Goal: Use online tool/utility: Utilize a website feature to perform a specific function

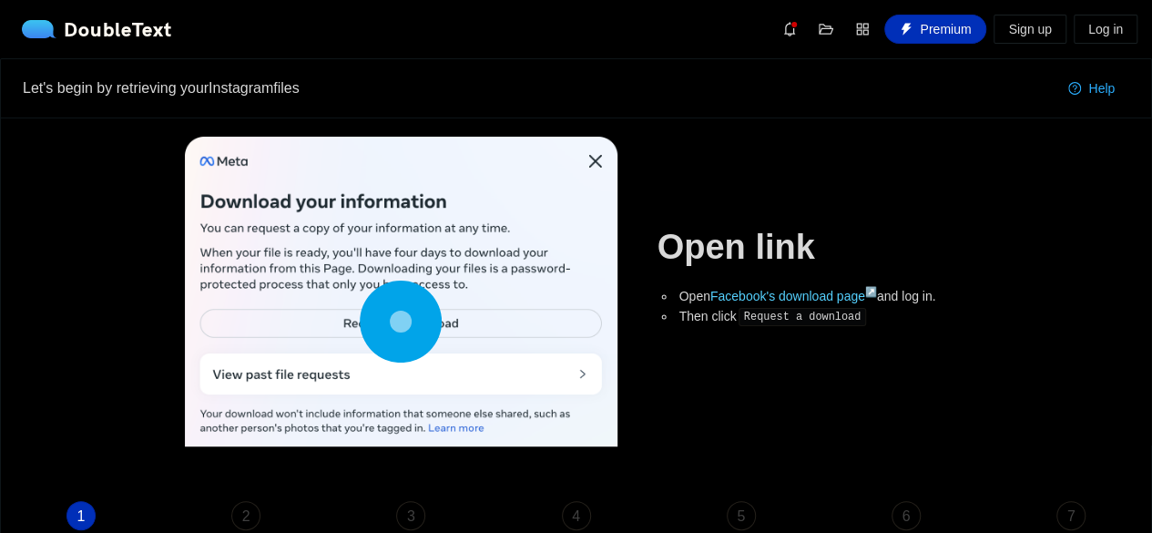
click at [854, 295] on link "Facebook's download page ↗" at bounding box center [793, 296] width 167 height 15
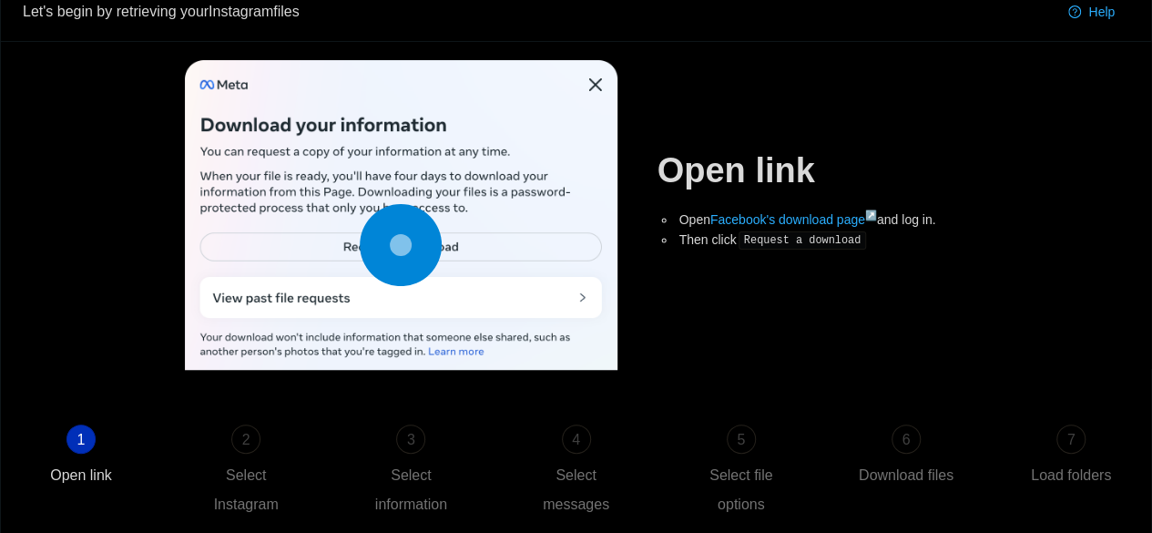
scroll to position [84, 0]
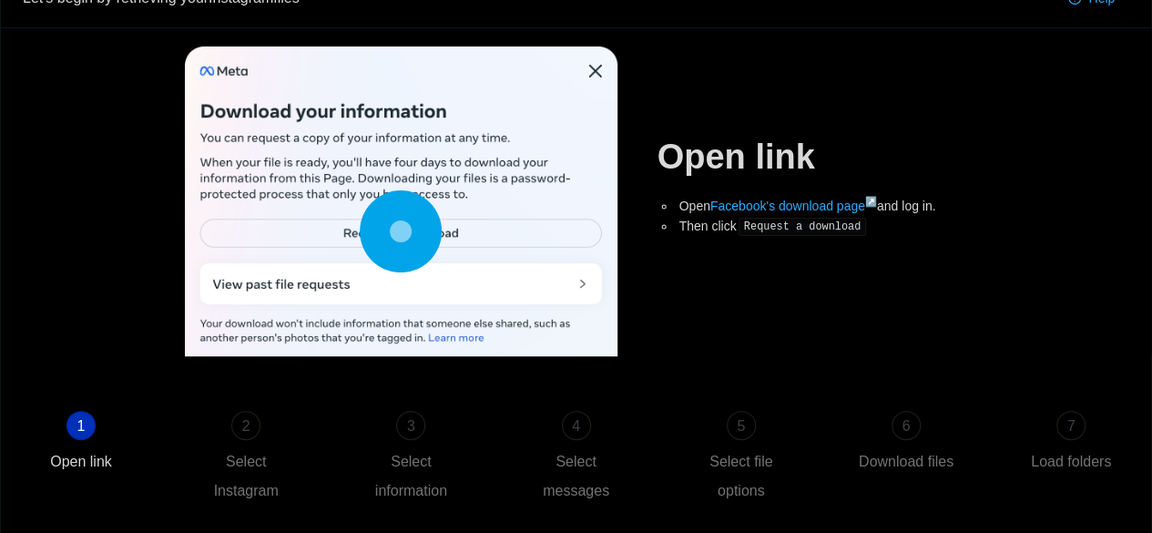
drag, startPoint x: 0, startPoint y: 0, endPoint x: 1163, endPoint y: 247, distance: 1188.5
click at [1151, 247] on html "DoubleText Premium Sign up Log in Let's begin by retrieving your Instagram file…" at bounding box center [576, 176] width 1152 height 533
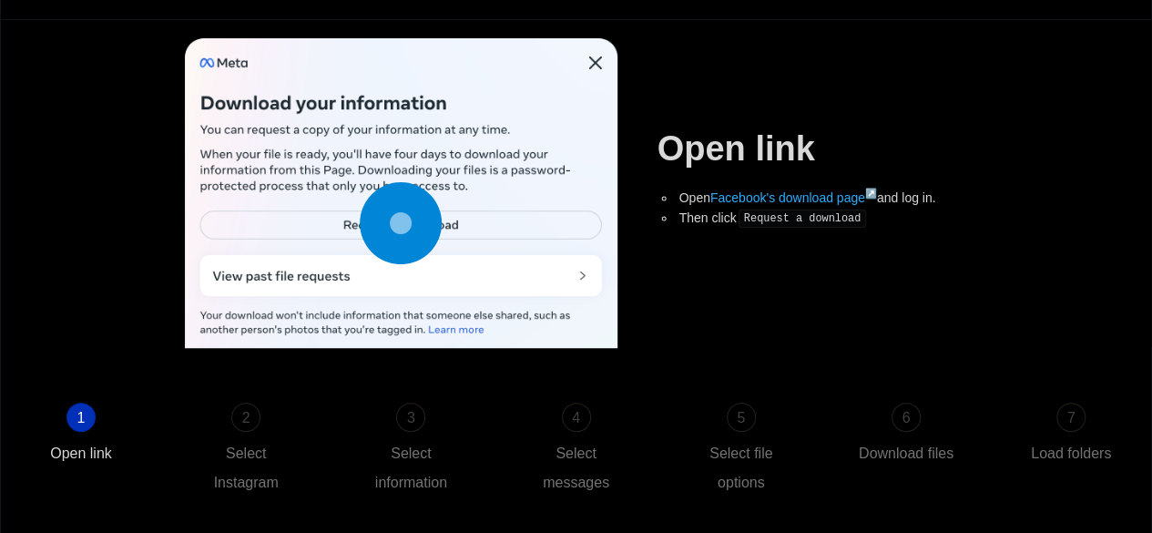
scroll to position [229, 0]
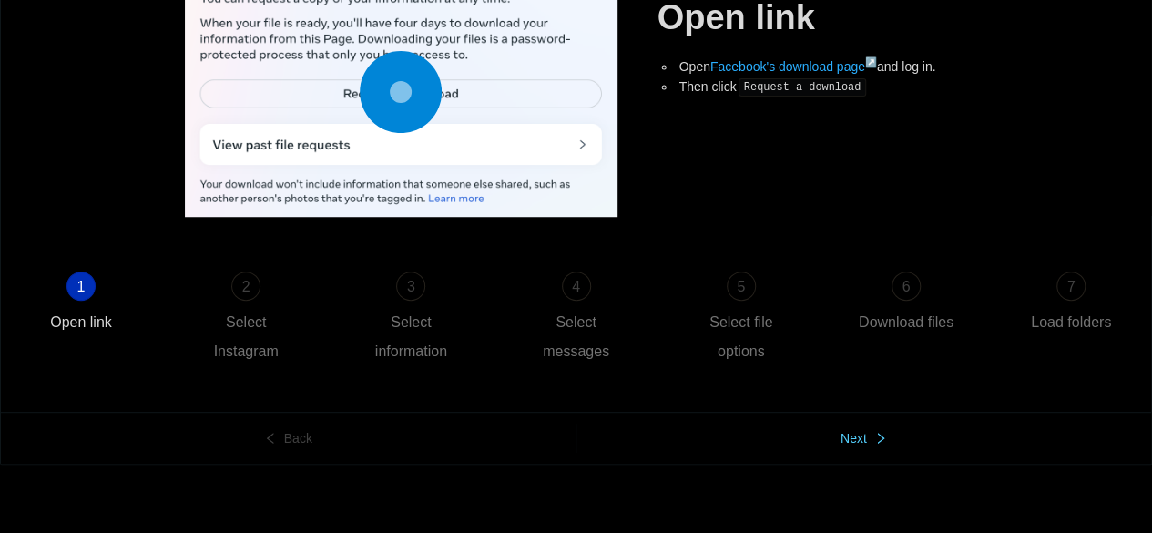
click at [823, 442] on button "Next" at bounding box center [863, 437] width 575 height 29
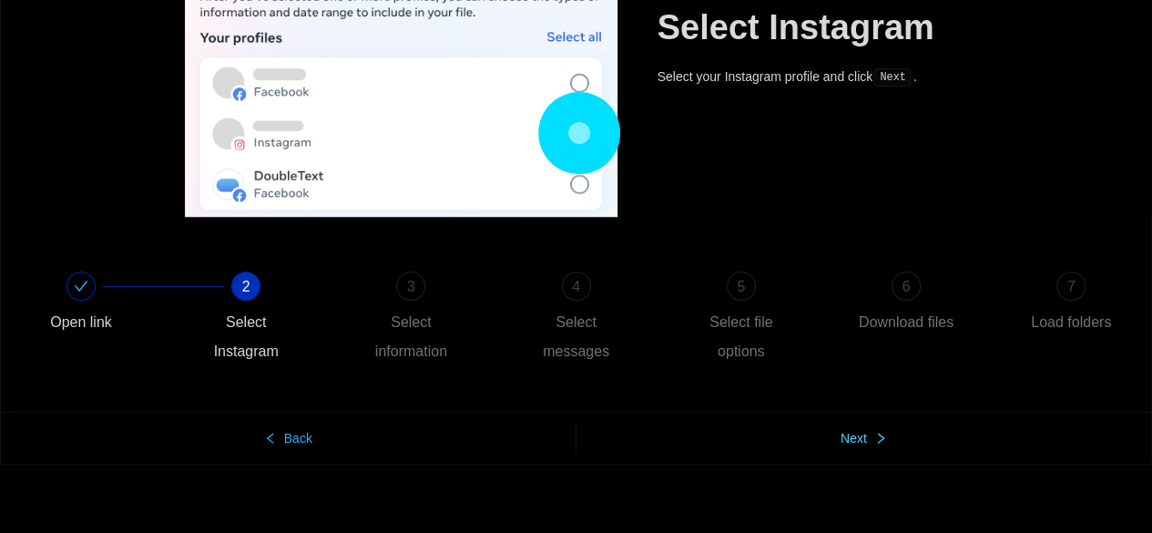
click at [823, 442] on button "Next" at bounding box center [863, 437] width 575 height 29
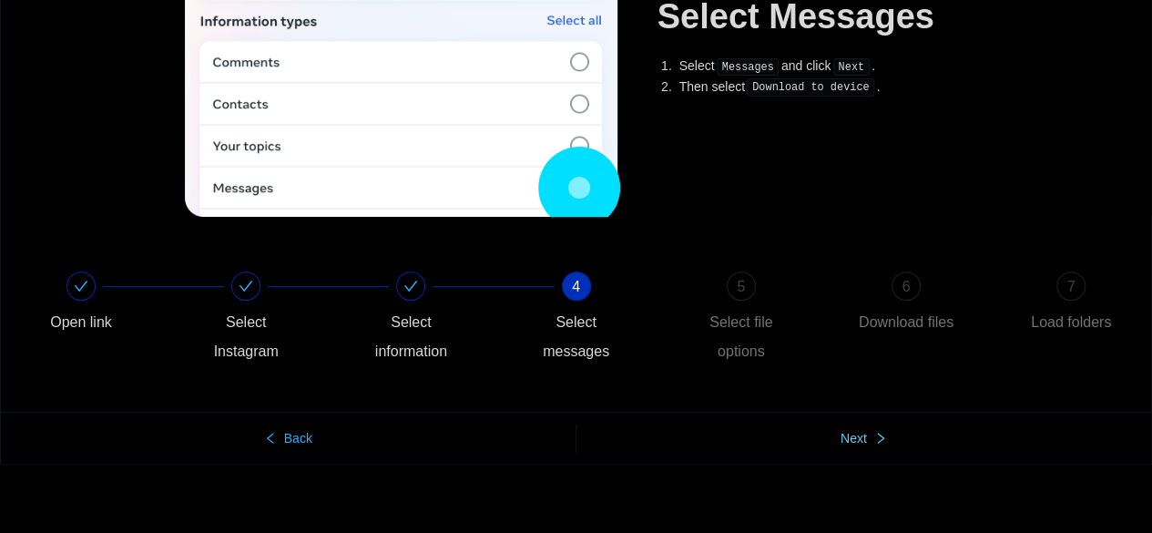
click at [823, 442] on button "Next" at bounding box center [863, 437] width 575 height 29
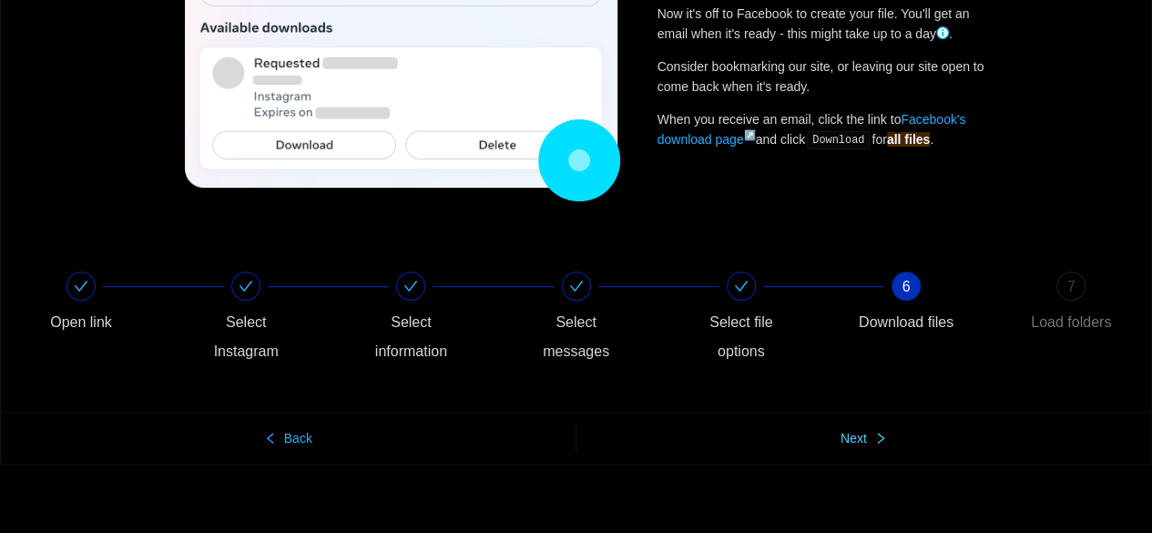
click at [823, 442] on button "Next" at bounding box center [863, 437] width 575 height 29
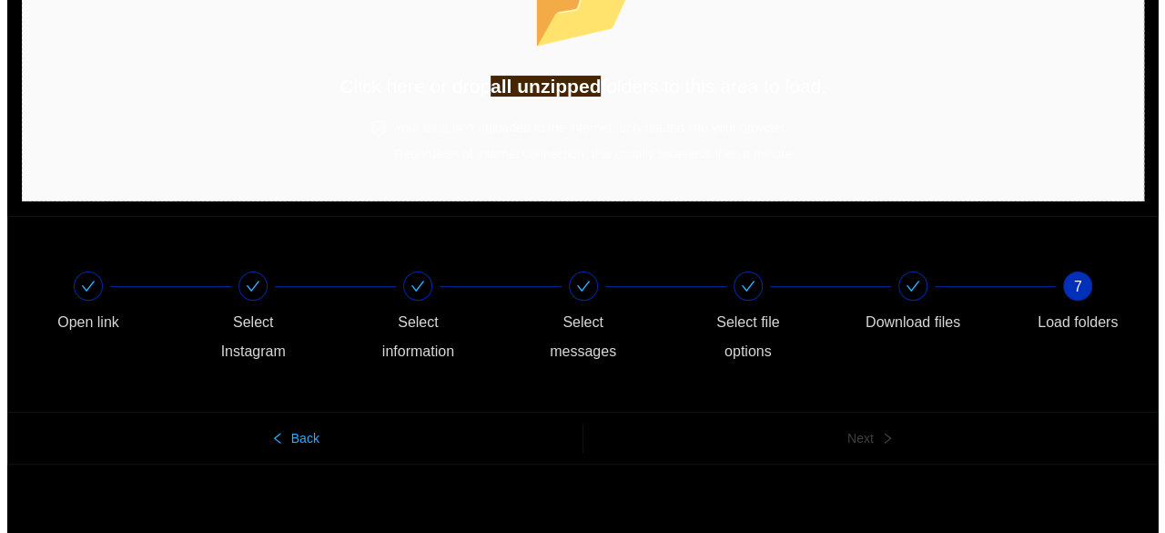
scroll to position [0, 0]
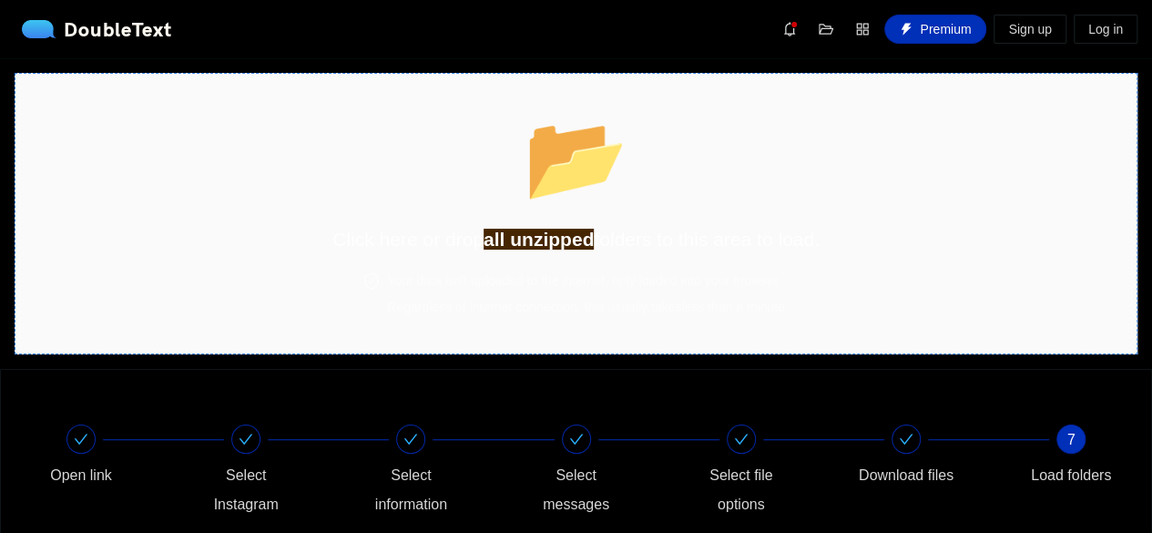
click at [657, 158] on div "📂 Click here or drop all unzipped folders to this area to load." at bounding box center [575, 173] width 487 height 162
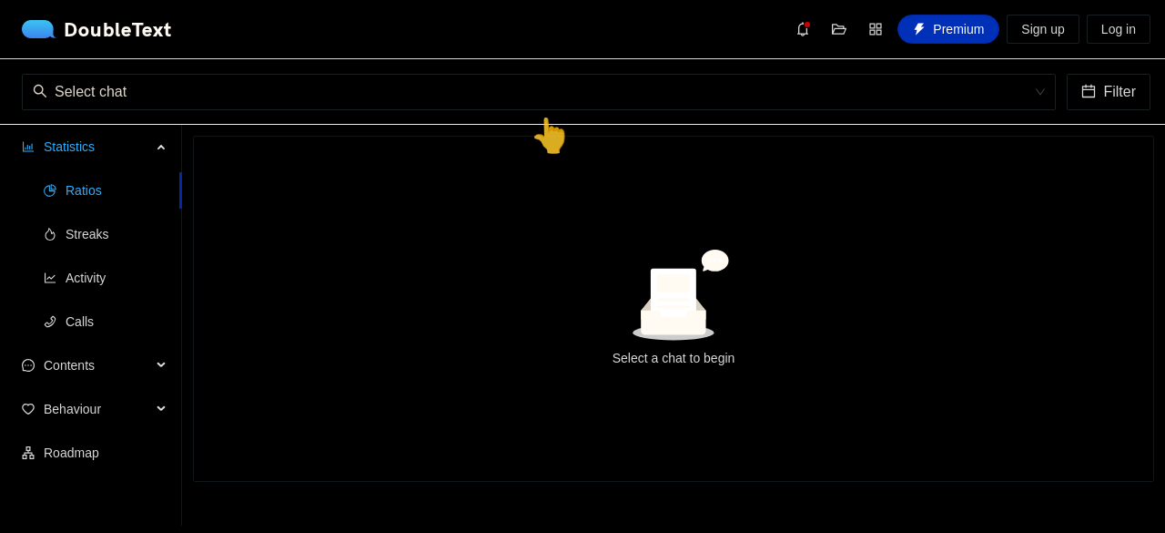
click at [669, 283] on icon at bounding box center [673, 304] width 65 height 60
click at [609, 138] on div "Select a chat to begin" at bounding box center [674, 309] width 960 height 344
click at [564, 127] on div "👆" at bounding box center [550, 133] width 41 height 52
click at [526, 92] on input "search" at bounding box center [533, 92] width 1000 height 35
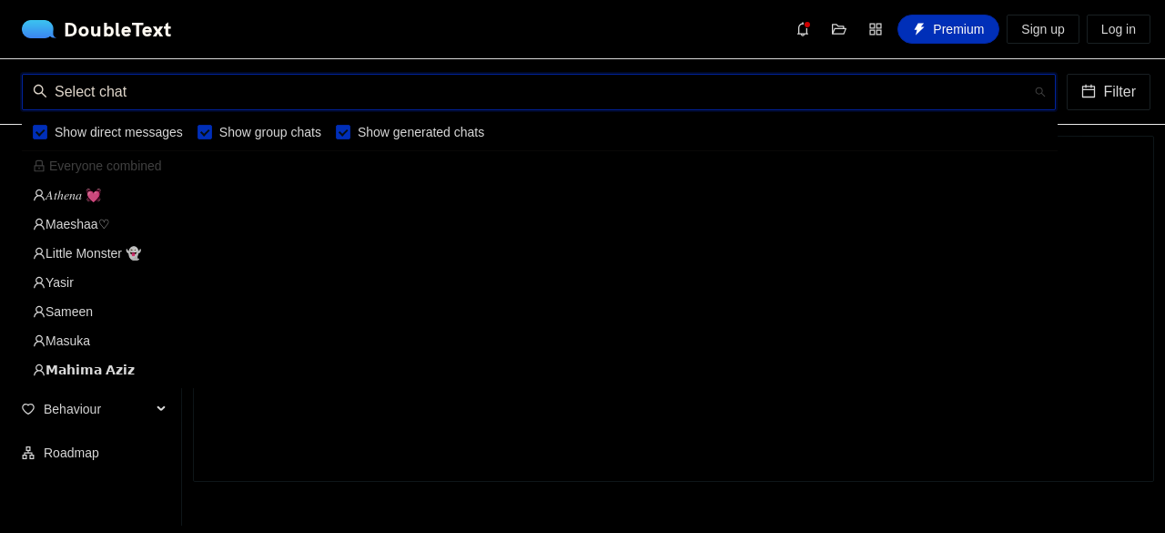
click at [180, 193] on div "𝐴𝑡ℎ𝑒𝑛𝑎 💓" at bounding box center [540, 195] width 1014 height 20
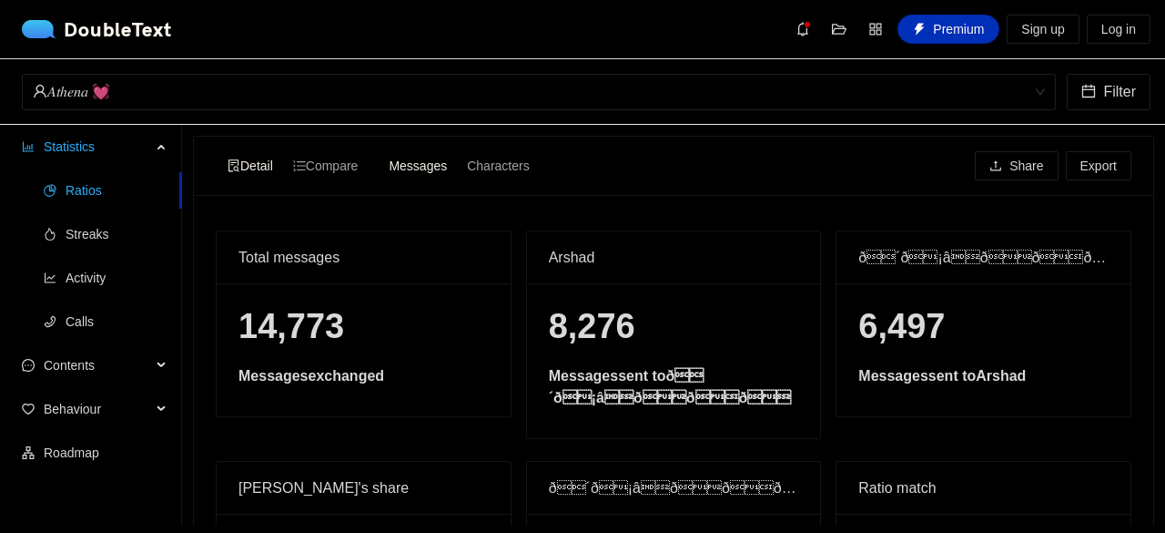
drag, startPoint x: 1151, startPoint y: 222, endPoint x: 1164, endPoint y: 226, distance: 14.1
click at [1151, 226] on section "Detail Compare Messages Characters Share Export Total messages 14,773 Messages …" at bounding box center [673, 325] width 983 height 401
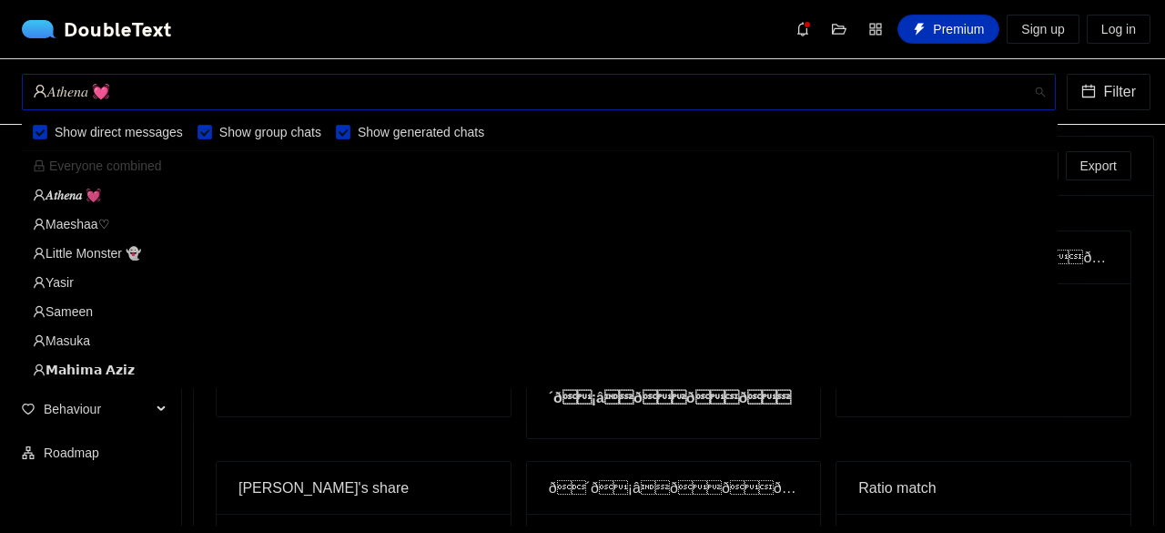
click at [708, 103] on div "𝐴𝑡ℎ𝑒𝑛𝑎 💓" at bounding box center [531, 92] width 996 height 35
click at [72, 282] on div "Yasir" at bounding box center [540, 282] width 1014 height 20
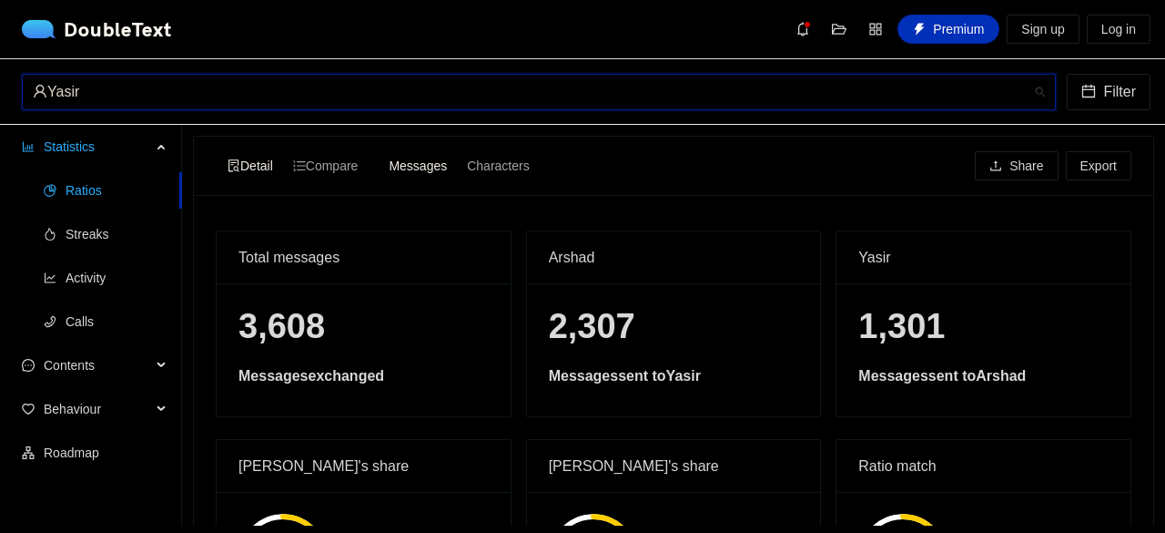
click at [1029, 89] on div "Yasir" at bounding box center [531, 92] width 996 height 35
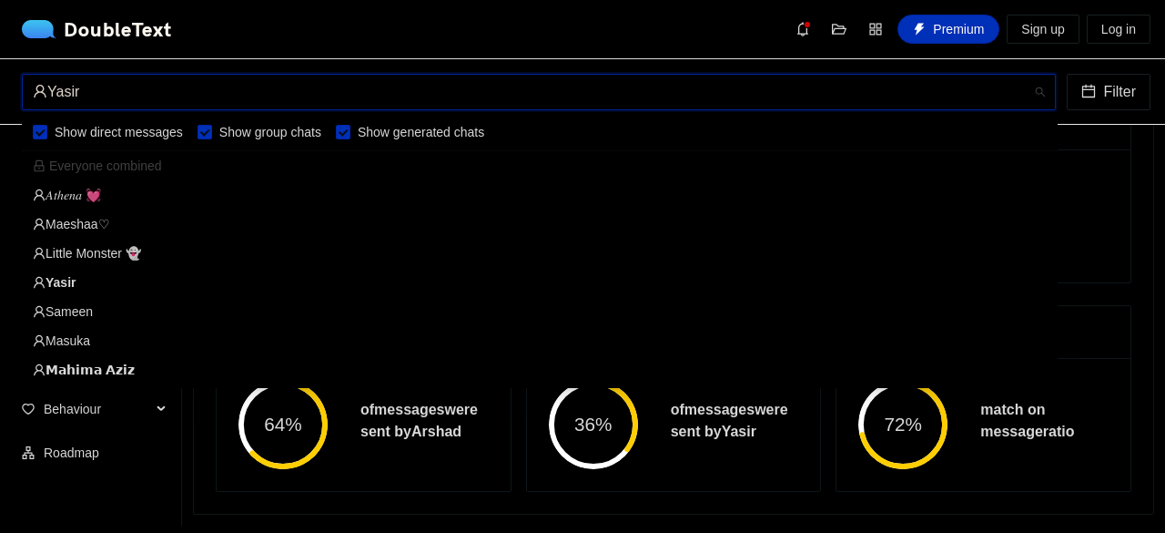
click at [626, 107] on div "Yasir" at bounding box center [531, 92] width 996 height 35
click at [69, 245] on div "Little Monster 👻" at bounding box center [540, 253] width 1014 height 20
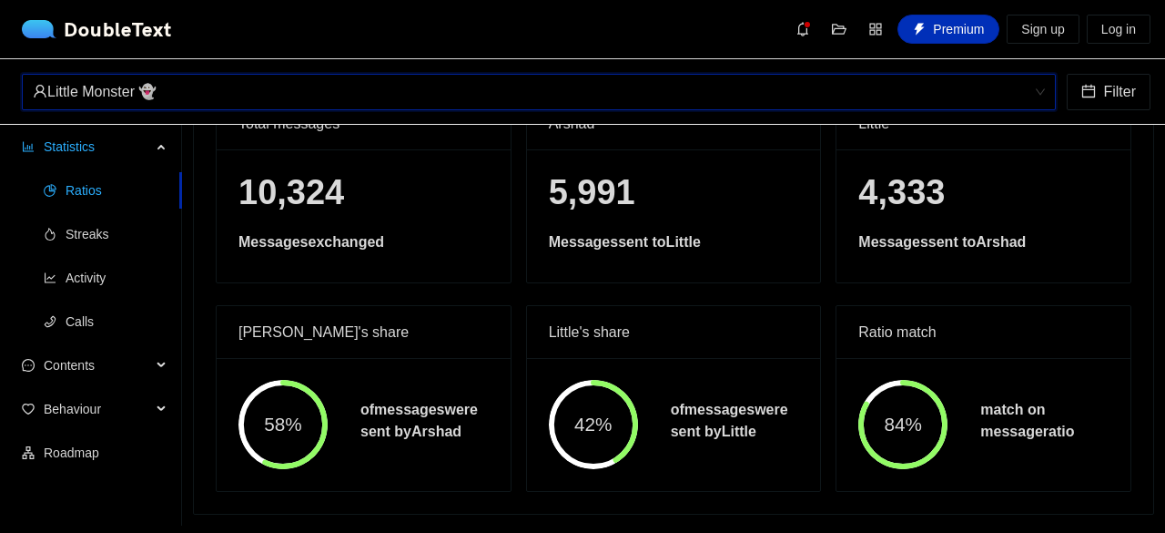
click at [532, 81] on div "Little Monster 👻" at bounding box center [531, 92] width 996 height 35
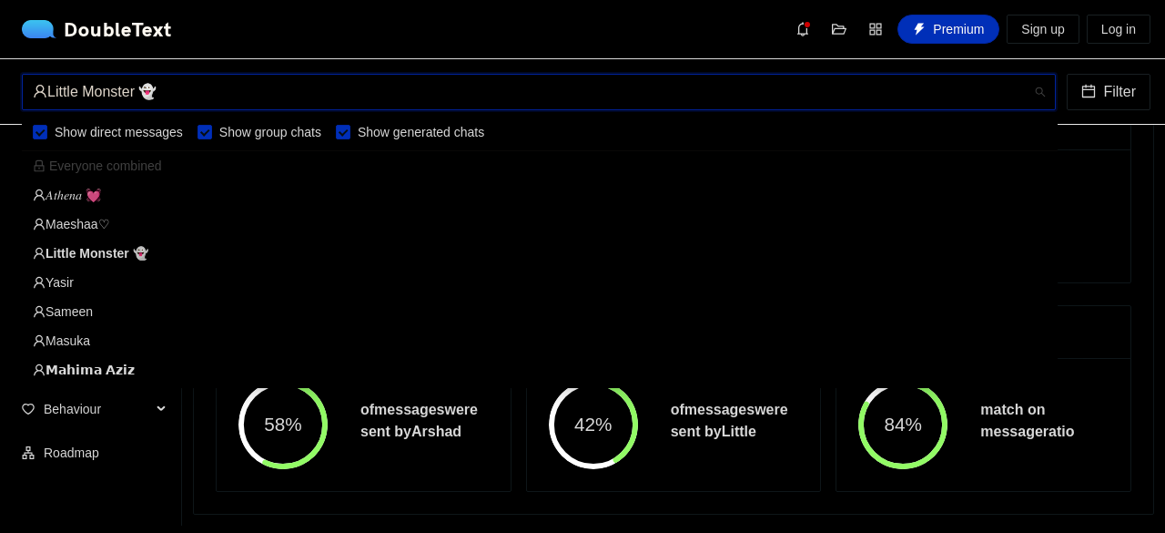
click at [127, 279] on div "Yasir" at bounding box center [540, 282] width 1014 height 20
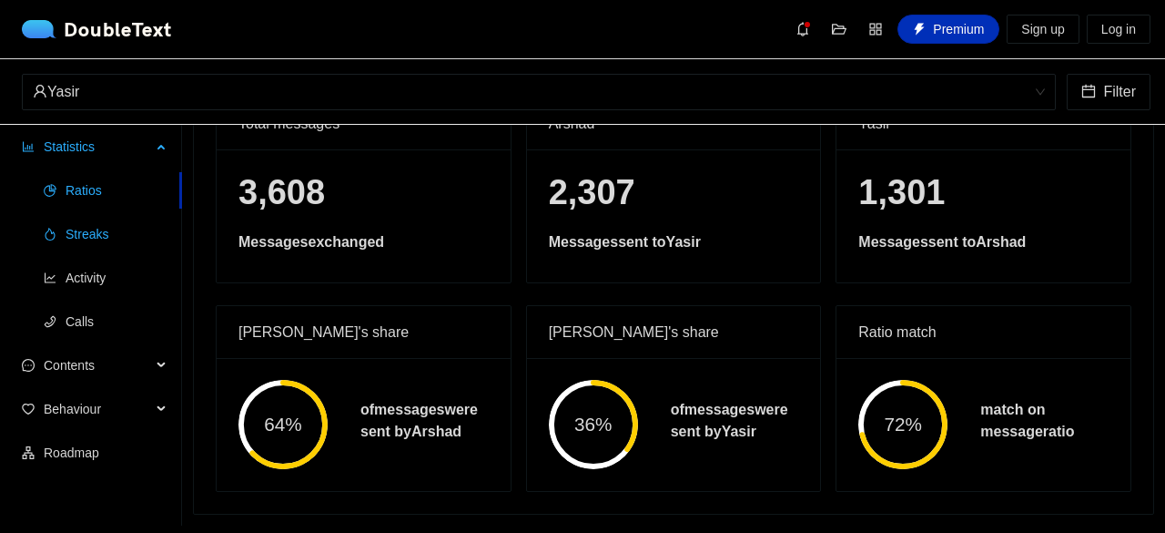
click at [60, 239] on li "Streaks" at bounding box center [91, 234] width 182 height 36
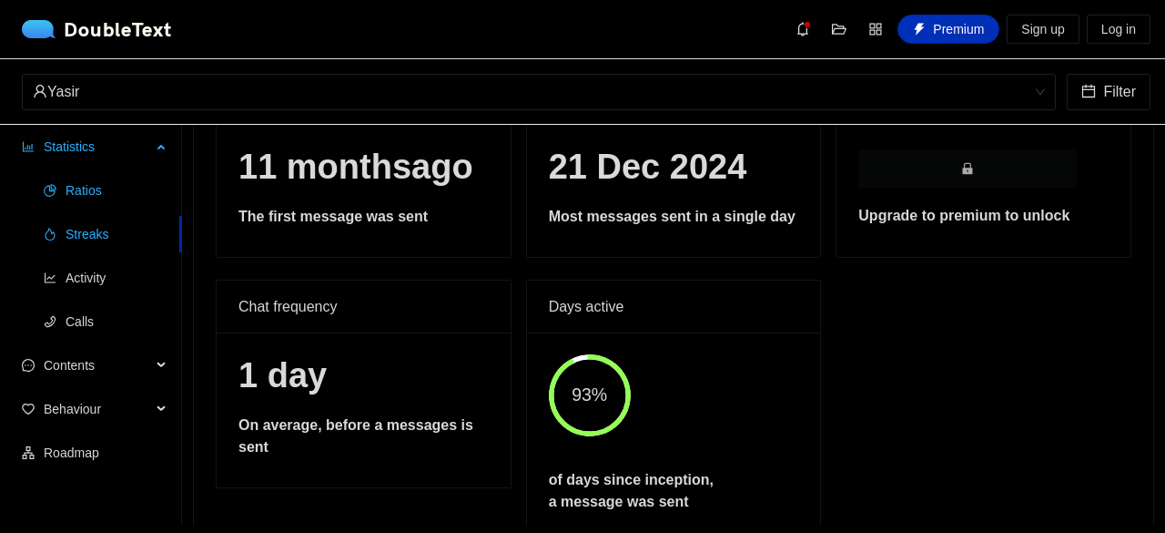
click at [180, 203] on li "Ratios" at bounding box center [91, 190] width 182 height 36
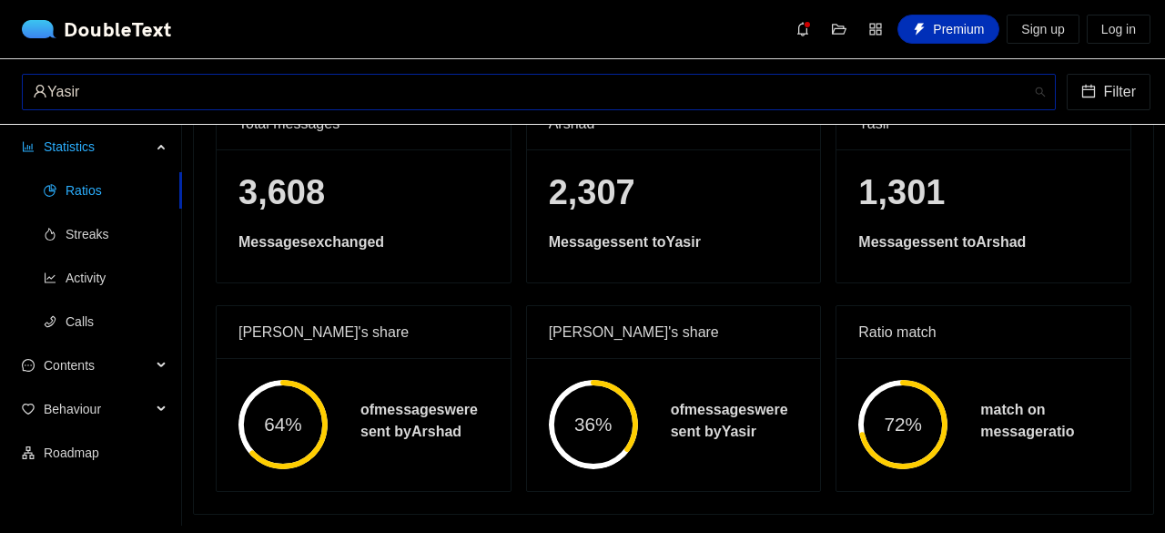
click at [227, 96] on div "Yasir" at bounding box center [531, 92] width 996 height 35
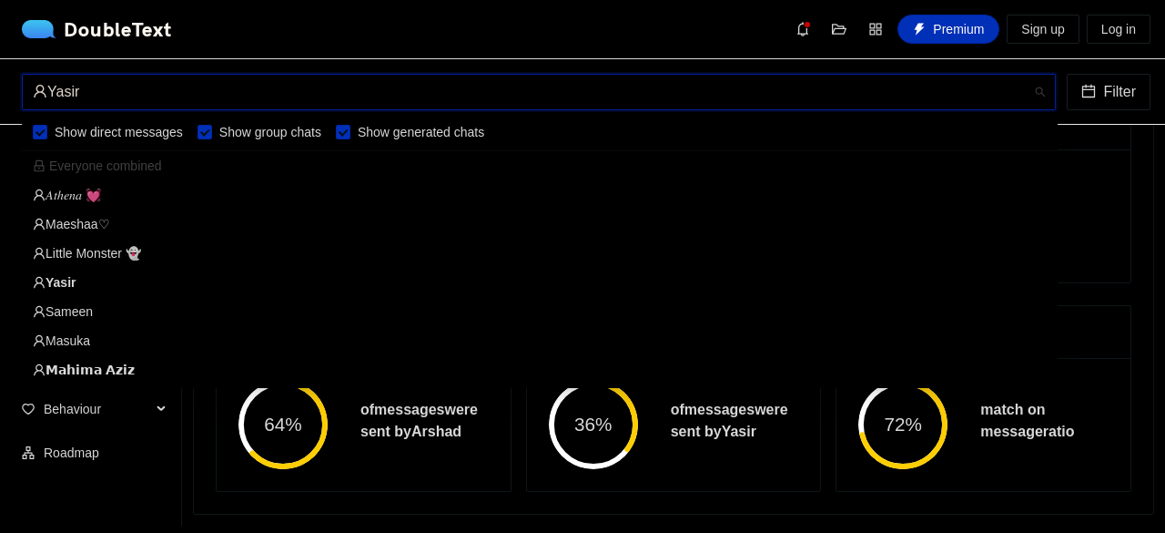
click at [71, 245] on div "Little Monster 👻" at bounding box center [540, 253] width 1014 height 20
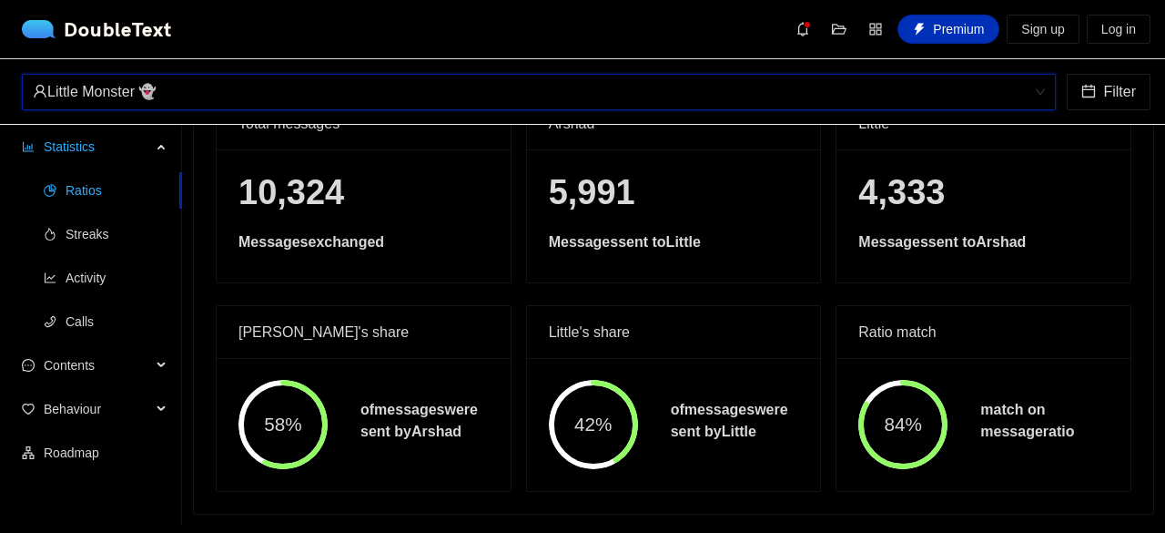
click at [191, 90] on div "Little Monster 👻" at bounding box center [531, 92] width 996 height 35
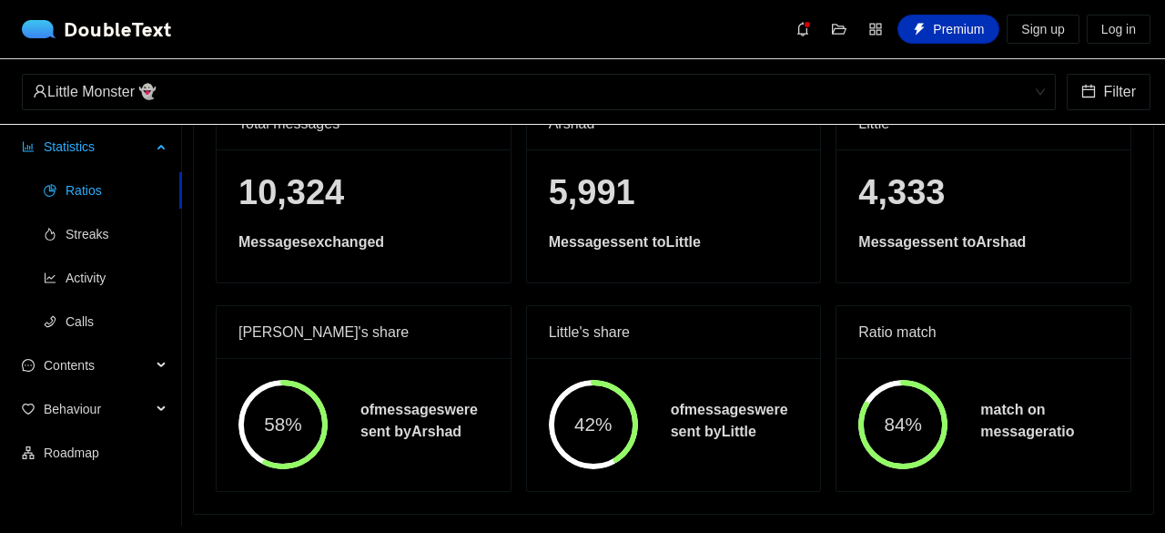
click at [0, 191] on li "Ratios" at bounding box center [91, 190] width 182 height 36
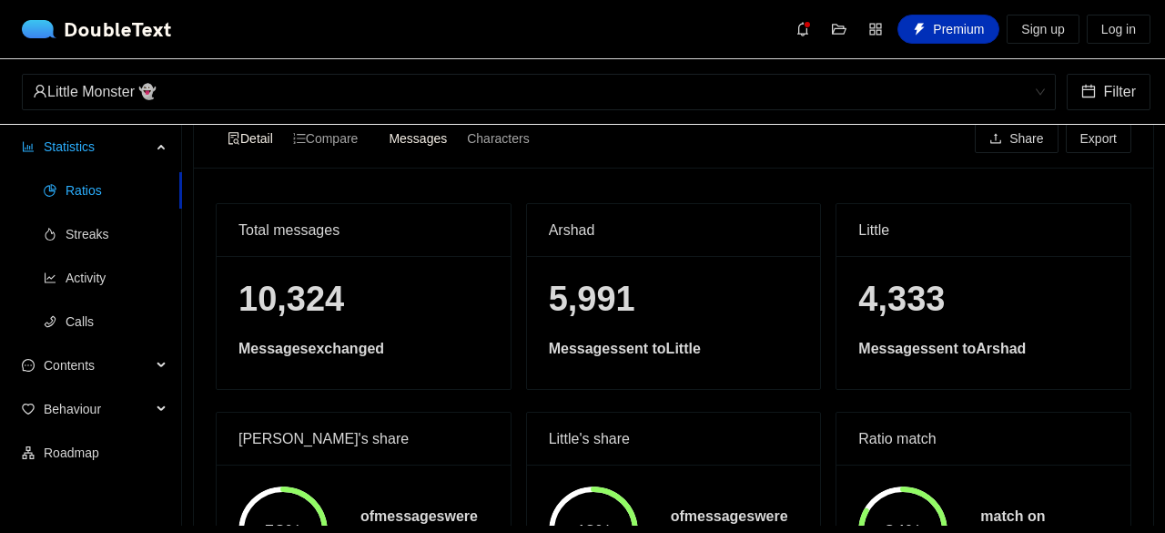
scroll to position [31, 0]
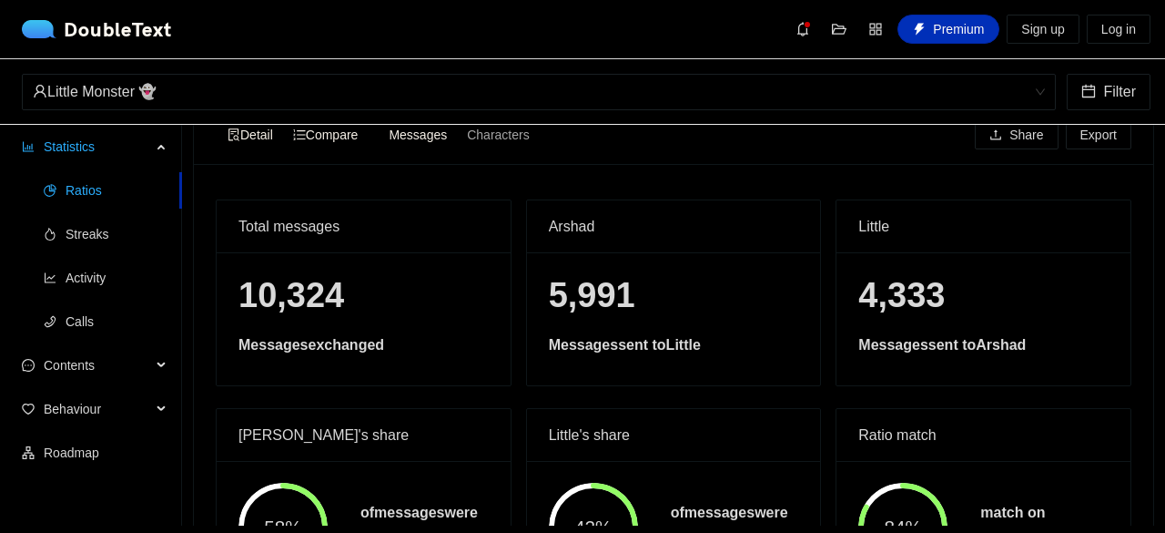
click at [351, 144] on div "Compare" at bounding box center [326, 134] width 86 height 25
click at [283, 122] on input "Compare" at bounding box center [283, 122] width 0 height 0
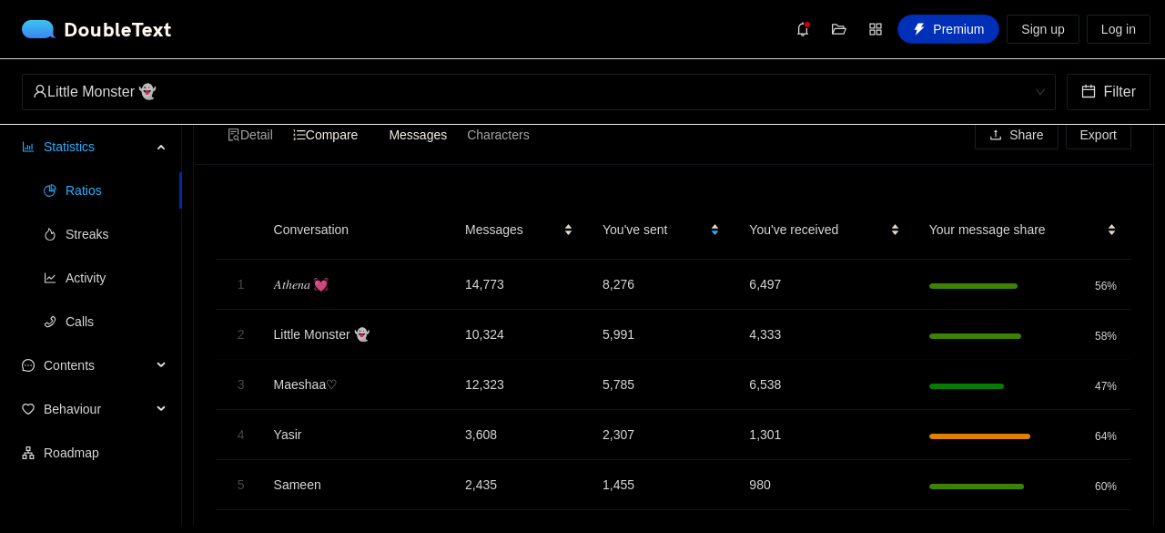
scroll to position [0, 0]
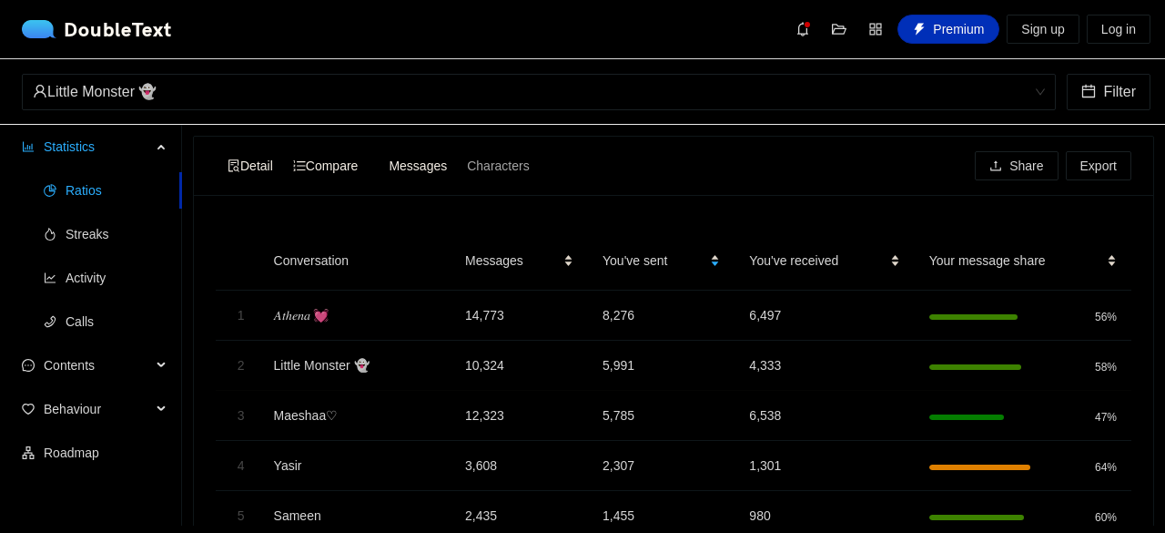
click at [251, 170] on span "Detail" at bounding box center [251, 165] width 46 height 15
click at [218, 153] on input "Detail" at bounding box center [218, 153] width 0 height 0
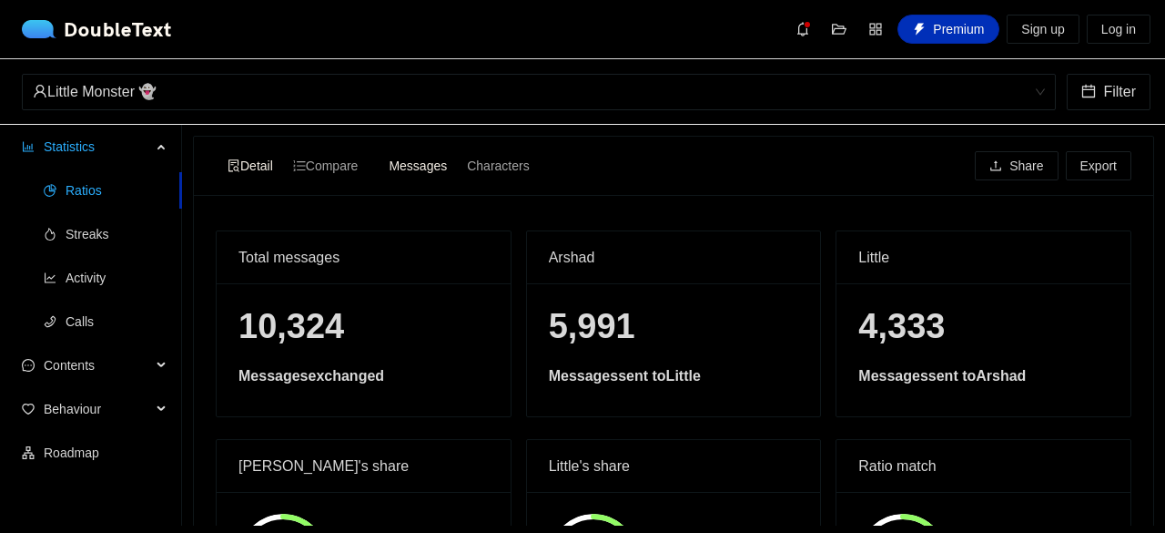
click at [433, 163] on span "Messages" at bounding box center [418, 165] width 58 height 15
click at [379, 153] on input "Messages" at bounding box center [379, 153] width 0 height 0
click at [512, 162] on span "Characters" at bounding box center [498, 165] width 62 height 15
click at [457, 153] on input "Characters" at bounding box center [457, 153] width 0 height 0
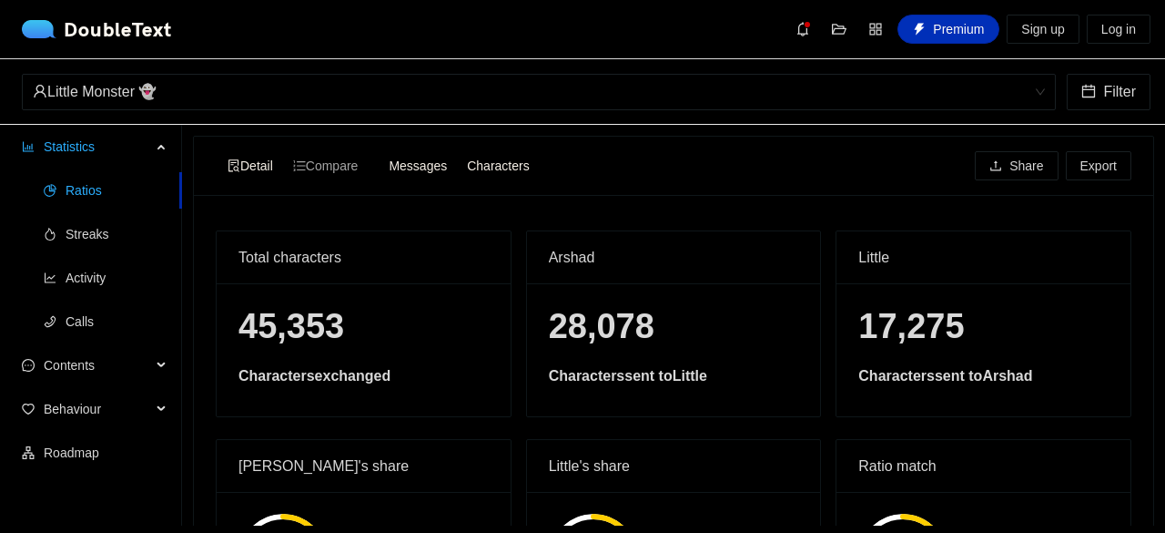
click at [426, 171] on span "Messages" at bounding box center [418, 165] width 58 height 15
click at [379, 153] on input "Messages" at bounding box center [379, 153] width 0 height 0
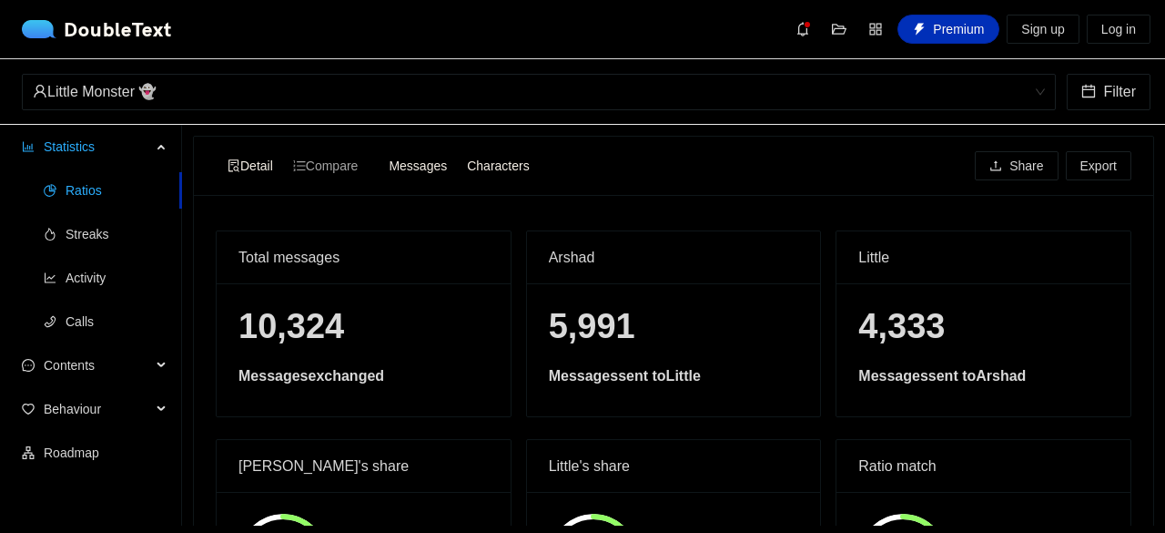
click at [490, 166] on span "Characters" at bounding box center [498, 165] width 62 height 15
click at [457, 153] on input "Characters" at bounding box center [457, 153] width 0 height 0
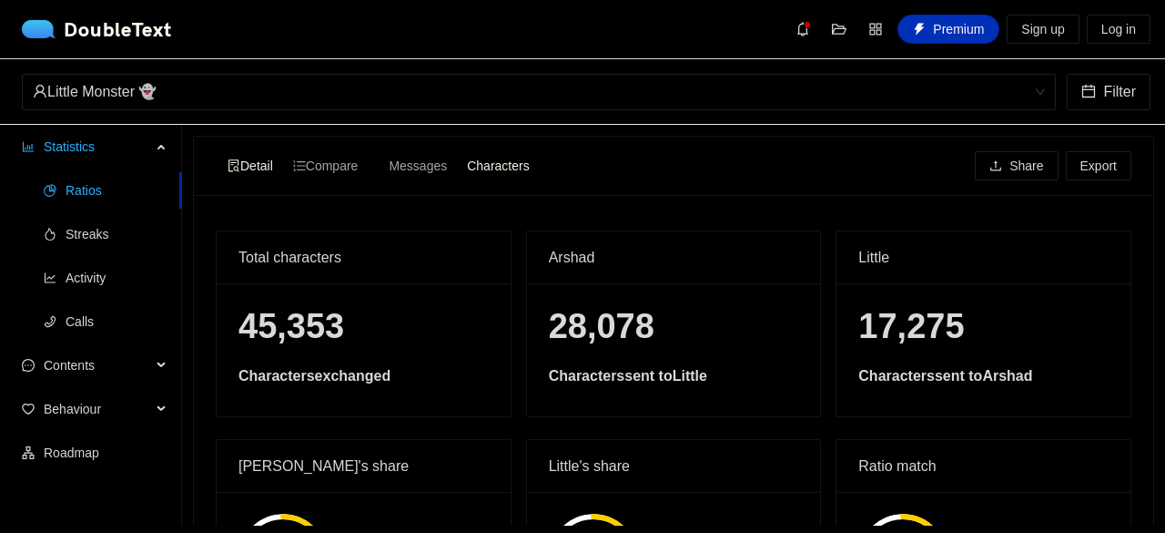
click at [272, 158] on span "Detail" at bounding box center [251, 165] width 46 height 15
click at [218, 153] on input "Detail" at bounding box center [218, 153] width 0 height 0
click at [260, 165] on span "Detail" at bounding box center [251, 165] width 46 height 15
click at [218, 153] on input "Detail" at bounding box center [218, 153] width 0 height 0
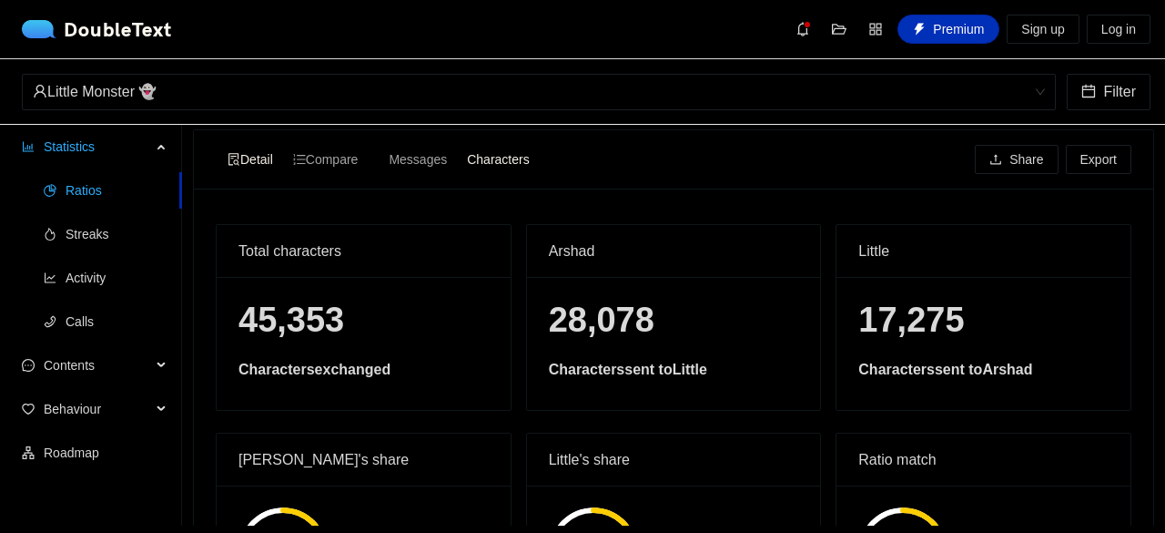
scroll to position [5, 0]
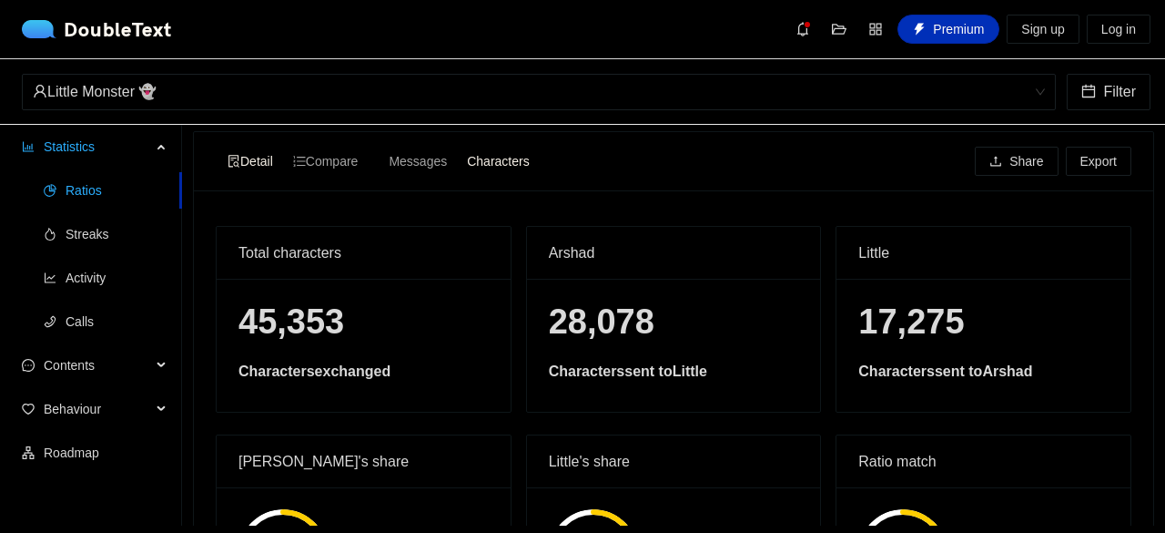
click at [483, 168] on span "Characters" at bounding box center [498, 161] width 62 height 15
click at [457, 148] on input "Characters" at bounding box center [457, 148] width 0 height 0
click at [432, 166] on span "Messages" at bounding box center [418, 161] width 58 height 15
click at [379, 148] on input "Messages" at bounding box center [379, 148] width 0 height 0
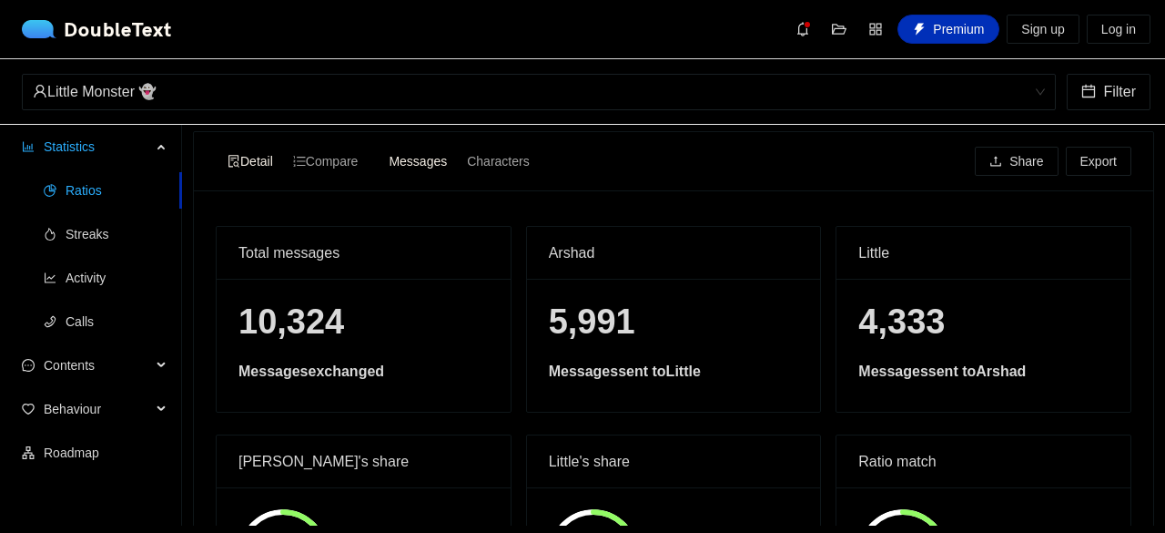
click at [249, 168] on span "Detail" at bounding box center [251, 161] width 46 height 15
click at [218, 148] on input "Detail" at bounding box center [218, 148] width 0 height 0
click at [313, 161] on span "Compare" at bounding box center [326, 161] width 66 height 15
click at [283, 148] on input "Compare" at bounding box center [283, 148] width 0 height 0
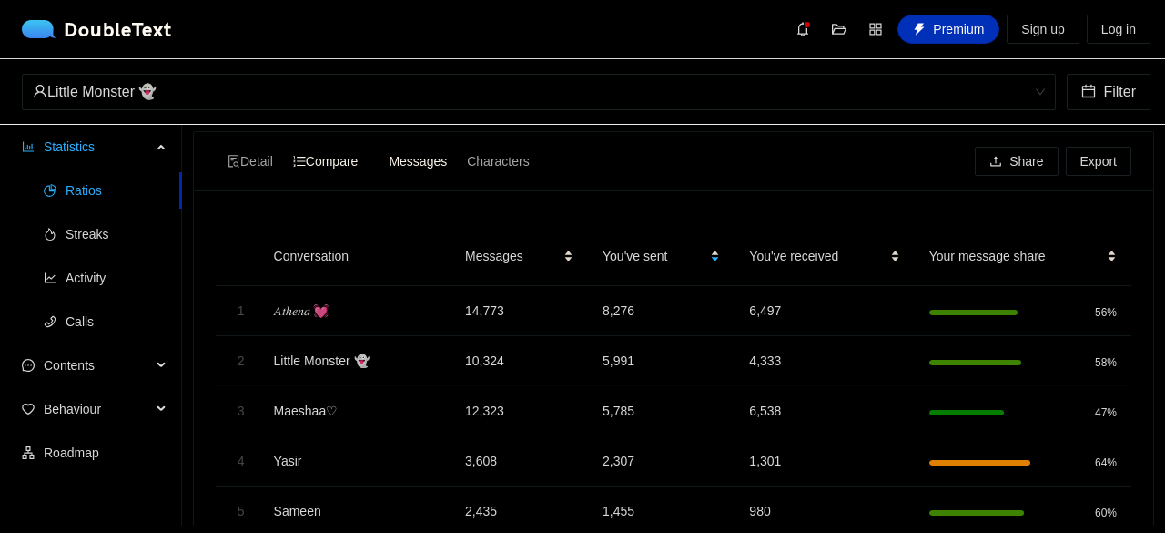
click at [421, 169] on div "Messages" at bounding box center [418, 160] width 78 height 25
click at [379, 148] on input "Messages" at bounding box center [379, 148] width 0 height 0
click at [476, 165] on span "Characters" at bounding box center [498, 161] width 62 height 15
click at [457, 148] on input "Characters" at bounding box center [457, 148] width 0 height 0
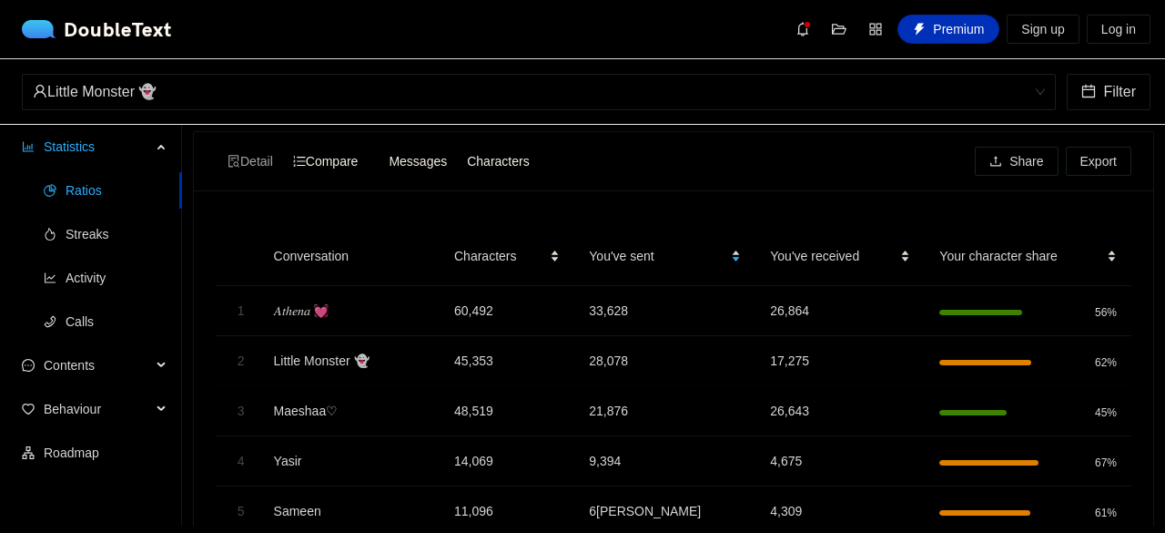
click at [426, 163] on span "Messages" at bounding box center [418, 161] width 58 height 15
click at [379, 148] on input "Messages" at bounding box center [379, 148] width 0 height 0
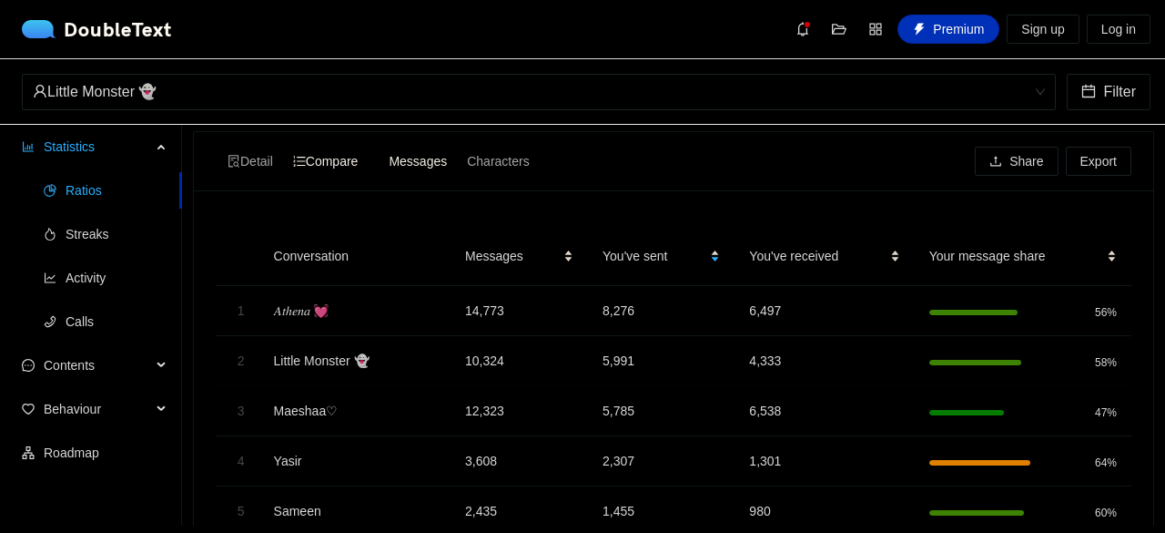
click at [332, 154] on span "Compare" at bounding box center [326, 161] width 66 height 15
click at [283, 148] on input "Compare" at bounding box center [283, 148] width 0 height 0
click at [259, 159] on span "Detail" at bounding box center [251, 161] width 46 height 15
click at [218, 148] on input "Detail" at bounding box center [218, 148] width 0 height 0
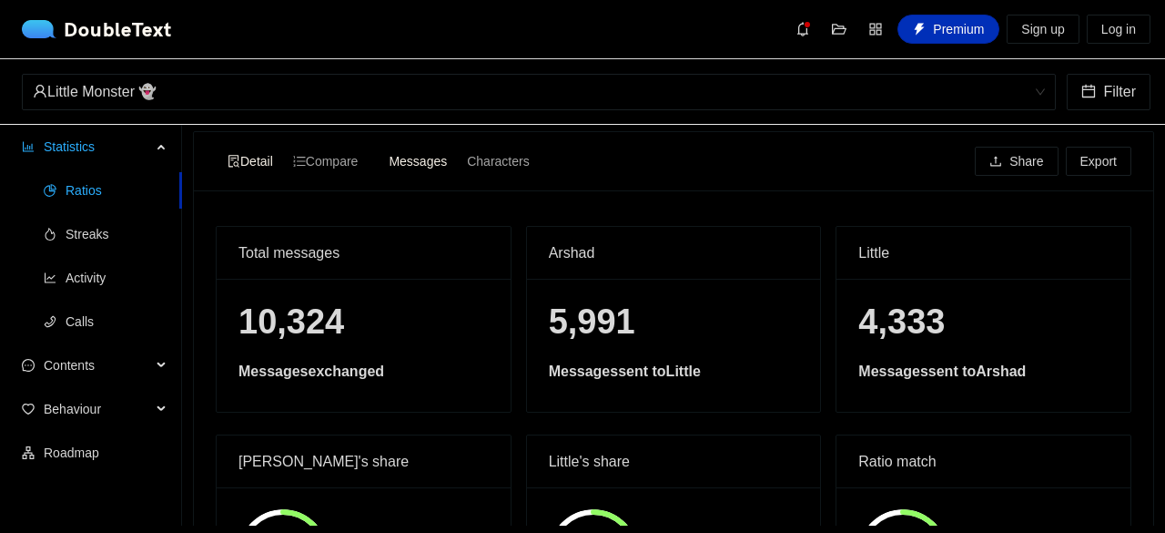
click at [259, 159] on span "Detail" at bounding box center [251, 161] width 46 height 15
click at [218, 148] on input "Detail" at bounding box center [218, 148] width 0 height 0
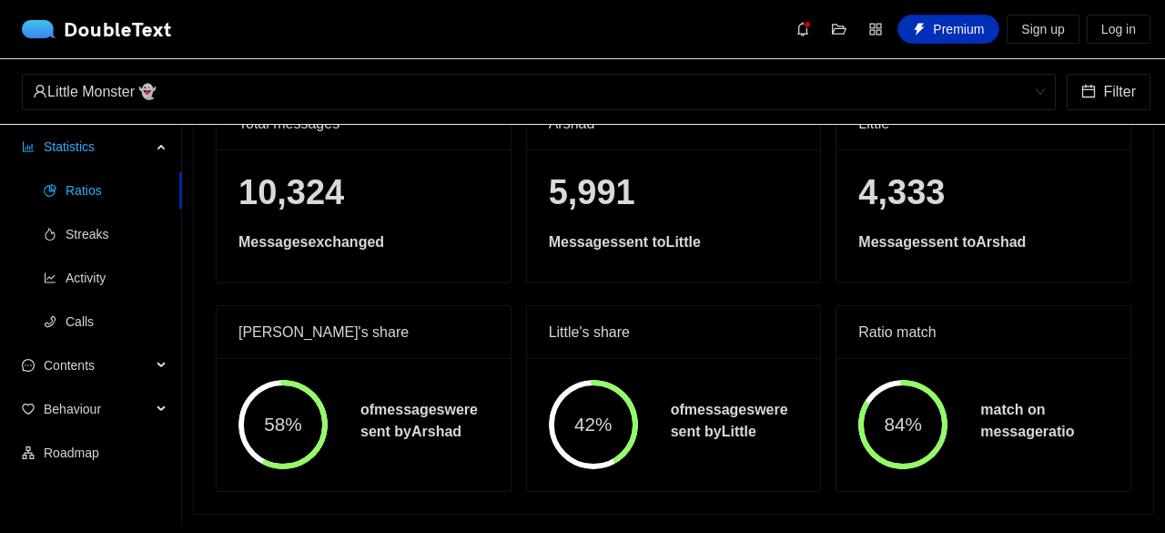
scroll to position [0, 0]
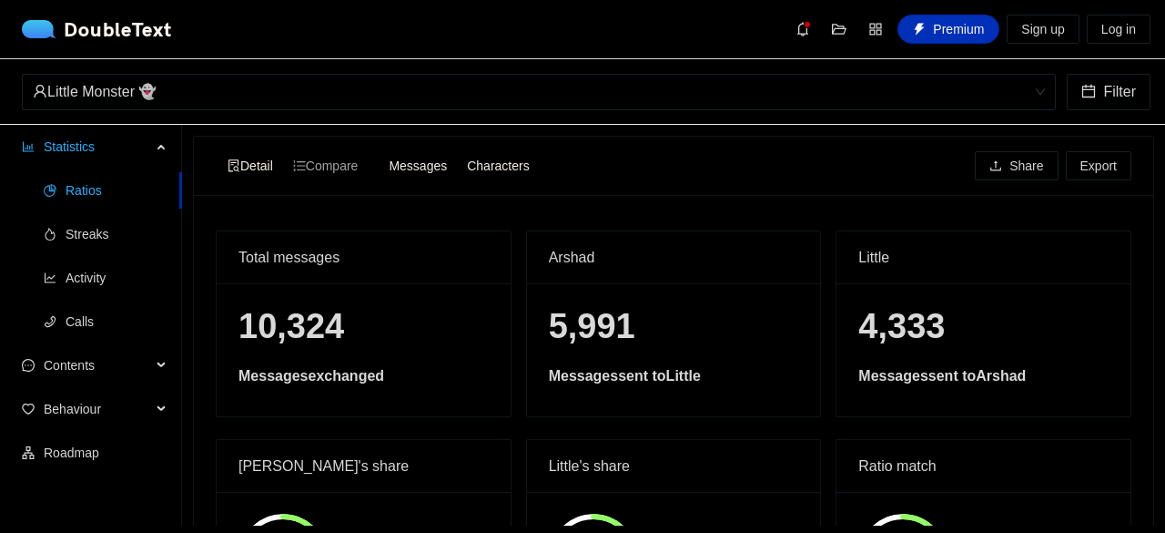
click at [513, 166] on span "Characters" at bounding box center [498, 165] width 62 height 15
click at [457, 153] on input "Characters" at bounding box center [457, 153] width 0 height 0
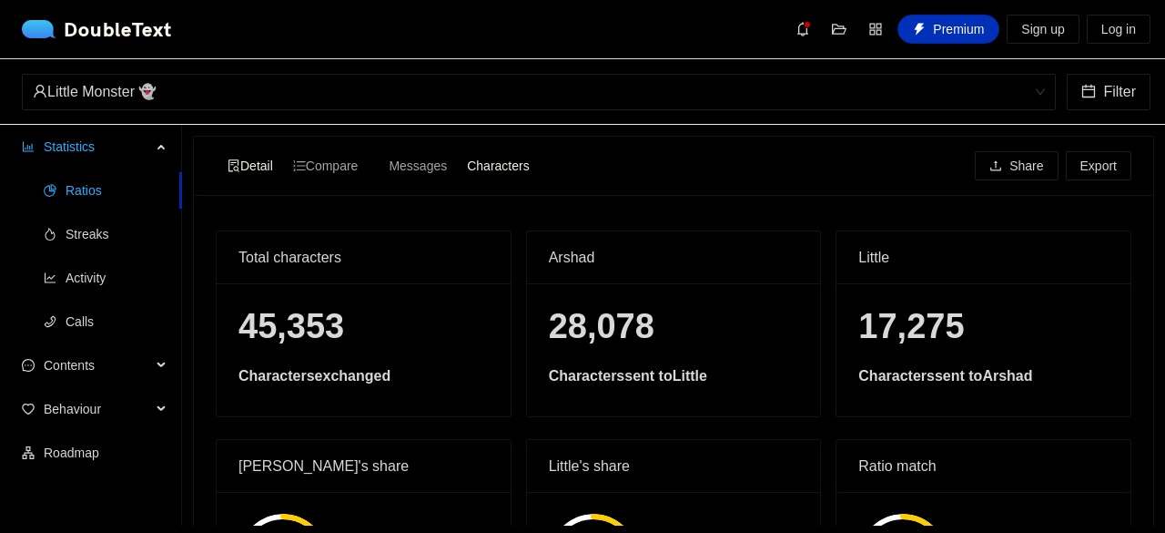
scroll to position [146, 0]
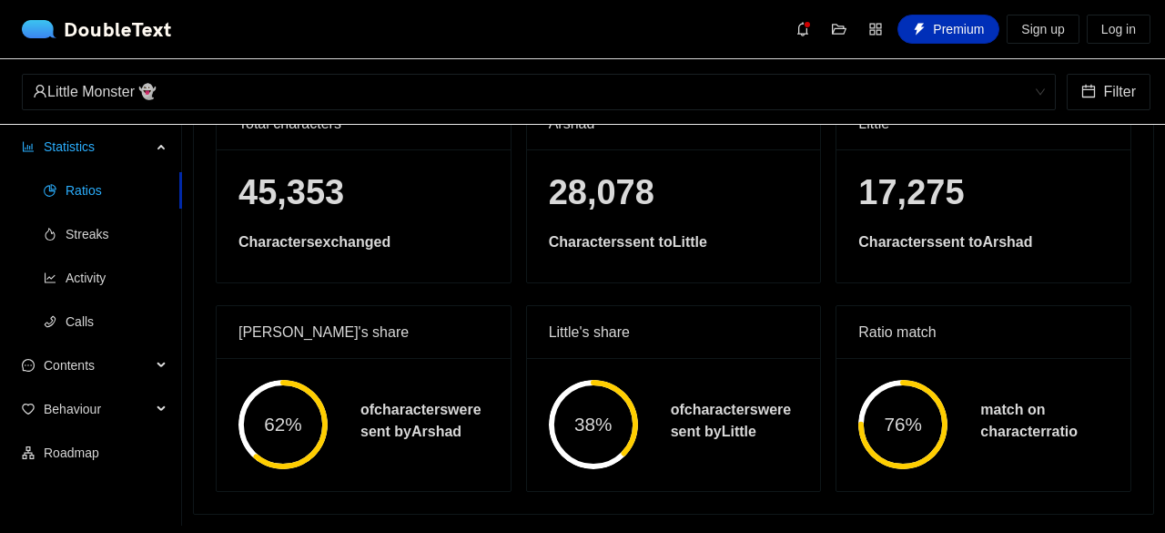
drag, startPoint x: 1164, startPoint y: 521, endPoint x: 1164, endPoint y: 402, distance: 118.4
click at [1151, 402] on section "Detail Compare Messages Characters Share Export Total characters 45,353 Charact…" at bounding box center [673, 325] width 983 height 401
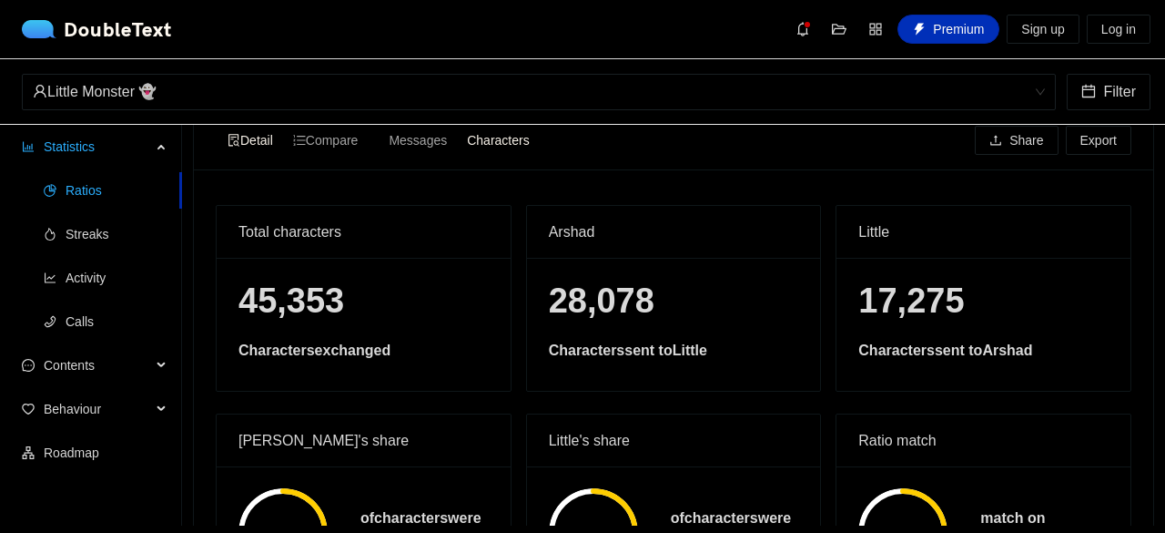
scroll to position [24, 0]
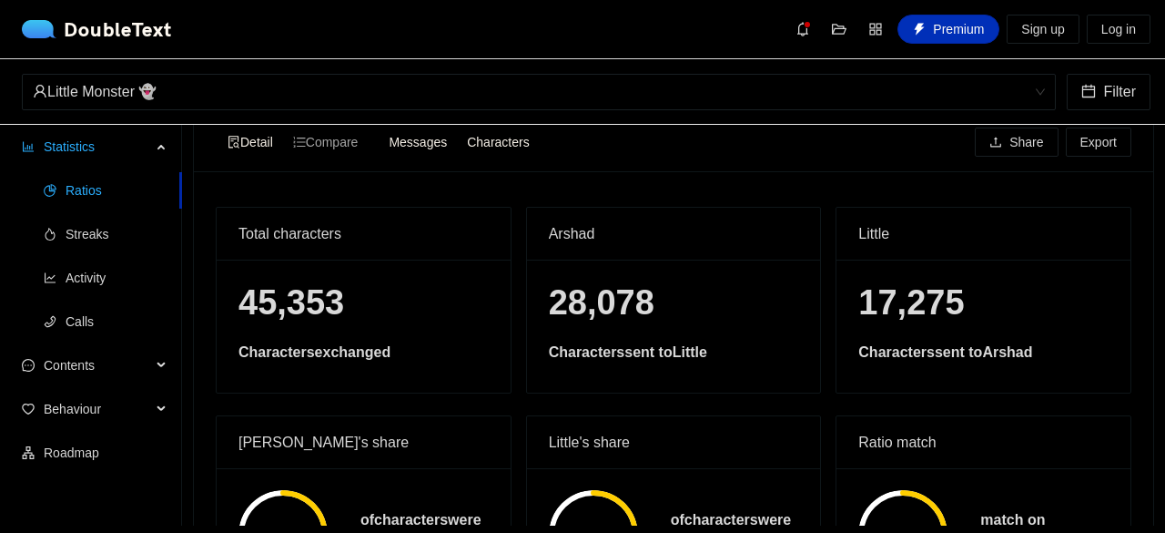
click at [441, 147] on span "Messages" at bounding box center [418, 142] width 58 height 15
click at [379, 129] on input "Messages" at bounding box center [379, 129] width 0 height 0
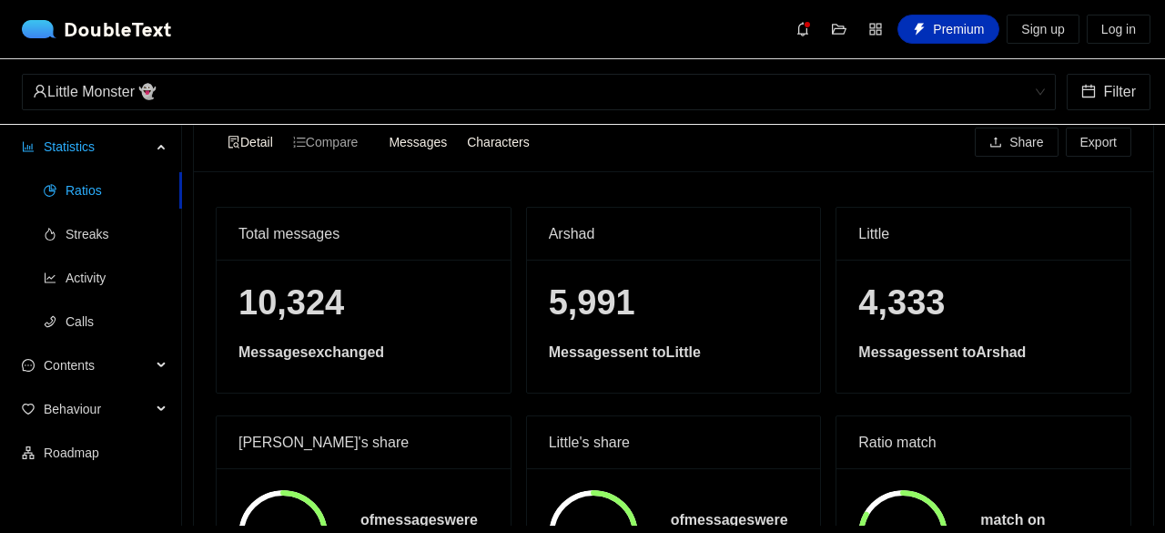
click at [494, 150] on div "Characters" at bounding box center [498, 141] width 82 height 25
click at [457, 129] on input "Characters" at bounding box center [457, 129] width 0 height 0
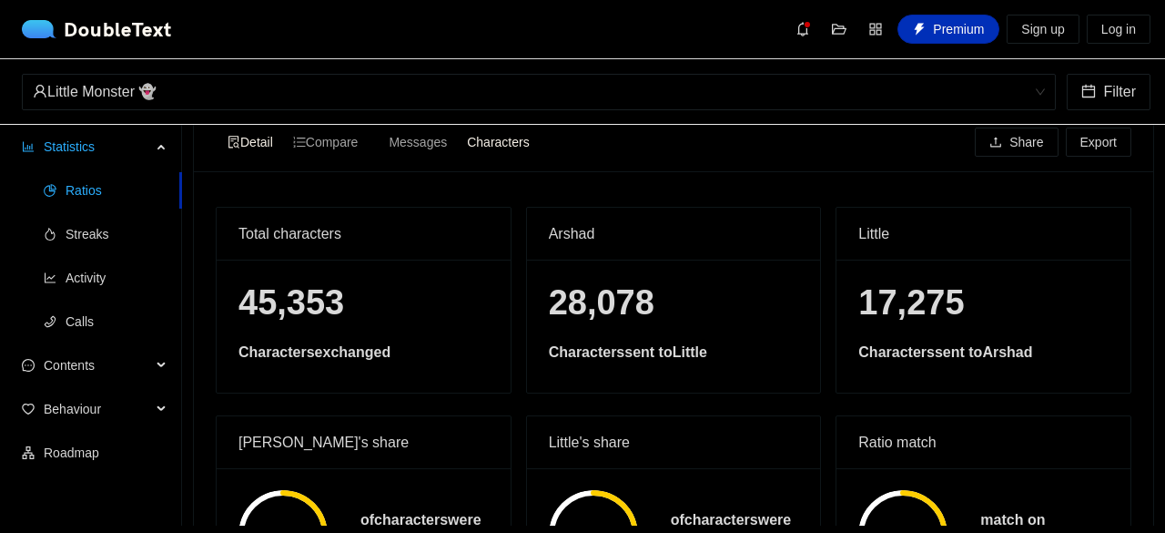
click at [384, 137] on div "Messages Characters" at bounding box center [459, 141] width 164 height 29
click at [415, 141] on span "Messages" at bounding box center [418, 142] width 58 height 15
click at [379, 129] on input "Messages" at bounding box center [379, 129] width 0 height 0
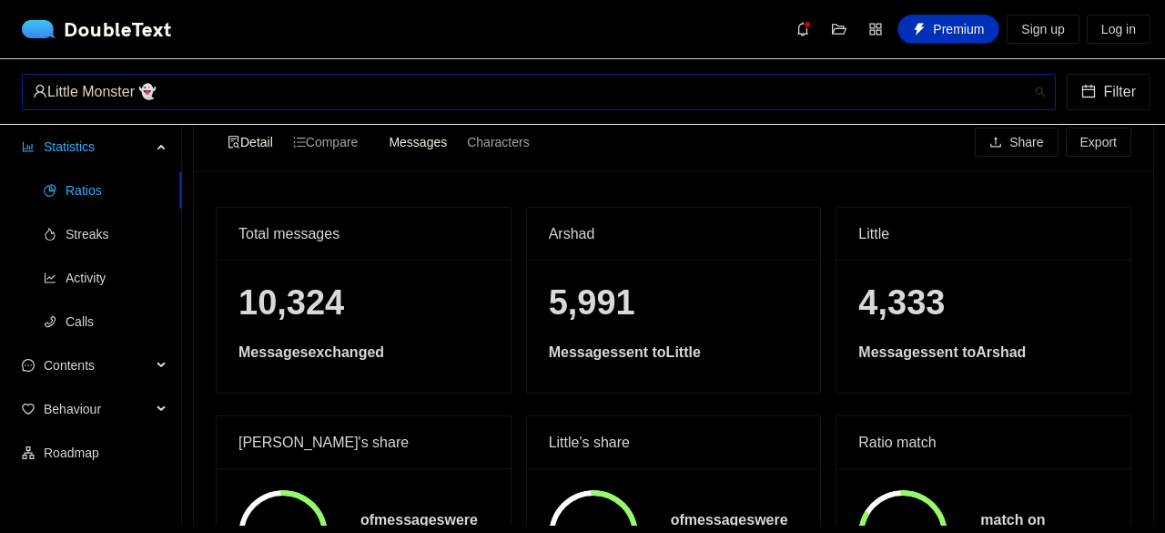
click at [319, 81] on div "Little Monster 👻" at bounding box center [531, 92] width 996 height 35
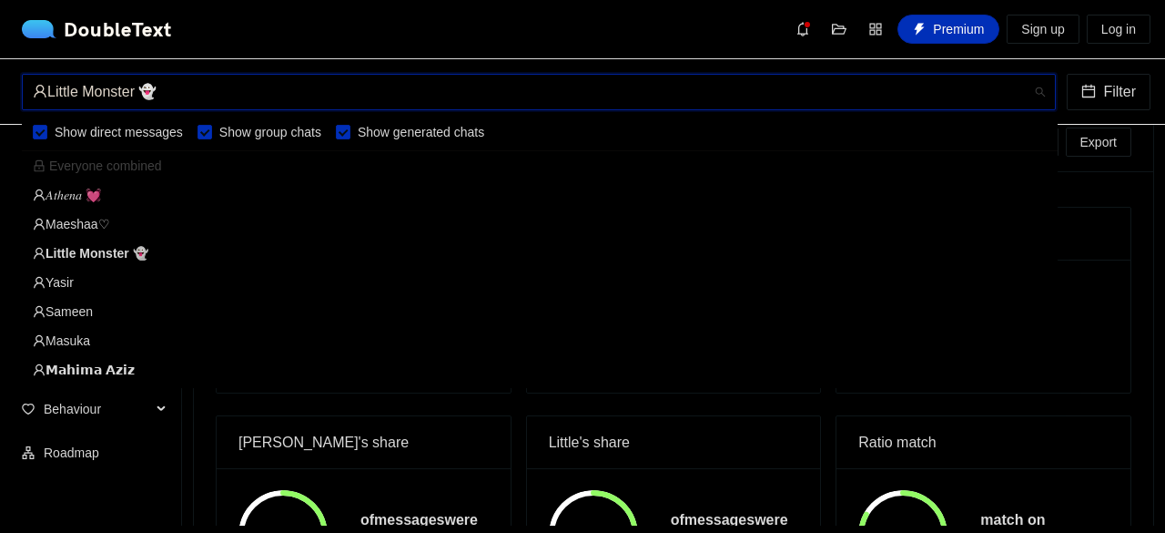
click at [66, 280] on div "Yasir" at bounding box center [540, 282] width 1014 height 20
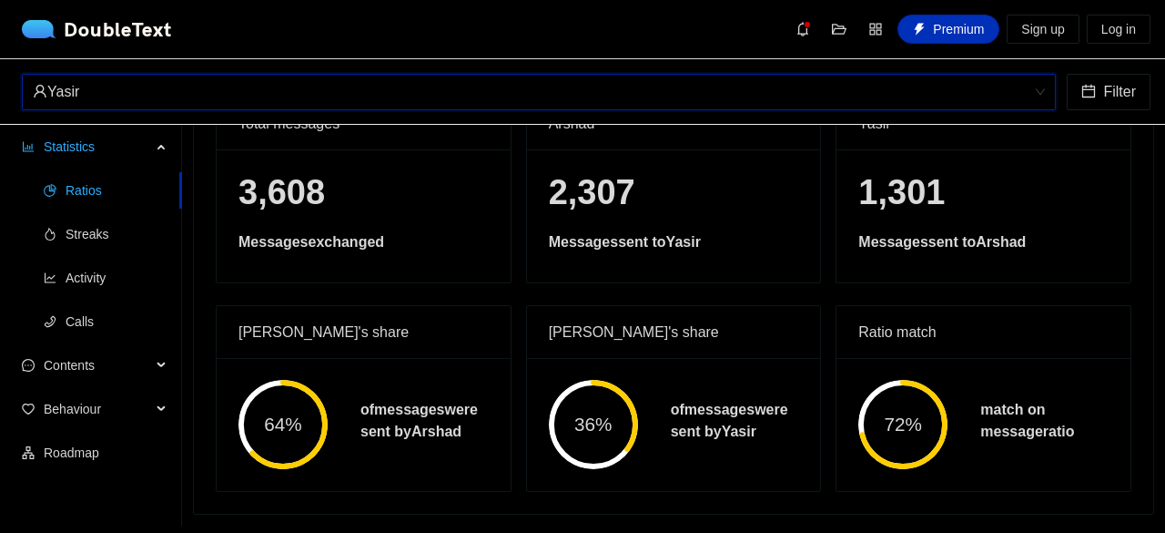
scroll to position [39, 0]
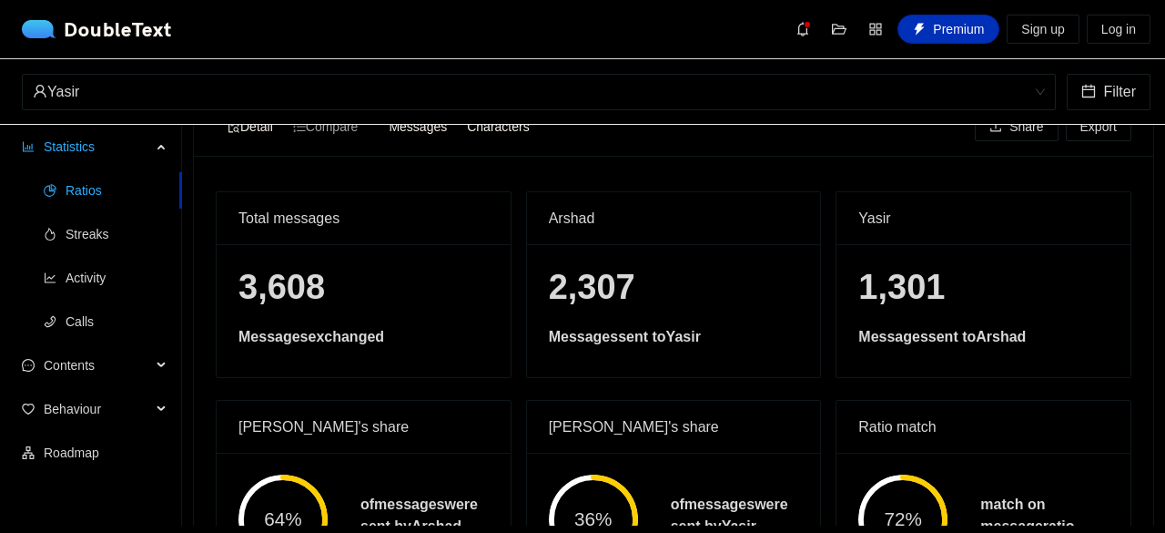
click at [532, 137] on div "Characters" at bounding box center [498, 126] width 82 height 25
click at [457, 114] on input "Characters" at bounding box center [457, 114] width 0 height 0
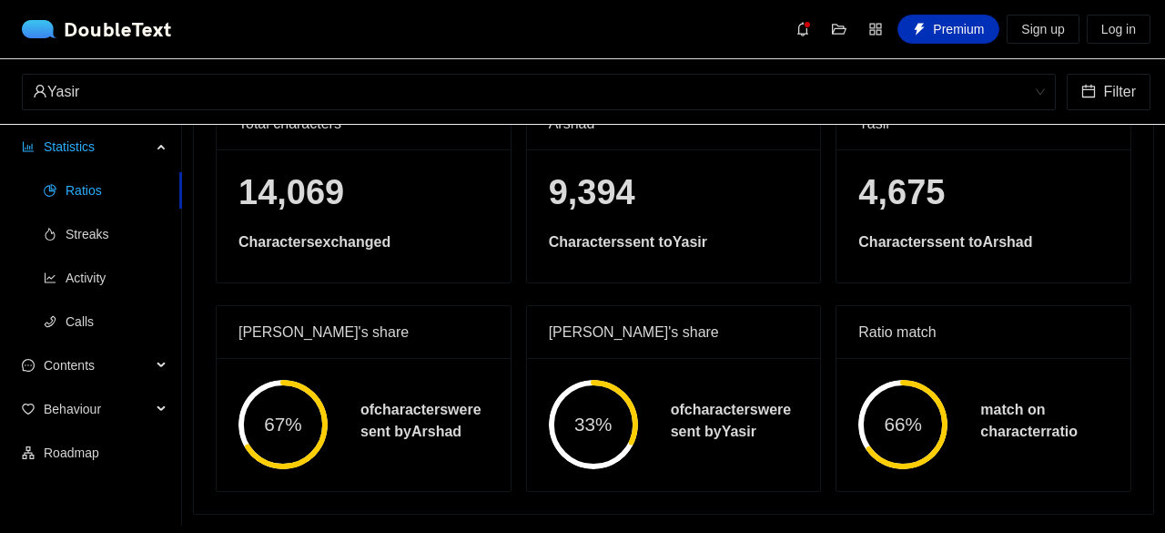
scroll to position [0, 0]
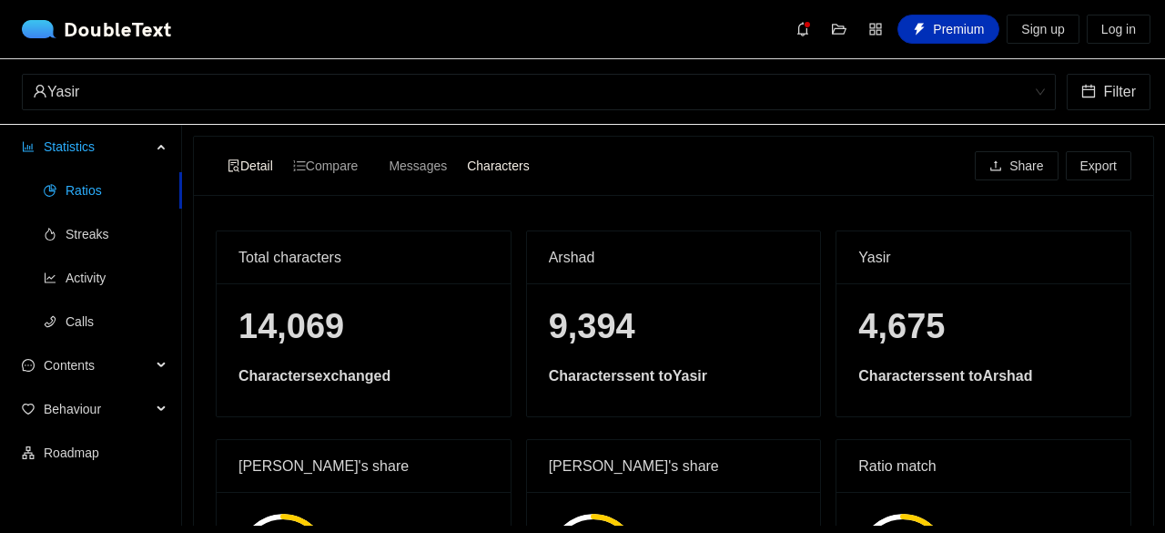
click at [429, 181] on div "Detail Compare Messages Characters Share Export" at bounding box center [674, 166] width 916 height 58
click at [447, 160] on span "Messages" at bounding box center [418, 165] width 58 height 15
click at [379, 153] on input "Messages" at bounding box center [379, 153] width 0 height 0
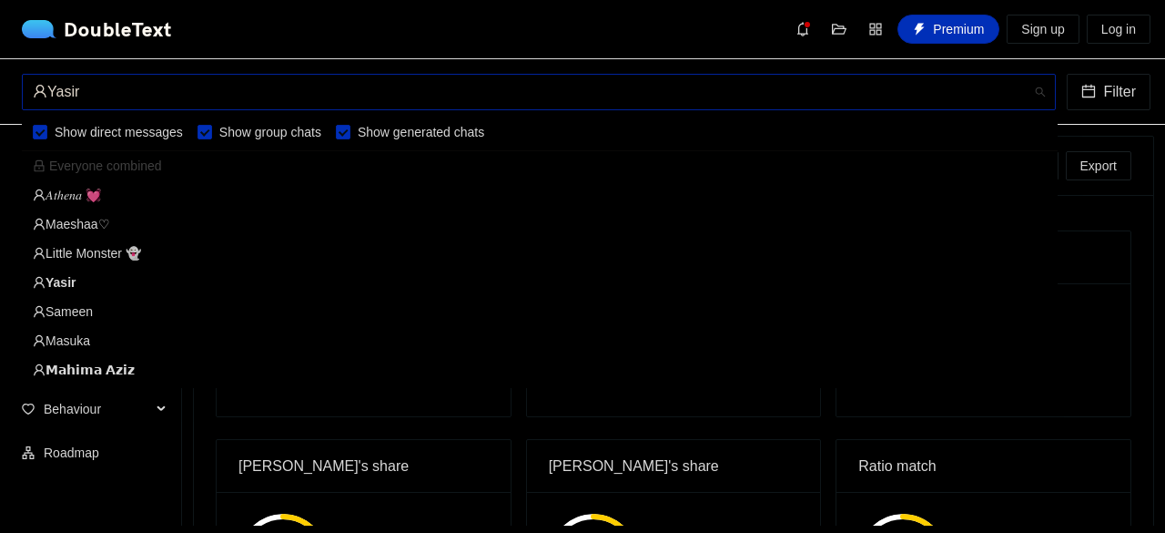
click at [205, 92] on div "Yasir" at bounding box center [531, 92] width 996 height 35
click at [75, 199] on div "𝐴𝑡ℎ𝑒𝑛𝑎 💓" at bounding box center [540, 195] width 1014 height 20
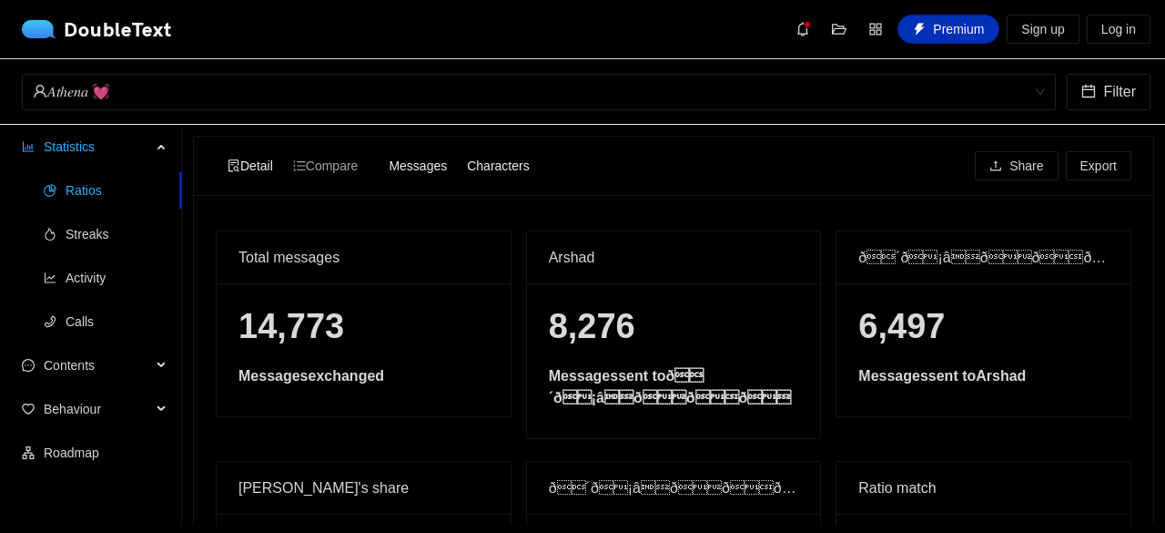
click at [493, 176] on div "Characters" at bounding box center [498, 165] width 82 height 25
click at [457, 153] on input "Characters" at bounding box center [457, 153] width 0 height 0
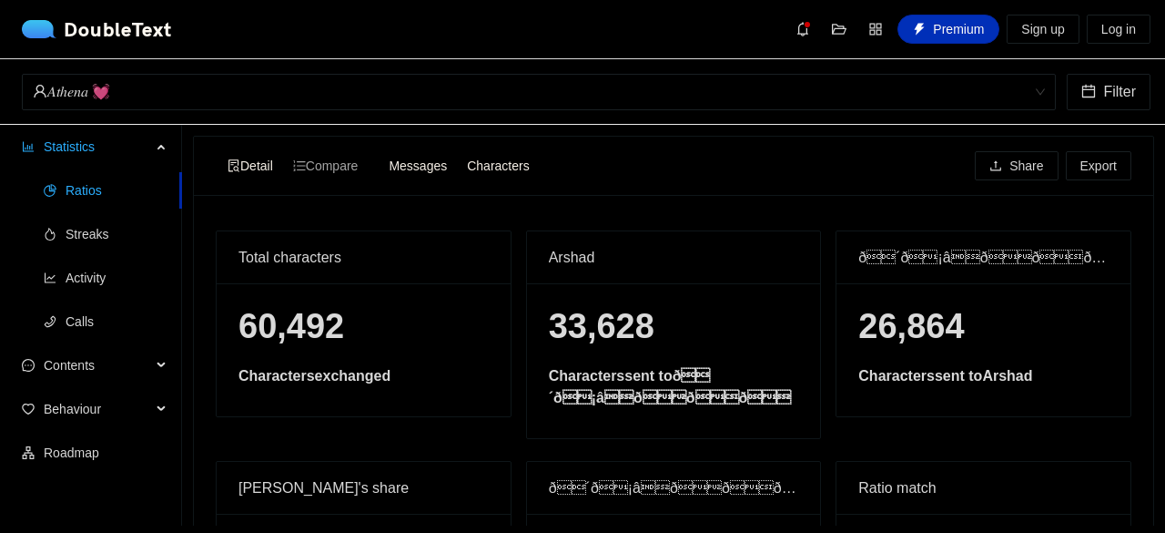
click at [447, 171] on span "Messages" at bounding box center [418, 165] width 58 height 15
click at [379, 153] on input "Messages" at bounding box center [379, 153] width 0 height 0
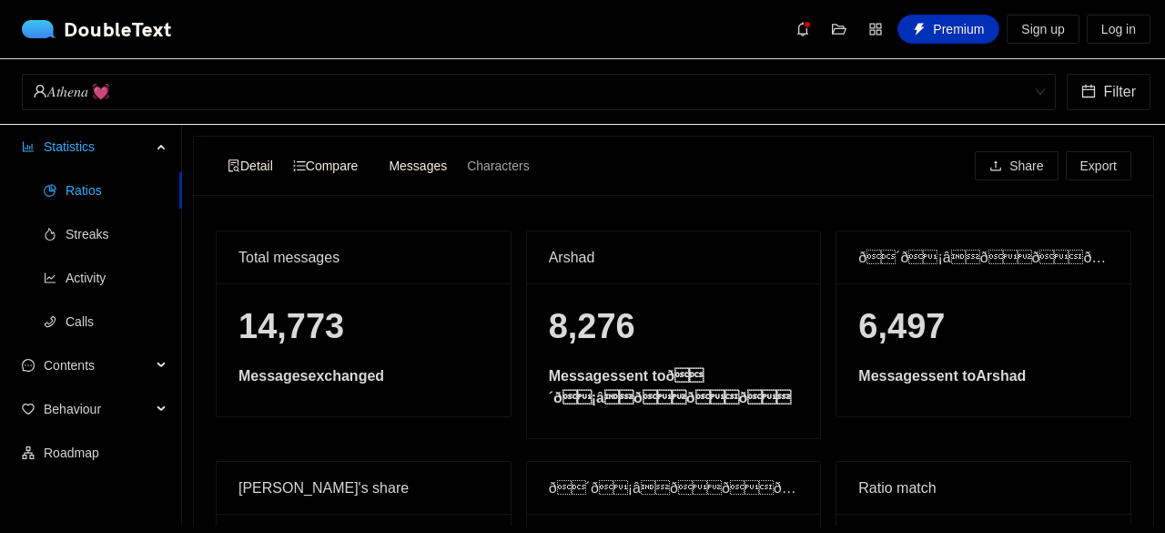
click at [355, 158] on span "Compare" at bounding box center [326, 165] width 66 height 15
click at [283, 153] on input "Compare" at bounding box center [283, 153] width 0 height 0
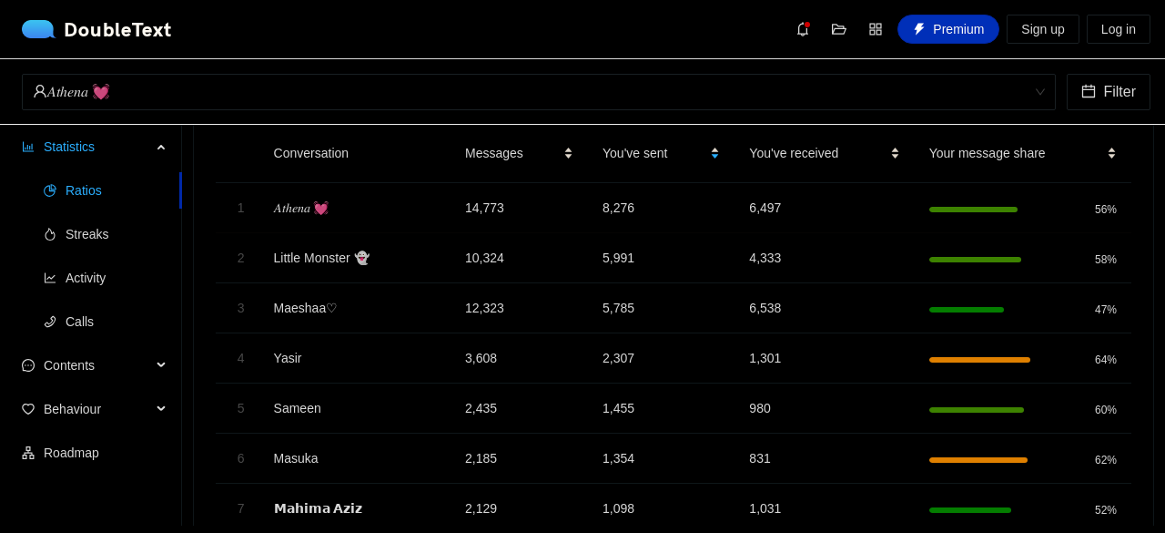
scroll to position [95, 0]
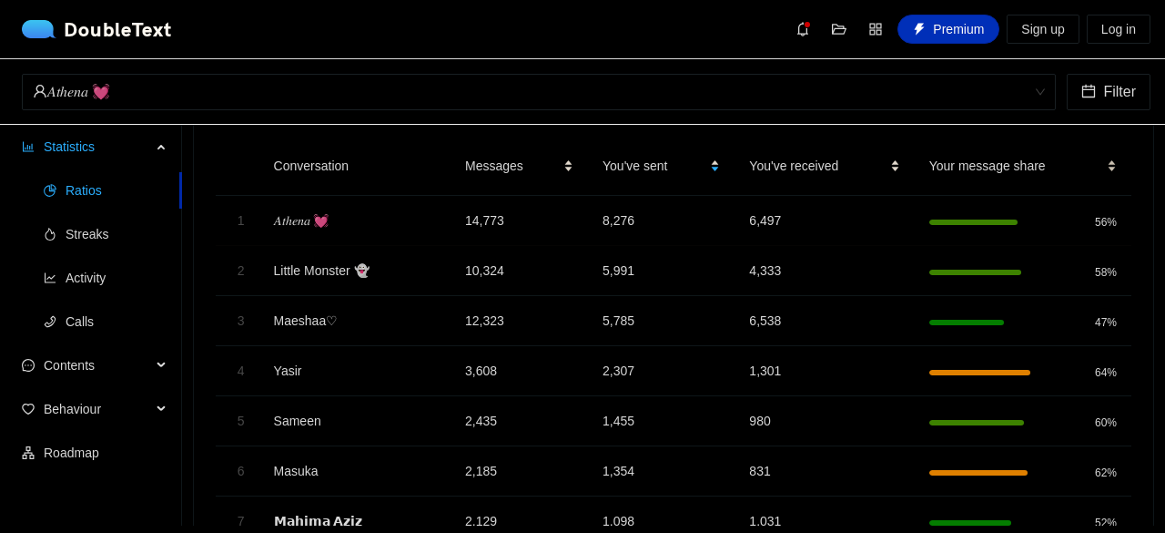
click at [1096, 174] on div "Your message share" at bounding box center [1024, 166] width 188 height 20
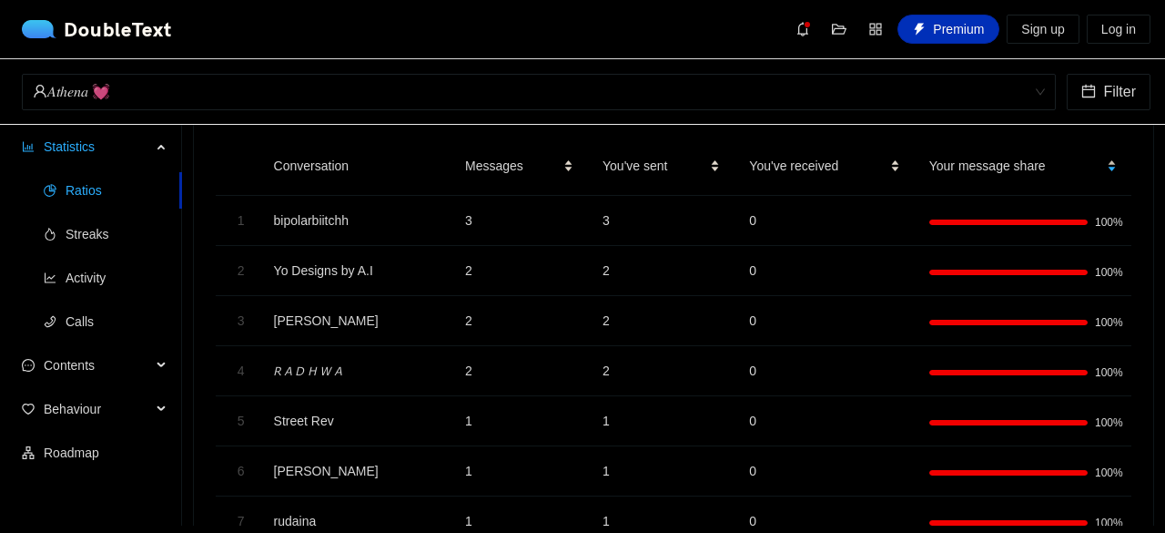
click at [1096, 174] on div "Your message share" at bounding box center [1024, 166] width 188 height 20
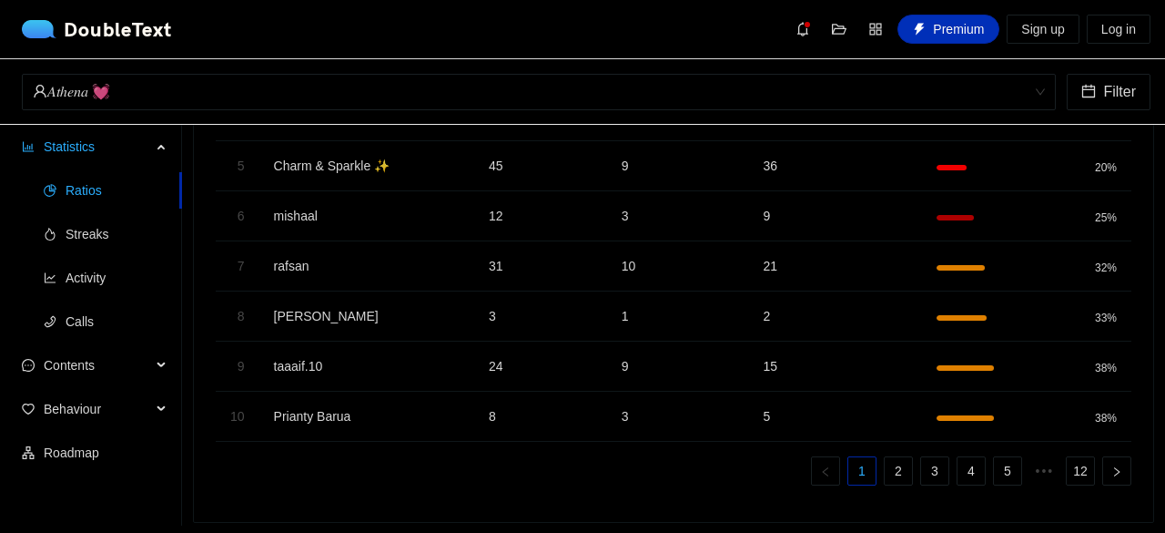
scroll to position [0, 0]
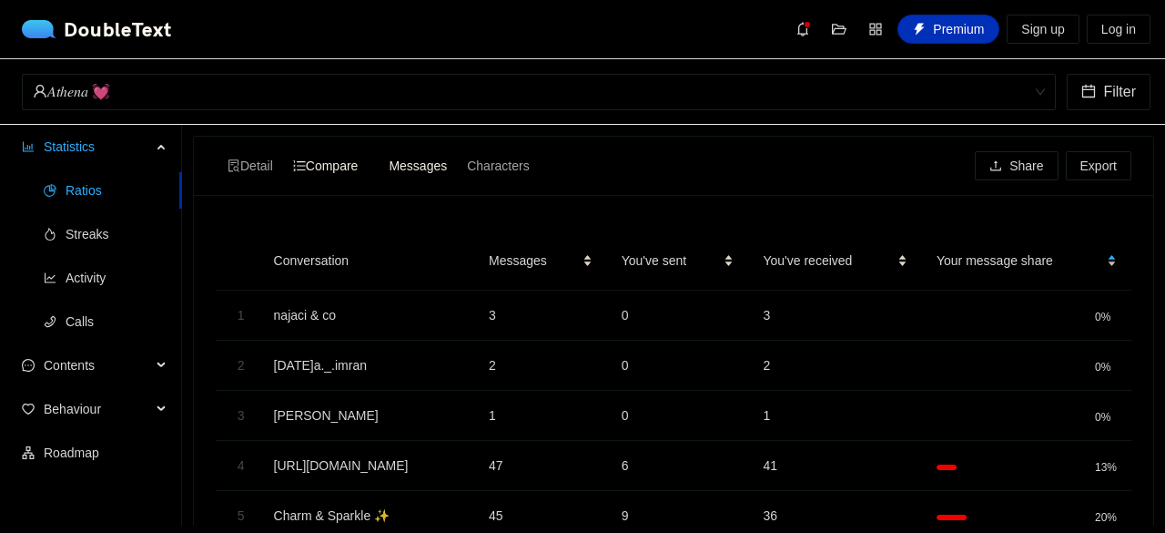
click at [1105, 261] on div "Your message share" at bounding box center [1027, 260] width 180 height 20
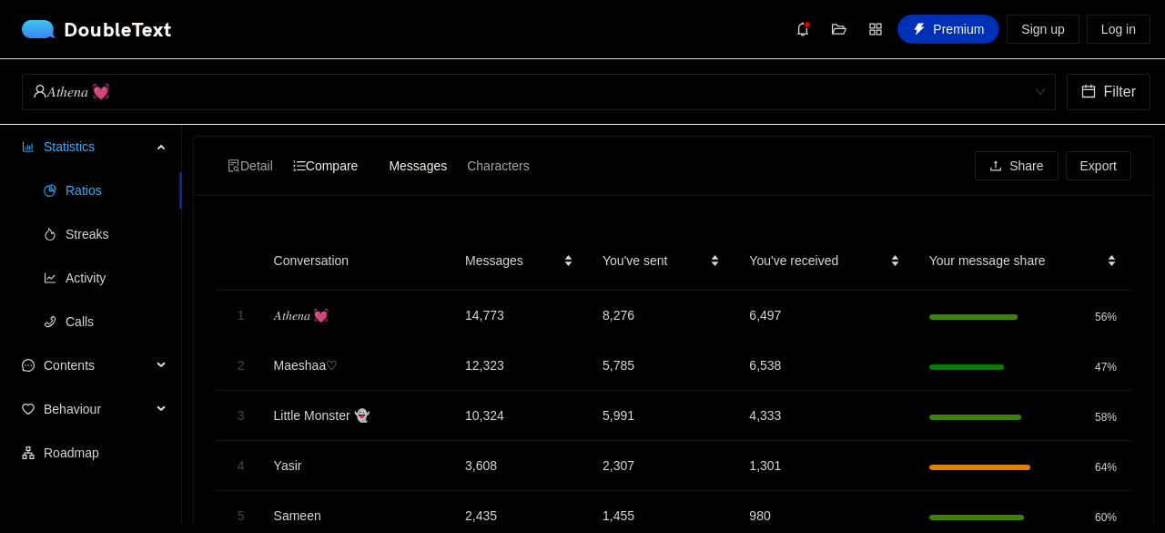
scroll to position [4, 0]
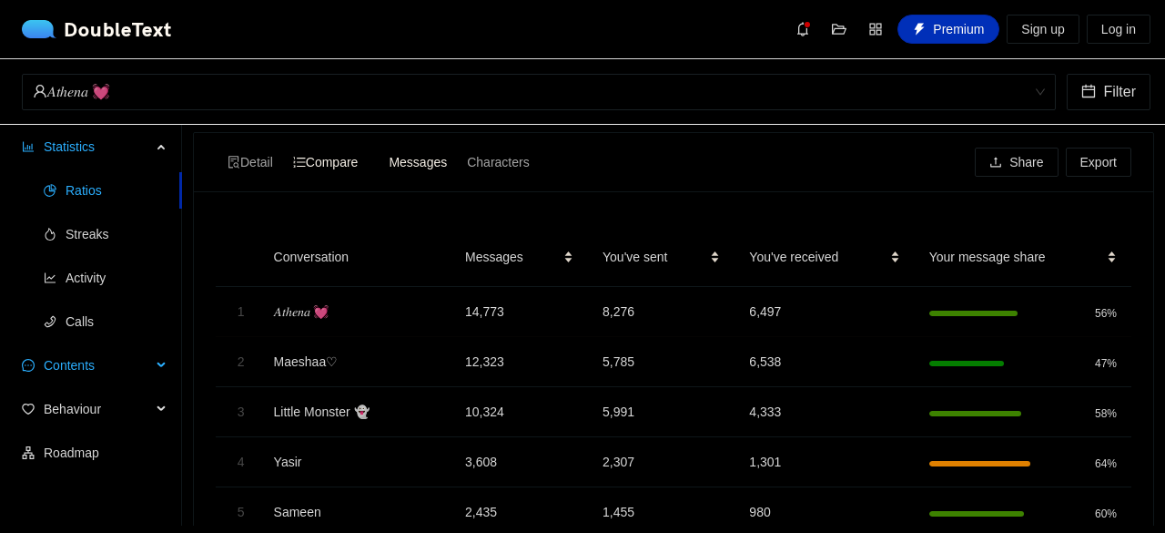
click at [62, 361] on span "Contents" at bounding box center [97, 365] width 107 height 36
click at [97, 408] on span "Word Cloud" at bounding box center [117, 409] width 102 height 36
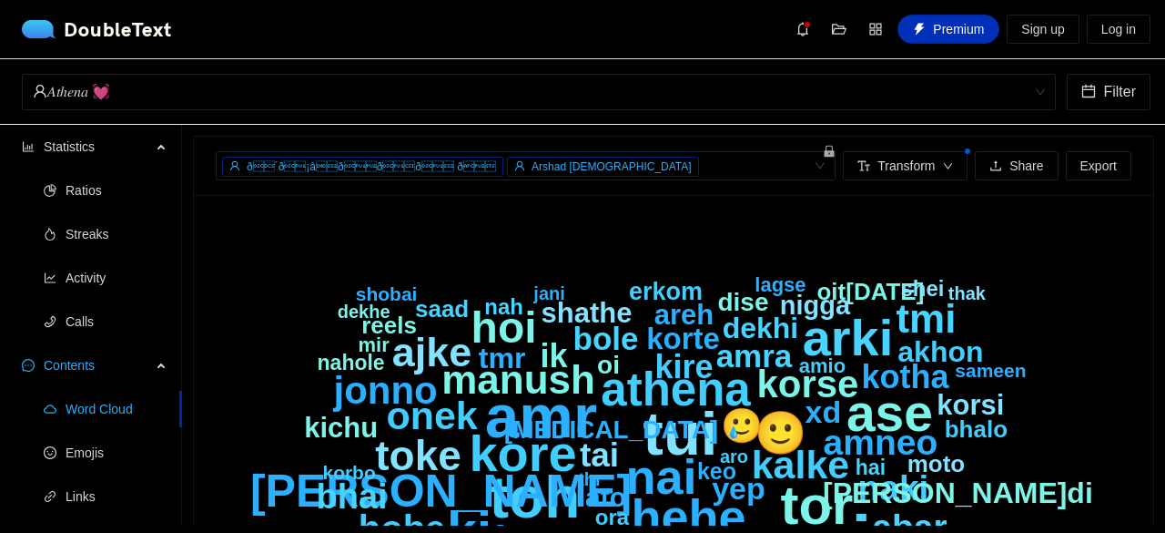
click at [418, 163] on span "ð´ð¡âððð ð" at bounding box center [371, 166] width 249 height 13
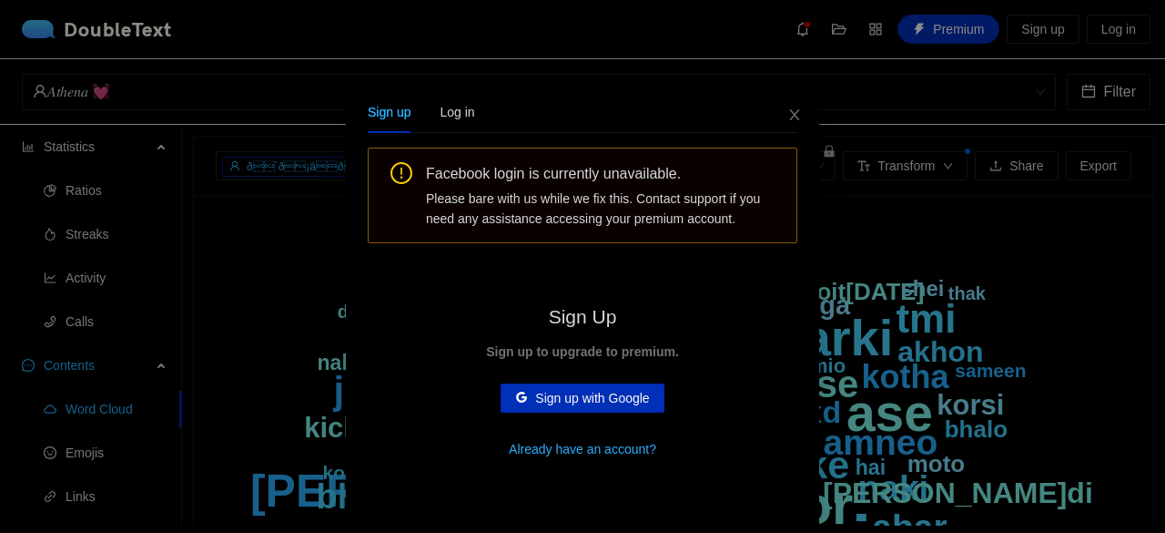
click at [263, 290] on div "Sign up Log in Facebook login is currently unavailable. Please bare with us whi…" at bounding box center [582, 266] width 1165 height 533
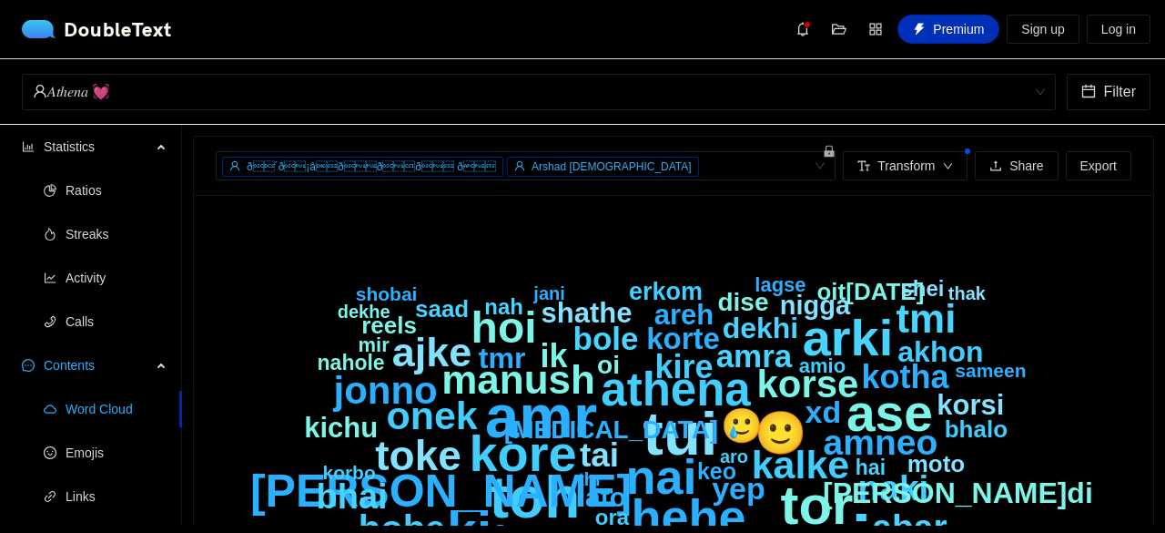
click at [806, 168] on div "ð´ð¡âðð[PERSON_NAME] ð Arshad [DEMOGRAPHIC_DATA] + 0 ..." at bounding box center [516, 166] width 593 height 22
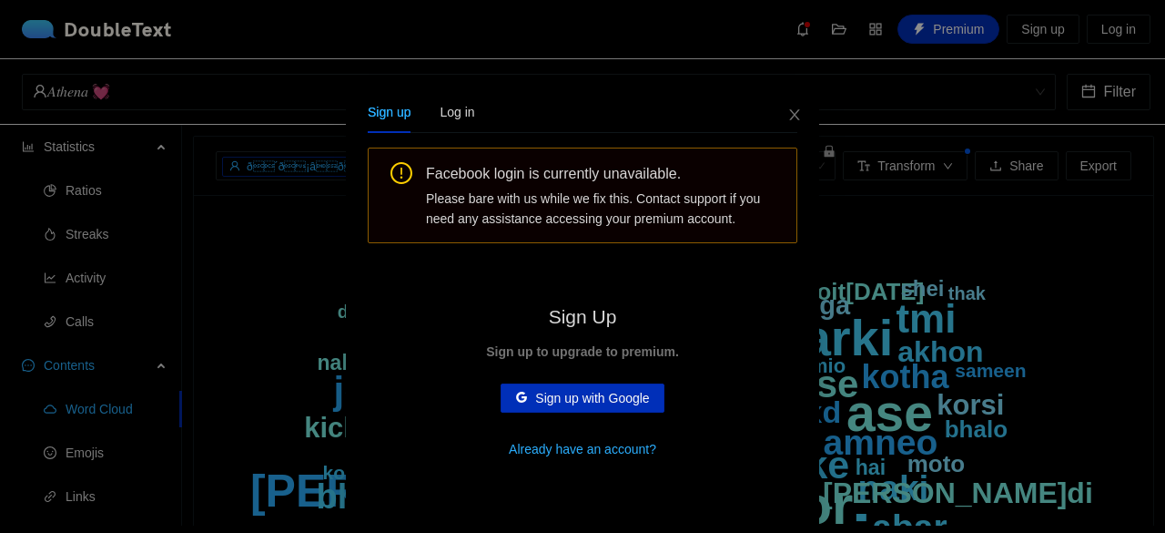
click at [206, 274] on div "Sign up Log in Facebook login is currently unavailable. Please bare with us whi…" at bounding box center [582, 266] width 1165 height 533
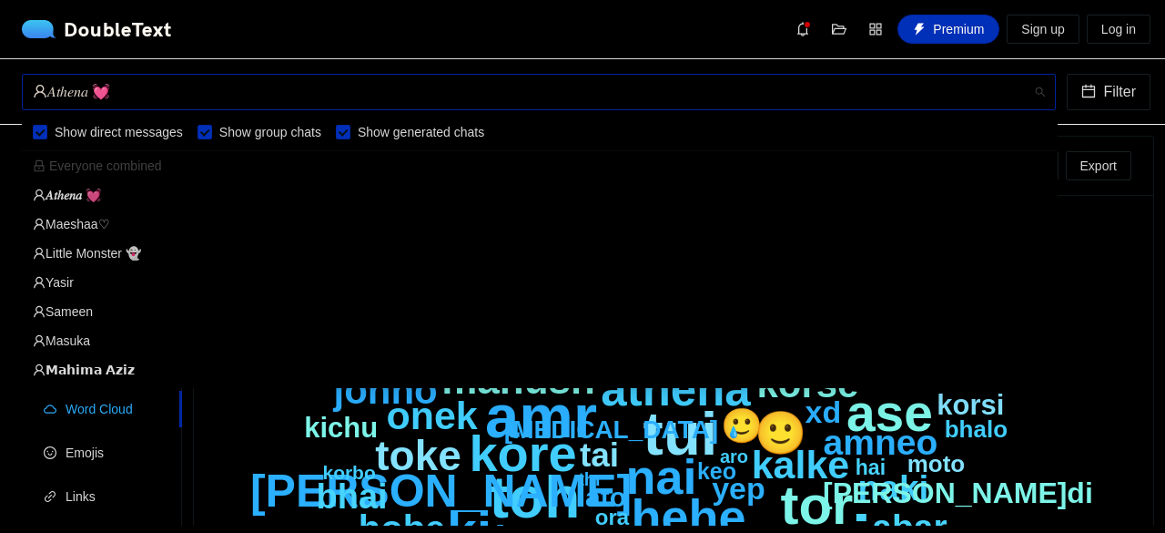
click at [226, 88] on div "𝐴𝑡ℎ𝑒𝑛𝑎 💓" at bounding box center [531, 92] width 996 height 35
click at [98, 245] on div "Little Monster 👻" at bounding box center [540, 253] width 1014 height 20
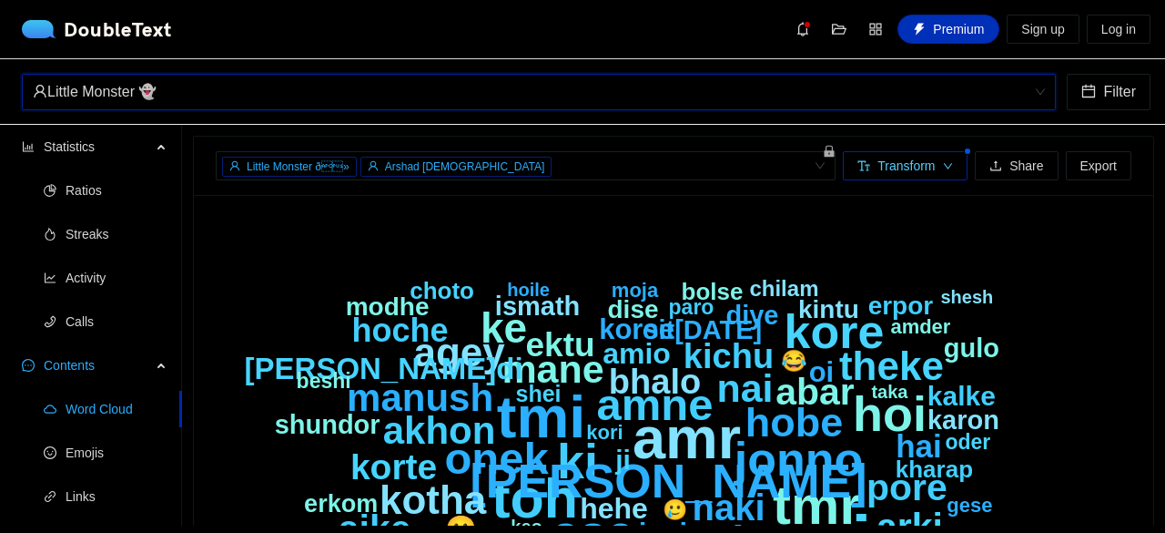
click at [905, 167] on span "Transform" at bounding box center [906, 166] width 57 height 20
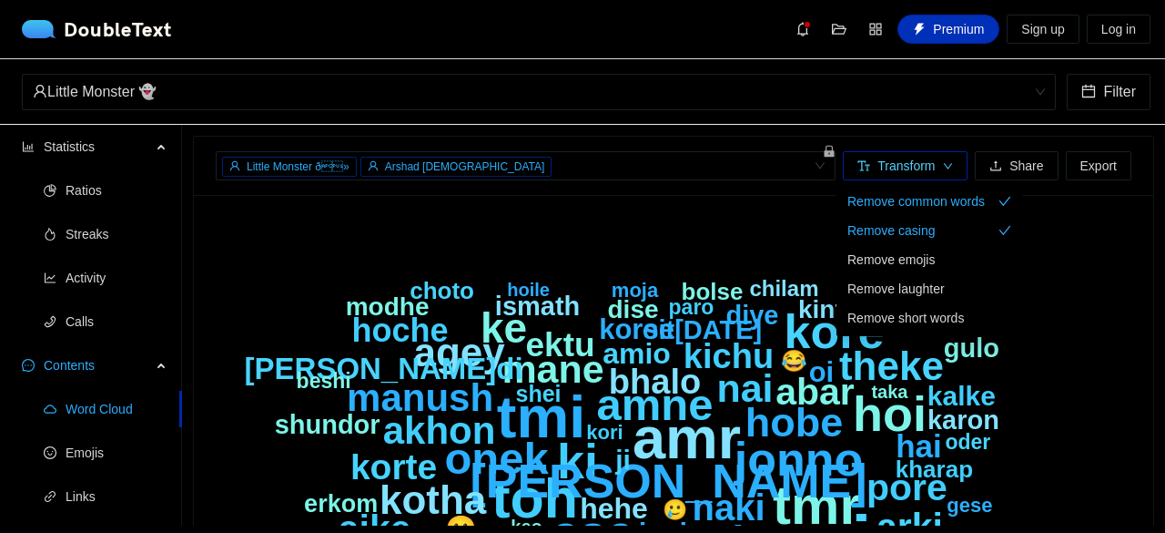
click at [905, 167] on span "Transform" at bounding box center [906, 166] width 57 height 20
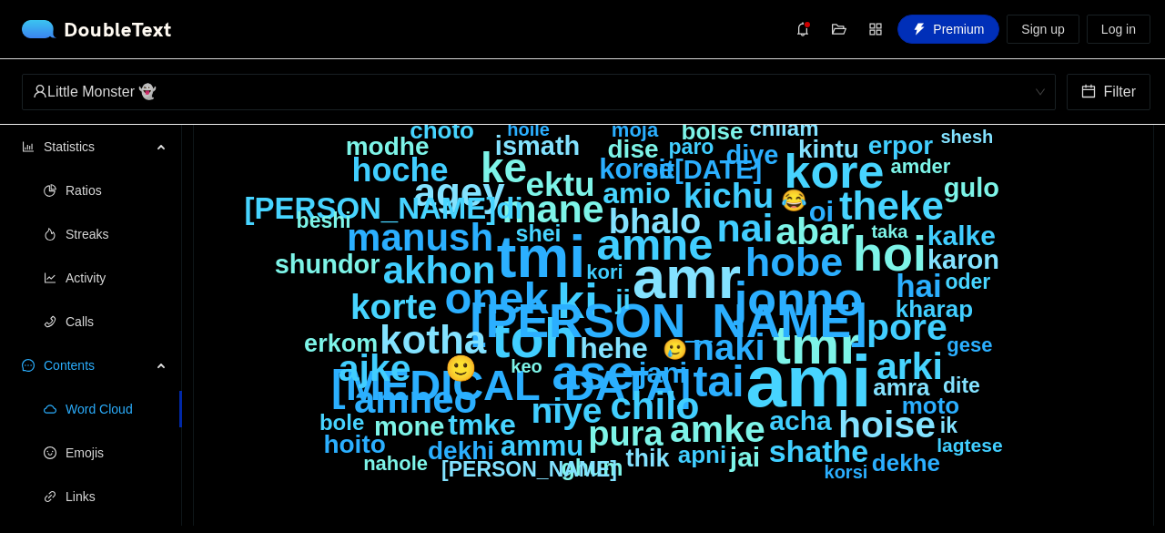
scroll to position [157, 0]
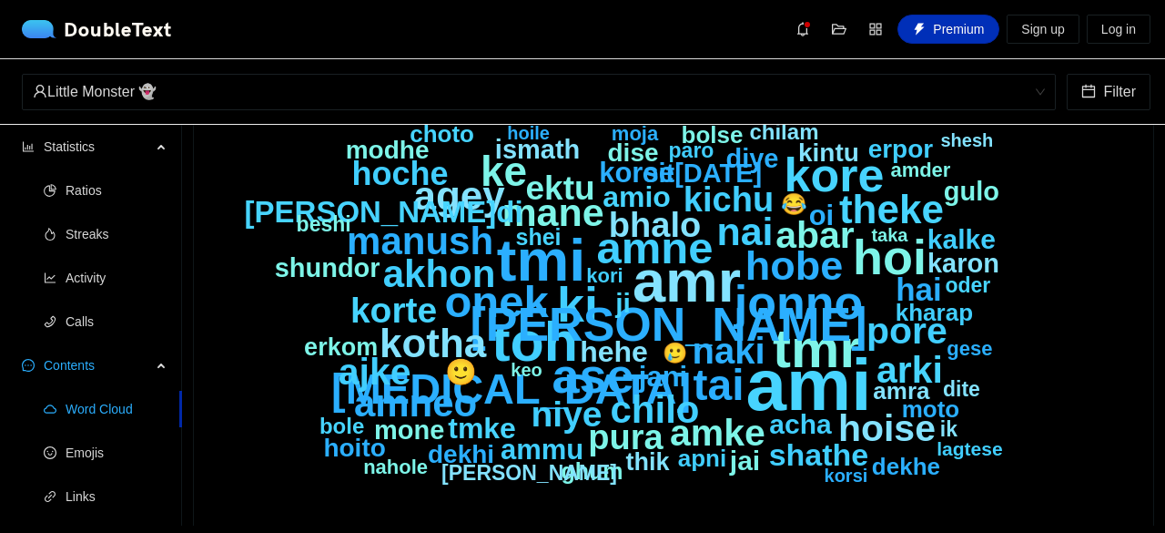
click at [940, 411] on text "moto" at bounding box center [931, 408] width 58 height 27
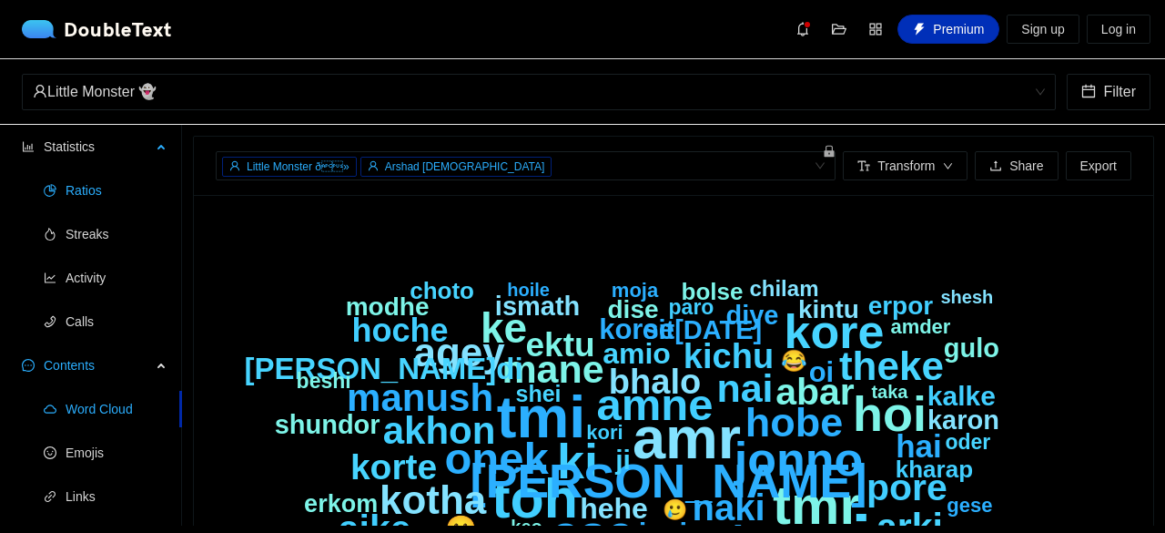
click at [66, 174] on span "Ratios" at bounding box center [117, 190] width 102 height 36
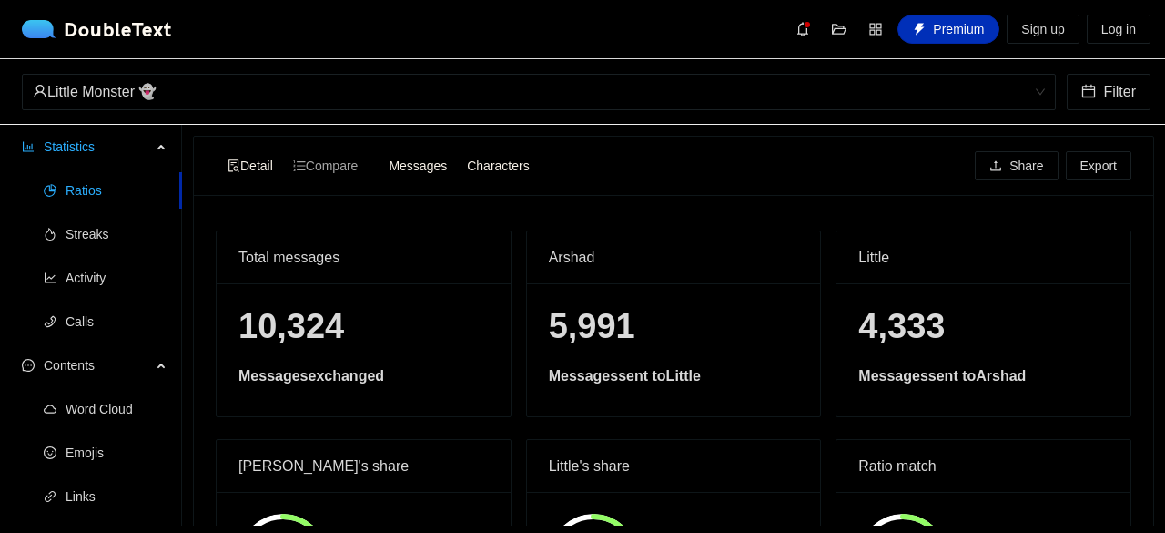
click at [539, 170] on div "Characters" at bounding box center [498, 165] width 82 height 25
click at [457, 153] on input "Characters" at bounding box center [457, 153] width 0 height 0
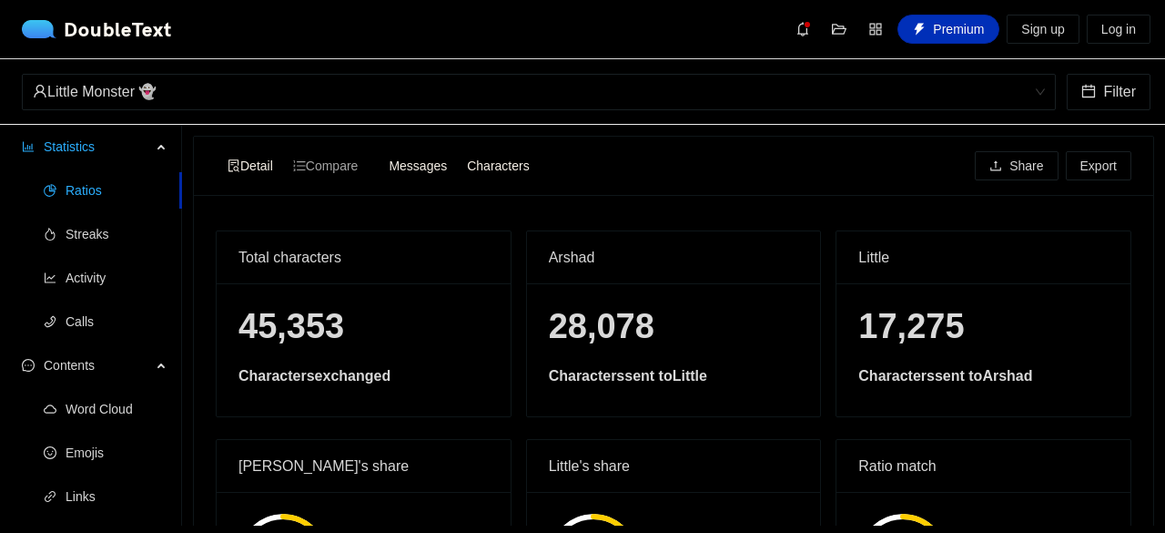
click at [453, 159] on div "Messages" at bounding box center [418, 165] width 78 height 25
click at [379, 153] on input "Messages" at bounding box center [379, 153] width 0 height 0
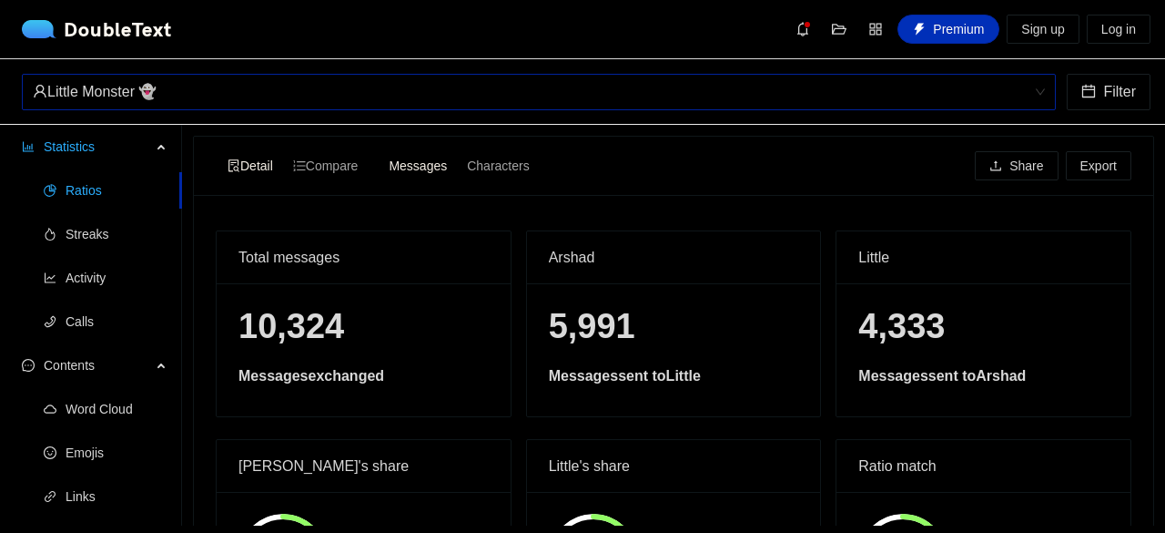
click at [369, 85] on div "Little Monster 👻" at bounding box center [531, 92] width 996 height 35
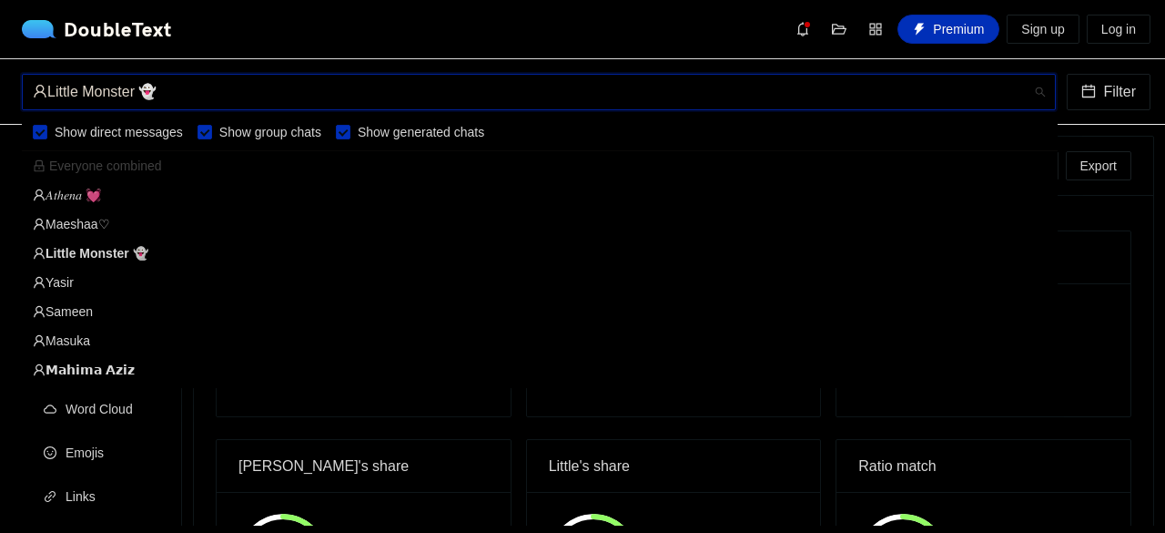
click at [69, 304] on div "Sameen" at bounding box center [540, 311] width 1014 height 20
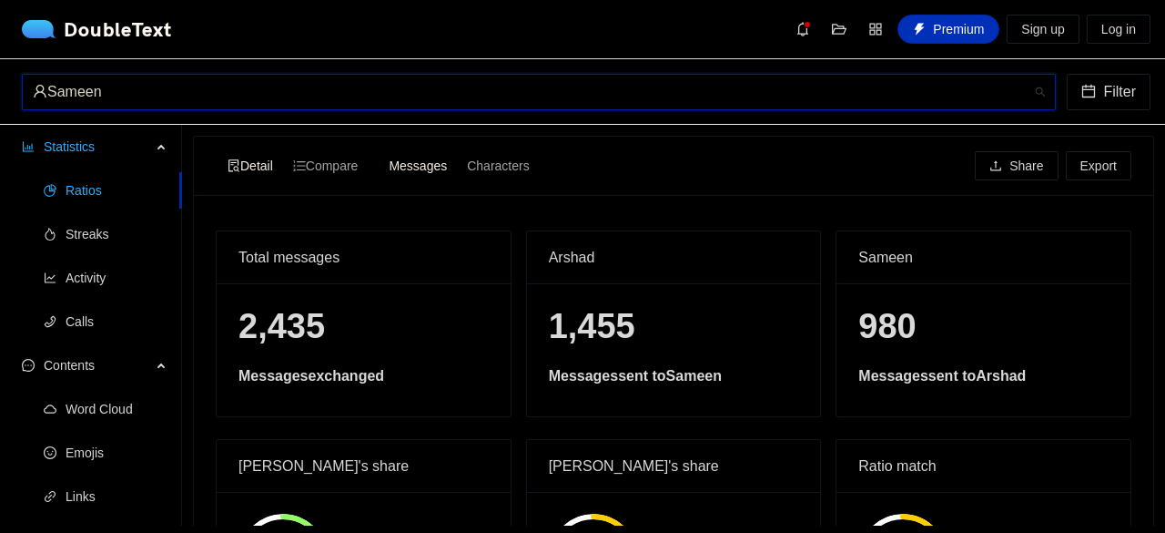
click at [492, 90] on div "Sameen" at bounding box center [531, 92] width 996 height 35
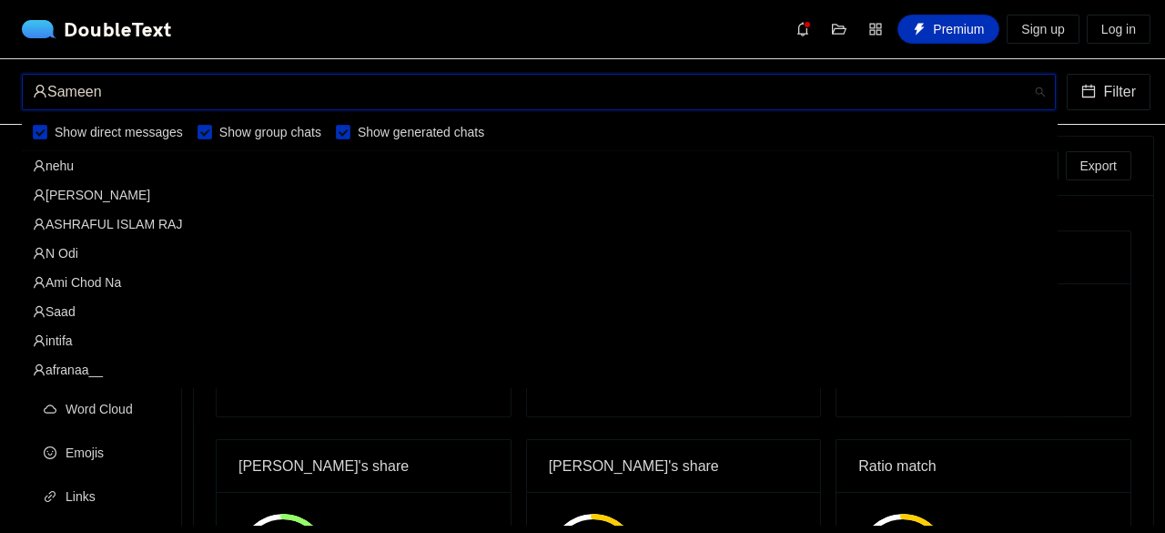
scroll to position [961, 0]
click at [123, 311] on div "afranaa__" at bounding box center [540, 311] width 1014 height 20
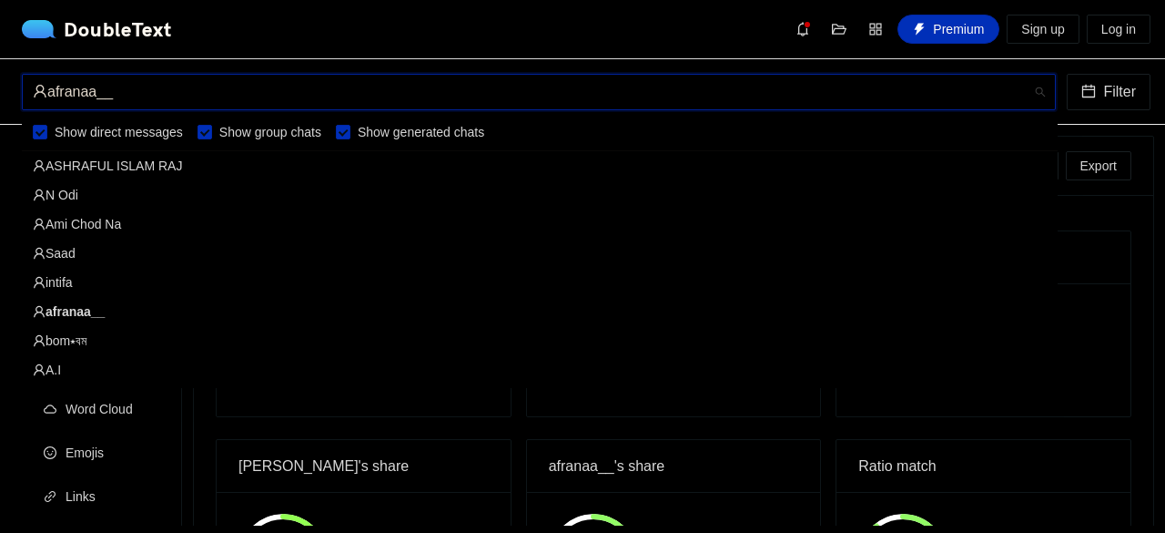
click at [369, 103] on div "afranaa__" at bounding box center [531, 92] width 996 height 35
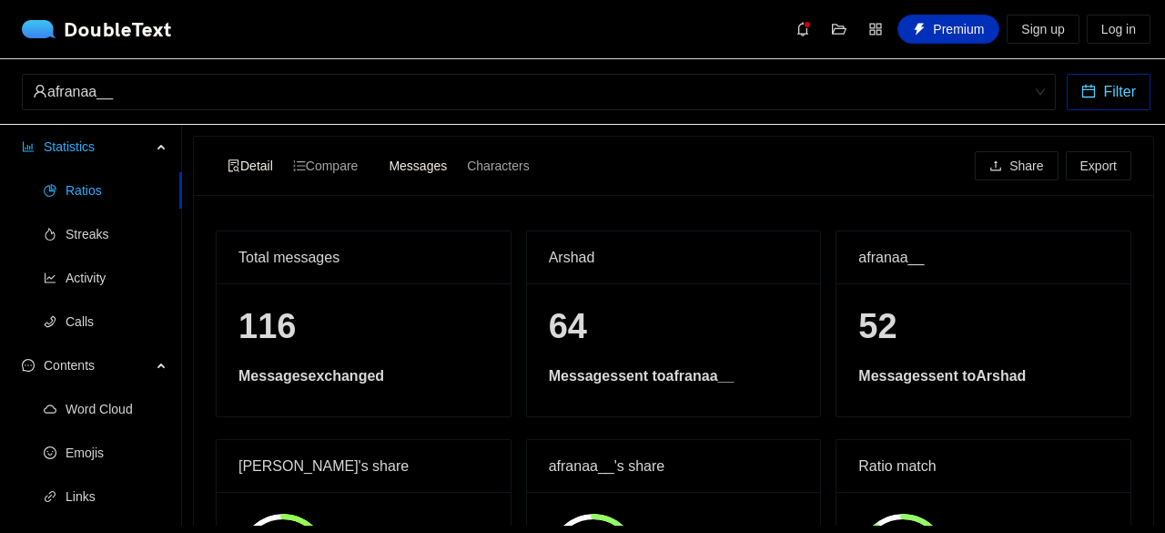
click at [1106, 96] on span "Filter" at bounding box center [1119, 91] width 33 height 23
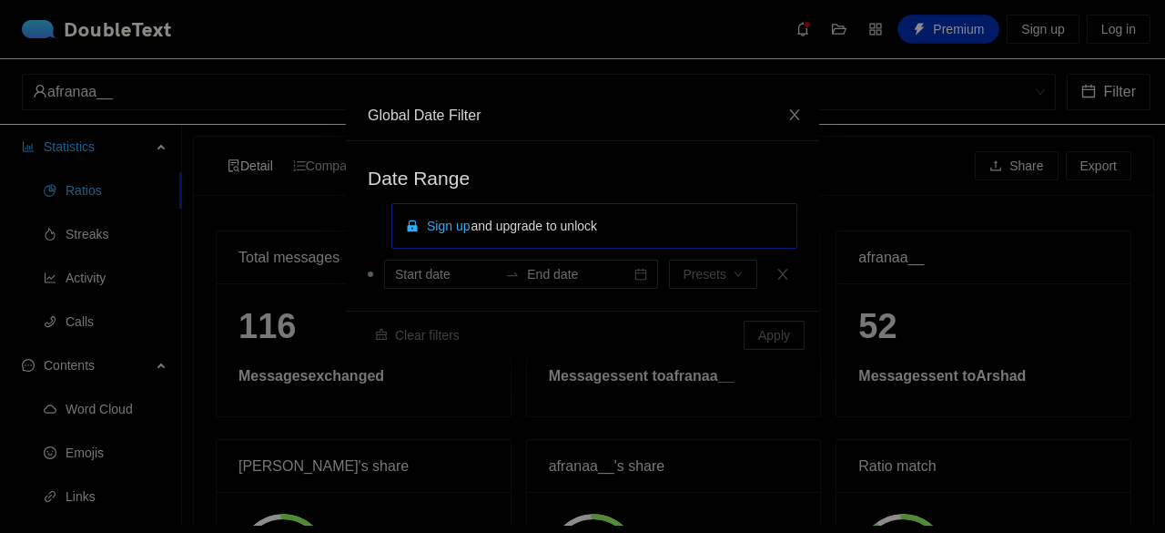
click at [963, 168] on div "Global Date Filter Date Range Sign up and upgrade to unlock Presets Clear filte…" at bounding box center [582, 266] width 1165 height 533
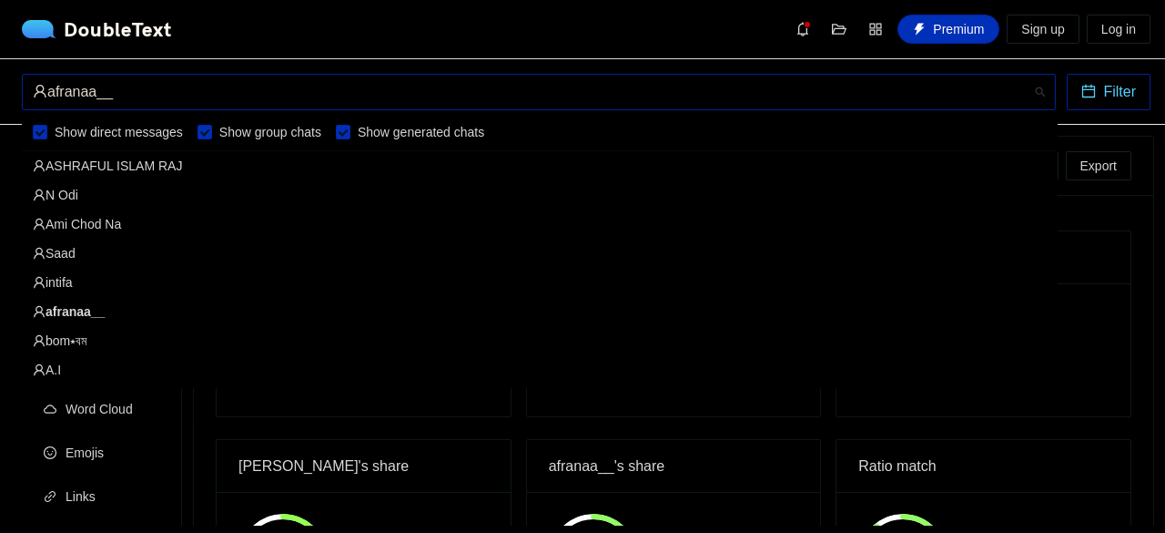
click at [1033, 97] on span "afranaa__" at bounding box center [539, 92] width 1012 height 35
drag, startPoint x: 1055, startPoint y: 216, endPoint x: 907, endPoint y: 261, distance: 155.2
click at [907, 261] on div "[PERSON_NAME]ar[PERSON_NAME]F[PERSON_NAME]ISLAM RAJ N Odi [PERSON_NAME] Na Saad…" at bounding box center [540, 282] width 1036 height 320
click at [120, 195] on div "N Odi" at bounding box center [540, 195] width 1014 height 20
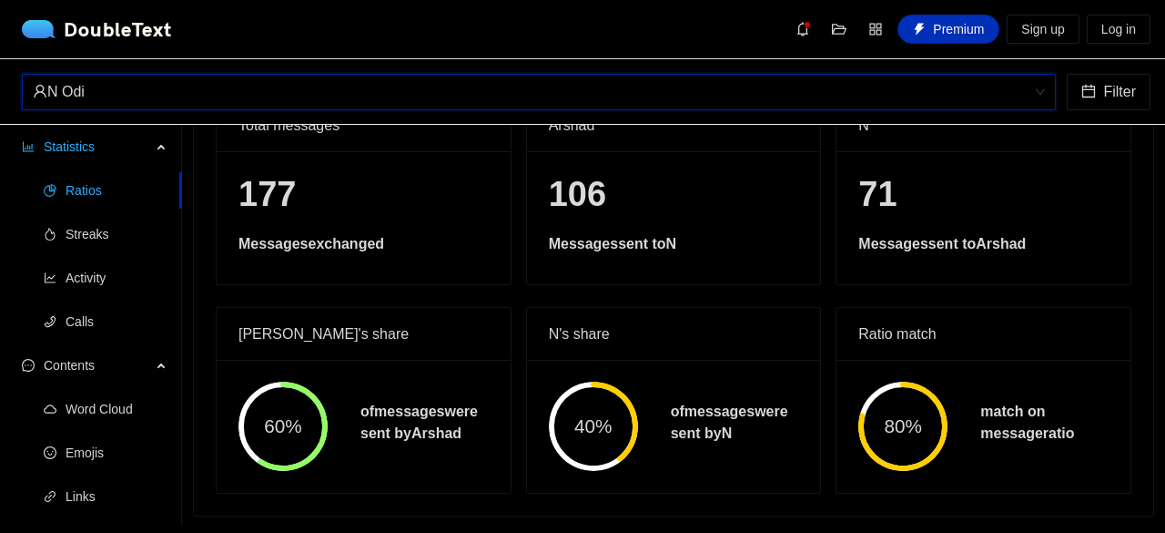
scroll to position [34, 0]
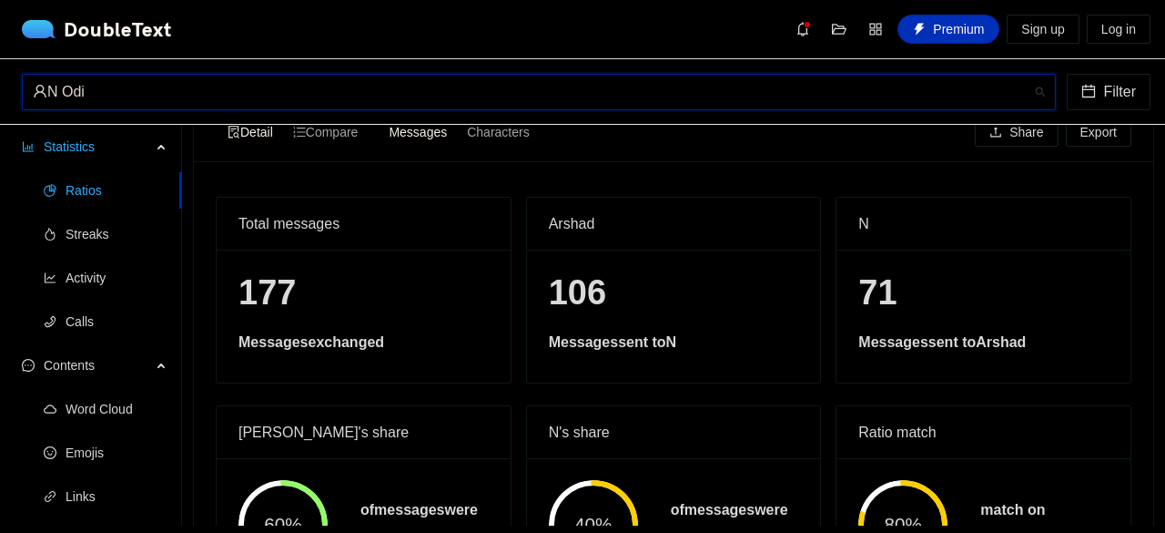
click at [548, 108] on span "N Odi" at bounding box center [539, 92] width 1012 height 35
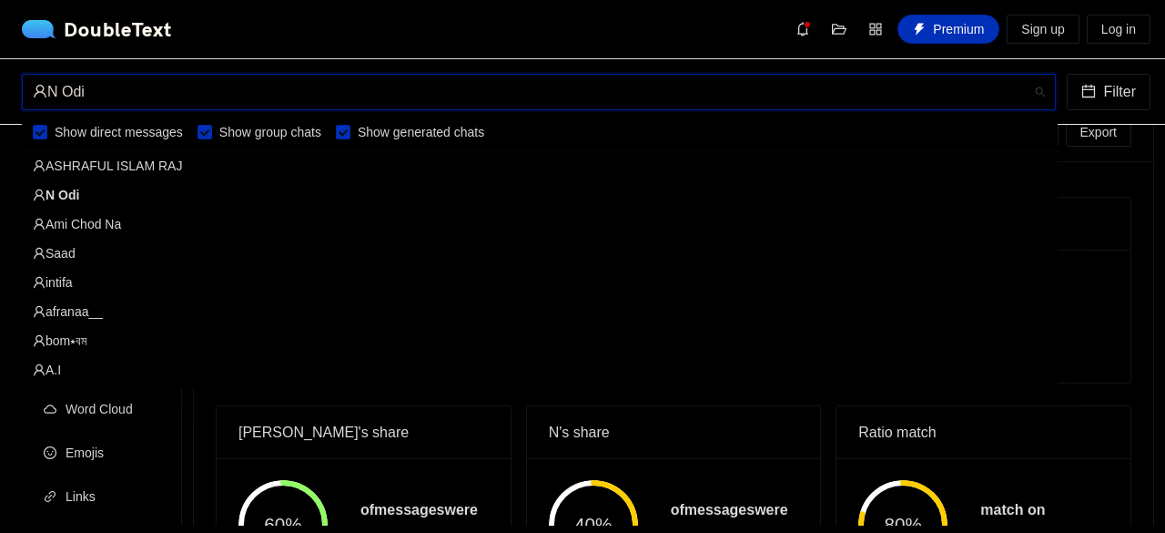
click at [64, 361] on div "A.I" at bounding box center [540, 370] width 1014 height 20
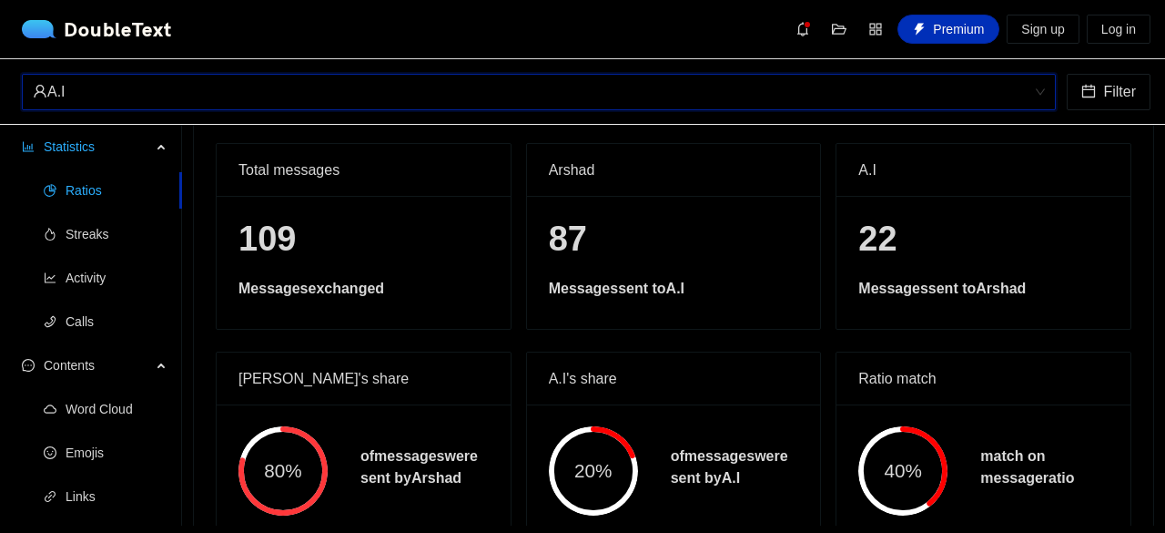
scroll to position [91, 0]
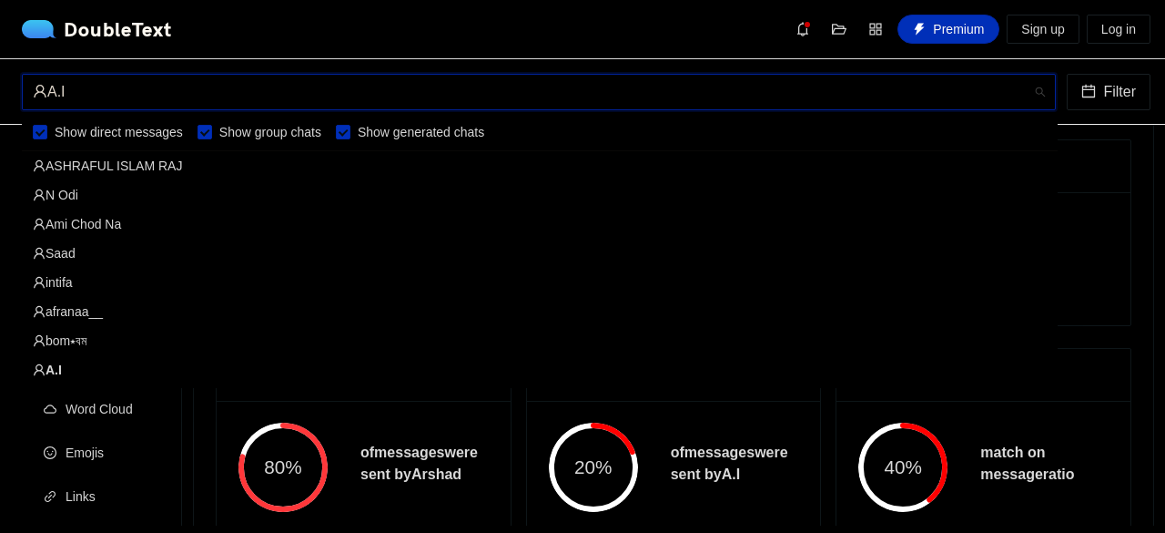
click at [668, 93] on div "A.I" at bounding box center [531, 92] width 996 height 35
click at [152, 168] on div "ASHRAFUL ISLAM RAJ" at bounding box center [540, 166] width 1014 height 20
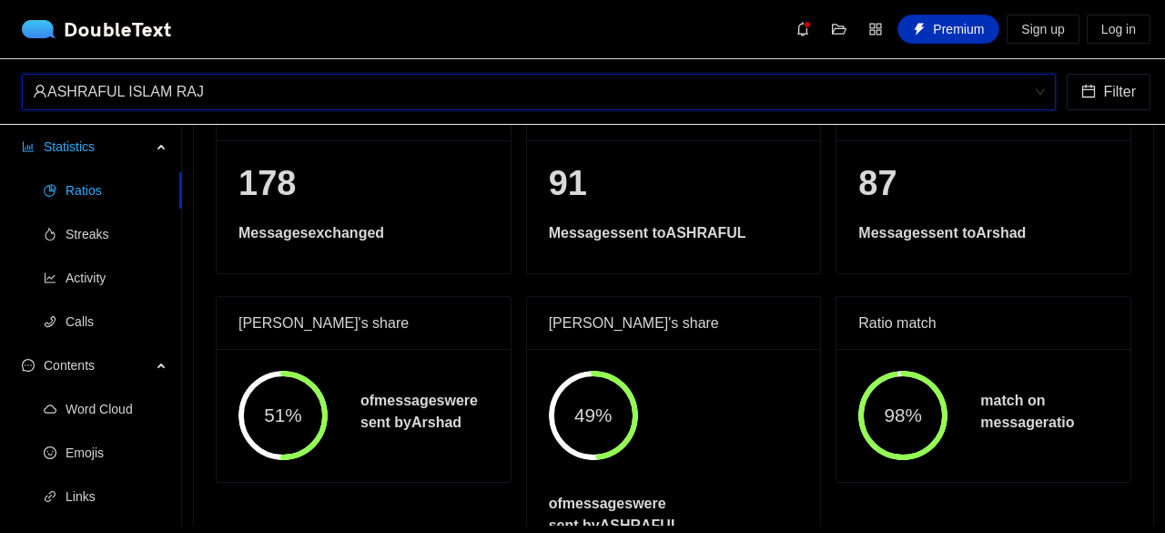
scroll to position [145, 0]
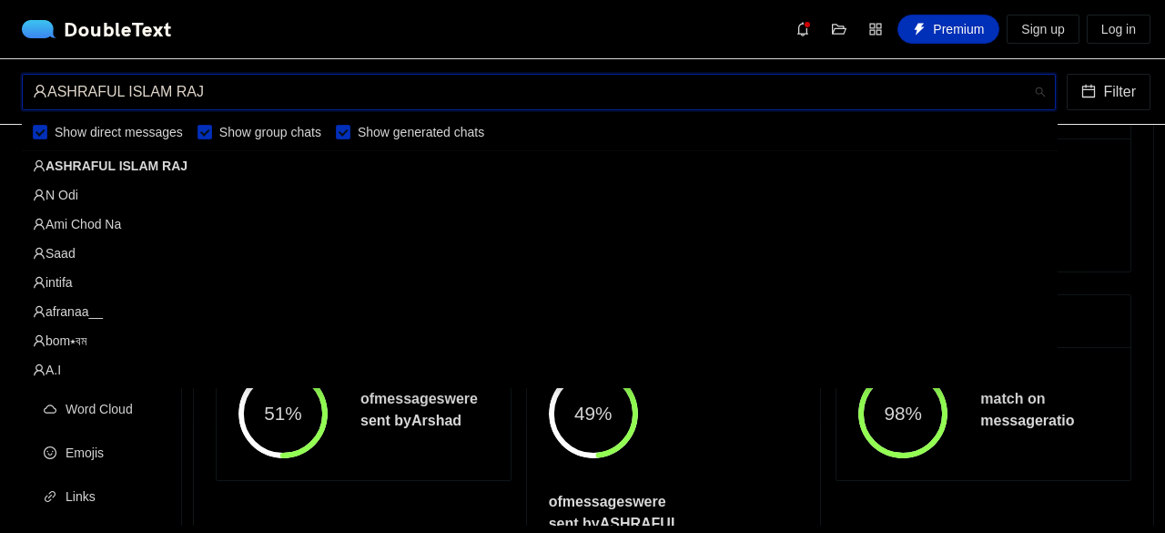
click at [556, 86] on div "ASHRAFUL ISLAM RAJ" at bounding box center [531, 92] width 996 height 35
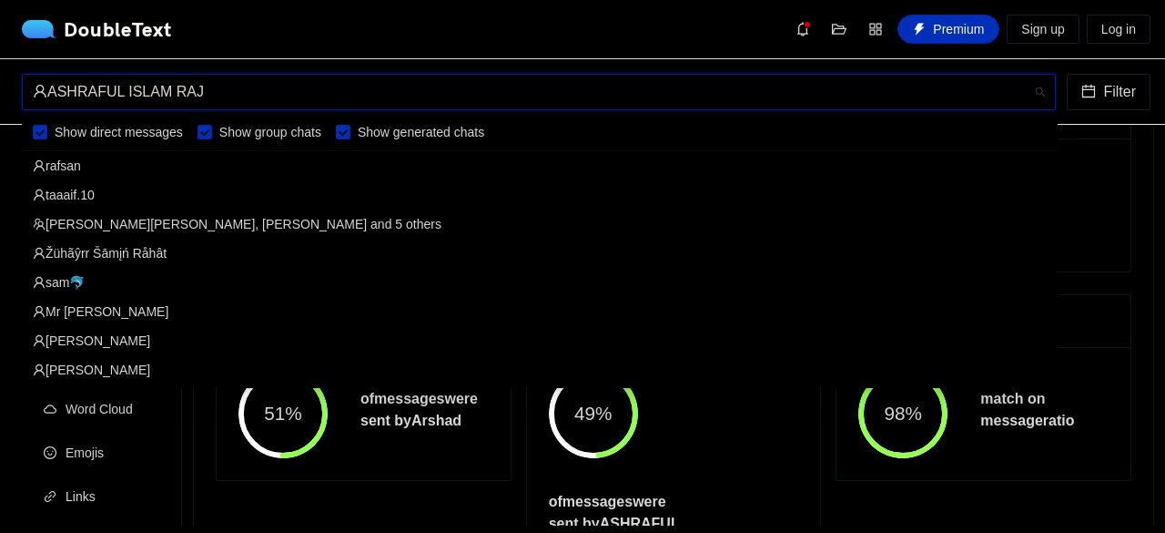
scroll to position [1835, 0]
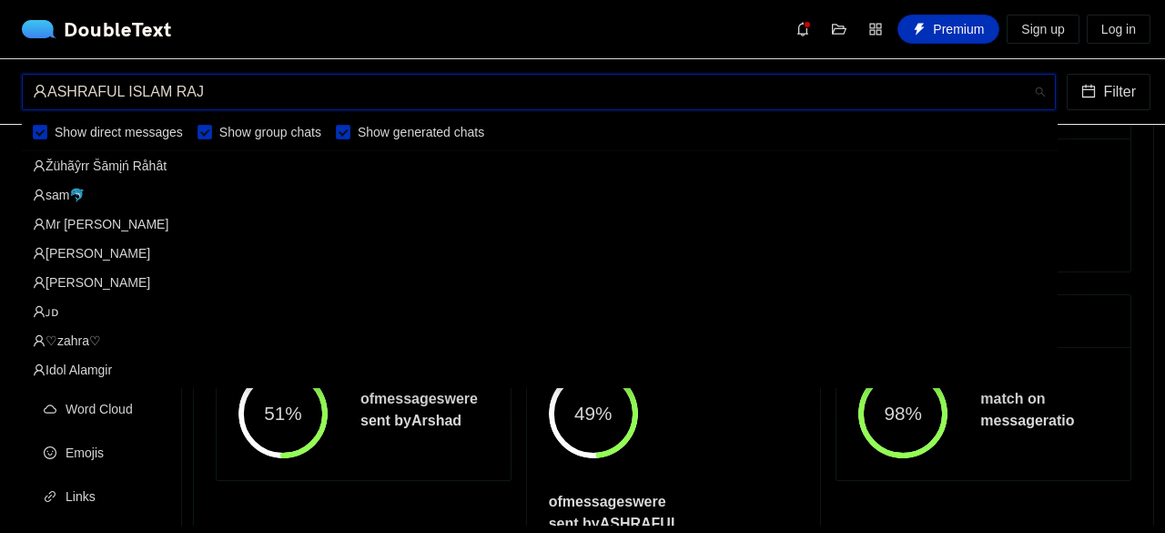
click at [108, 365] on div "Idol Alamgir" at bounding box center [540, 370] width 1014 height 20
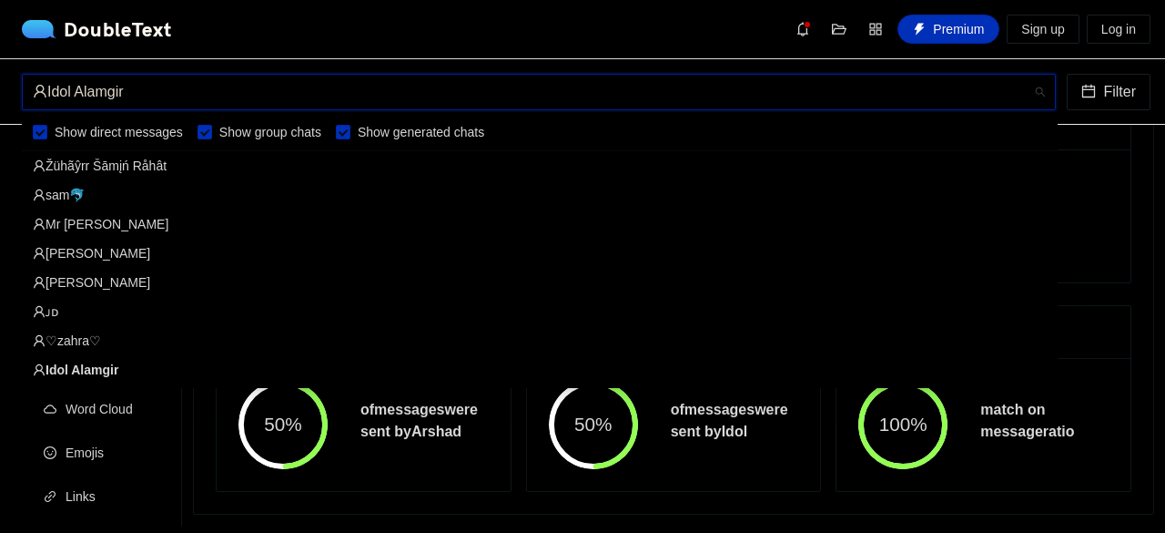
click at [503, 94] on div "Idol Alamgir" at bounding box center [531, 92] width 996 height 35
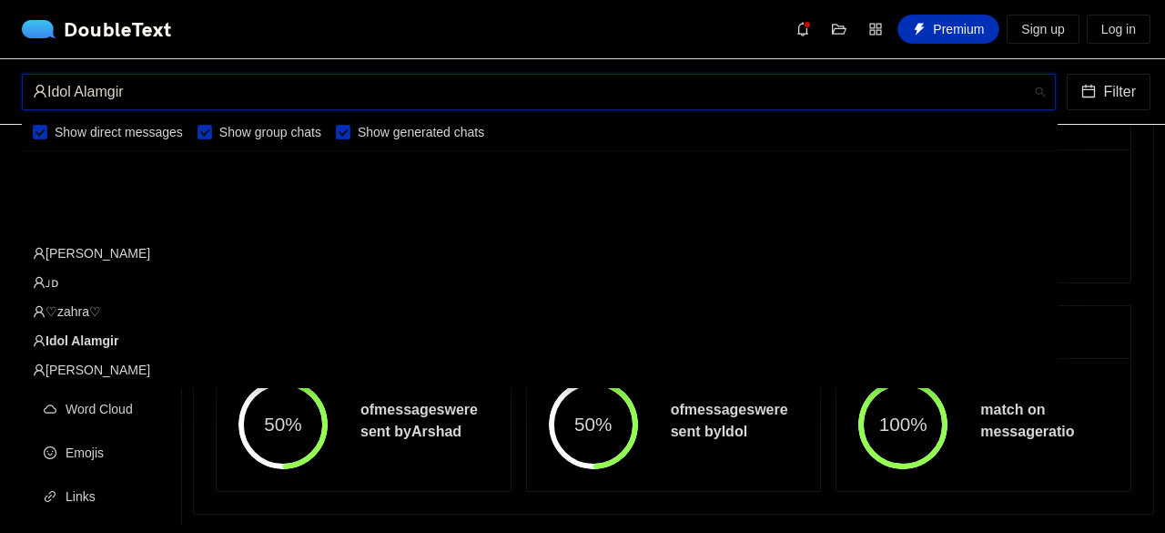
scroll to position [1981, 0]
click at [178, 305] on div "[PERSON_NAME]" at bounding box center [540, 311] width 1014 height 20
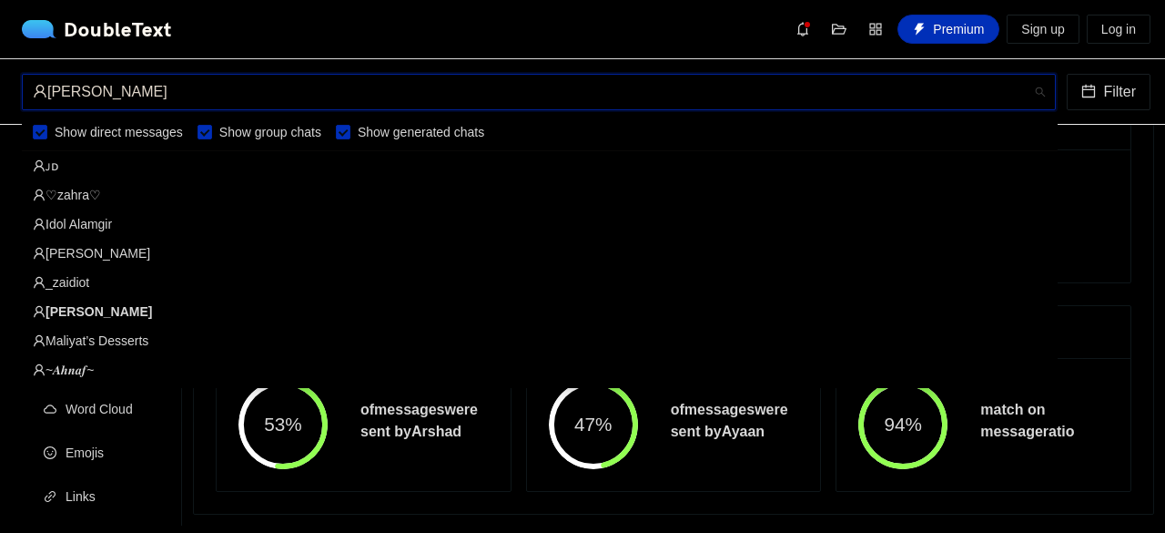
click at [525, 93] on div "[PERSON_NAME]" at bounding box center [531, 92] width 996 height 35
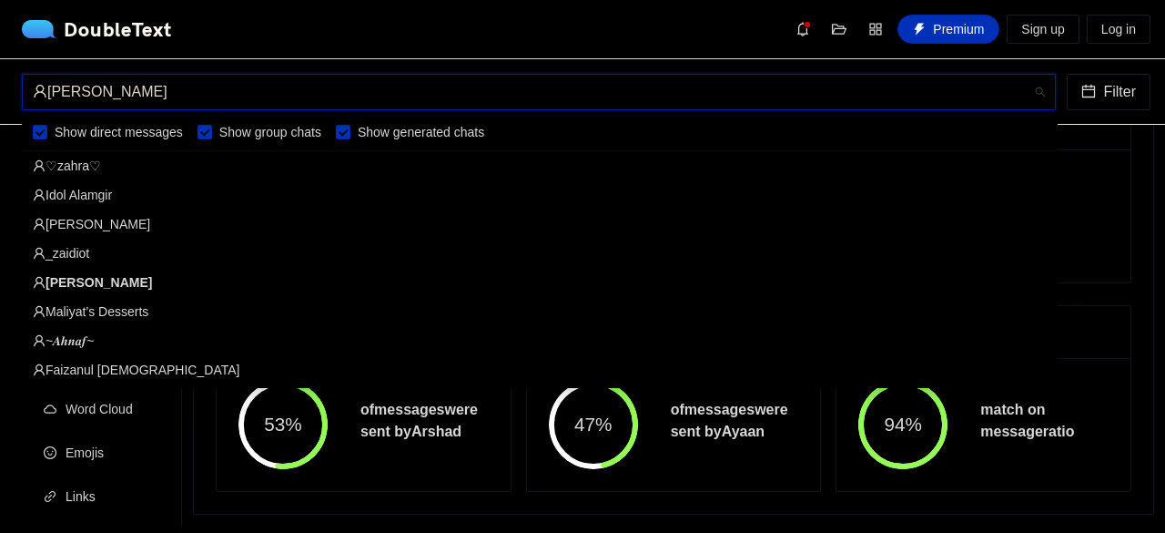
click at [93, 168] on div "♡zahra♡" at bounding box center [540, 166] width 1014 height 20
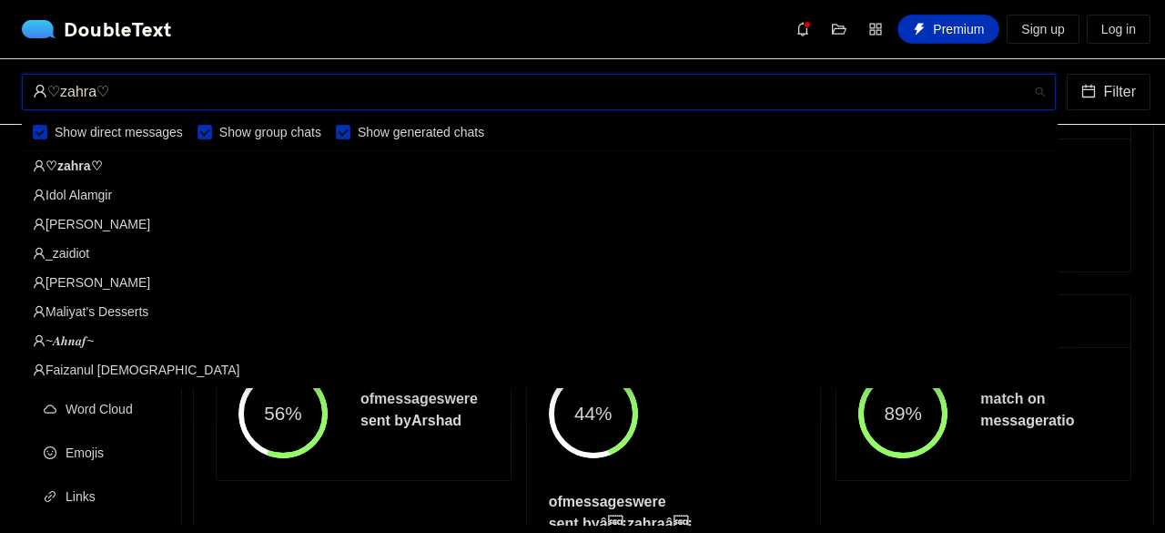
click at [391, 99] on div "♡zahra♡" at bounding box center [531, 92] width 996 height 35
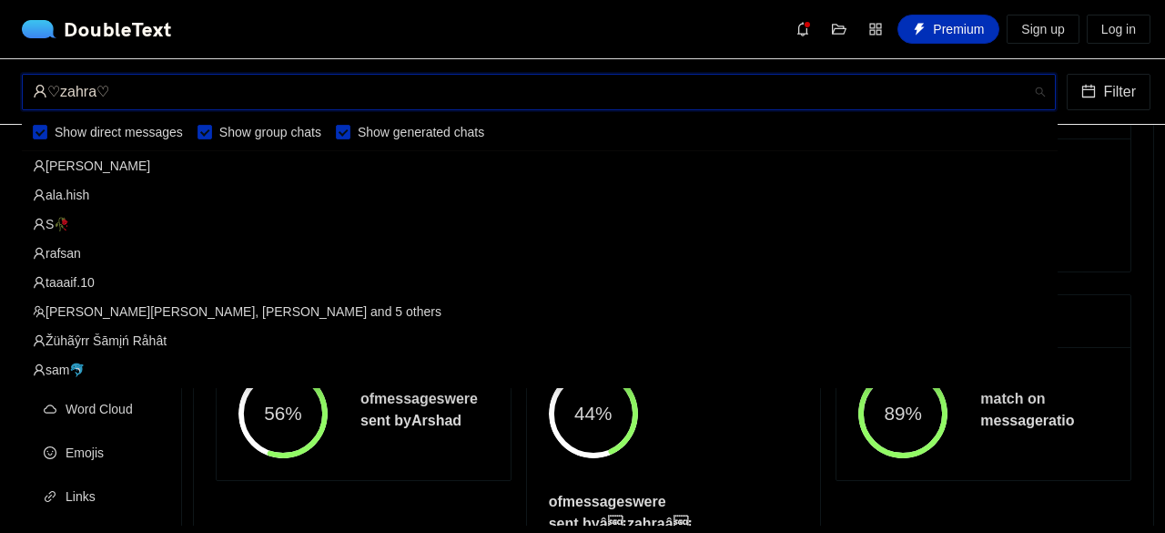
scroll to position [1632, 0]
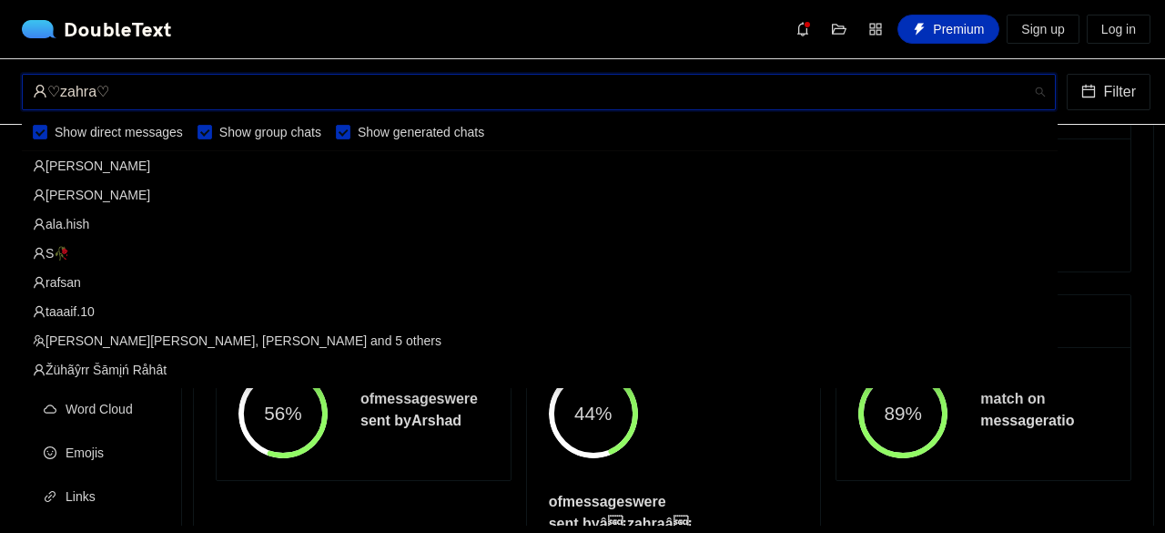
click at [107, 181] on div "[PERSON_NAME]" at bounding box center [540, 194] width 1036 height 29
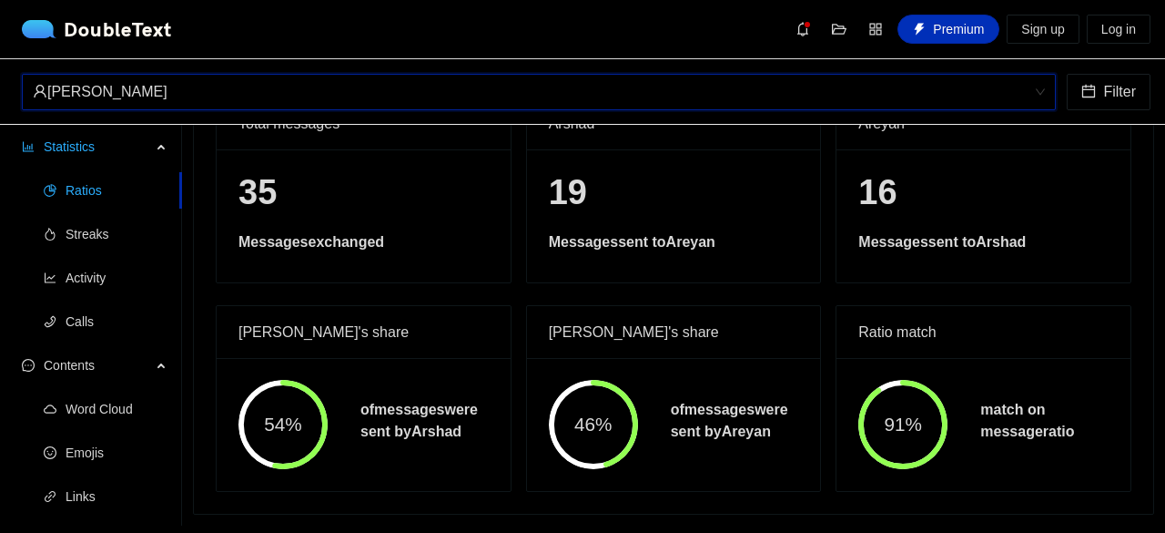
scroll to position [114, 0]
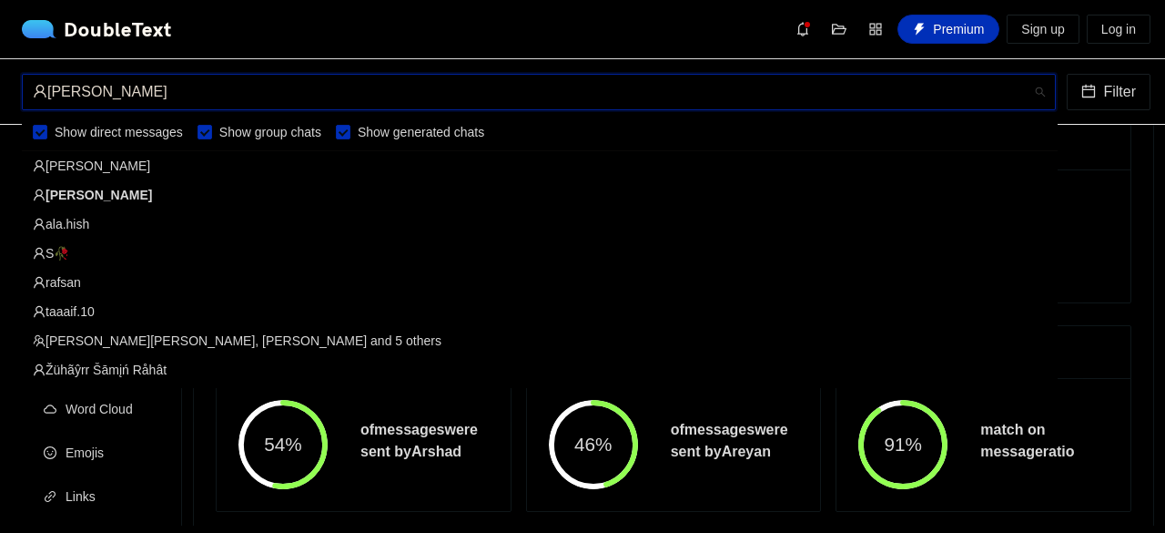
click at [595, 107] on div "[PERSON_NAME]" at bounding box center [531, 92] width 996 height 35
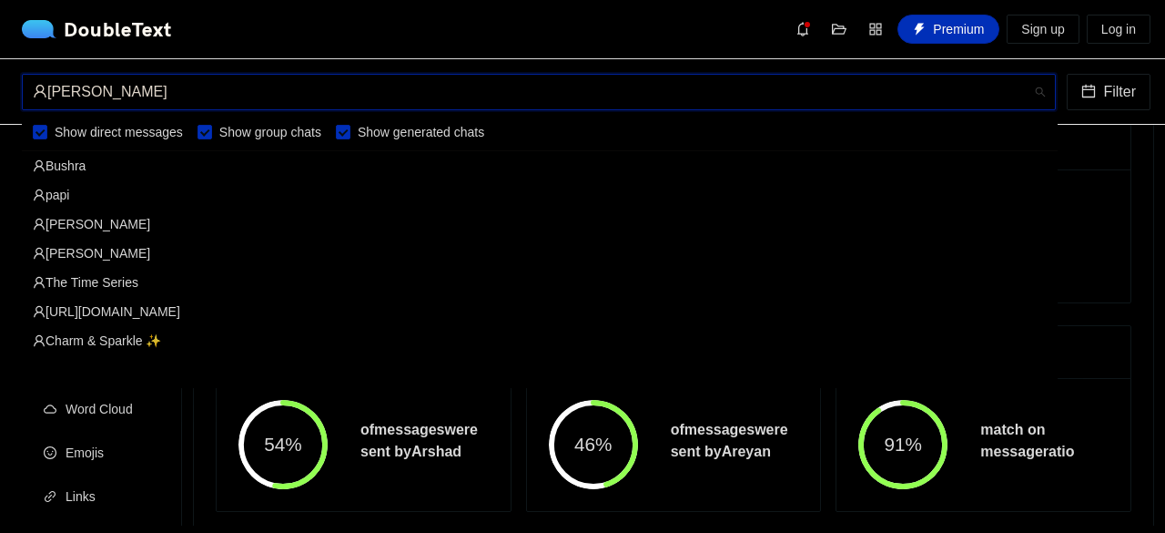
scroll to position [1194, 0]
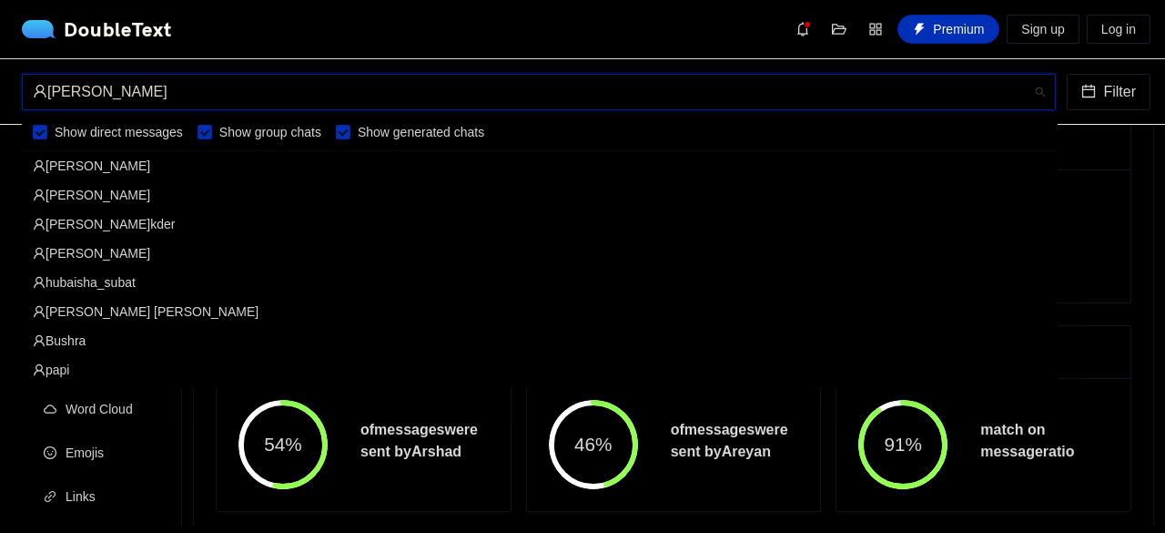
click at [71, 311] on div "[PERSON_NAME] [PERSON_NAME]" at bounding box center [540, 311] width 1014 height 20
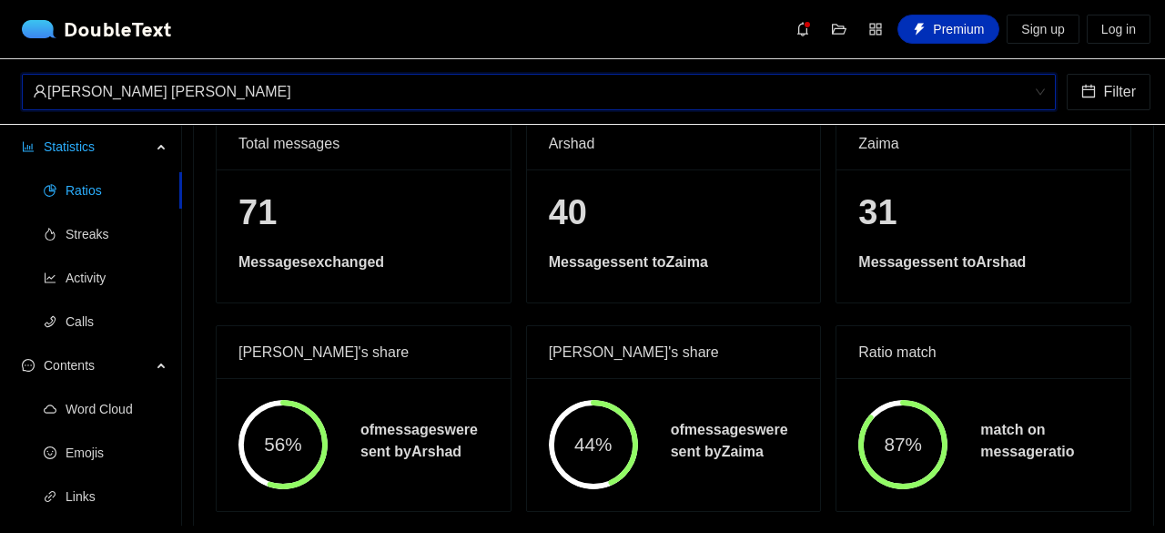
click at [562, 82] on div "[PERSON_NAME] [PERSON_NAME]" at bounding box center [531, 92] width 996 height 35
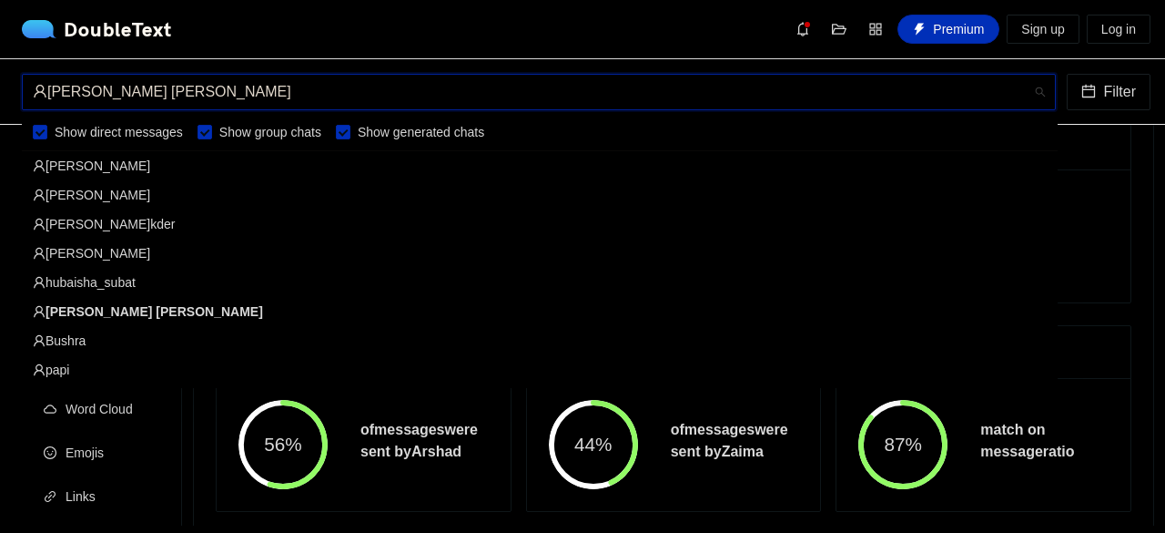
click at [193, 171] on div "[PERSON_NAME]" at bounding box center [540, 166] width 1014 height 20
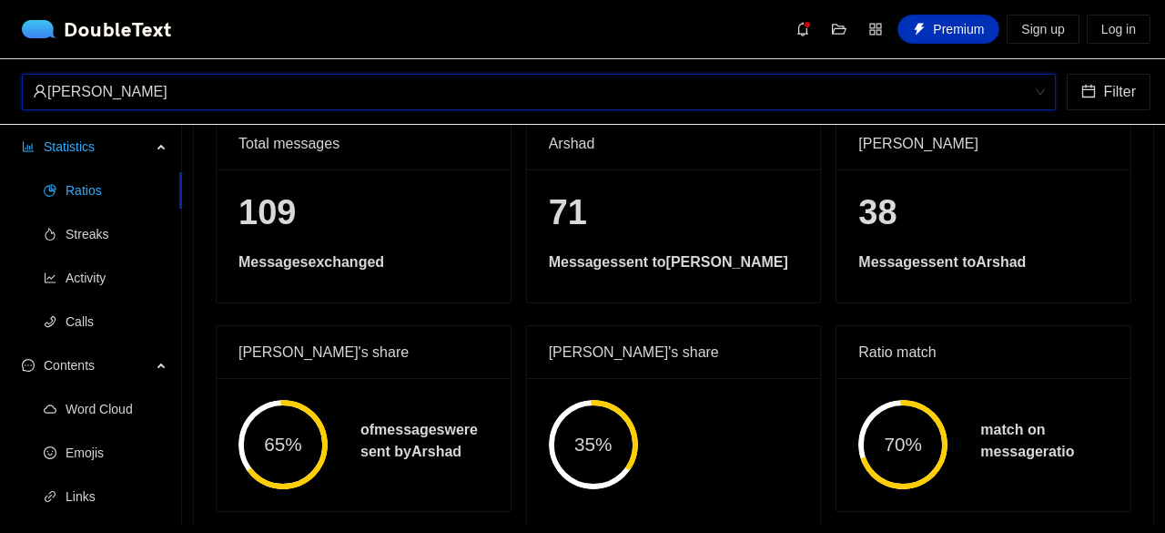
click at [589, 83] on div "[PERSON_NAME]" at bounding box center [531, 92] width 996 height 35
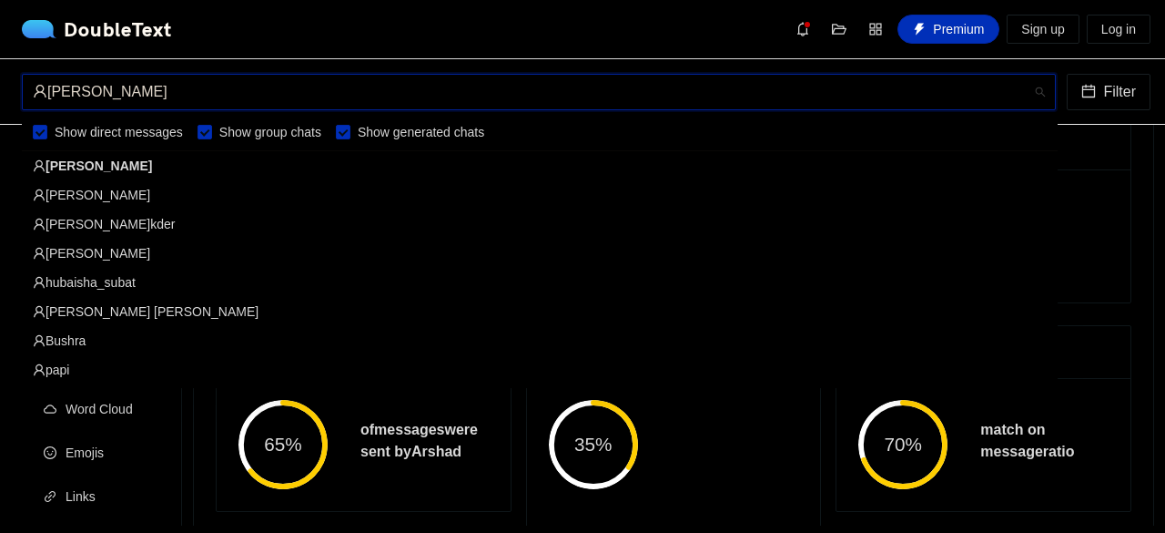
click at [111, 268] on div "hubaisha_subat" at bounding box center [540, 282] width 1036 height 29
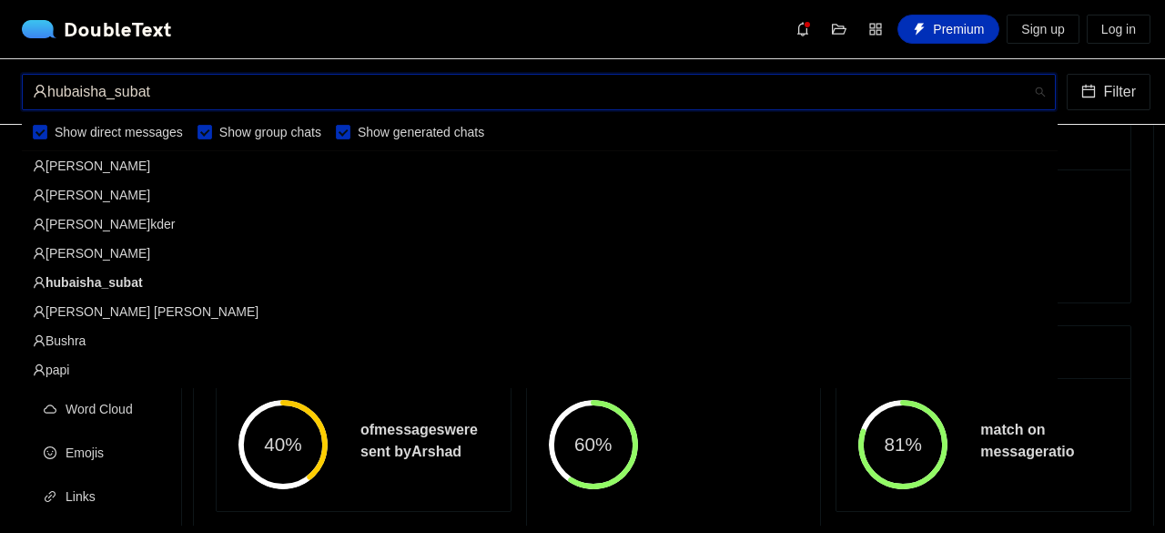
click at [568, 94] on div "hubaisha_subat" at bounding box center [531, 92] width 996 height 35
click at [147, 227] on div "[PERSON_NAME]kder" at bounding box center [540, 224] width 1014 height 20
click at [570, 85] on div "[PERSON_NAME]kder" at bounding box center [531, 92] width 996 height 35
click at [871, 234] on div "[PERSON_NAME]kder" at bounding box center [540, 223] width 1036 height 29
click at [95, 371] on div "papi" at bounding box center [540, 370] width 1014 height 20
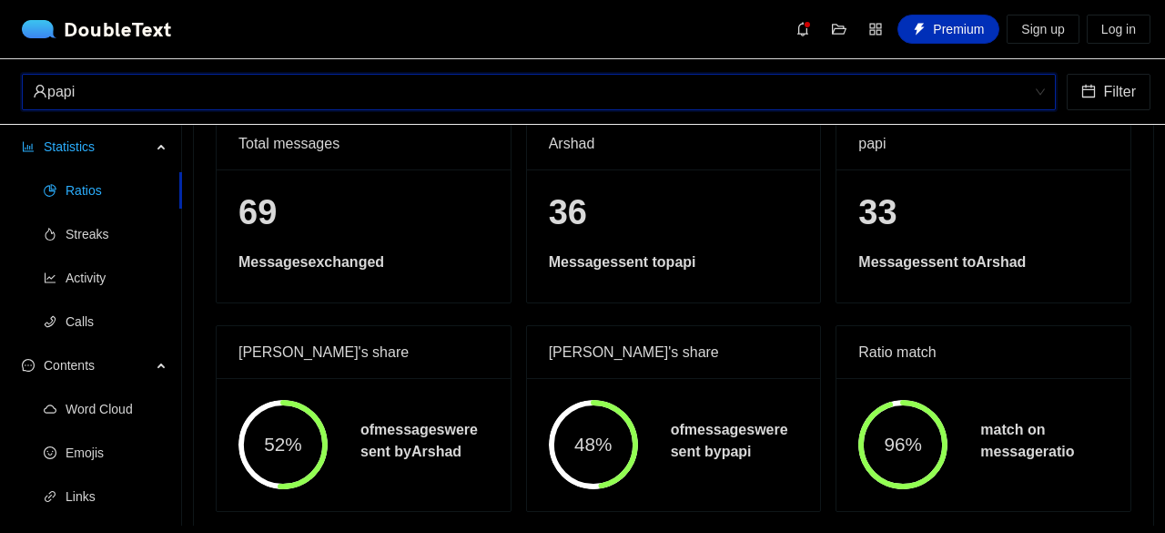
click at [496, 94] on div "papi" at bounding box center [531, 92] width 996 height 35
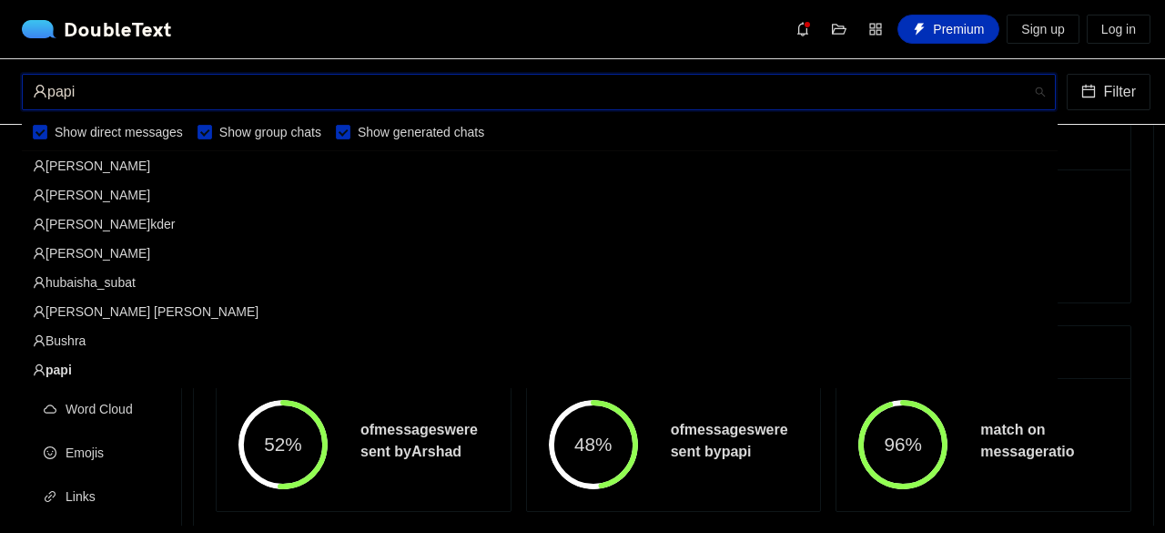
click at [167, 186] on div "[PERSON_NAME]" at bounding box center [540, 195] width 1014 height 20
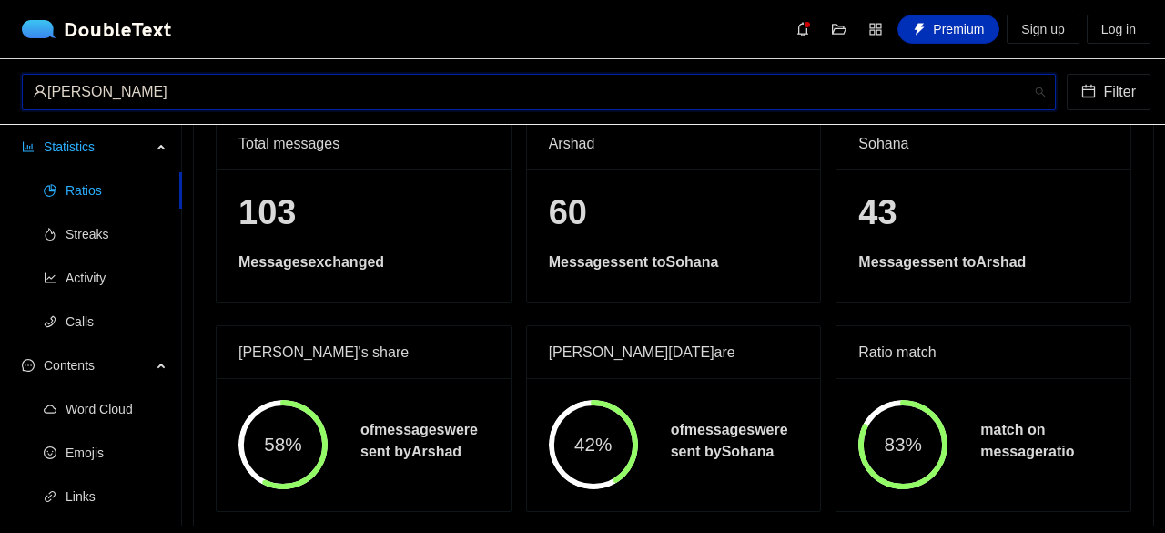
click at [388, 88] on div "[PERSON_NAME]" at bounding box center [531, 92] width 996 height 35
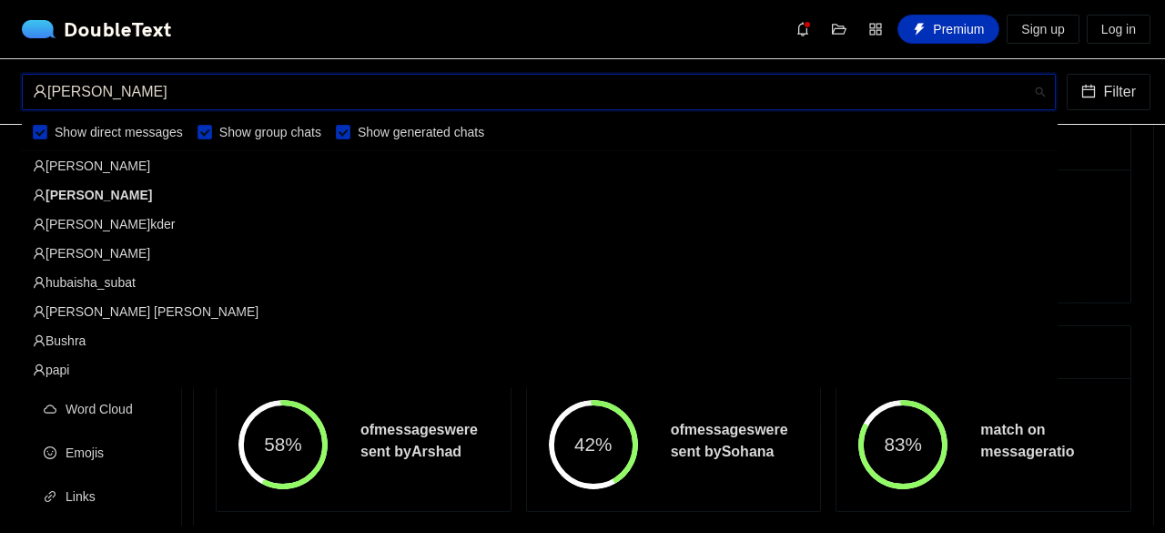
click at [138, 307] on div "[PERSON_NAME] [PERSON_NAME]" at bounding box center [540, 311] width 1014 height 20
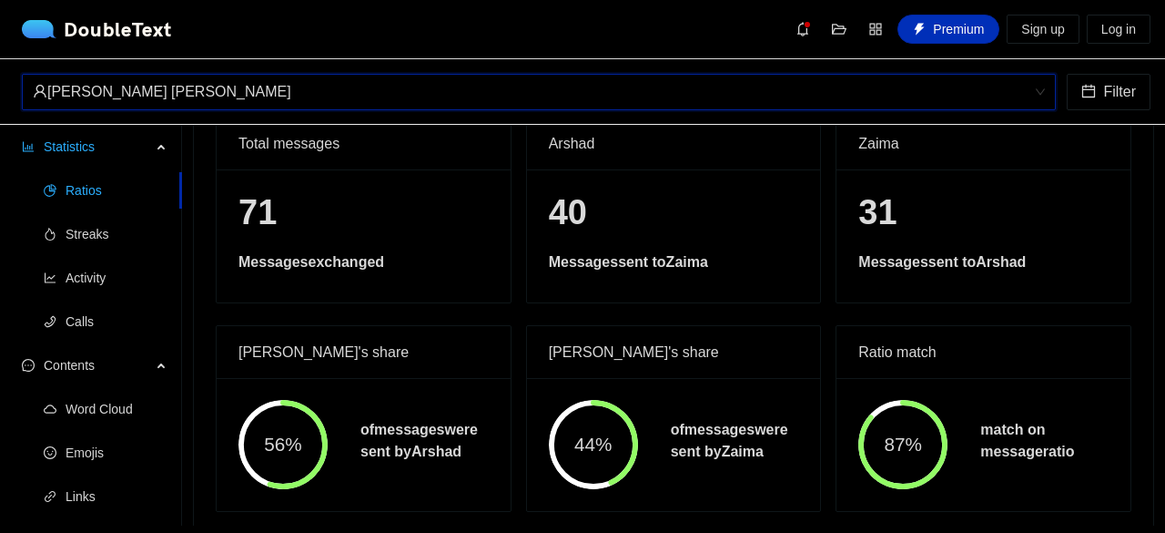
click at [432, 76] on div "[PERSON_NAME] [PERSON_NAME]" at bounding box center [531, 92] width 996 height 35
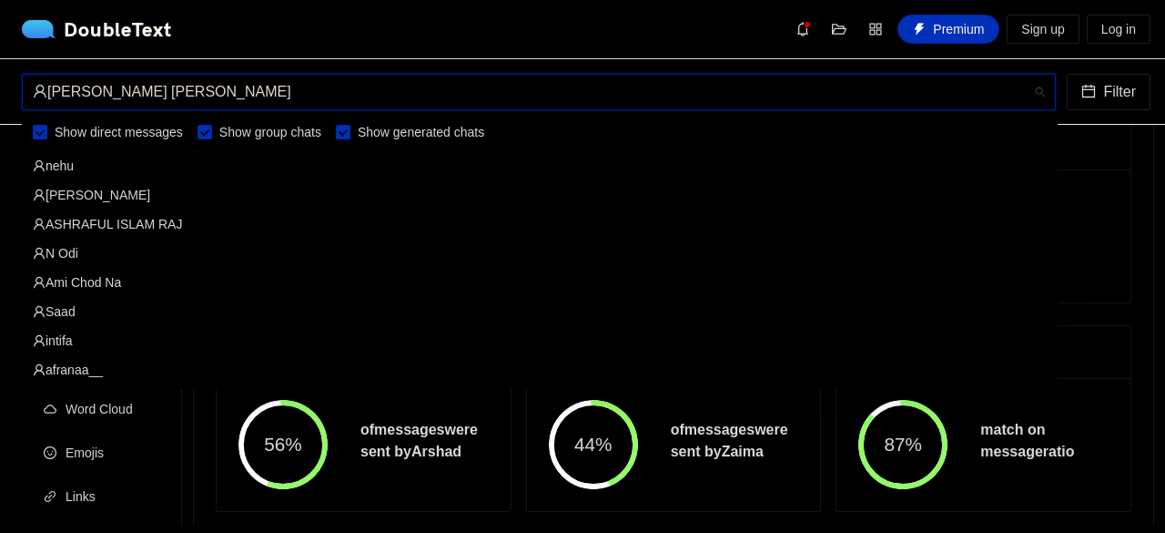
scroll to position [903, 0]
click at [128, 285] on div "Ami Chod Na" at bounding box center [540, 282] width 1014 height 20
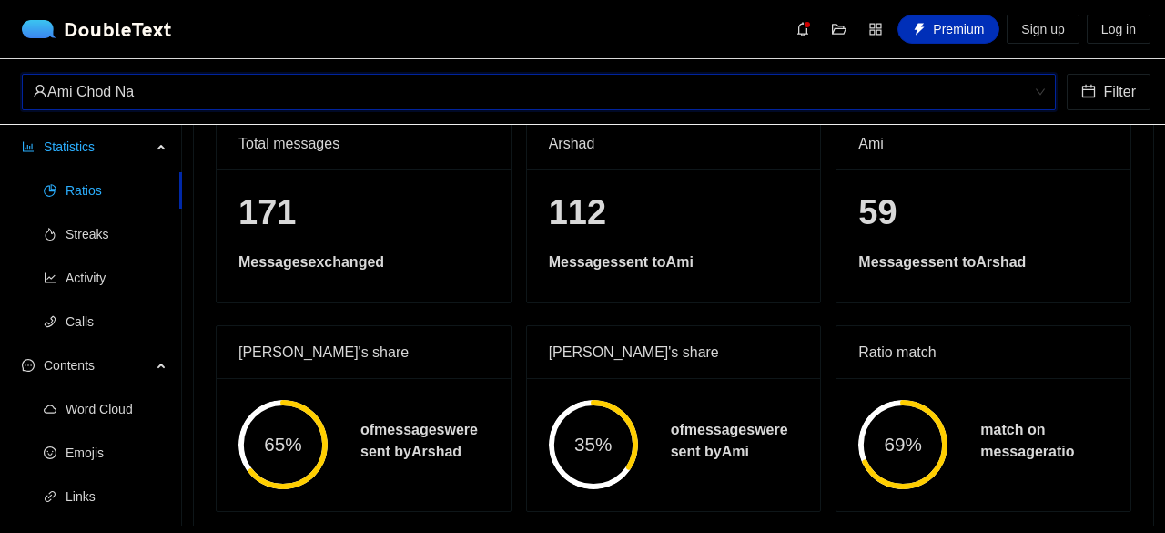
click at [457, 86] on div "Ami Chod Na" at bounding box center [531, 92] width 996 height 35
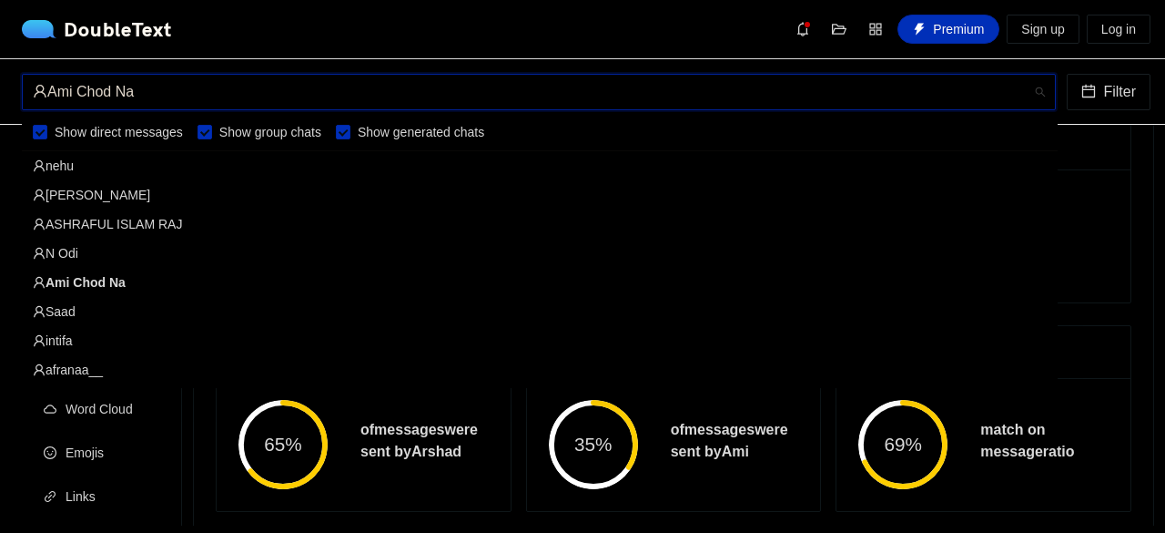
click at [138, 163] on div "nehu" at bounding box center [540, 166] width 1014 height 20
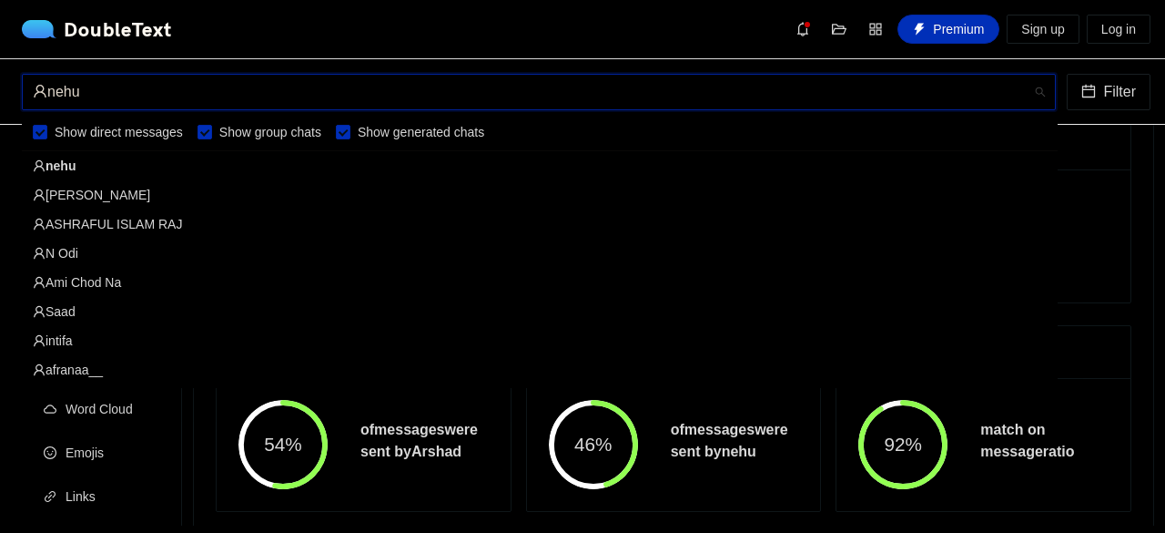
click at [315, 100] on div "nehu" at bounding box center [531, 92] width 996 height 35
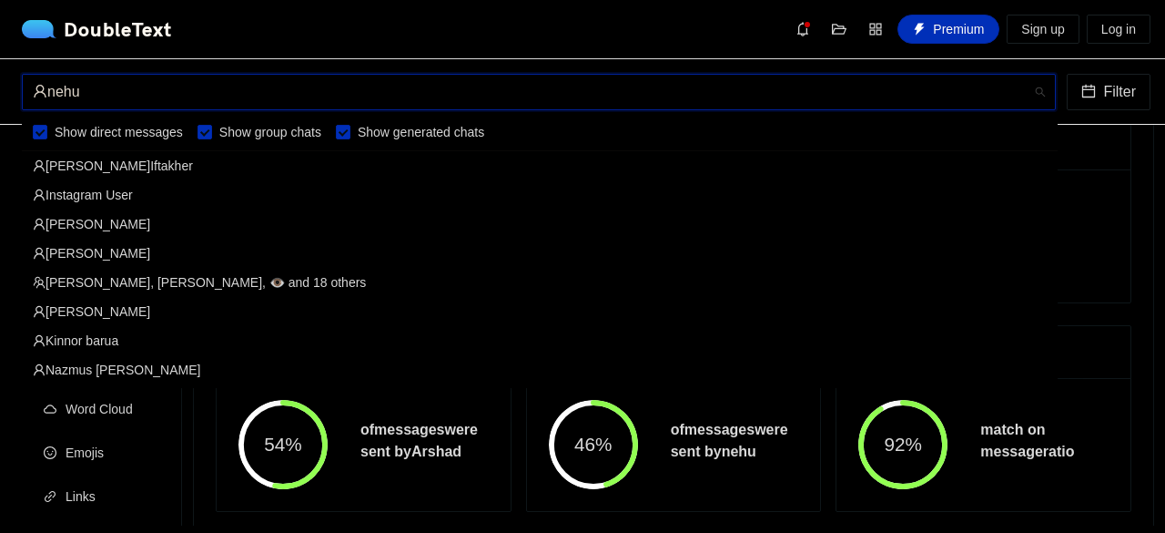
scroll to position [583, 0]
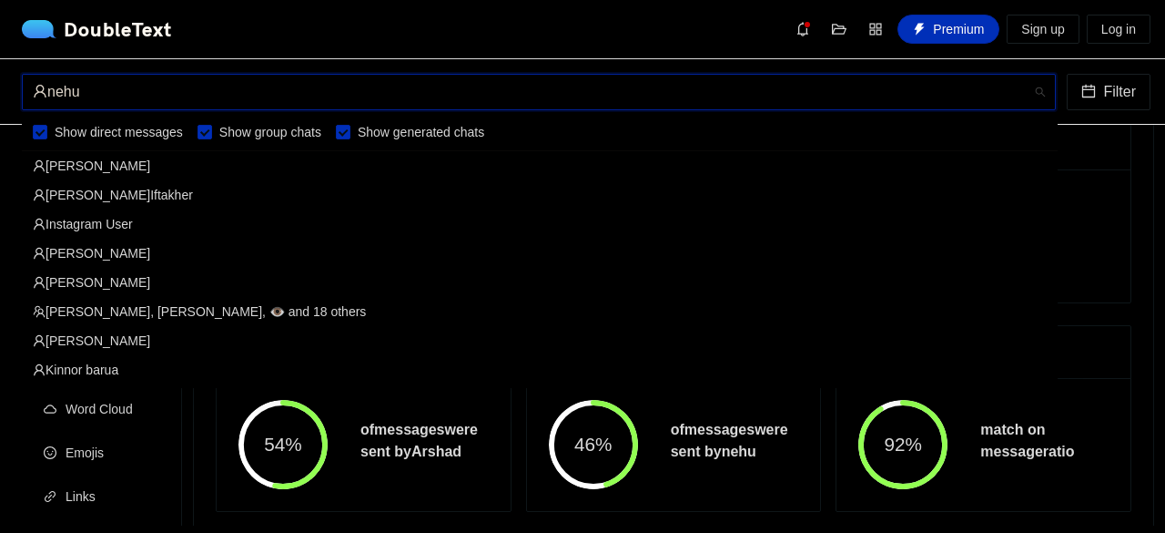
click at [147, 226] on div "Instagram User" at bounding box center [540, 224] width 1014 height 20
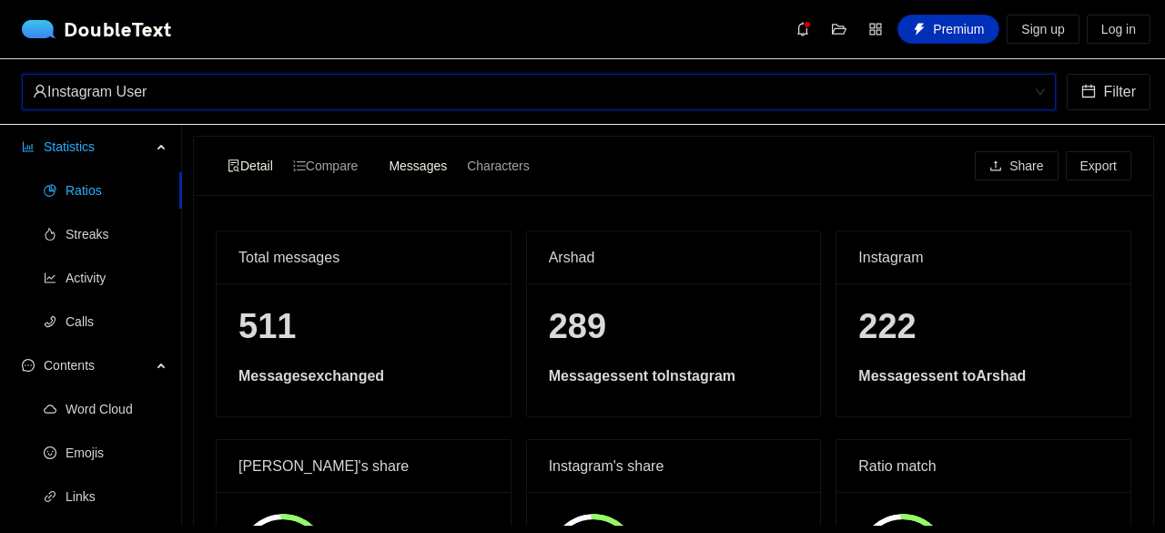
scroll to position [146, 0]
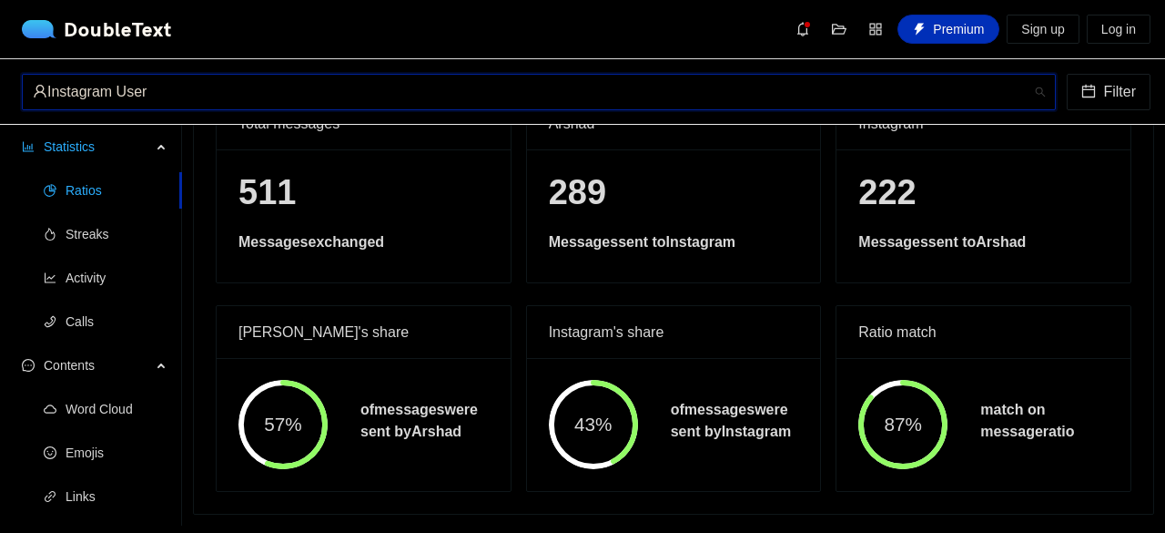
click at [386, 96] on div "Instagram User" at bounding box center [531, 92] width 996 height 35
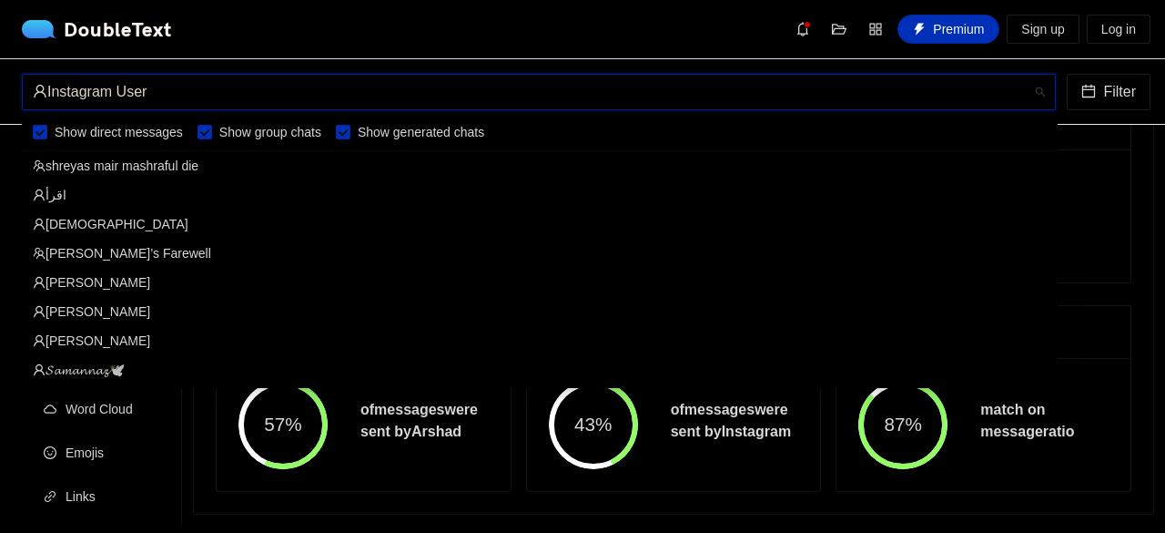
scroll to position [350, 0]
click at [96, 377] on div "𝓢𝓪𝓶𝓪𝓷𝓷𝓪𝔃🕊" at bounding box center [540, 370] width 1014 height 20
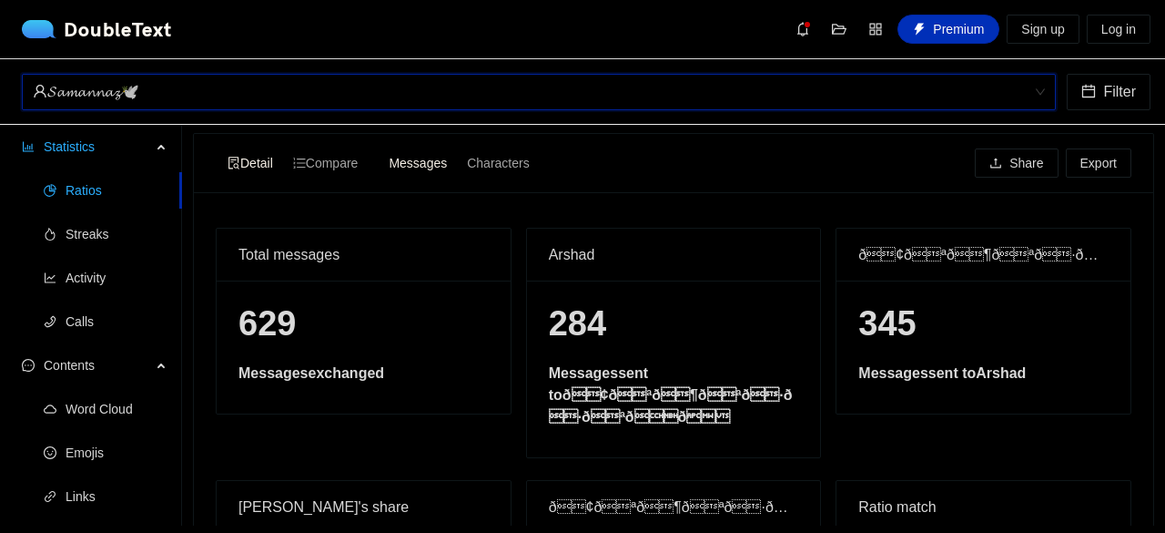
scroll to position [0, 0]
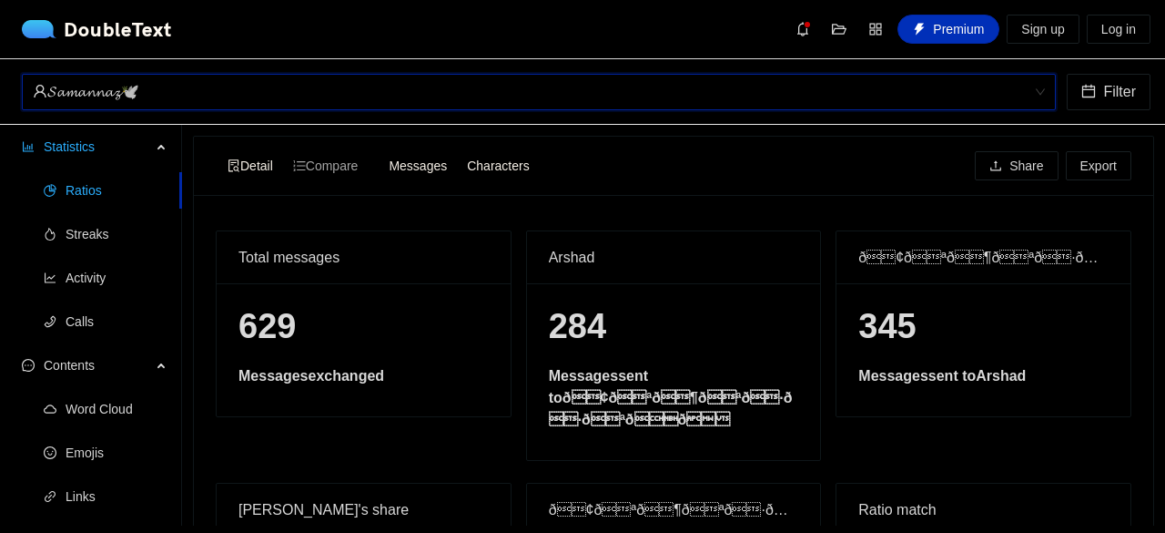
click at [499, 175] on div "Characters" at bounding box center [498, 165] width 82 height 25
click at [457, 153] on input "Characters" at bounding box center [457, 153] width 0 height 0
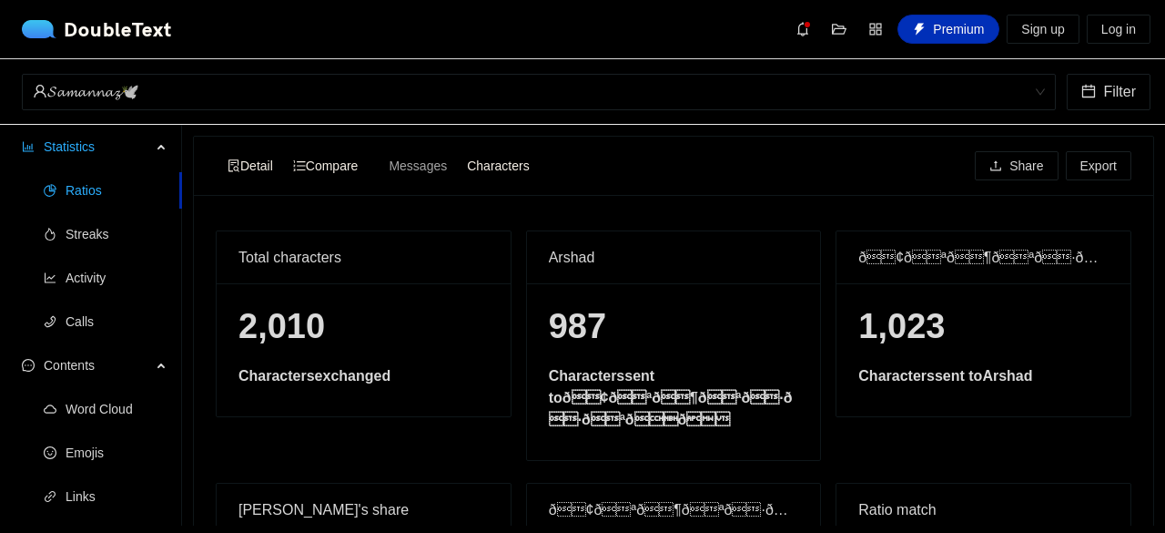
click at [345, 158] on span "Compare" at bounding box center [326, 165] width 66 height 15
click at [283, 153] on input "Compare" at bounding box center [283, 153] width 0 height 0
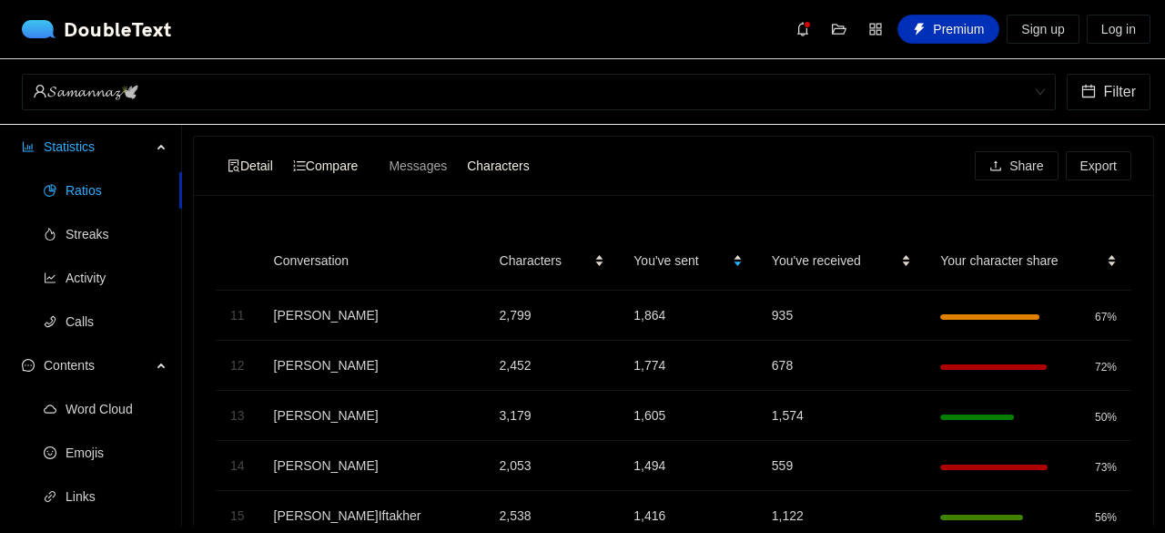
click at [252, 164] on span "Detail" at bounding box center [251, 165] width 46 height 15
click at [218, 153] on input "Detail" at bounding box center [218, 153] width 0 height 0
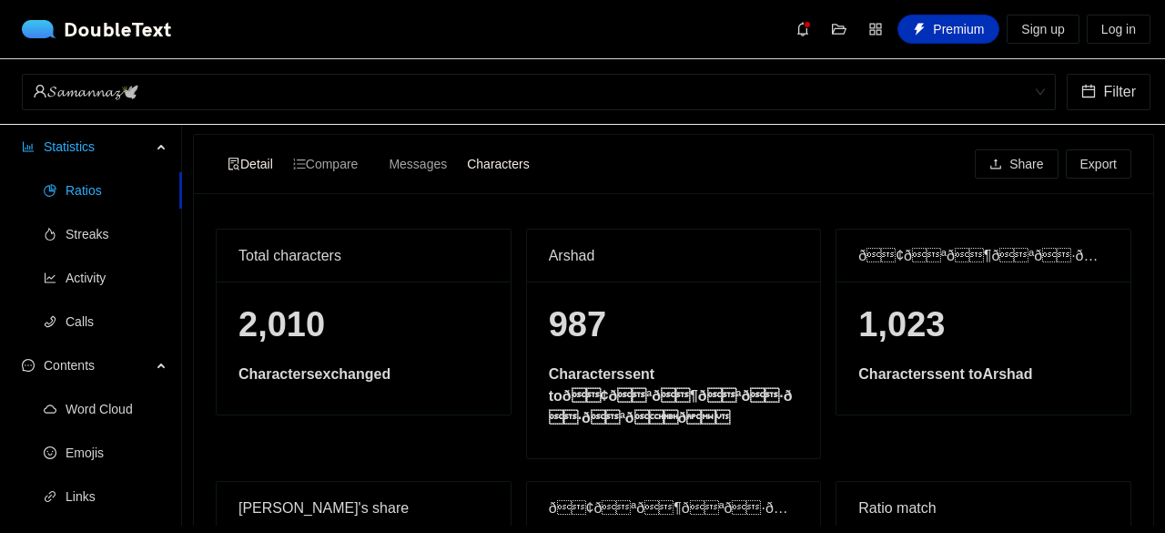
scroll to position [4, 0]
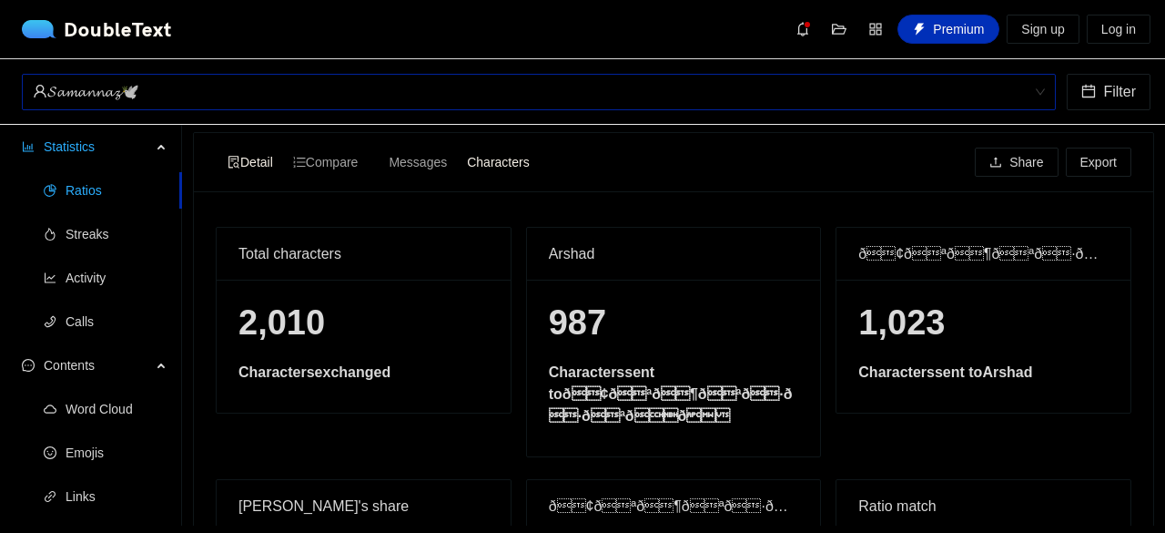
click at [402, 85] on div "𝓢𝓪𝓶𝓪𝓷𝓷𝓪𝔃🕊" at bounding box center [531, 92] width 996 height 35
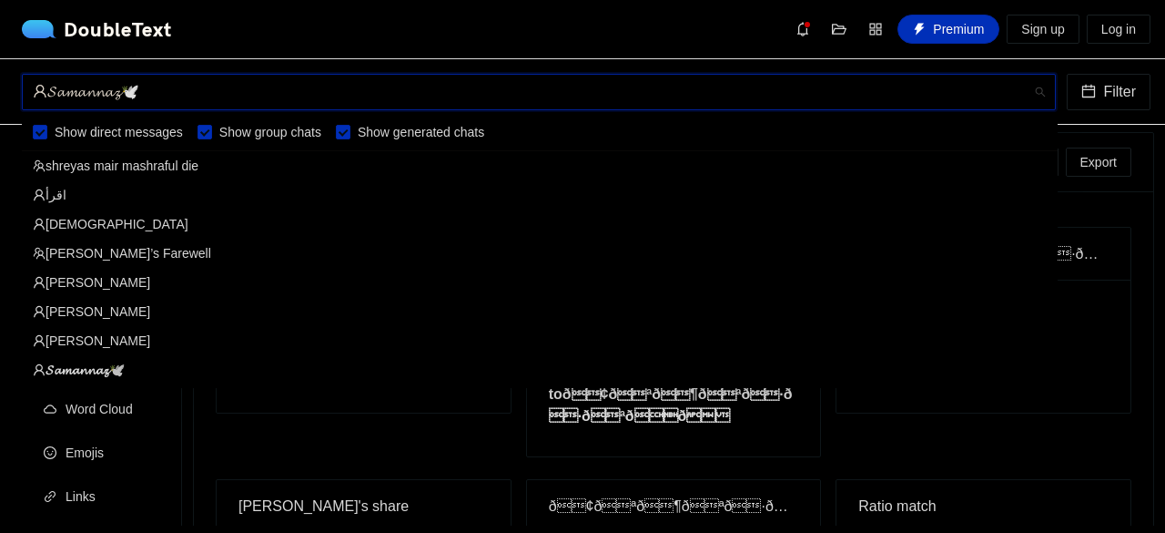
click at [147, 190] on div "‎اقرأ‎" at bounding box center [540, 195] width 1014 height 20
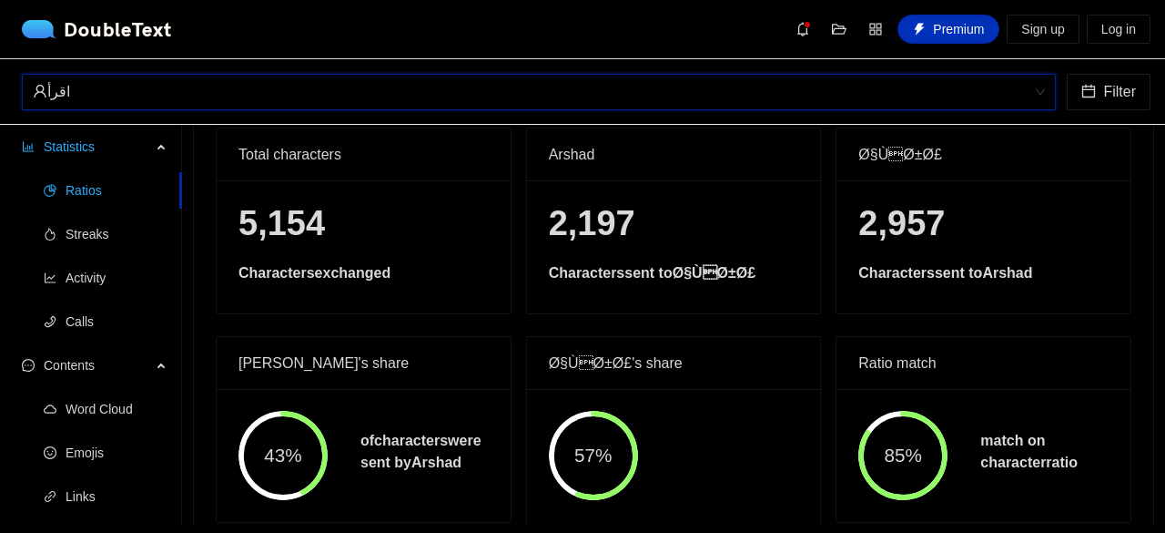
scroll to position [0, 0]
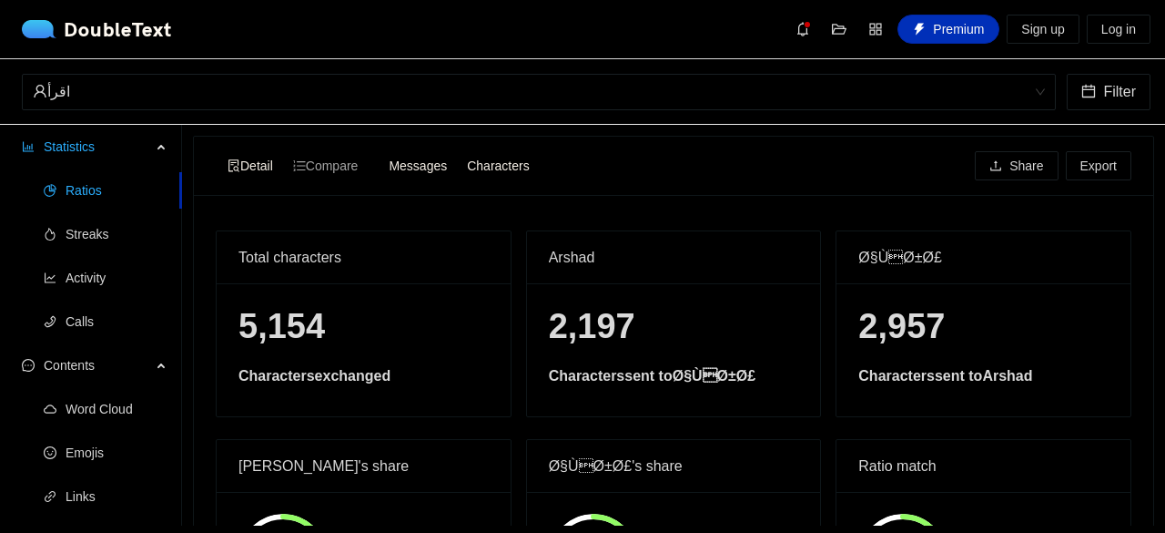
click at [422, 168] on span "Messages" at bounding box center [418, 165] width 58 height 15
click at [379, 153] on input "Messages" at bounding box center [379, 153] width 0 height 0
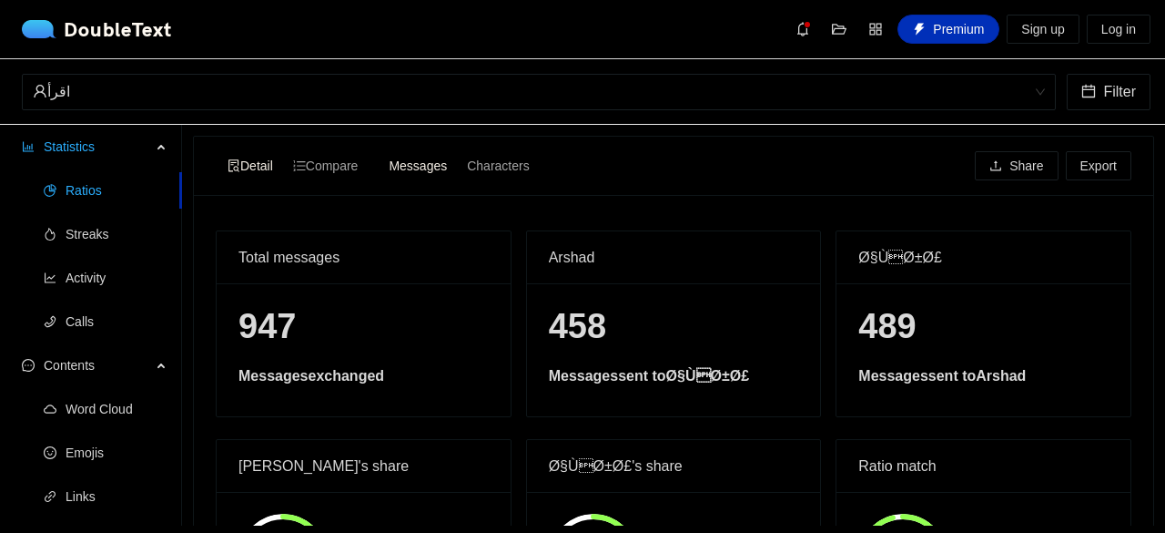
click at [385, 110] on div "‎اقرأ‎ Filter" at bounding box center [582, 92] width 1165 height 66
click at [315, 72] on div "‎اقرأ‎ Filter" at bounding box center [582, 92] width 1165 height 66
click at [309, 85] on div "‎اقرأ‎" at bounding box center [531, 92] width 996 height 35
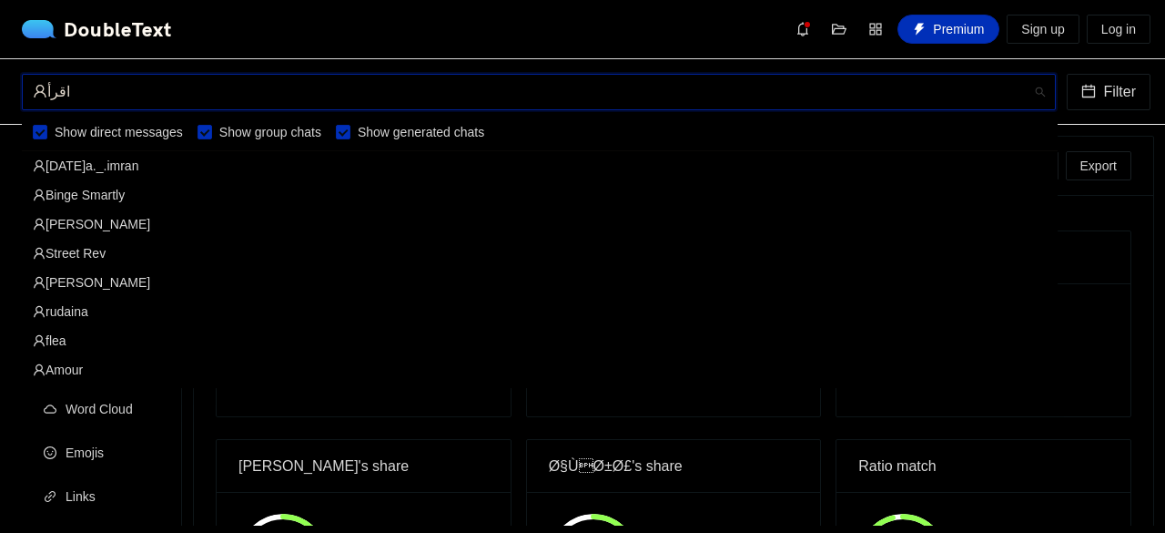
scroll to position [29, 0]
click at [146, 159] on div "𝐴𝑡ℎ𝑒𝑛𝑎 💓" at bounding box center [540, 166] width 1014 height 20
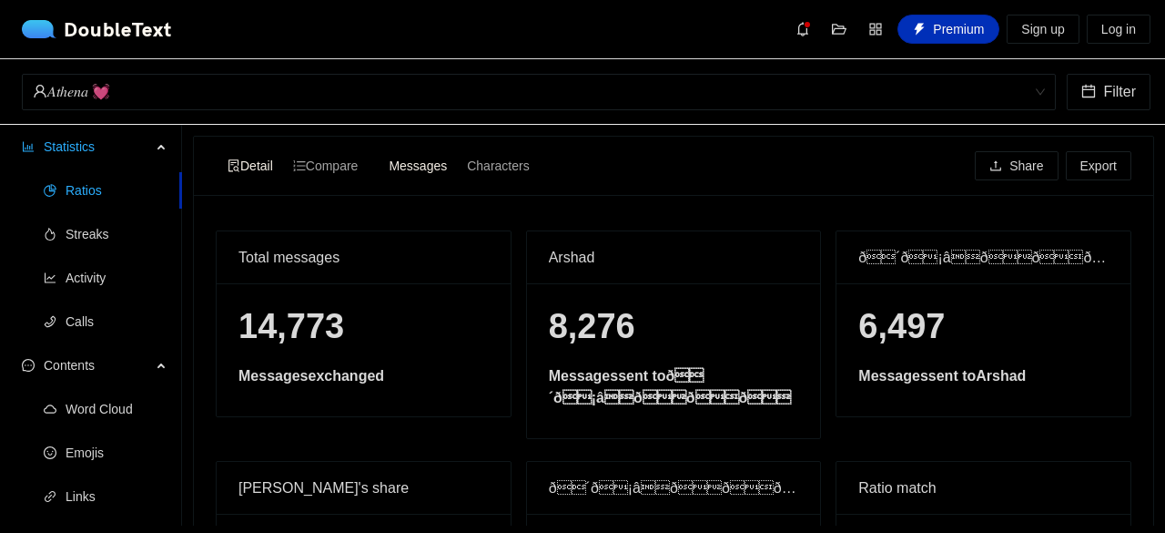
click at [501, 181] on div "Detail Compare Messages Characters Share Export" at bounding box center [674, 166] width 916 height 58
click at [503, 179] on div "Messages Characters" at bounding box center [459, 165] width 164 height 29
click at [512, 171] on span "Characters" at bounding box center [498, 165] width 62 height 15
click at [457, 153] on input "Characters" at bounding box center [457, 153] width 0 height 0
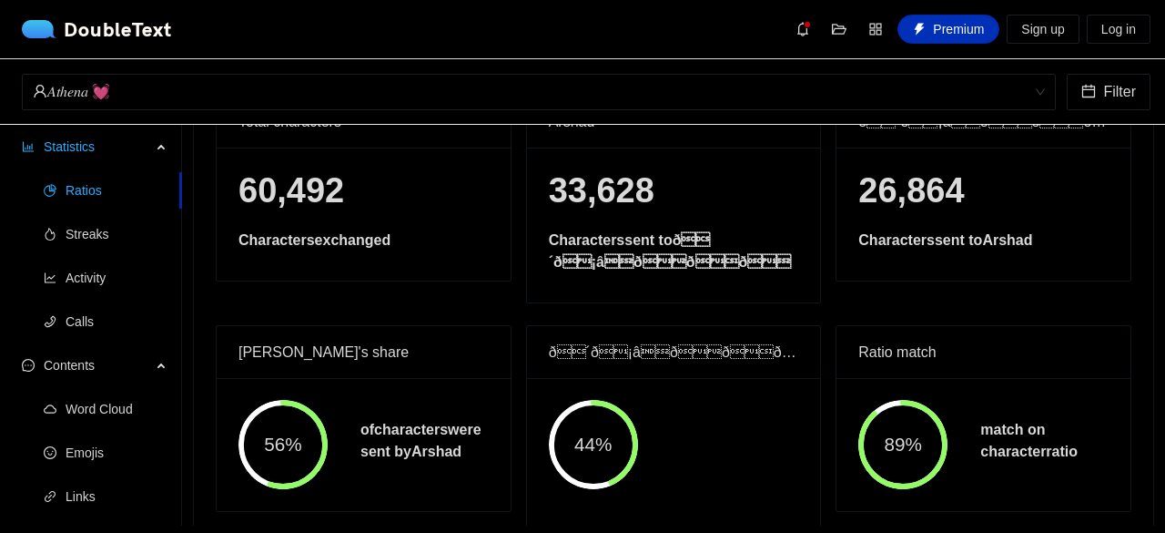
scroll to position [0, 0]
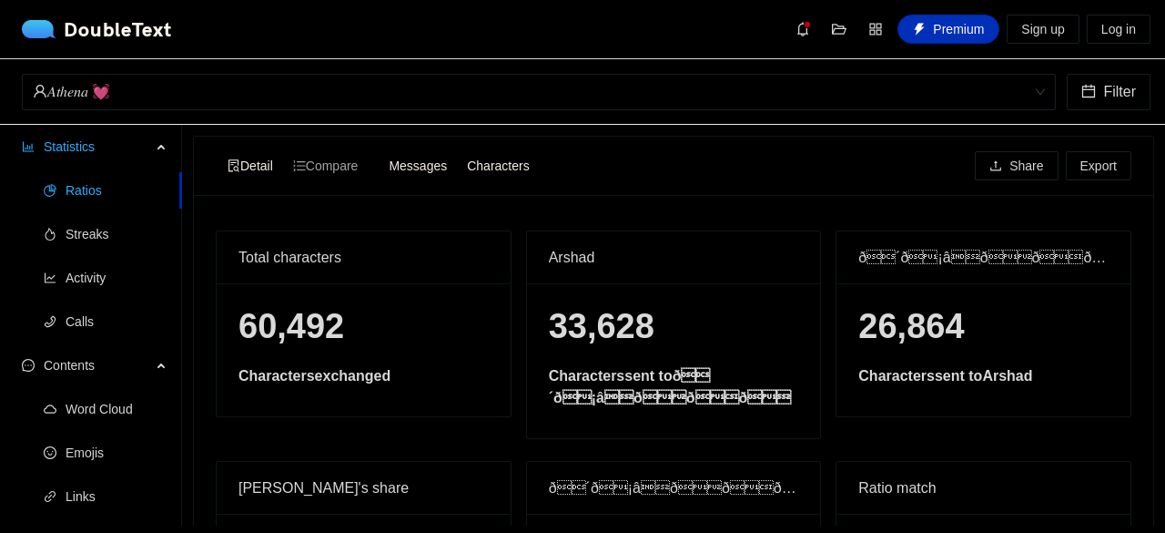
click at [419, 177] on div "Messages" at bounding box center [418, 165] width 78 height 25
click at [379, 153] on input "Messages" at bounding box center [379, 153] width 0 height 0
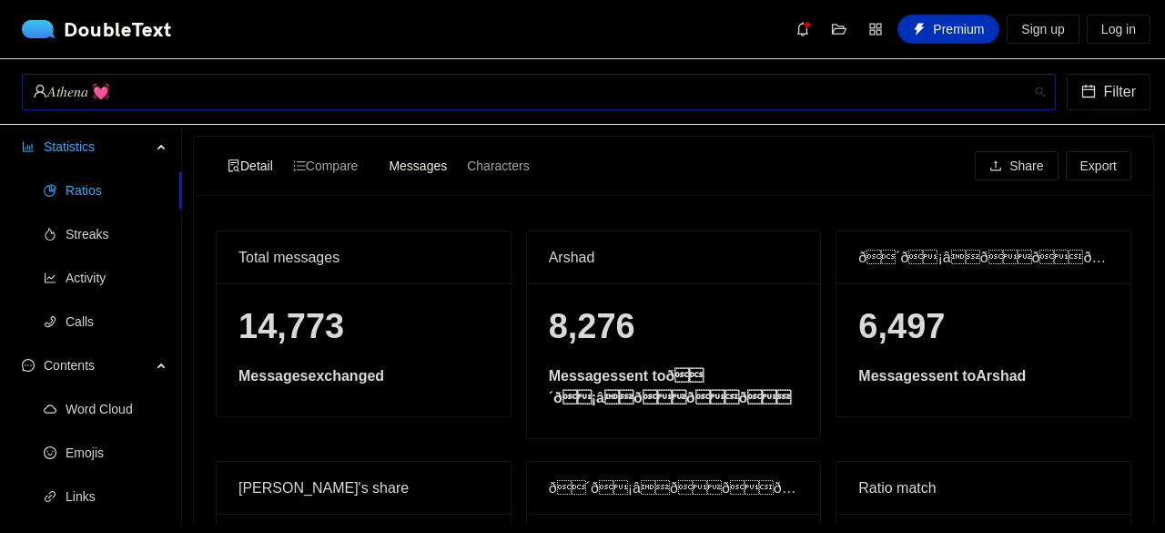
click at [237, 90] on div "𝐴𝑡ℎ𝑒𝑛𝑎 💓" at bounding box center [531, 92] width 996 height 35
click at [508, 182] on div "Detail Compare Messages Characters Share Export" at bounding box center [674, 166] width 916 height 58
click at [513, 174] on div "Characters" at bounding box center [498, 165] width 82 height 25
click at [457, 153] on input "Characters" at bounding box center [457, 153] width 0 height 0
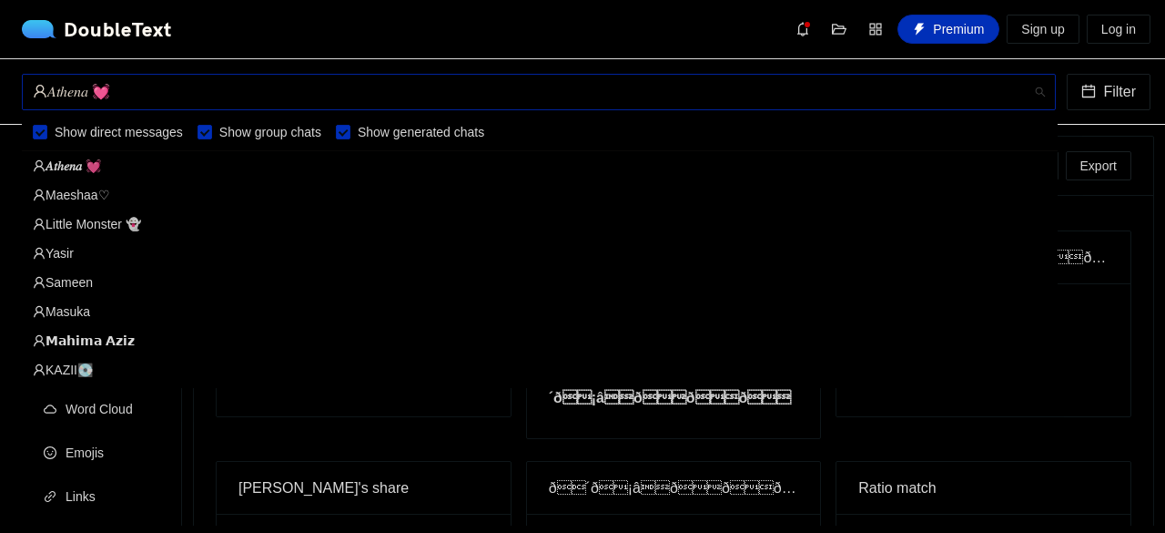
click at [88, 83] on div "𝐴𝑡ℎ𝑒𝑛𝑎 💓" at bounding box center [531, 92] width 996 height 35
click at [109, 225] on div "Little Monster 👻" at bounding box center [540, 224] width 1014 height 20
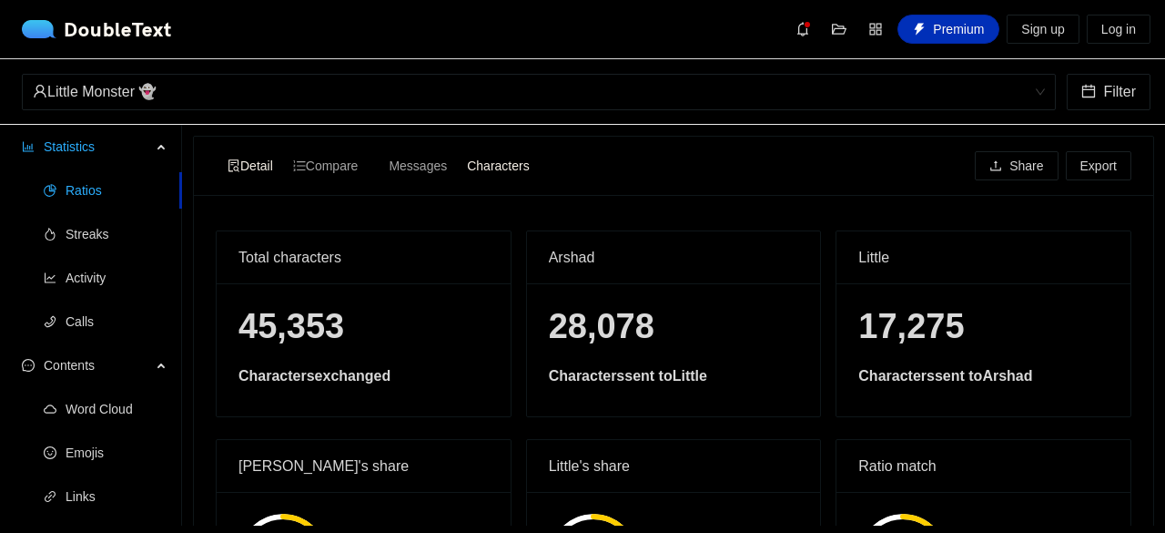
click at [474, 172] on span "Characters" at bounding box center [498, 165] width 62 height 15
click at [457, 153] on input "Characters" at bounding box center [457, 153] width 0 height 0
click at [430, 165] on span "Messages" at bounding box center [418, 165] width 58 height 15
click at [379, 153] on input "Messages" at bounding box center [379, 153] width 0 height 0
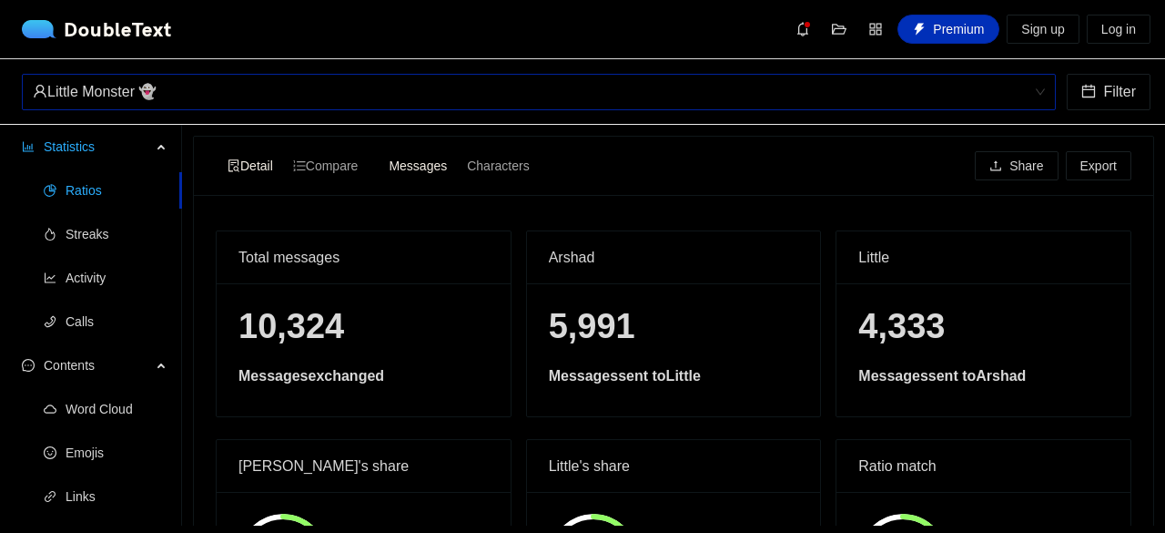
click at [350, 86] on div "Little Monster 👻" at bounding box center [531, 92] width 996 height 35
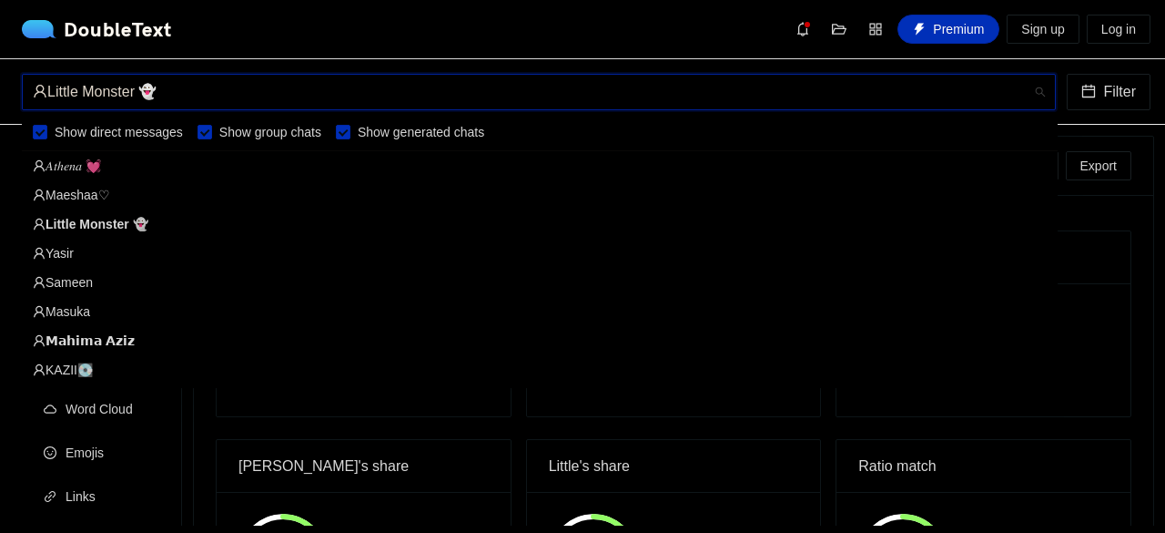
click at [163, 165] on div "𝐴𝑡ℎ𝑒𝑛𝑎 💓" at bounding box center [540, 166] width 1014 height 20
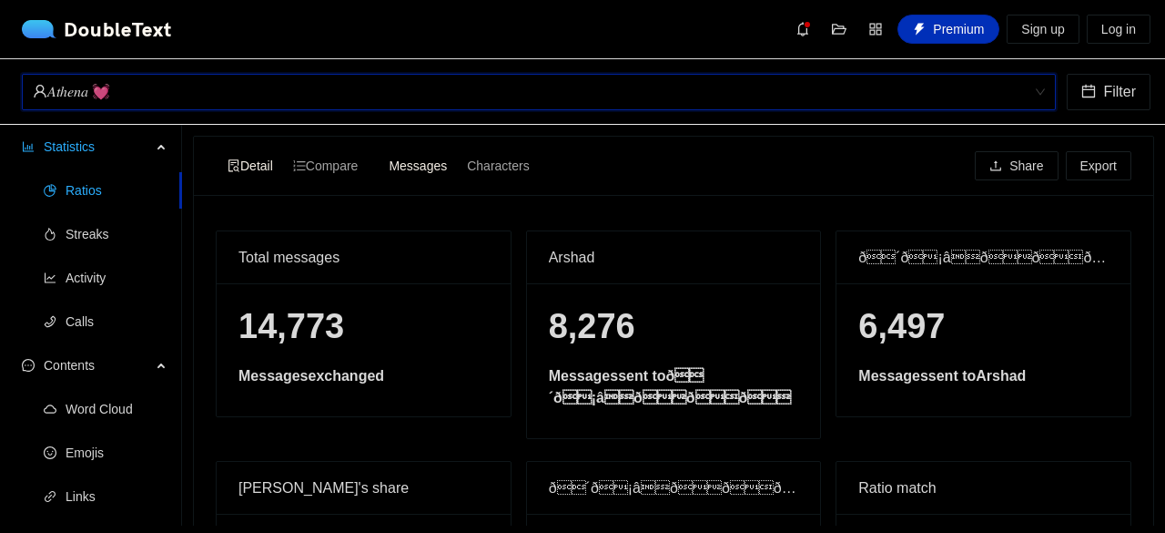
click at [258, 110] on div "𝐴𝑡ℎ𝑒𝑛𝑎_💓 𝐴𝑡ℎ𝑒𝑛𝑎 💓 Filter" at bounding box center [582, 92] width 1165 height 66
click at [265, 99] on div "𝐴𝑡ℎ𝑒𝑛𝑎 💓" at bounding box center [531, 92] width 996 height 35
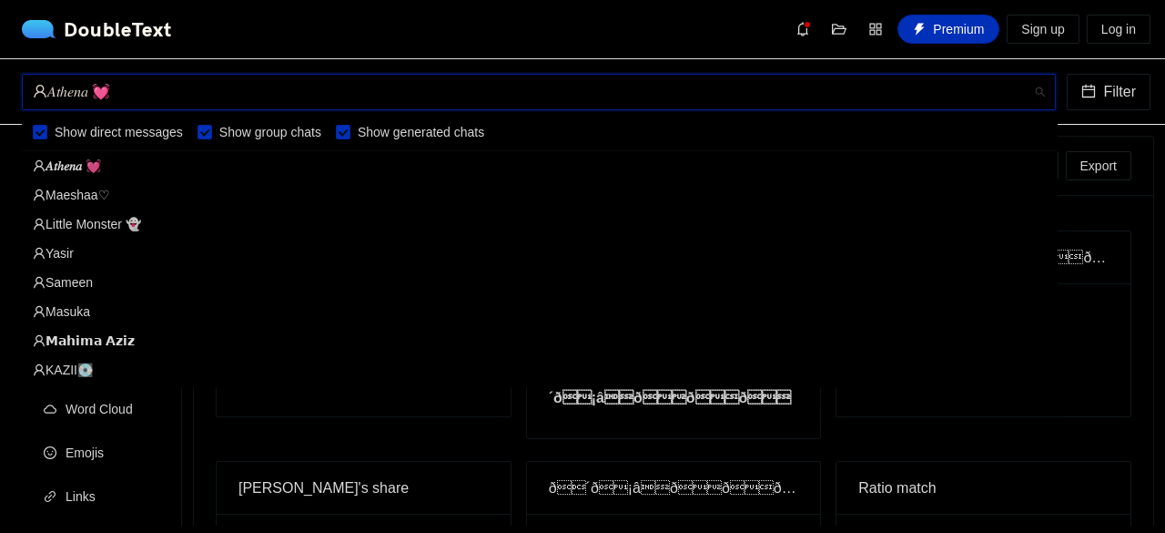
click at [106, 192] on div "Maeshaa♡" at bounding box center [540, 195] width 1014 height 20
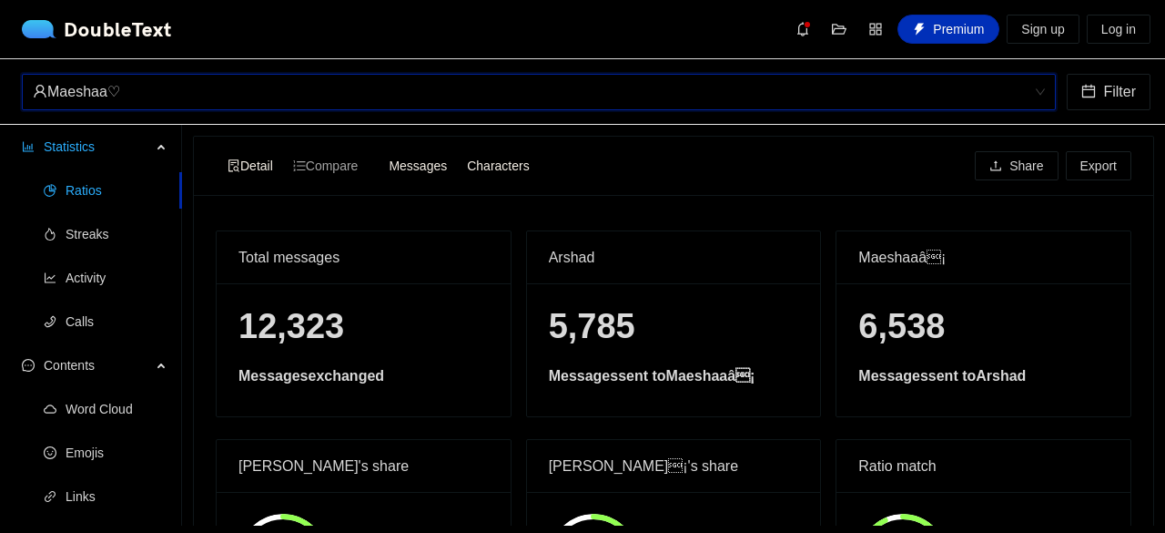
click at [515, 167] on span "Characters" at bounding box center [498, 165] width 62 height 15
click at [457, 153] on input "Characters" at bounding box center [457, 153] width 0 height 0
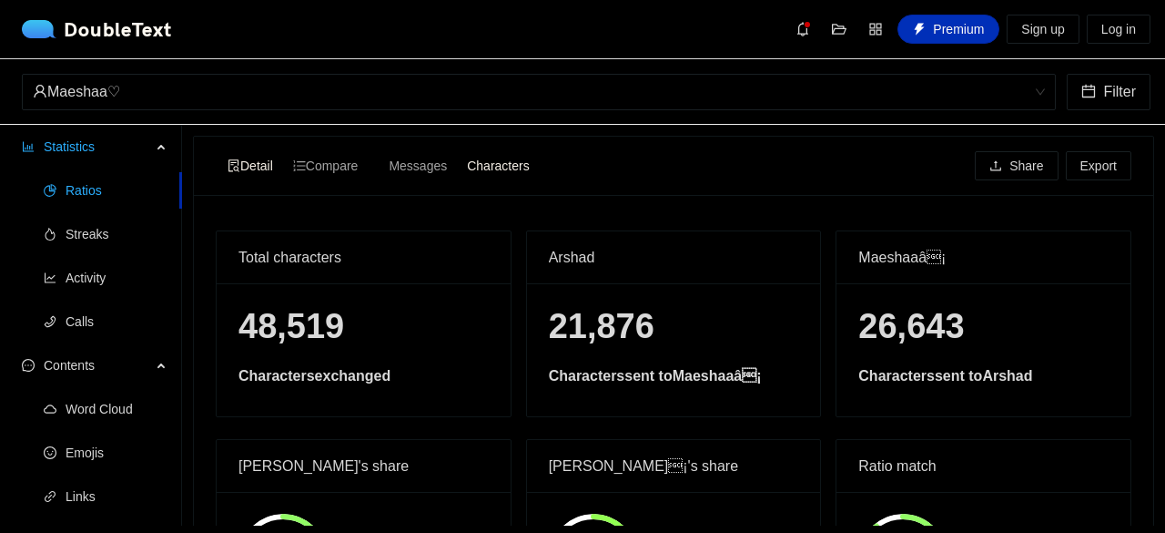
click at [466, 169] on div "Characters" at bounding box center [498, 165] width 82 height 25
click at [457, 153] on input "Characters" at bounding box center [457, 153] width 0 height 0
click at [428, 166] on span "Messages" at bounding box center [418, 165] width 58 height 15
click at [379, 153] on input "Messages" at bounding box center [379, 153] width 0 height 0
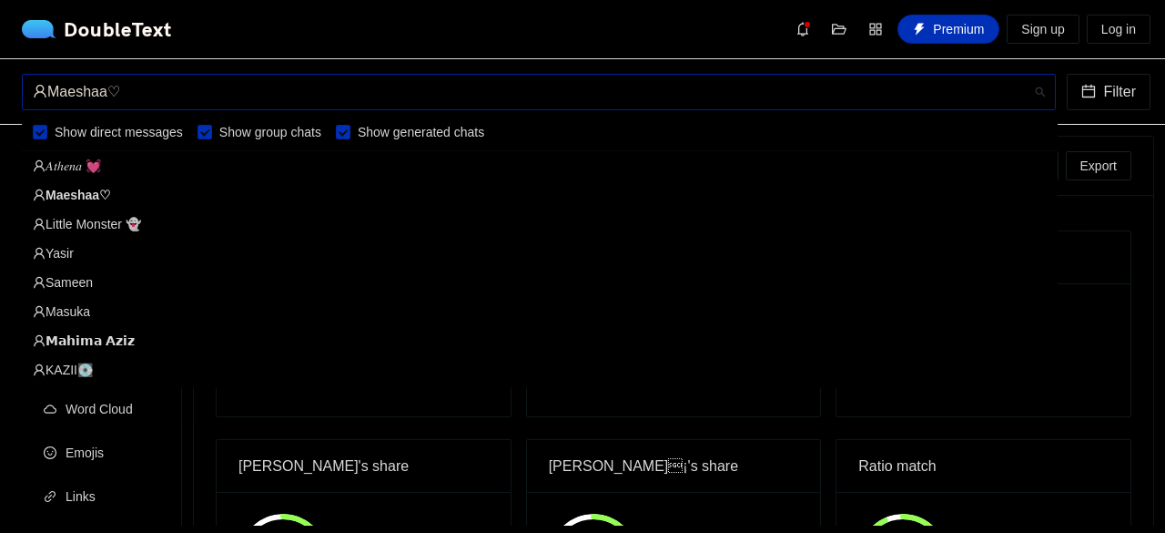
click at [368, 101] on div "Maeshaa♡" at bounding box center [531, 92] width 996 height 35
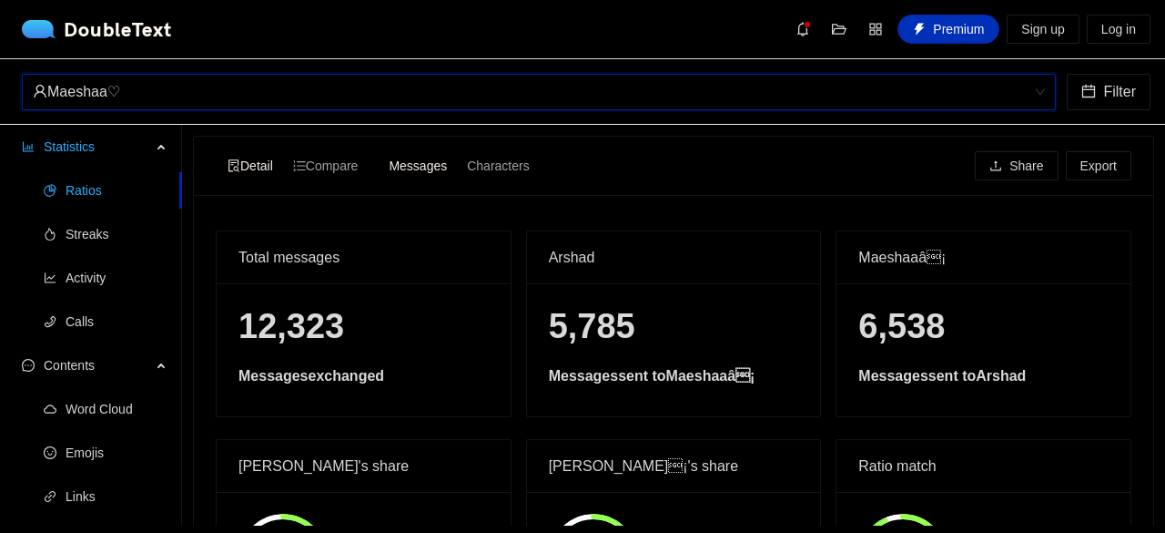
click at [368, 101] on div "Maeshaa♡" at bounding box center [531, 92] width 996 height 35
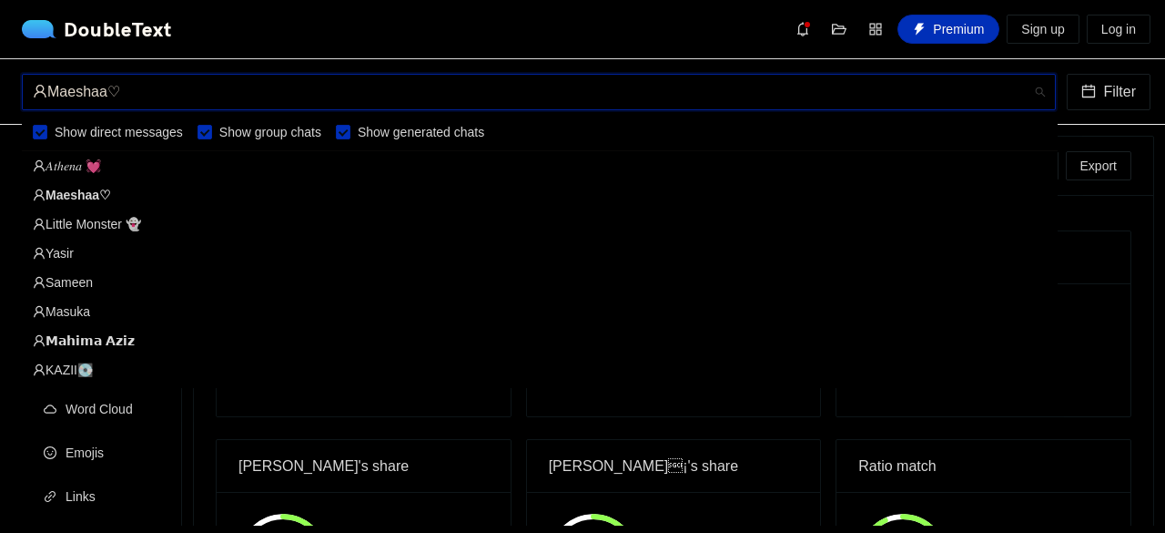
click at [368, 101] on div "Maeshaa♡" at bounding box center [531, 92] width 996 height 35
click at [253, 165] on div "𝐴𝑡ℎ𝑒𝑛𝑎 💓" at bounding box center [540, 166] width 1014 height 20
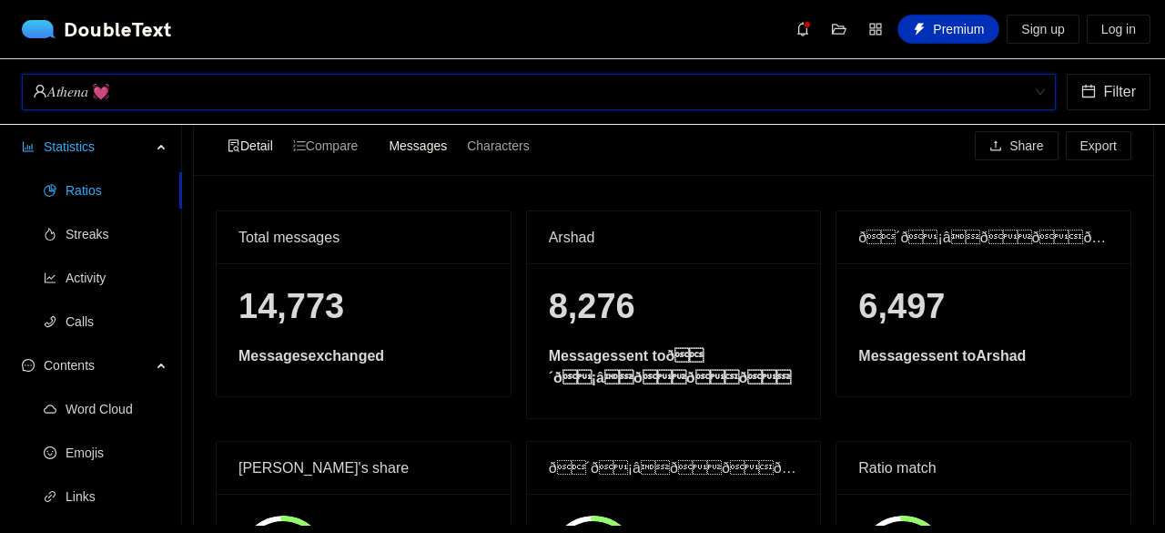
scroll to position [16, 0]
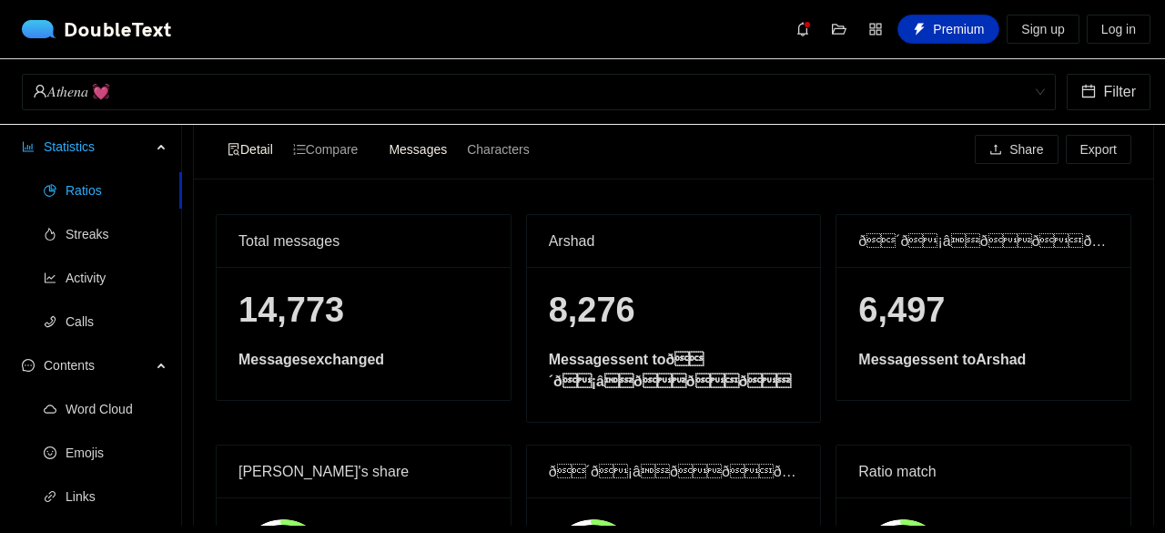
click at [497, 170] on div "Detail Compare Messages Characters Share Export" at bounding box center [674, 149] width 916 height 58
click at [344, 156] on span "Compare" at bounding box center [326, 149] width 66 height 15
click at [283, 137] on input "Compare" at bounding box center [283, 137] width 0 height 0
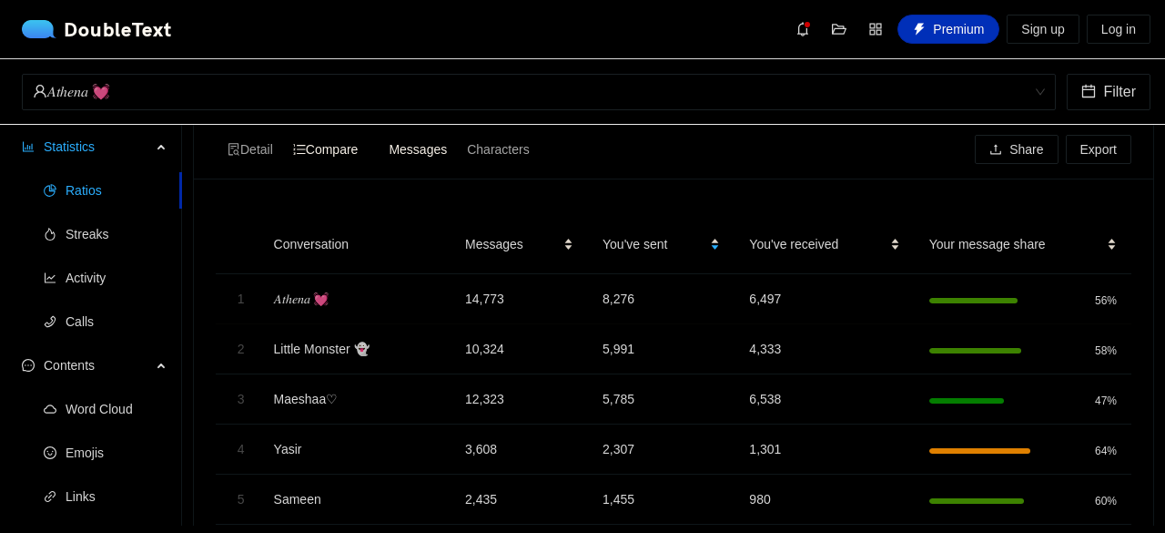
scroll to position [368, 0]
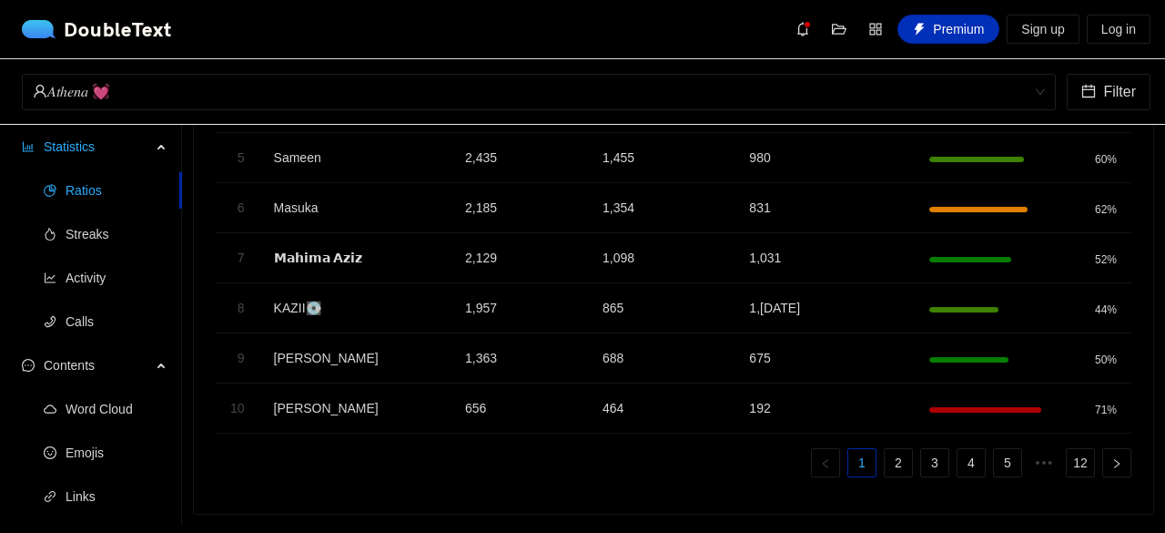
click at [277, 402] on td "[PERSON_NAME]" at bounding box center [354, 408] width 191 height 50
click at [464, 399] on td "656" at bounding box center [519, 408] width 137 height 50
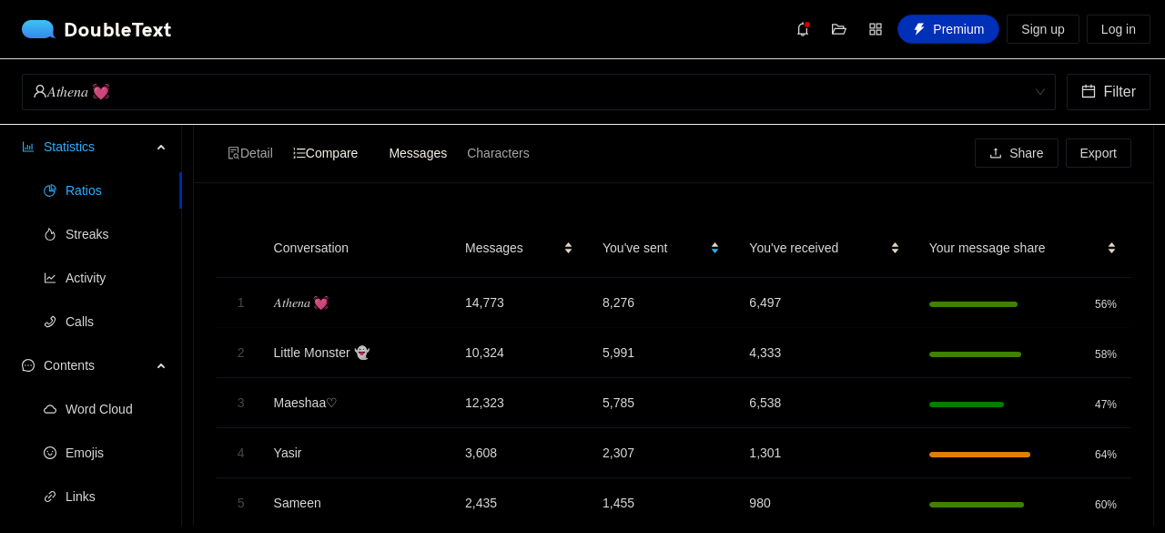
scroll to position [0, 0]
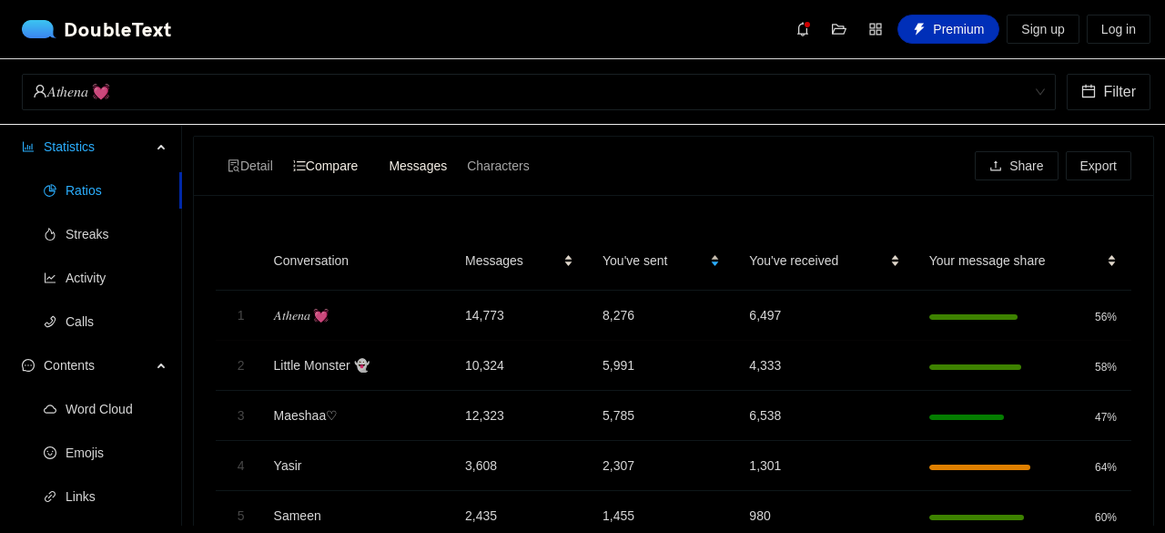
click at [705, 264] on div "You've sent" at bounding box center [661, 260] width 117 height 20
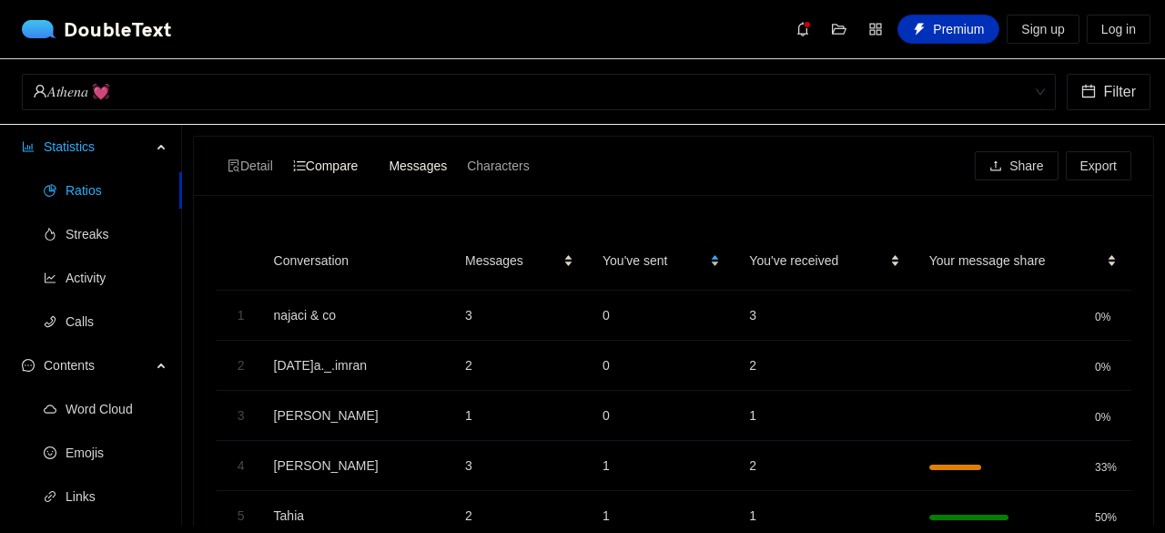
click at [705, 264] on div "You've sent" at bounding box center [661, 260] width 117 height 20
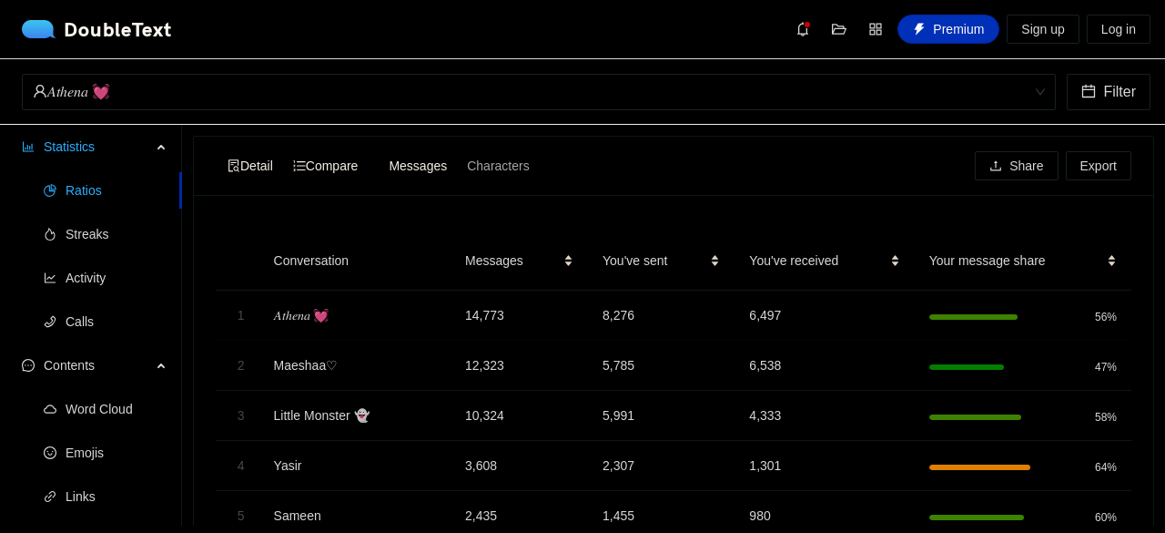
click at [242, 170] on span "Detail" at bounding box center [251, 165] width 46 height 15
click at [218, 153] on input "Detail" at bounding box center [218, 153] width 0 height 0
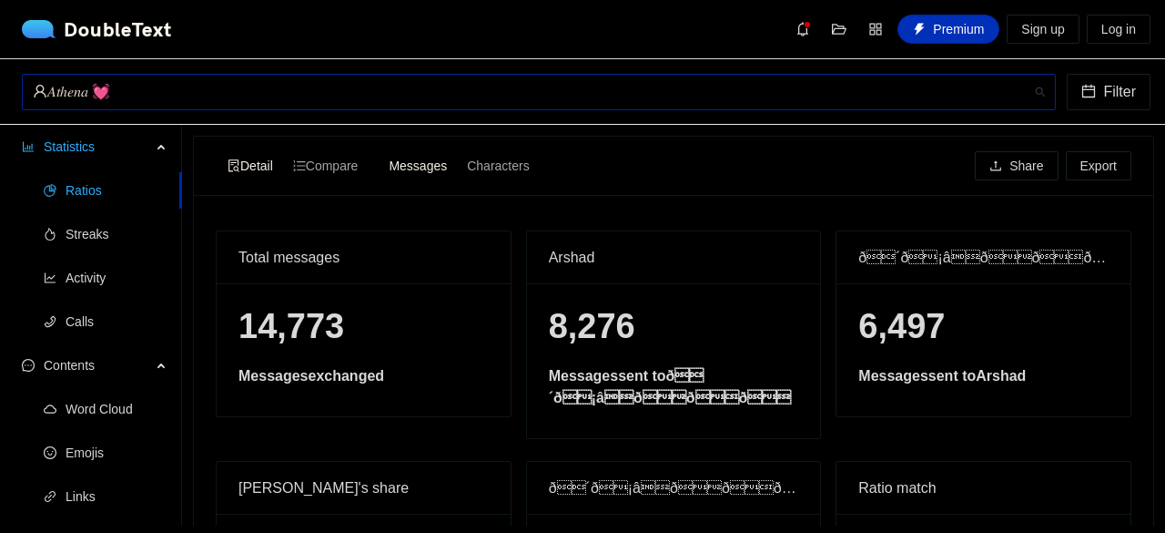
click at [516, 87] on div "𝐴𝑡ℎ𝑒𝑛𝑎 💓" at bounding box center [531, 92] width 996 height 35
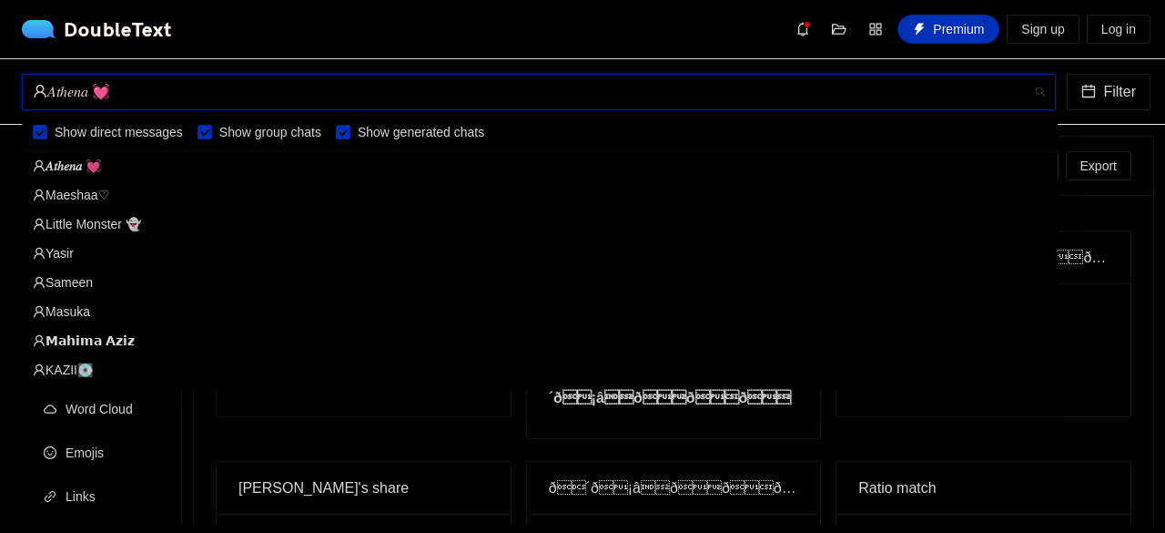
click at [176, 216] on div "Little Monster 👻" at bounding box center [540, 224] width 1014 height 20
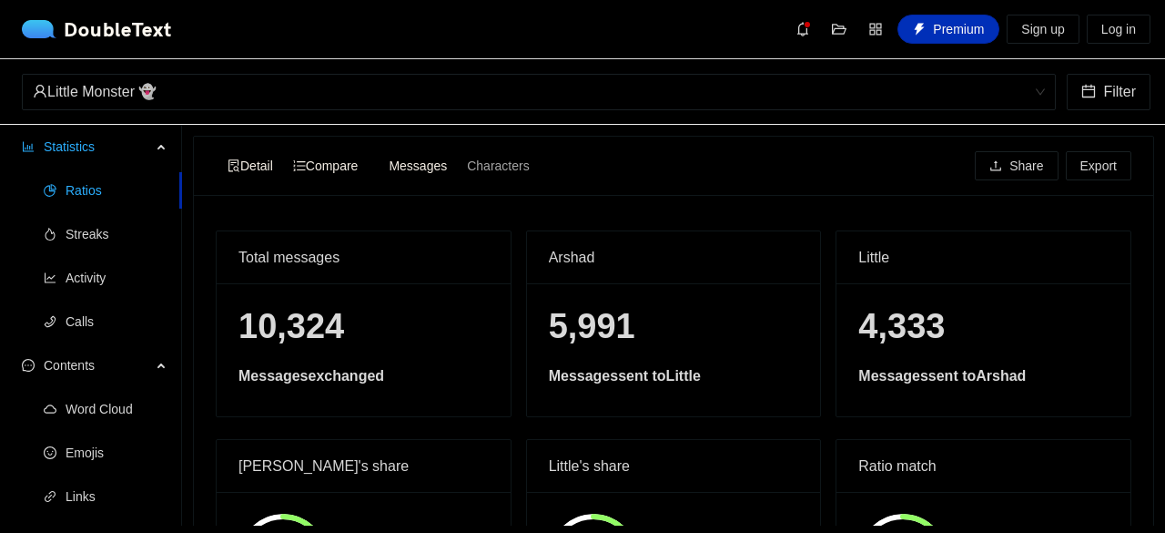
click at [354, 161] on span "Compare" at bounding box center [326, 165] width 66 height 15
click at [283, 153] on input "Compare" at bounding box center [283, 153] width 0 height 0
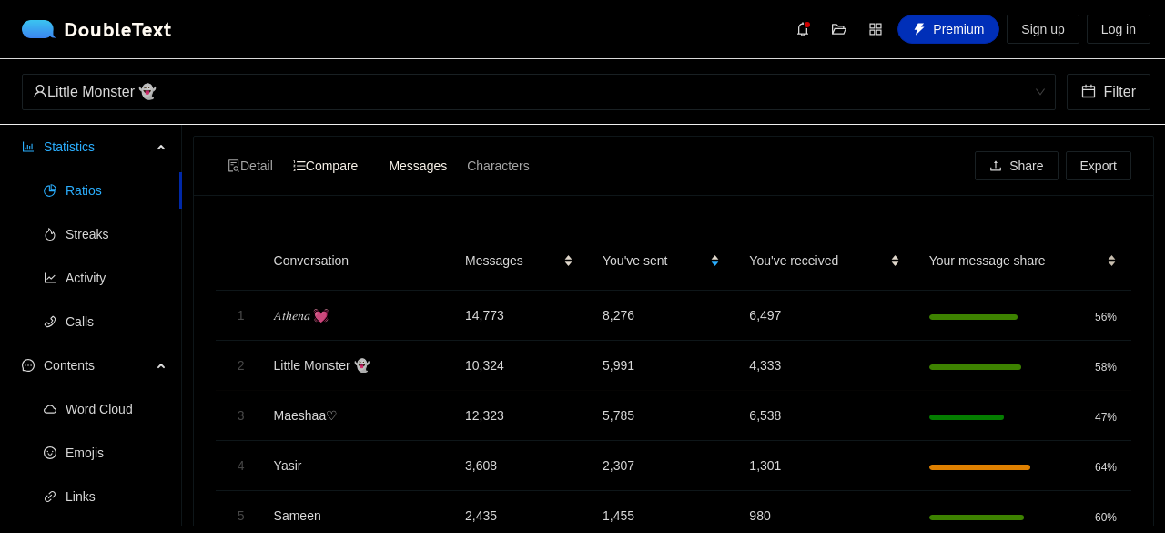
click at [1099, 263] on div "Your message share" at bounding box center [1024, 260] width 188 height 20
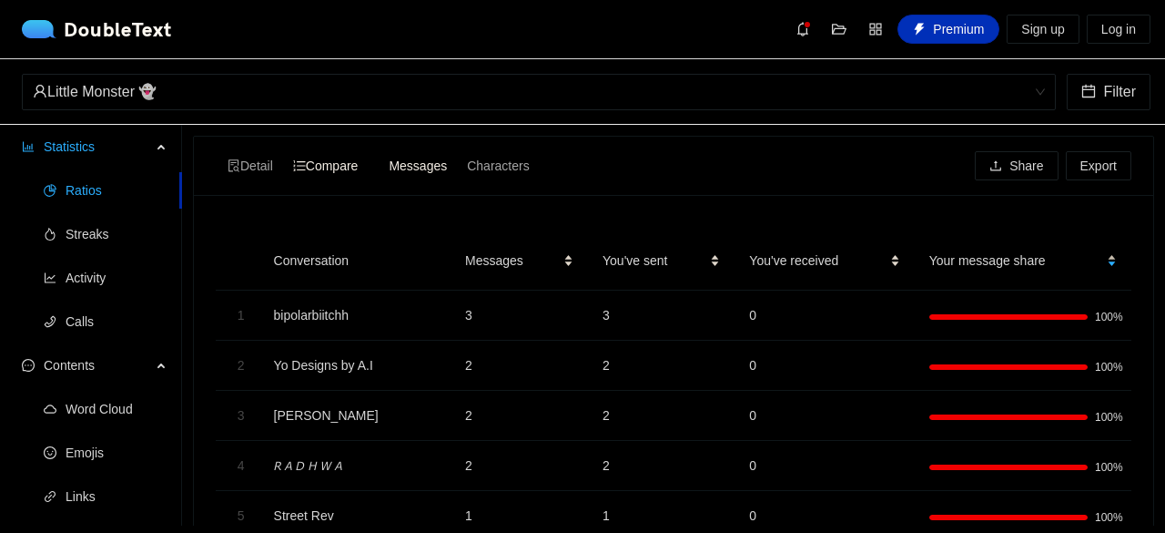
click at [1096, 255] on div "Your message share" at bounding box center [1024, 260] width 188 height 20
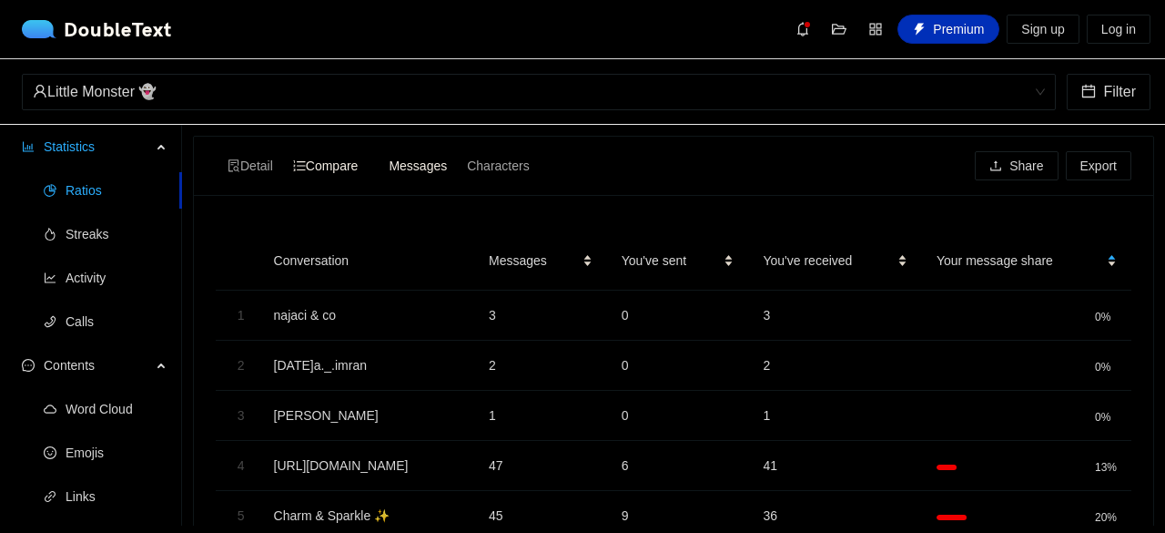
scroll to position [368, 0]
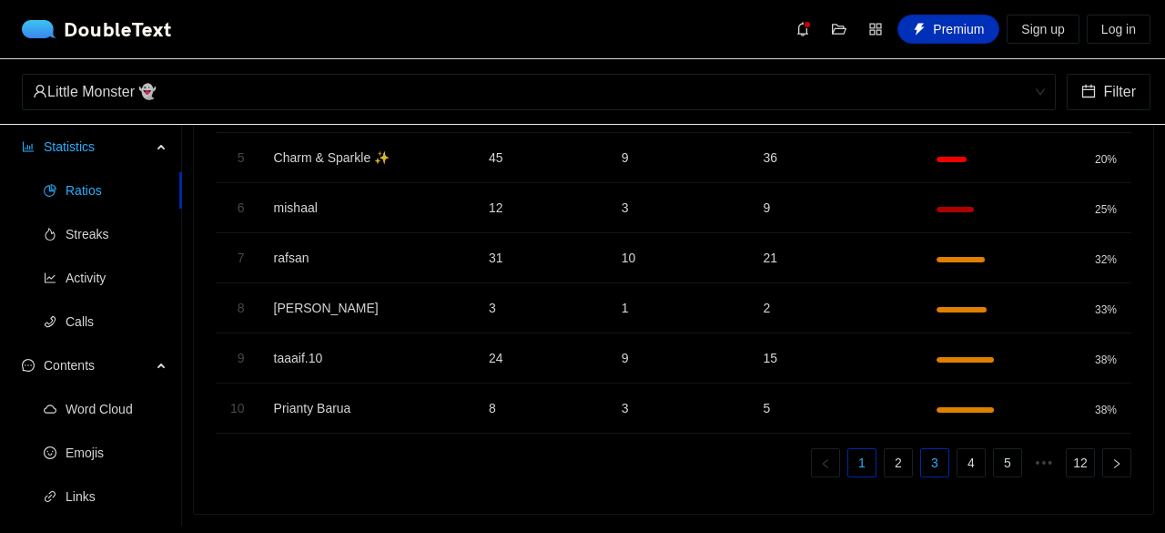
click at [921, 449] on link "3" at bounding box center [934, 462] width 27 height 27
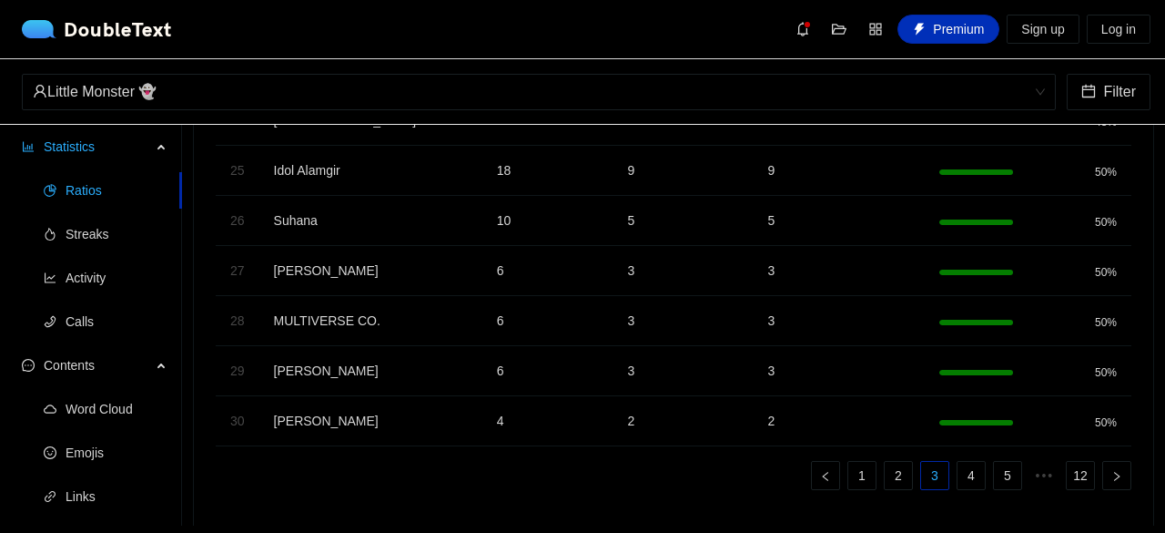
scroll to position [341, 0]
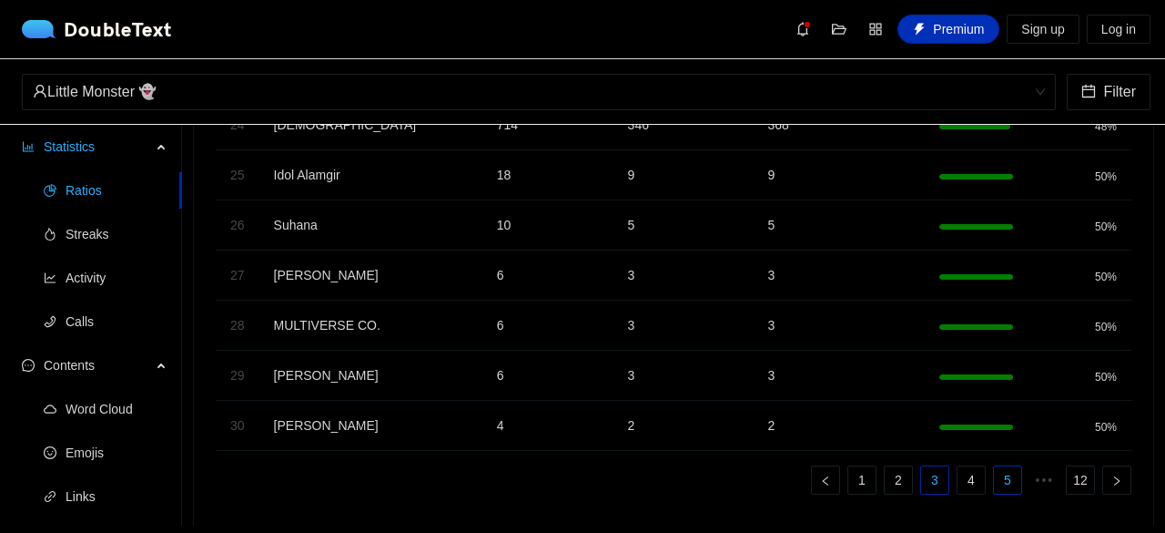
click at [994, 476] on link "5" at bounding box center [1007, 479] width 27 height 27
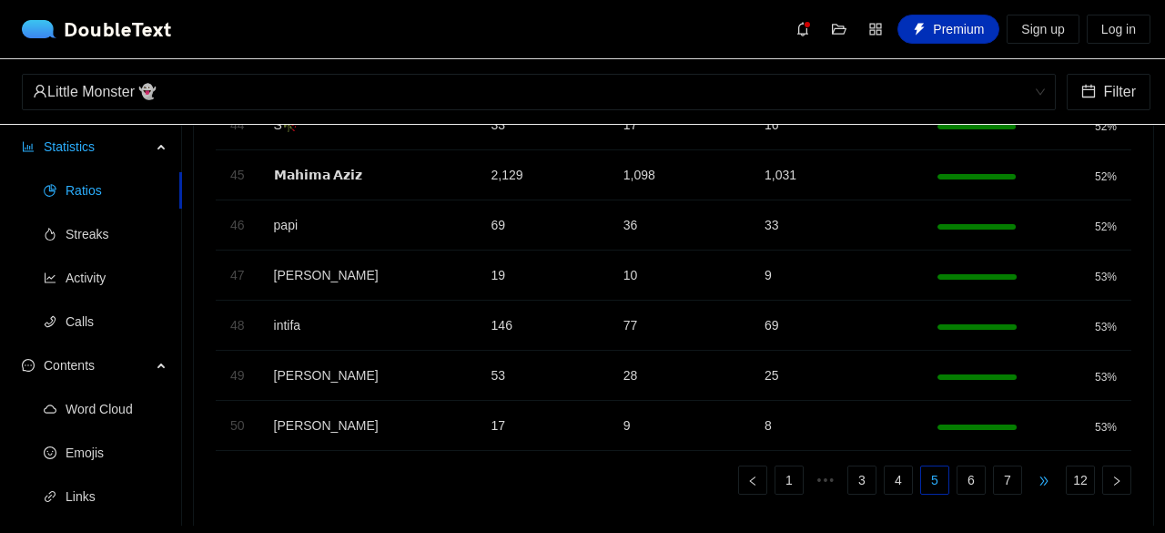
click at [1030, 477] on span "•••" at bounding box center [1044, 479] width 29 height 29
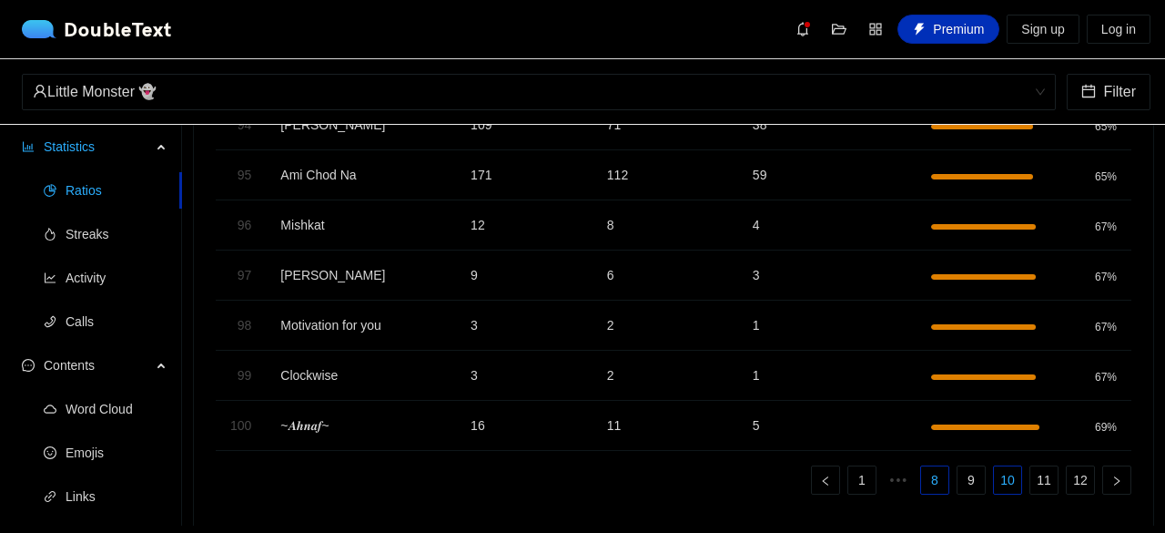
click at [927, 475] on link "8" at bounding box center [934, 479] width 27 height 27
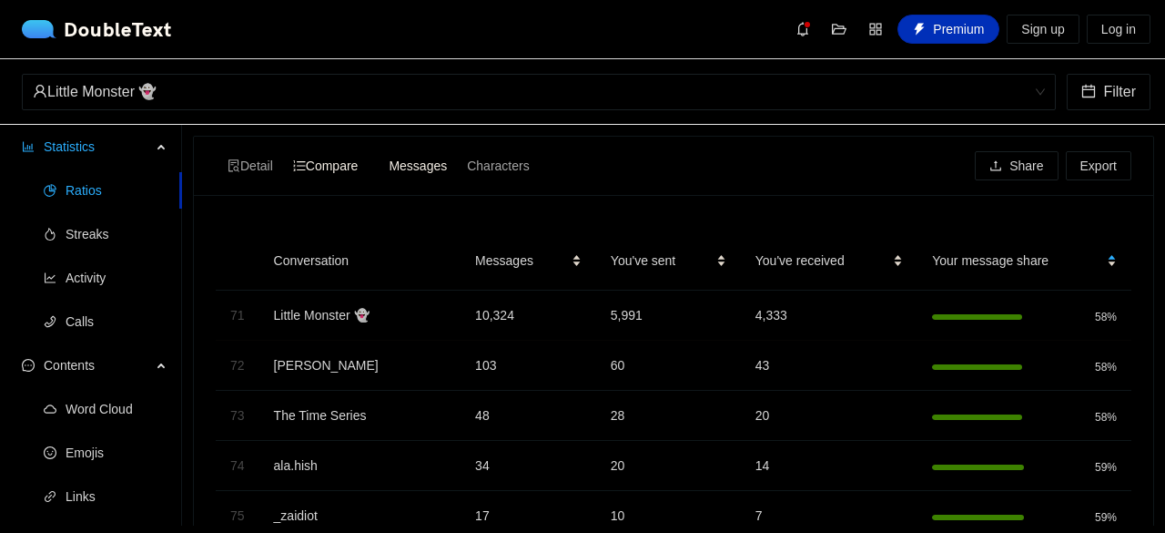
scroll to position [368, 0]
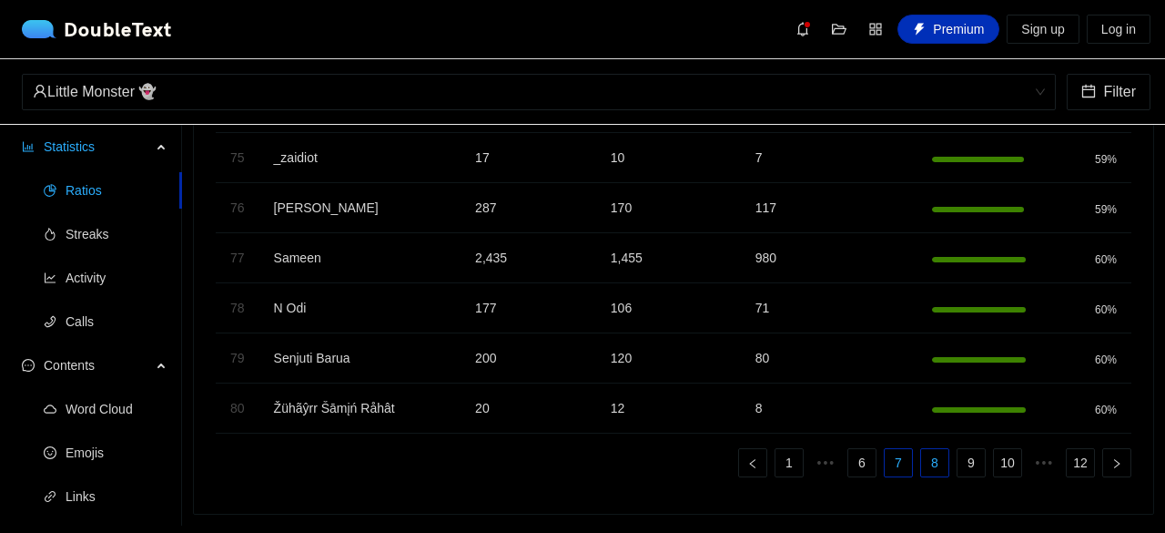
click at [885, 457] on link "7" at bounding box center [898, 462] width 27 height 27
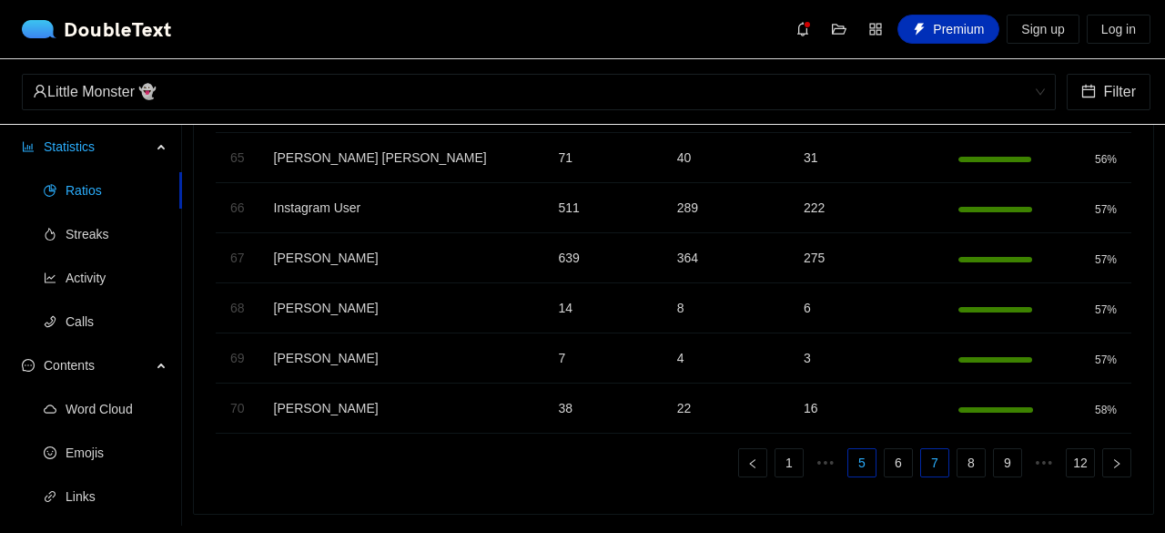
click at [862, 456] on li "5" at bounding box center [862, 462] width 29 height 29
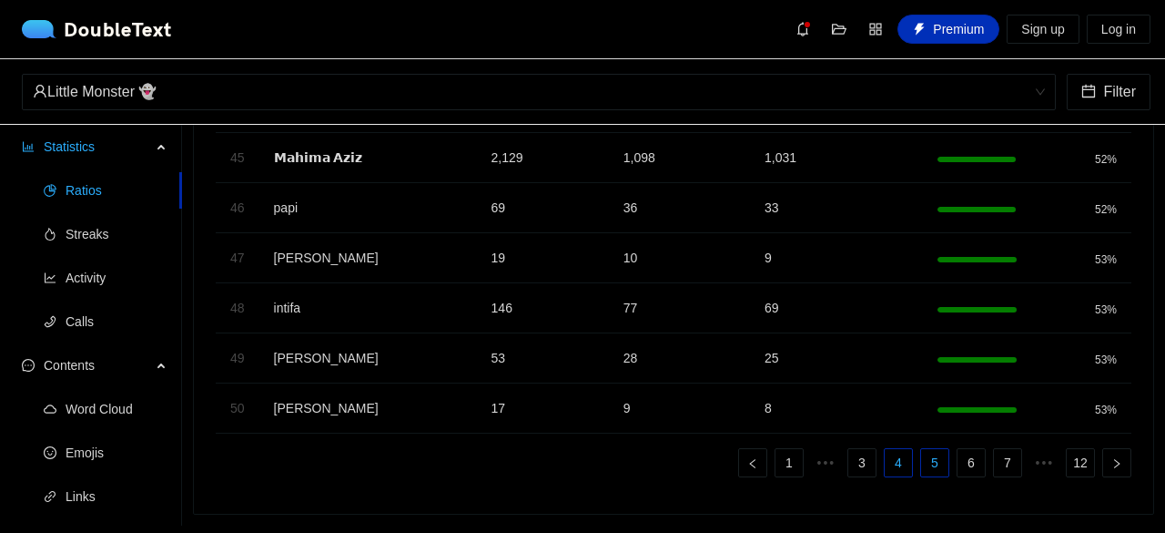
click at [885, 453] on link "4" at bounding box center [898, 462] width 27 height 27
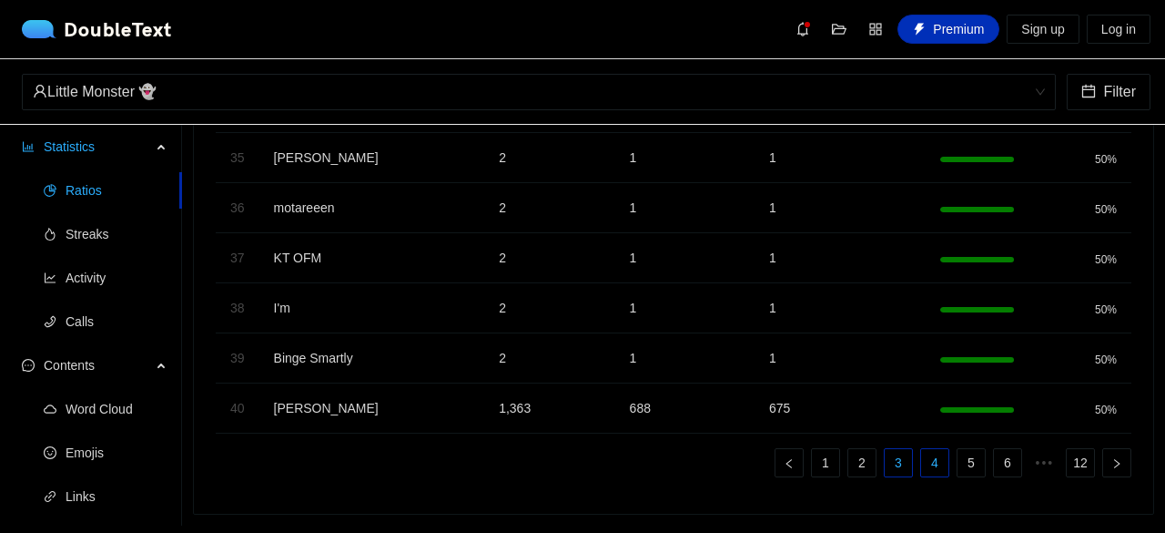
click at [893, 449] on link "3" at bounding box center [898, 462] width 27 height 27
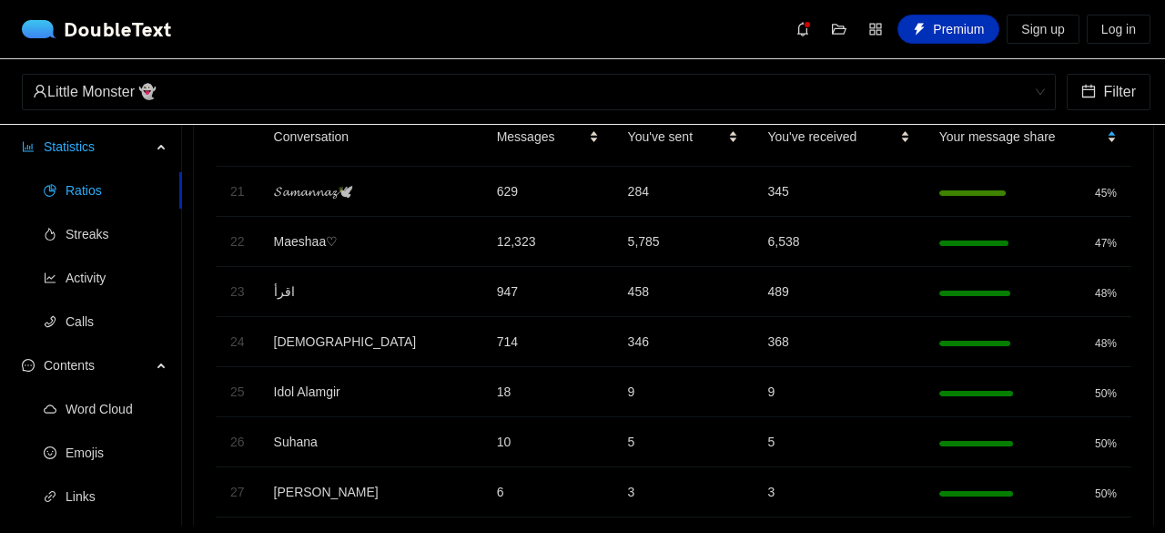
scroll to position [0, 0]
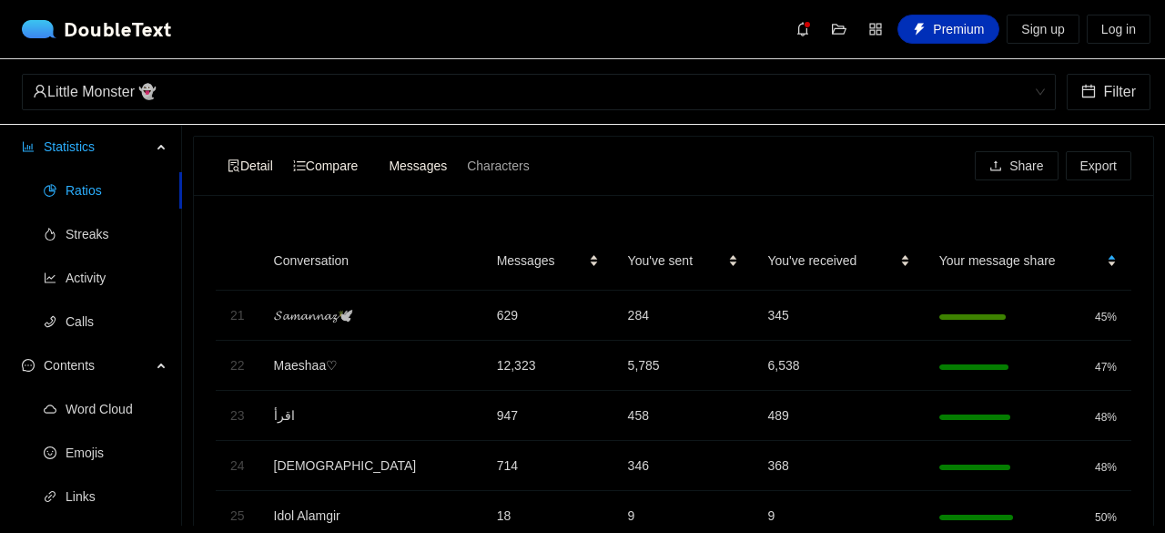
click at [263, 168] on span "Detail" at bounding box center [251, 165] width 46 height 15
click at [218, 153] on input "Detail" at bounding box center [218, 153] width 0 height 0
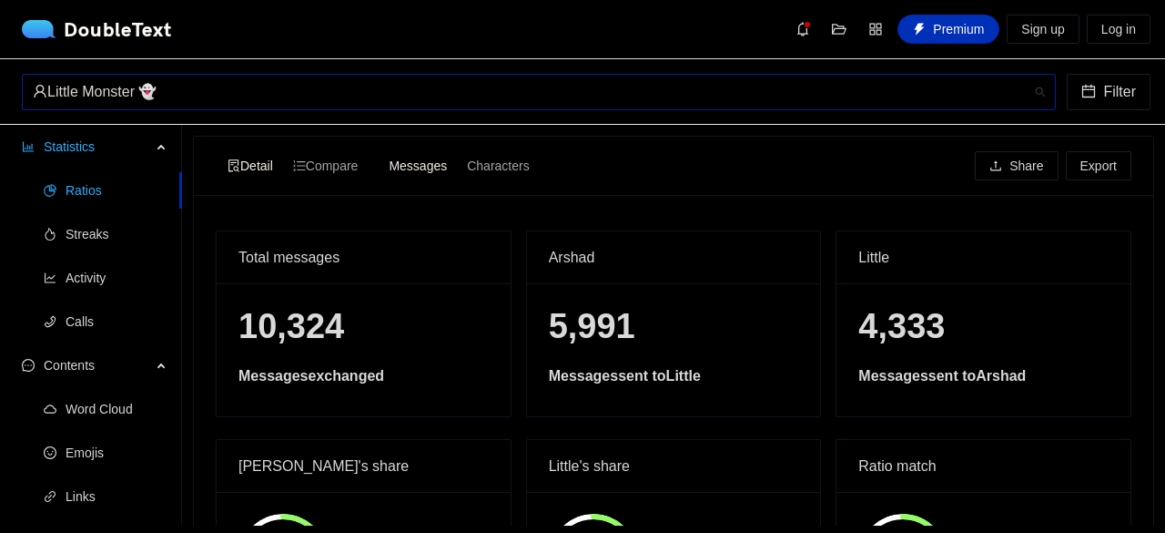
click at [291, 79] on div "Little Monster 👻" at bounding box center [531, 92] width 996 height 35
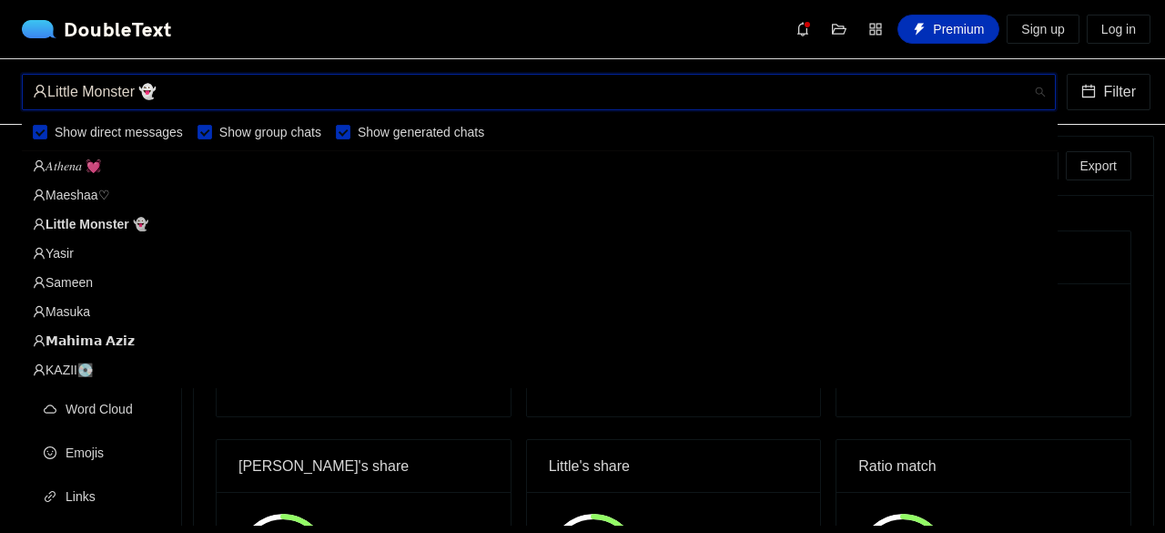
click at [99, 192] on div "Maeshaa♡" at bounding box center [540, 195] width 1014 height 20
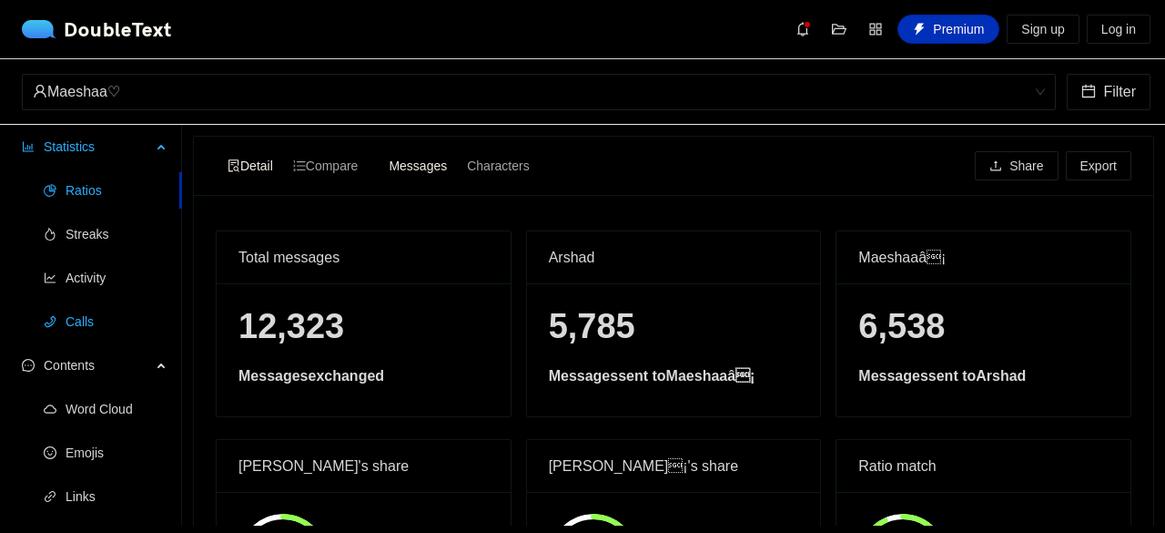
click at [73, 329] on span "Calls" at bounding box center [117, 321] width 102 height 36
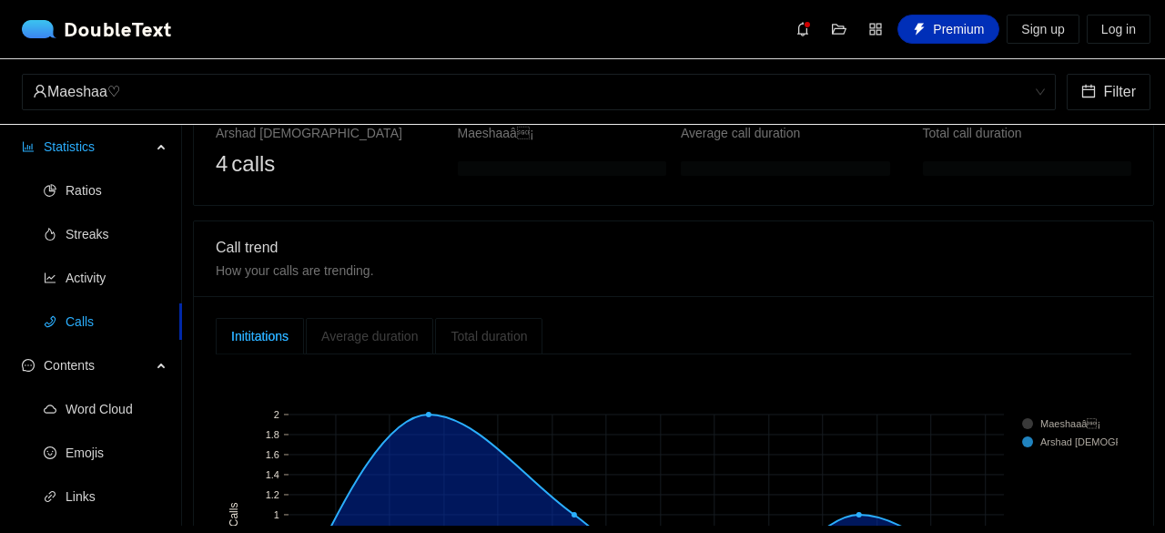
scroll to position [274, 0]
click at [126, 252] on ul "Ratios Streaks Activity Calls" at bounding box center [90, 255] width 181 height 175
click at [69, 181] on span "Ratios" at bounding box center [117, 190] width 102 height 36
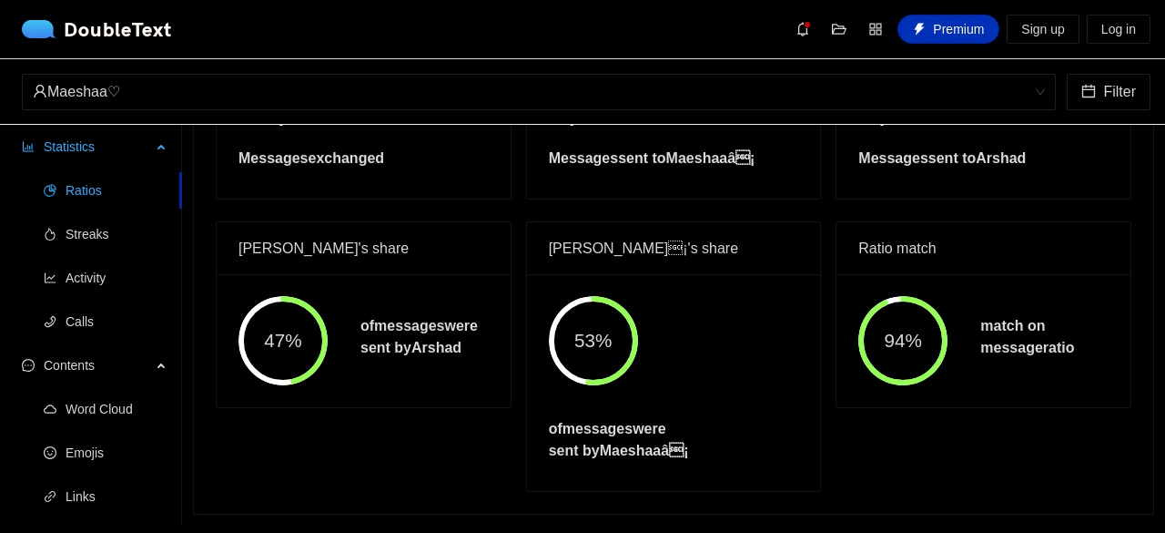
scroll to position [229, 0]
click at [229, 97] on div "Maeshaa♡" at bounding box center [531, 92] width 996 height 35
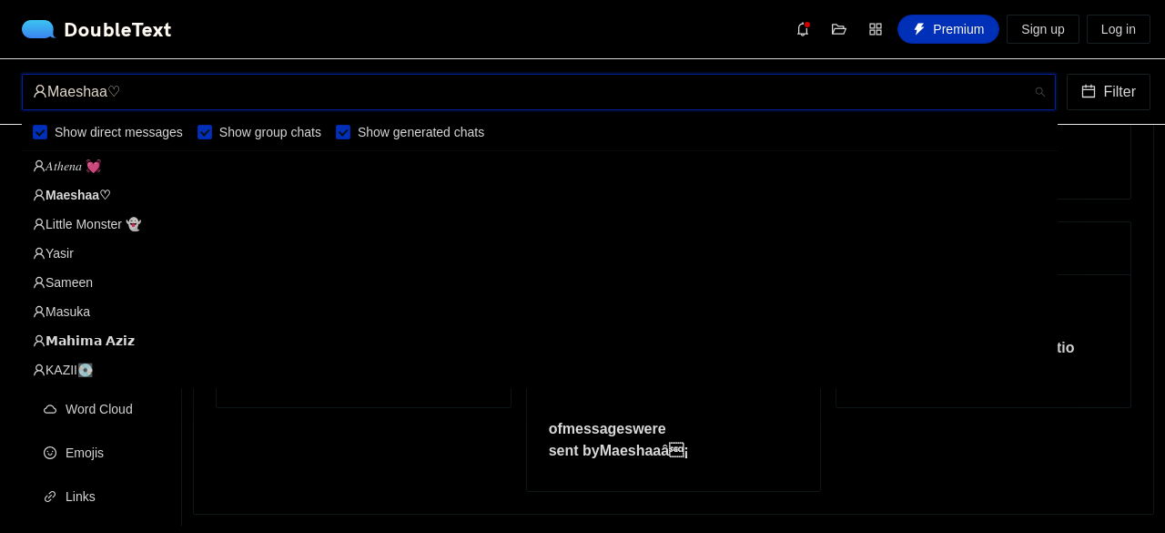
click at [120, 226] on div "Little Monster 👻" at bounding box center [540, 224] width 1014 height 20
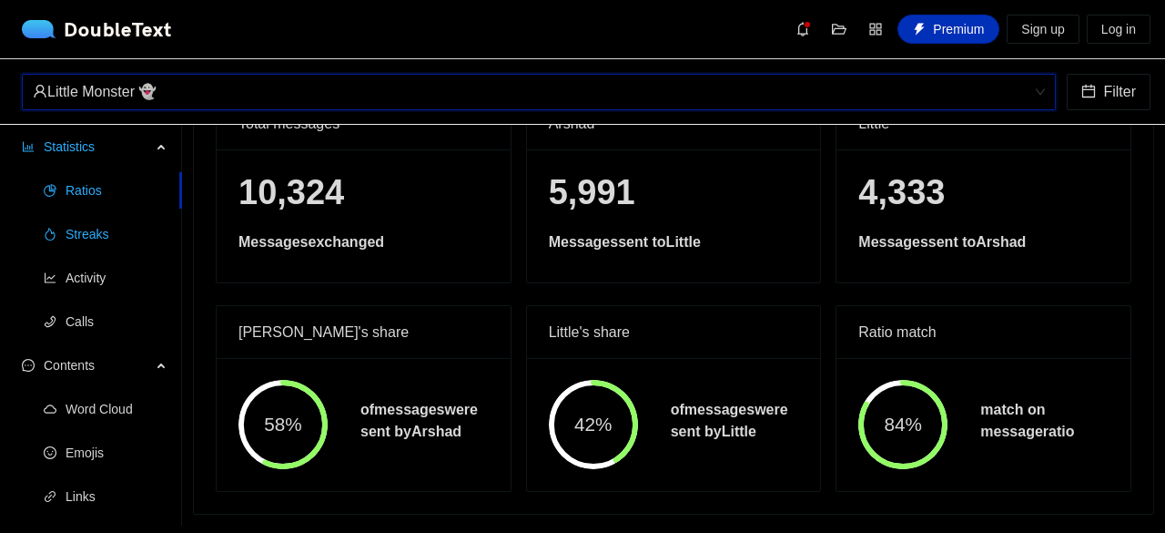
scroll to position [146, 0]
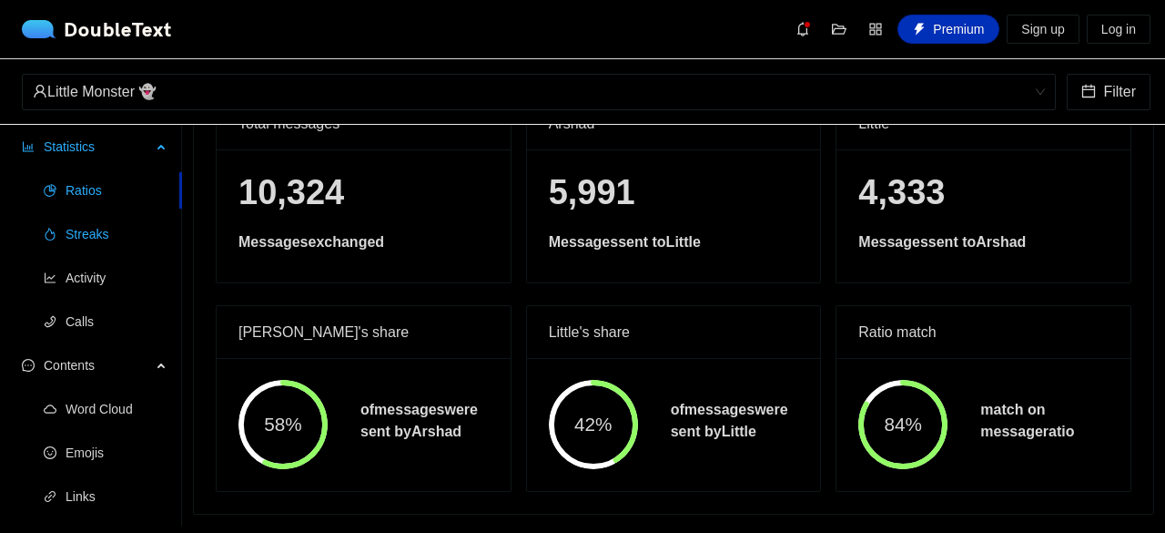
click at [58, 232] on li "Streaks" at bounding box center [91, 234] width 182 height 36
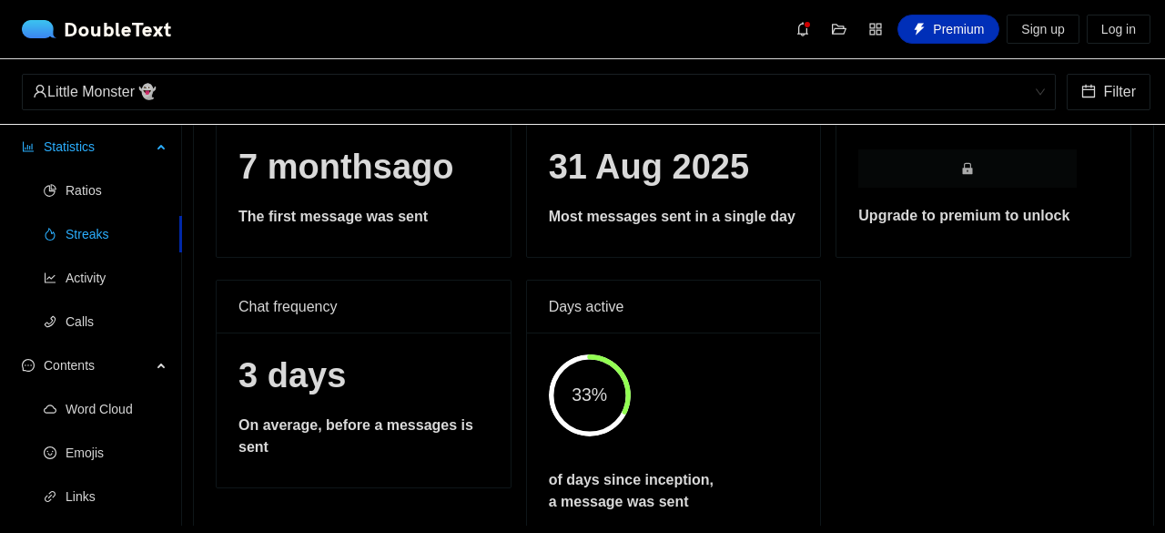
scroll to position [208, 0]
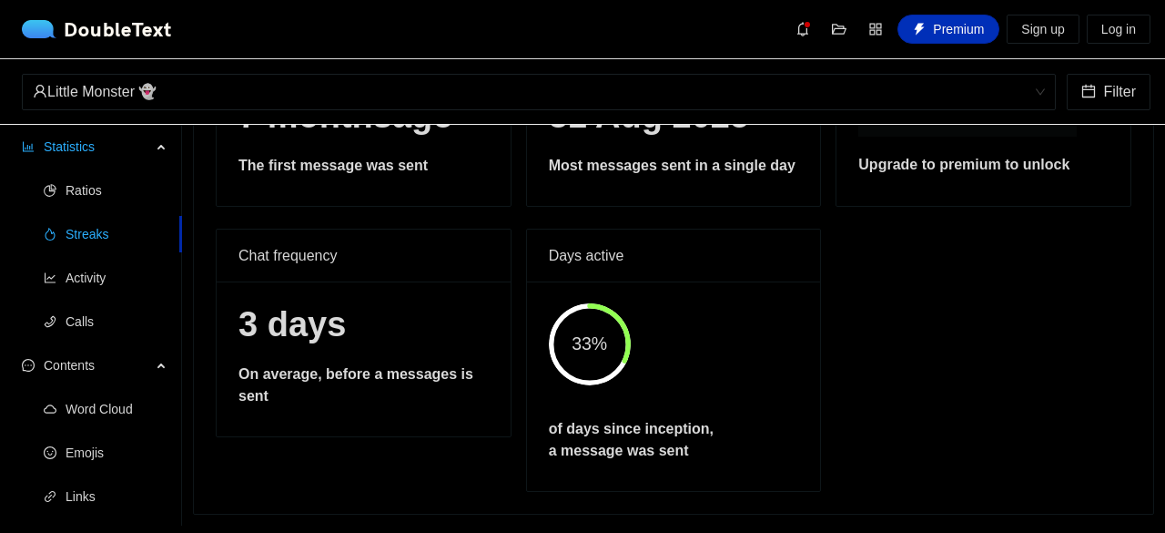
drag, startPoint x: 1139, startPoint y: 261, endPoint x: 1164, endPoint y: 212, distance: 55.4
click at [1151, 212] on section "Detail Compare Share Export Beginning 7 months ago The first [DATE]ent Most act…" at bounding box center [673, 325] width 983 height 401
click at [328, 90] on div "Little Monster 👻" at bounding box center [531, 92] width 996 height 35
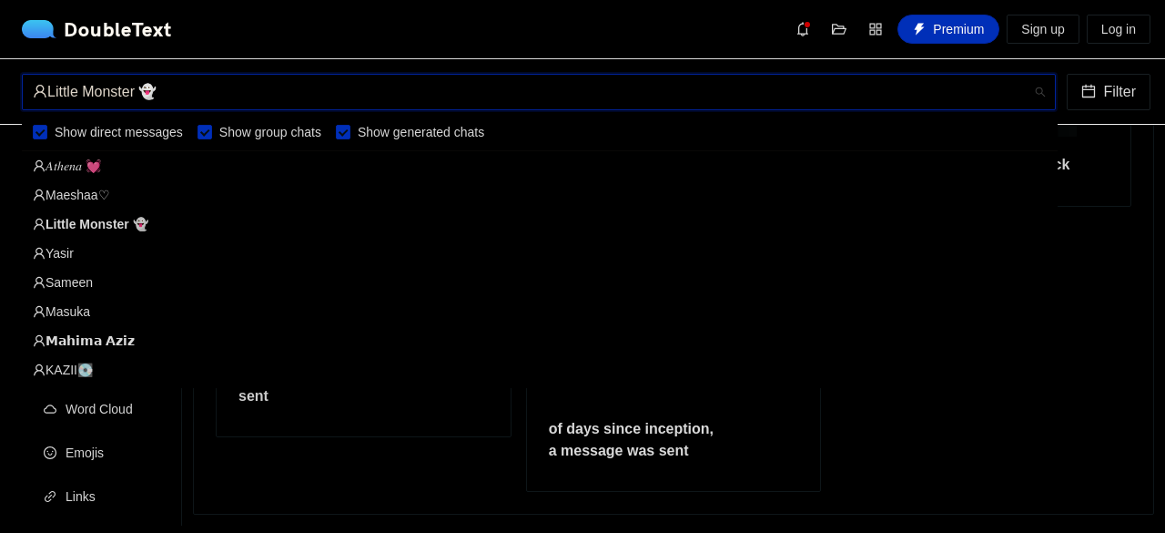
click at [182, 165] on div "𝐴𝑡ℎ𝑒𝑛𝑎 💓" at bounding box center [540, 166] width 1014 height 20
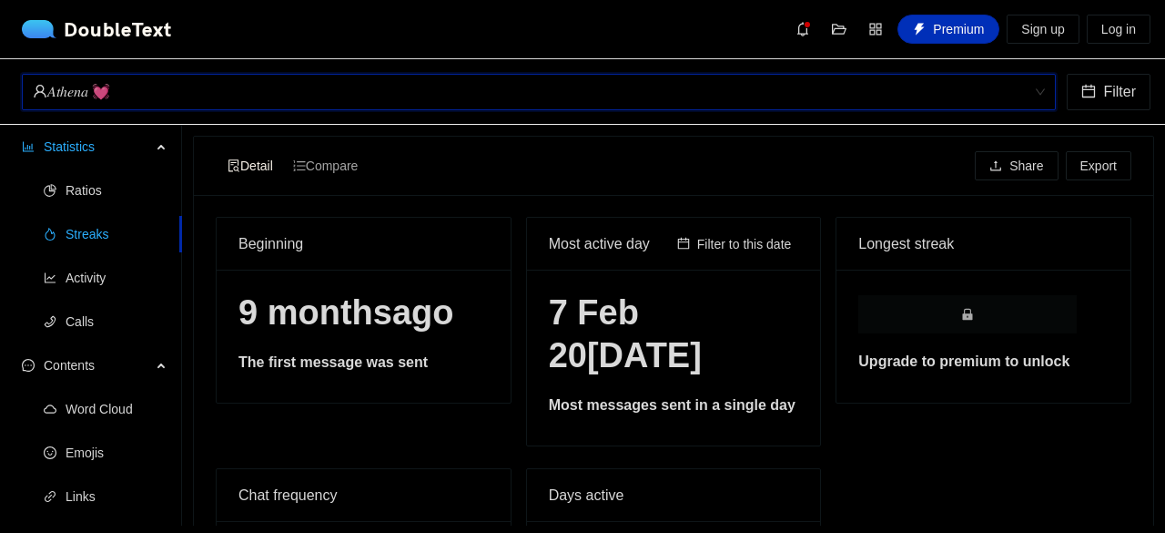
scroll to position [0, 0]
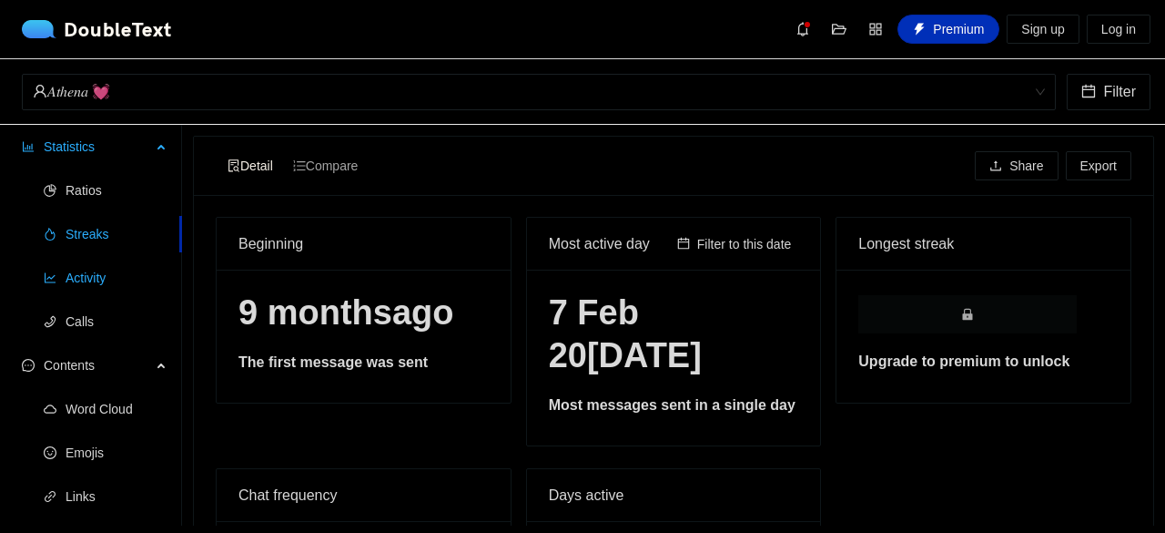
click at [98, 265] on span "Activity" at bounding box center [117, 277] width 102 height 36
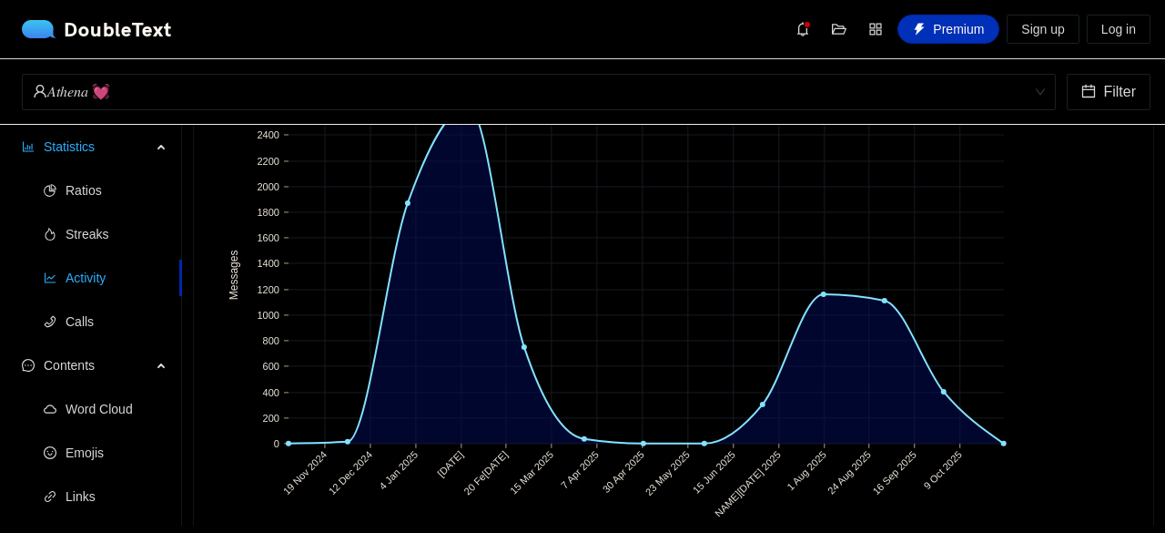
scroll to position [26, 0]
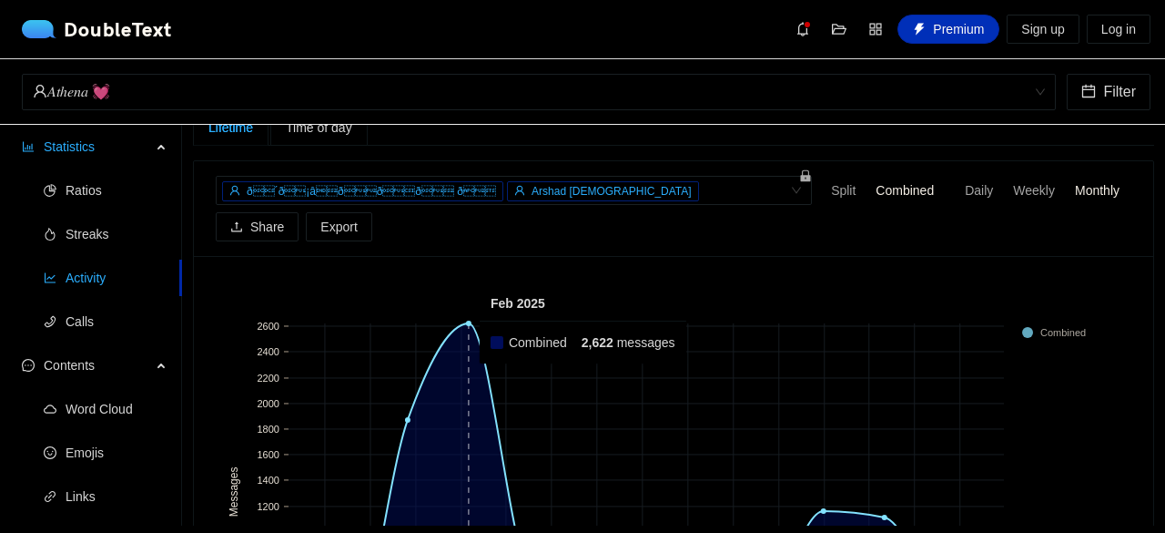
click at [467, 323] on rect at bounding box center [468, 491] width 58 height 337
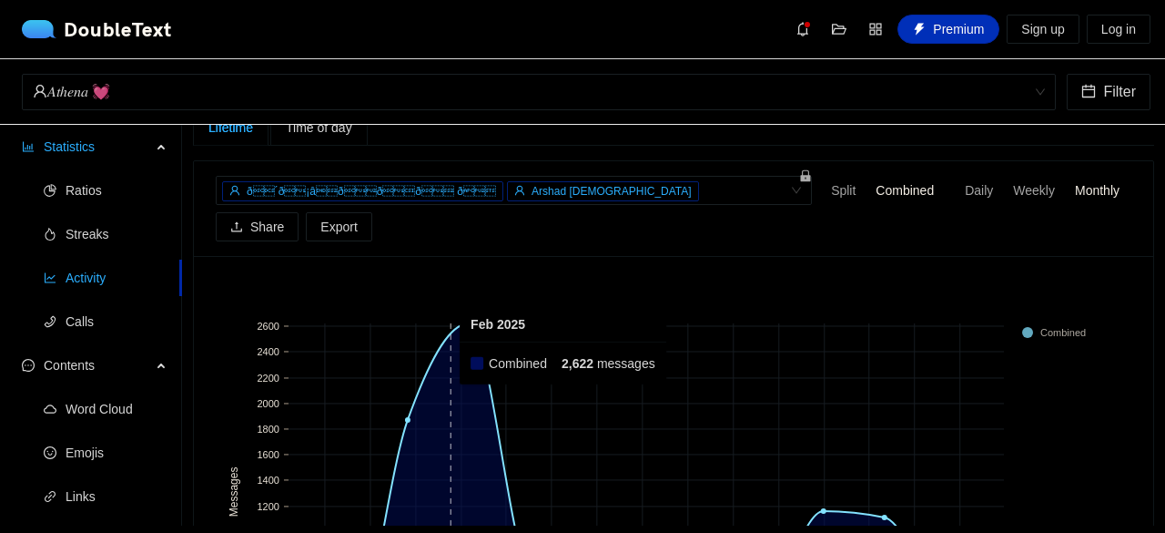
drag, startPoint x: 467, startPoint y: 287, endPoint x: 472, endPoint y: 298, distance: 11.8
click at [472, 323] on rect at bounding box center [468, 491] width 58 height 337
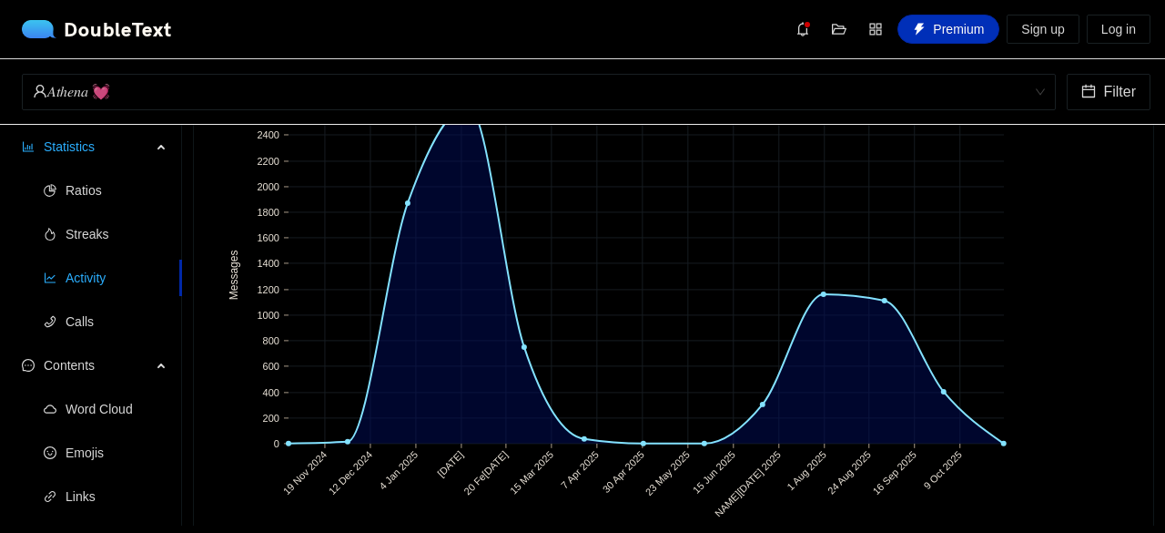
scroll to position [0, 0]
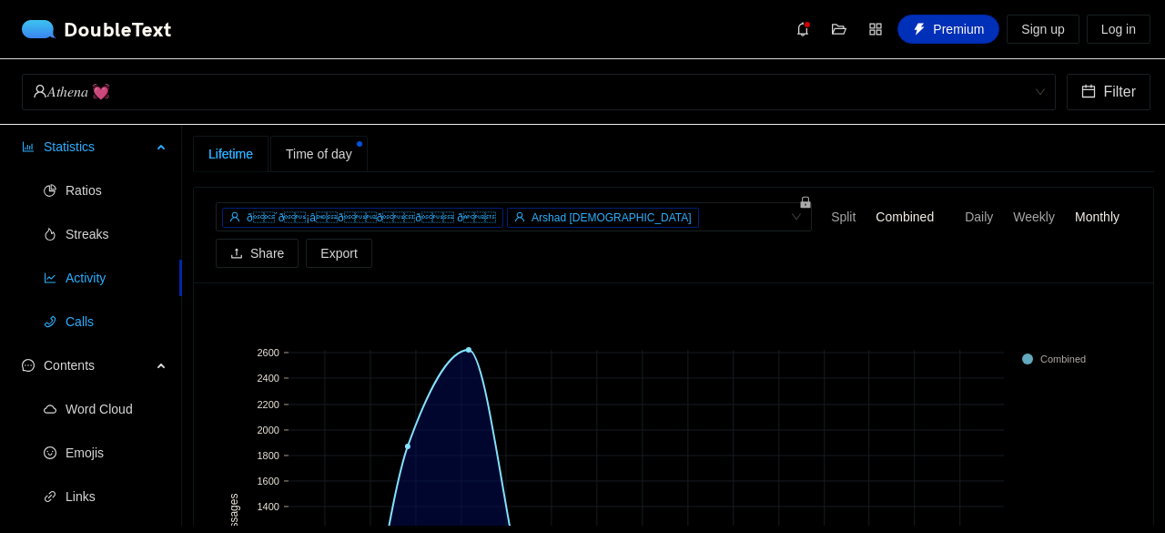
click at [82, 312] on span "Calls" at bounding box center [117, 321] width 102 height 36
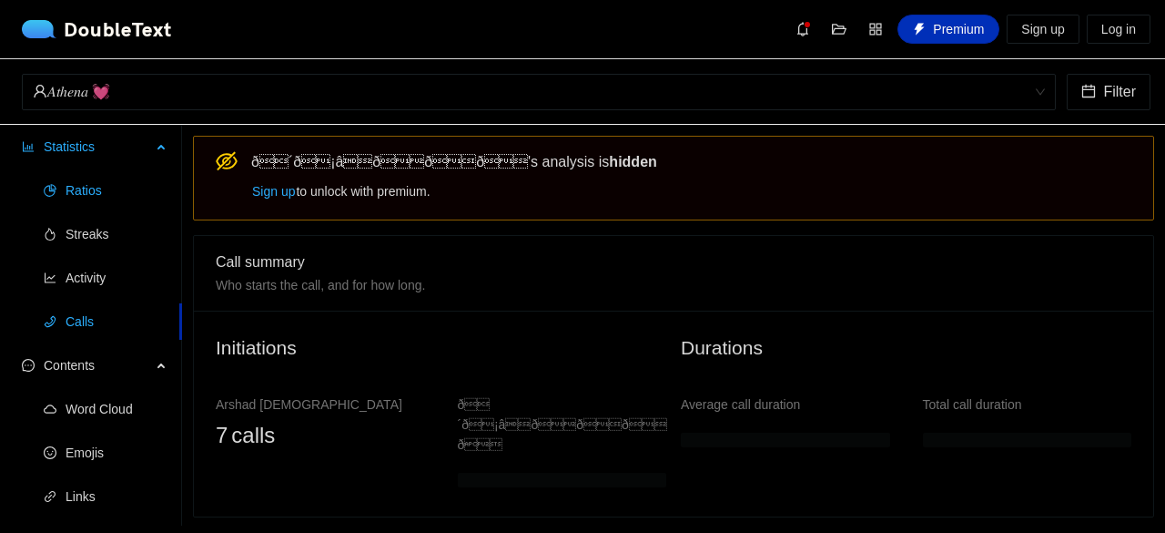
click at [92, 198] on span "Ratios" at bounding box center [117, 190] width 102 height 36
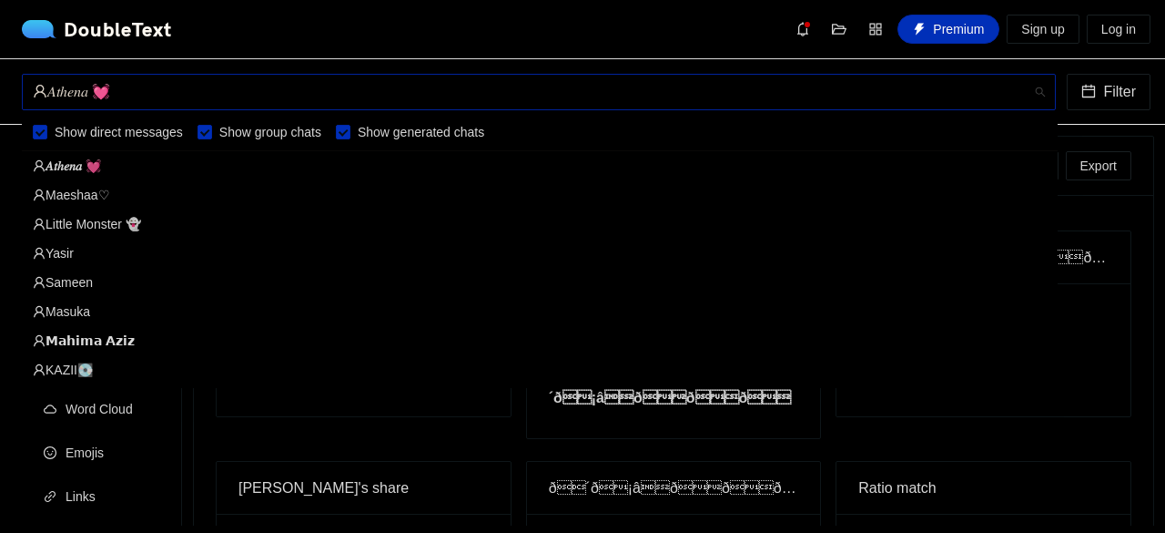
click at [168, 95] on div "𝐴𝑡ℎ𝑒𝑛𝑎 💓" at bounding box center [531, 92] width 996 height 35
click at [98, 230] on div "Little Monster 👻" at bounding box center [540, 224] width 1014 height 20
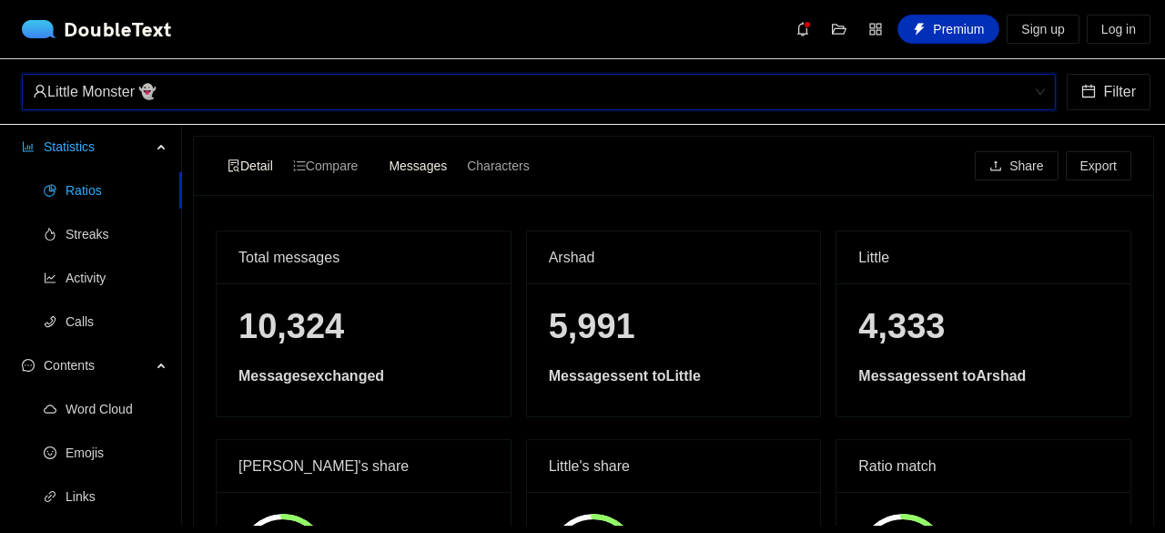
scroll to position [146, 0]
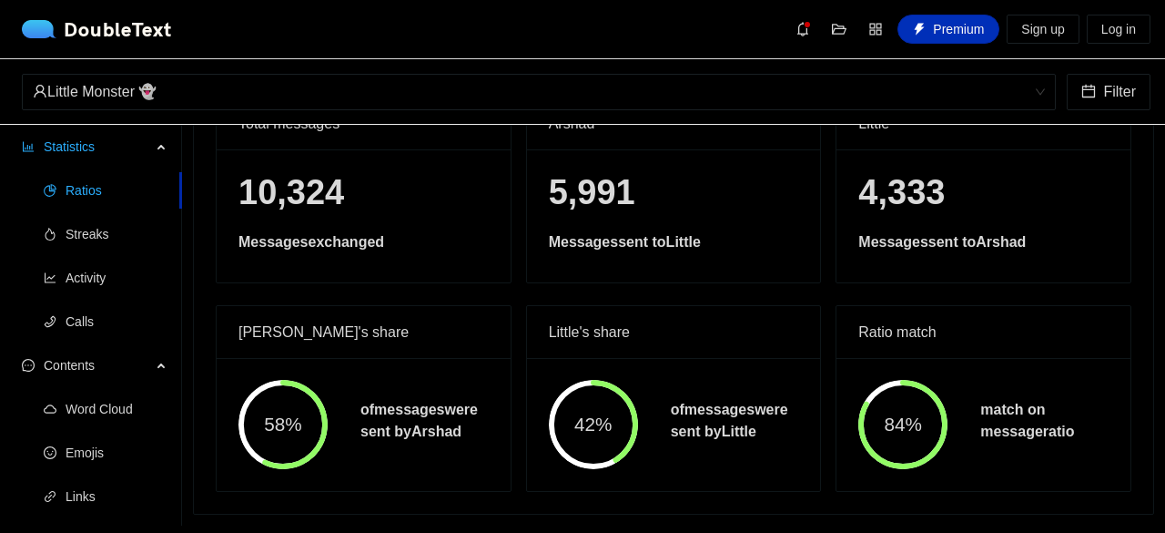
drag, startPoint x: 1142, startPoint y: 412, endPoint x: 1164, endPoint y: 250, distance: 163.6
click at [1151, 250] on section "Detail Compare Messages Characters Share Export Total messages 10,324 Messages …" at bounding box center [673, 325] width 983 height 401
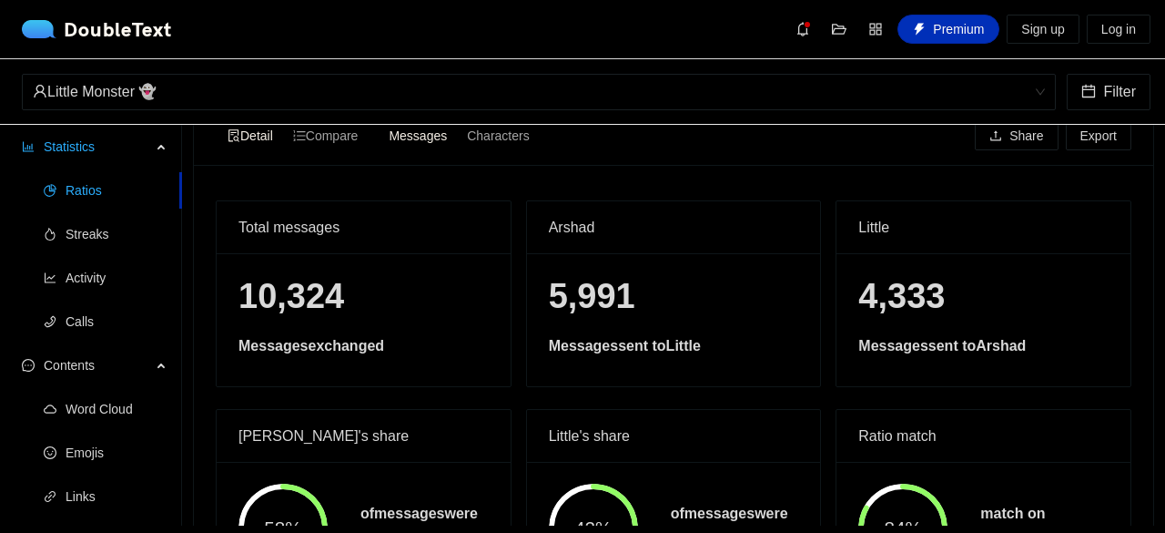
scroll to position [36, 0]
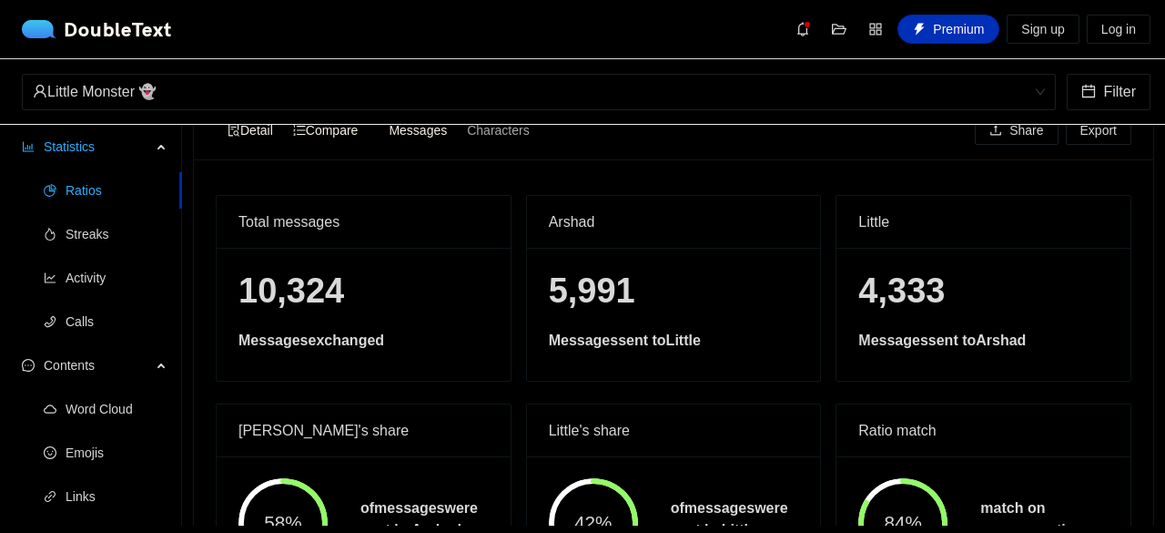
click at [336, 139] on div "Compare" at bounding box center [326, 129] width 86 height 25
click at [283, 117] on input "Compare" at bounding box center [283, 117] width 0 height 0
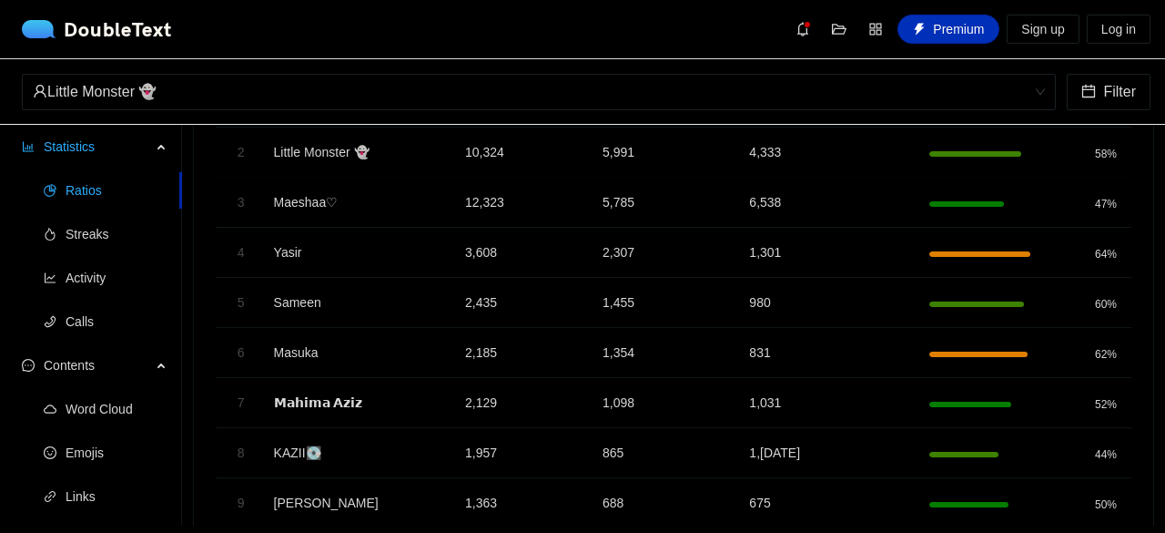
scroll to position [0, 0]
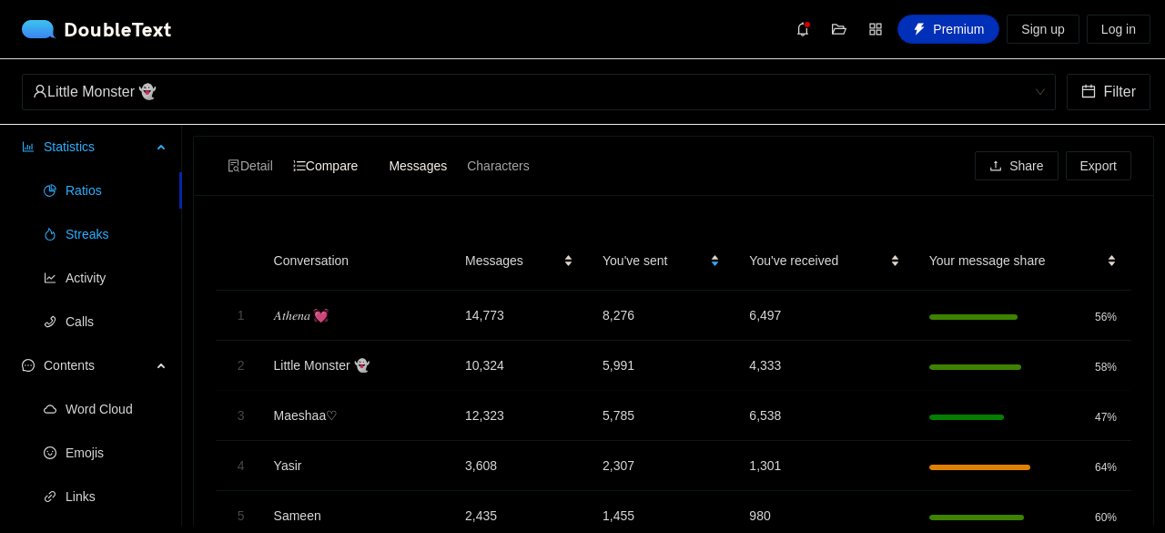
click at [84, 225] on span "Streaks" at bounding box center [117, 234] width 102 height 36
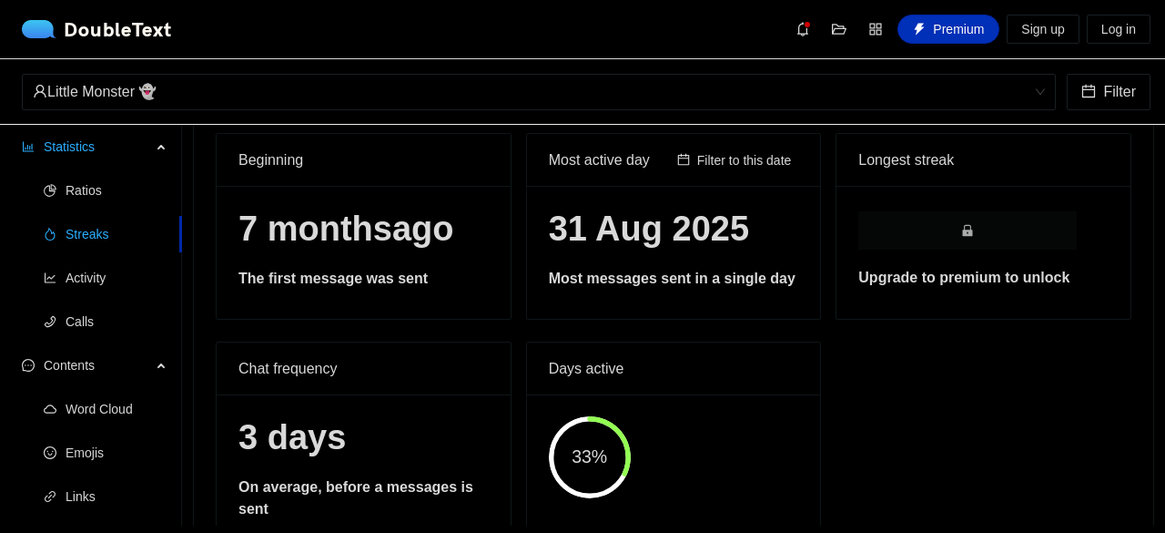
scroll to position [80, 0]
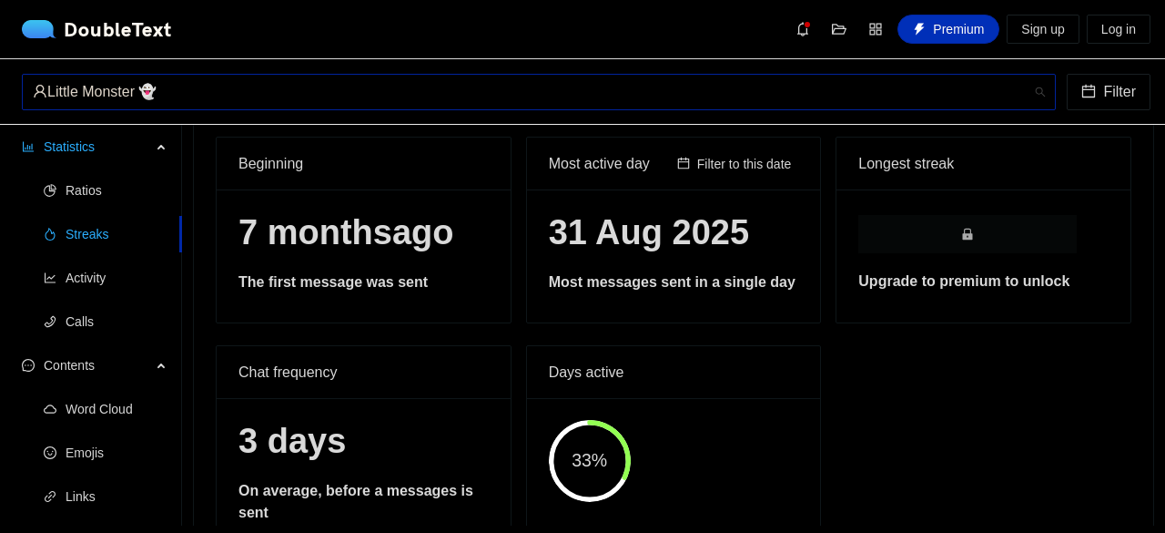
click at [670, 107] on div "Little Monster 👻" at bounding box center [531, 92] width 996 height 35
click at [0, 408] on li "Word Cloud" at bounding box center [91, 409] width 182 height 36
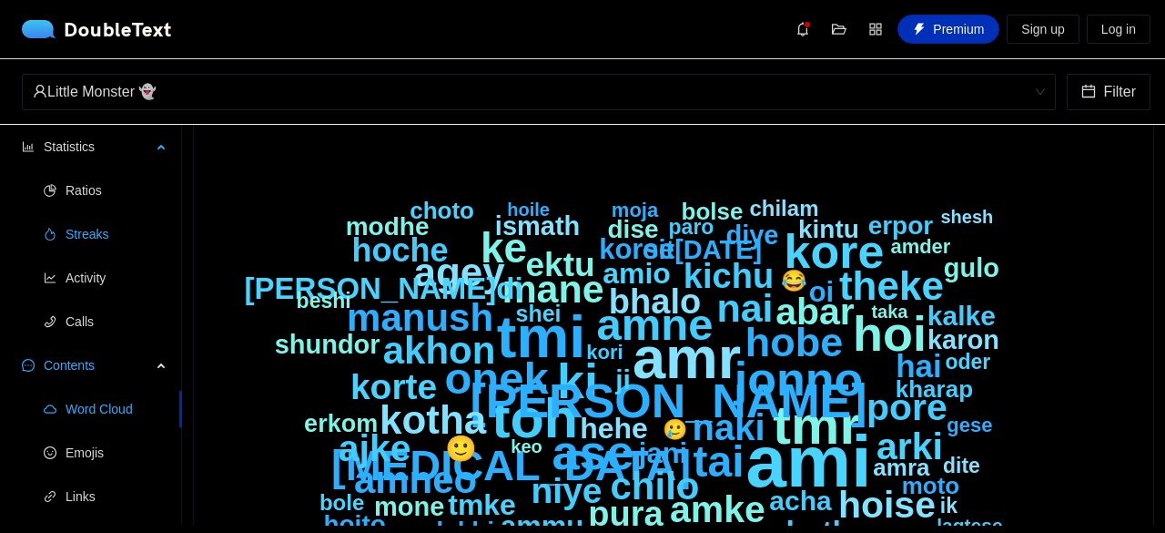
click at [86, 250] on span "Streaks" at bounding box center [117, 234] width 102 height 36
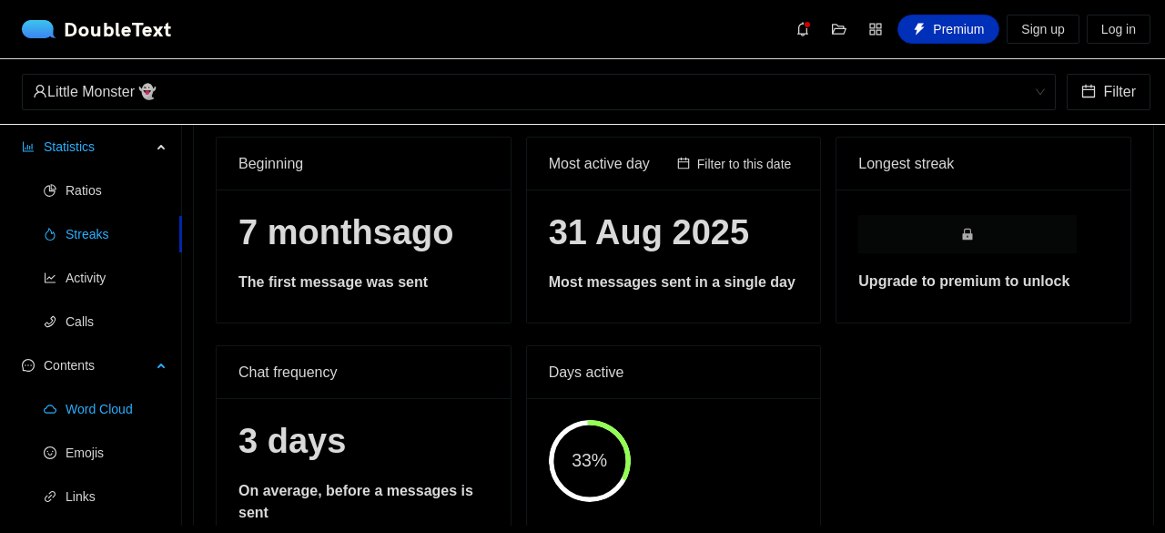
click at [76, 402] on span "Word Cloud" at bounding box center [117, 409] width 102 height 36
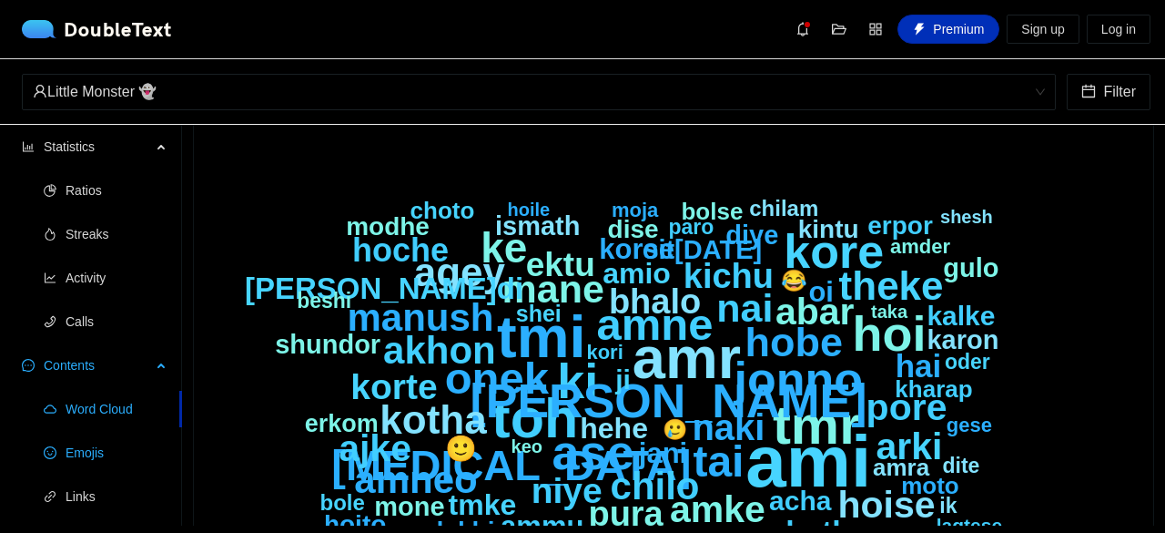
click at [93, 449] on span "Emojis" at bounding box center [117, 452] width 102 height 36
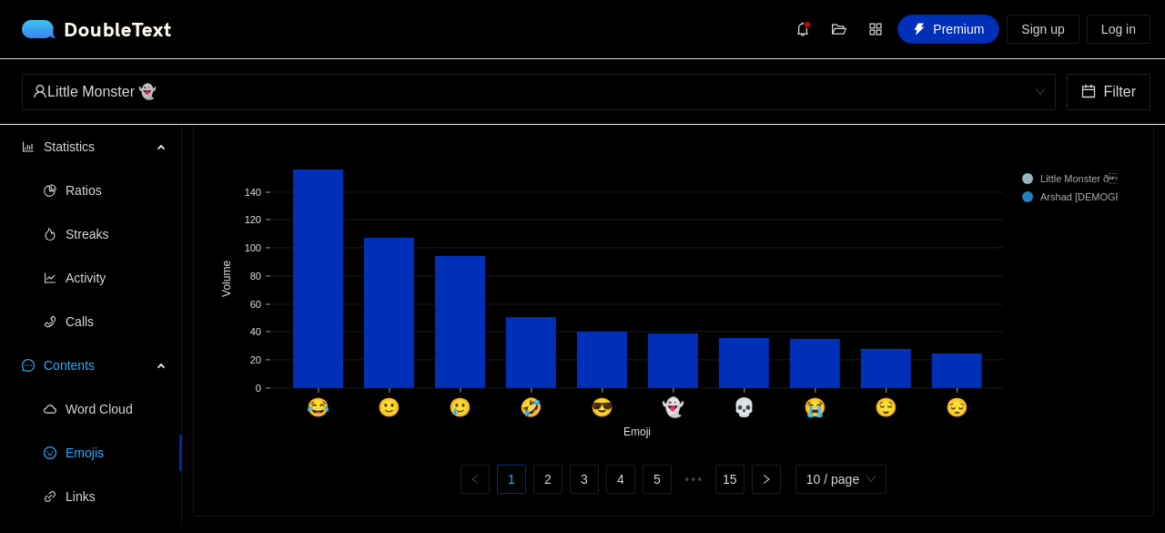
scroll to position [482, 0]
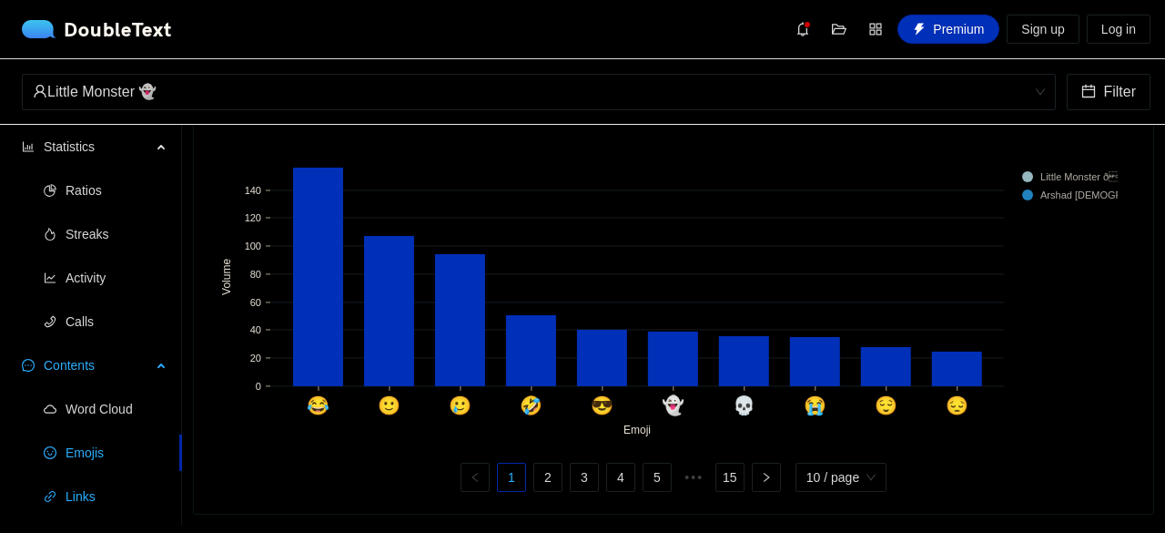
click at [97, 481] on span "Links" at bounding box center [117, 496] width 102 height 36
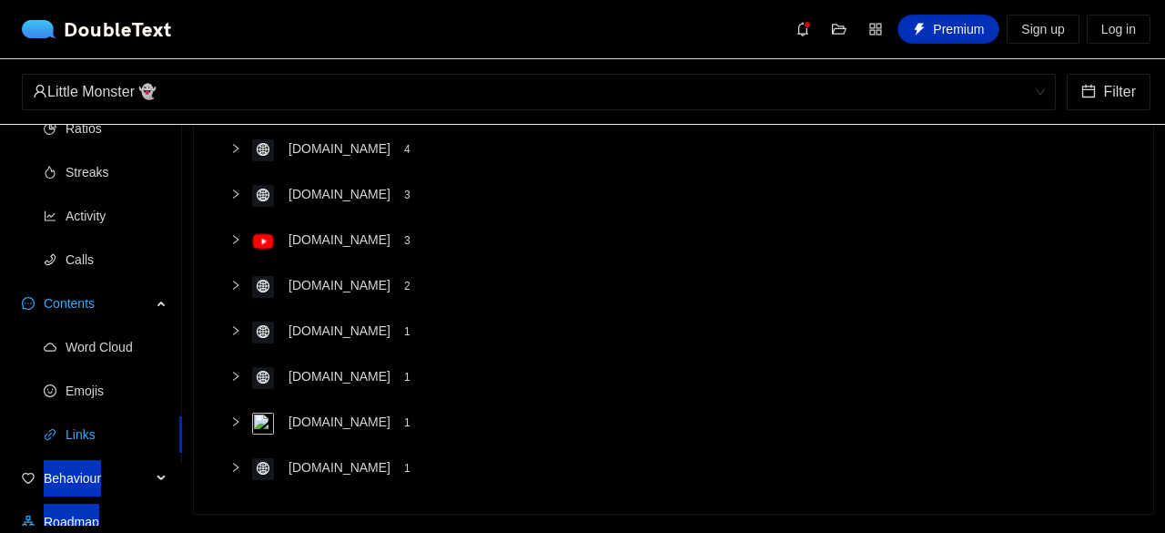
scroll to position [76, 0]
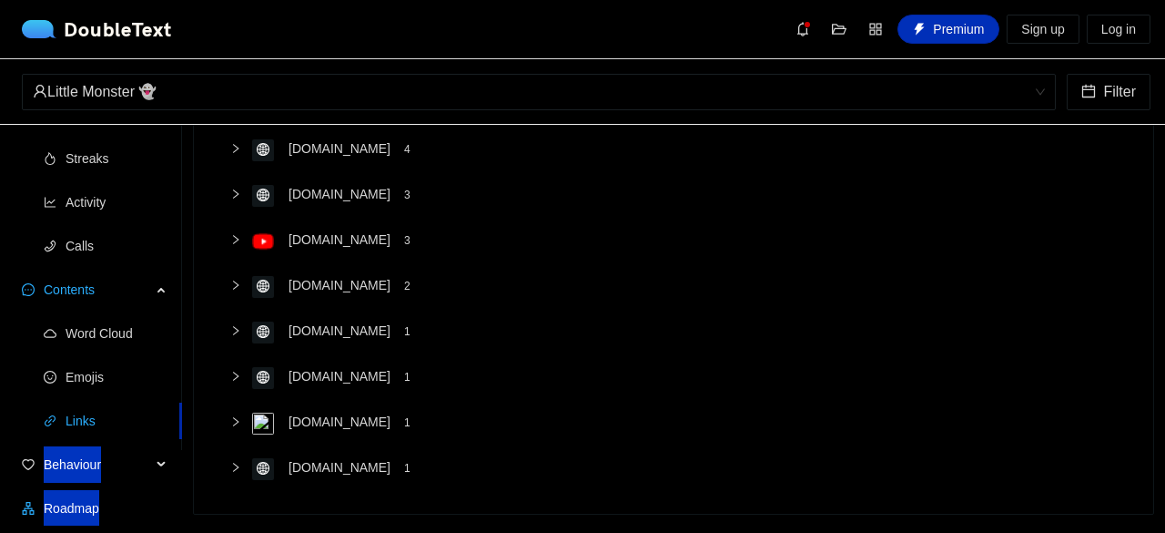
drag, startPoint x: 180, startPoint y: 479, endPoint x: 177, endPoint y: 522, distance: 42.9
click at [177, 450] on ul "Statistics Ratios Streaks Activity Calls Contents Word Cloud Emojis Links Behav…" at bounding box center [91, 249] width 182 height 401
click at [53, 456] on span "Behaviour" at bounding box center [97, 464] width 107 height 36
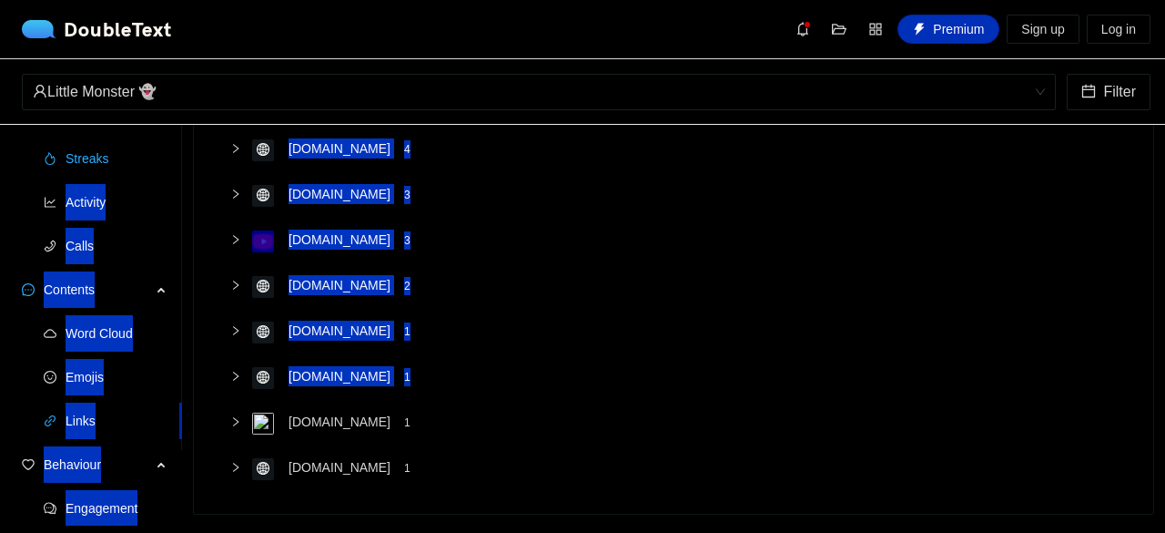
drag, startPoint x: 182, startPoint y: 422, endPoint x: 139, endPoint y: 168, distance: 257.6
click at [139, 168] on section "Statistics Ratios Streaks Activity Calls Contents Word Cloud Emojis Links Behav…" at bounding box center [582, 325] width 1165 height 401
click at [99, 189] on span "Activity" at bounding box center [117, 202] width 102 height 36
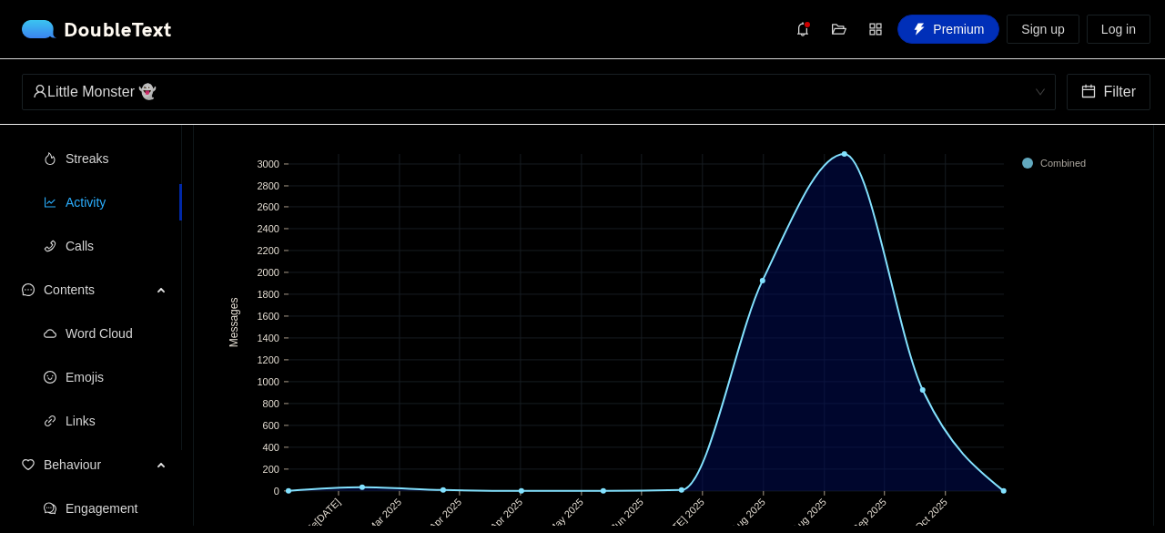
scroll to position [153, 0]
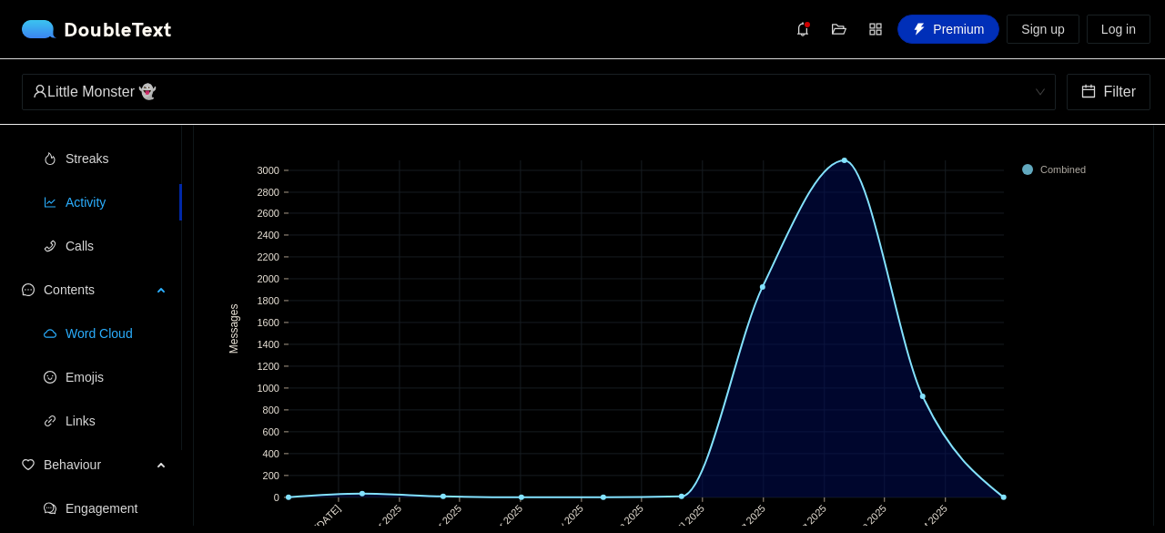
click at [122, 330] on span "Word Cloud" at bounding box center [117, 333] width 102 height 36
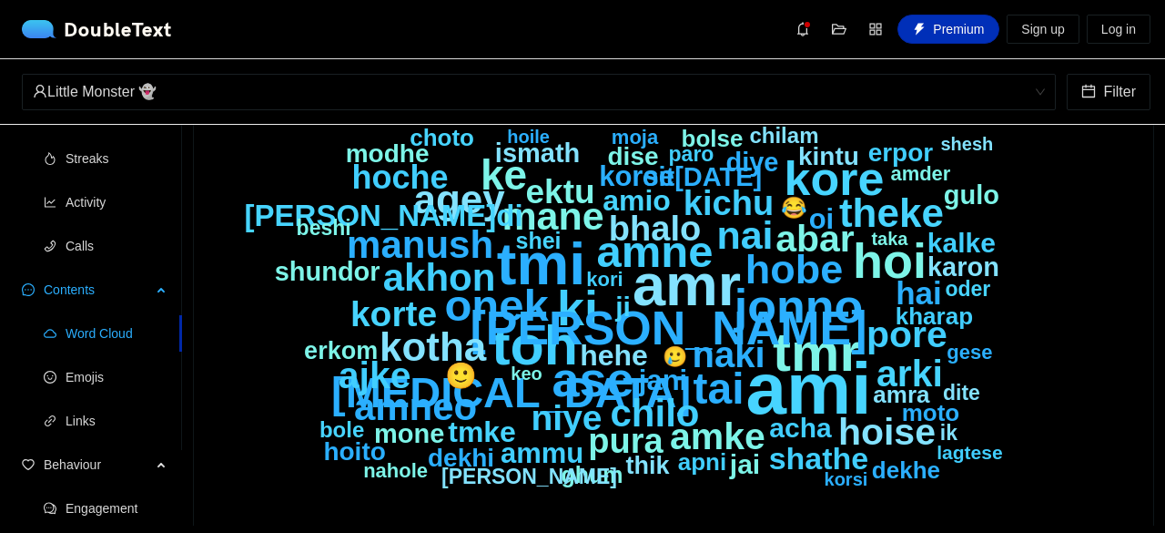
click at [180, 334] on li "Word Cloud" at bounding box center [91, 333] width 182 height 36
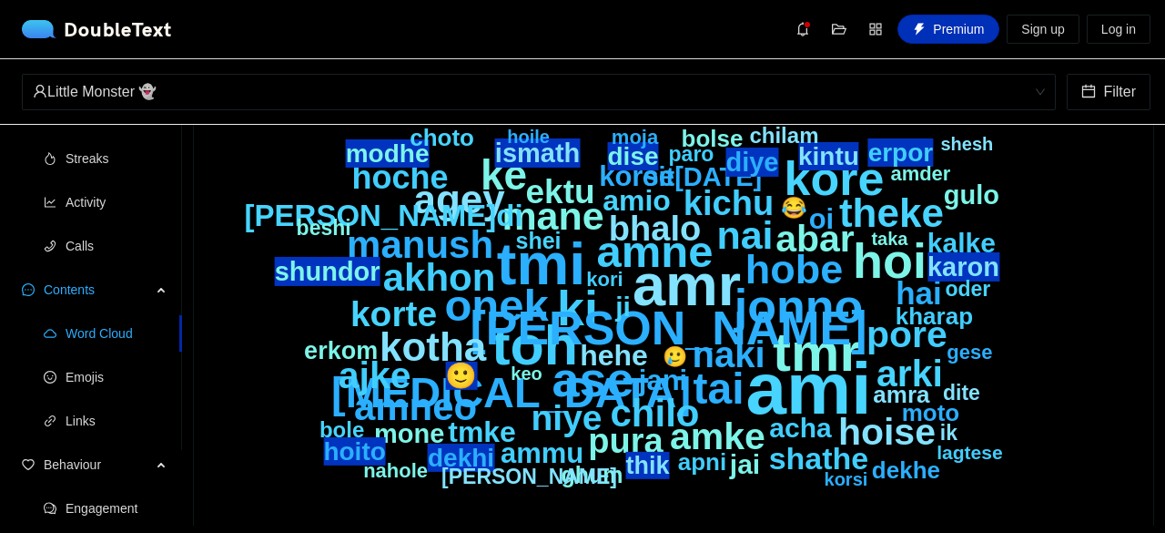
drag, startPoint x: 184, startPoint y: 334, endPoint x: 182, endPoint y: 380, distance: 45.6
click at [182, 380] on section "Little M[PERSON_NAME]» Arshad [DEMOGRAPHIC_DATA] + 0 ... Transform Share Expor…" at bounding box center [673, 325] width 983 height 401
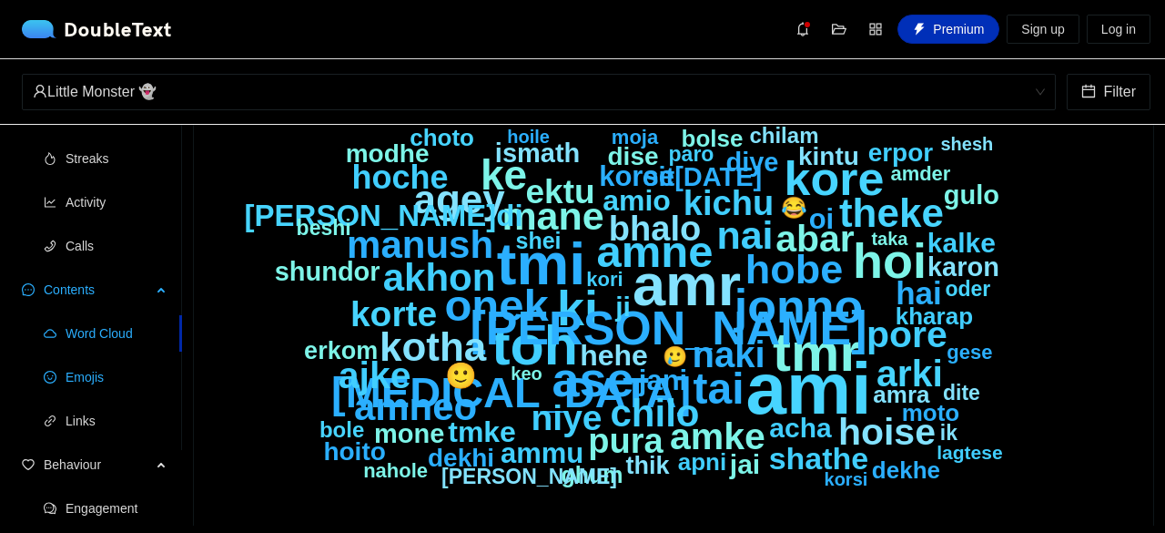
click at [178, 380] on li "Emojis" at bounding box center [91, 377] width 182 height 36
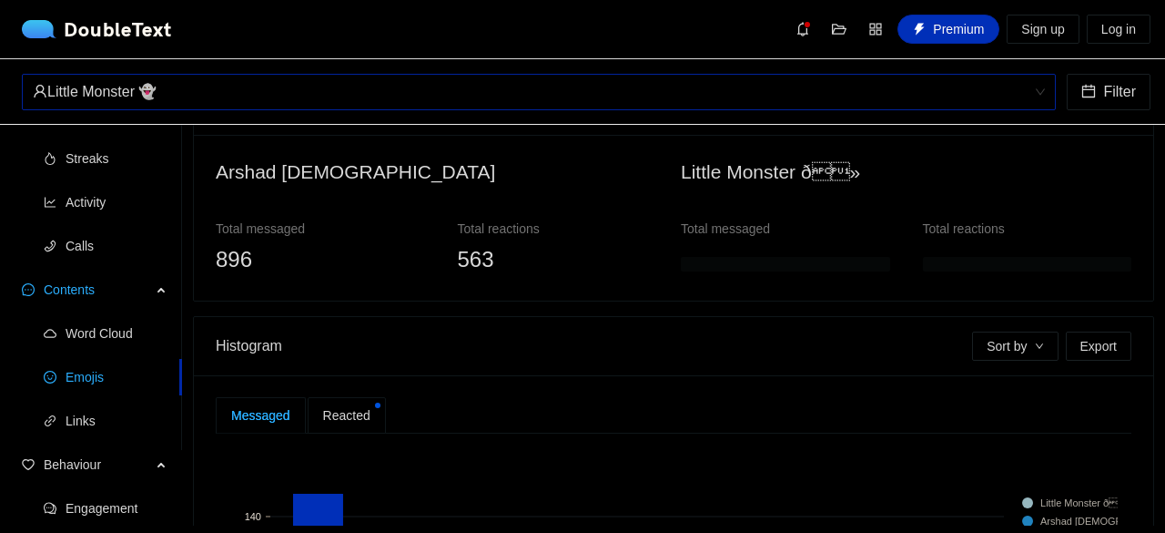
click at [189, 94] on div "Little Monster 👻" at bounding box center [531, 92] width 996 height 35
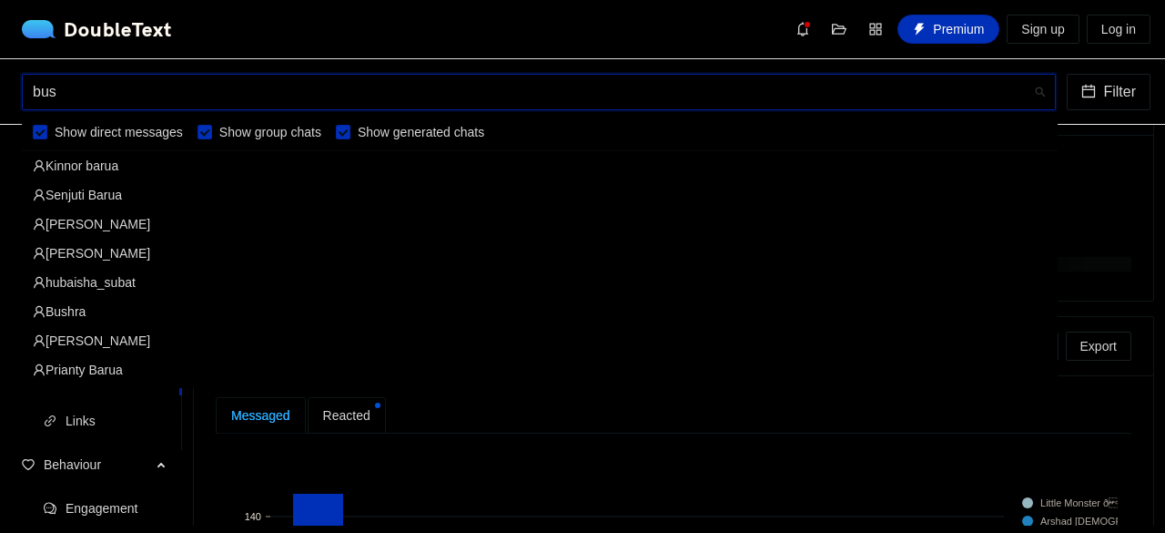
type input "bush"
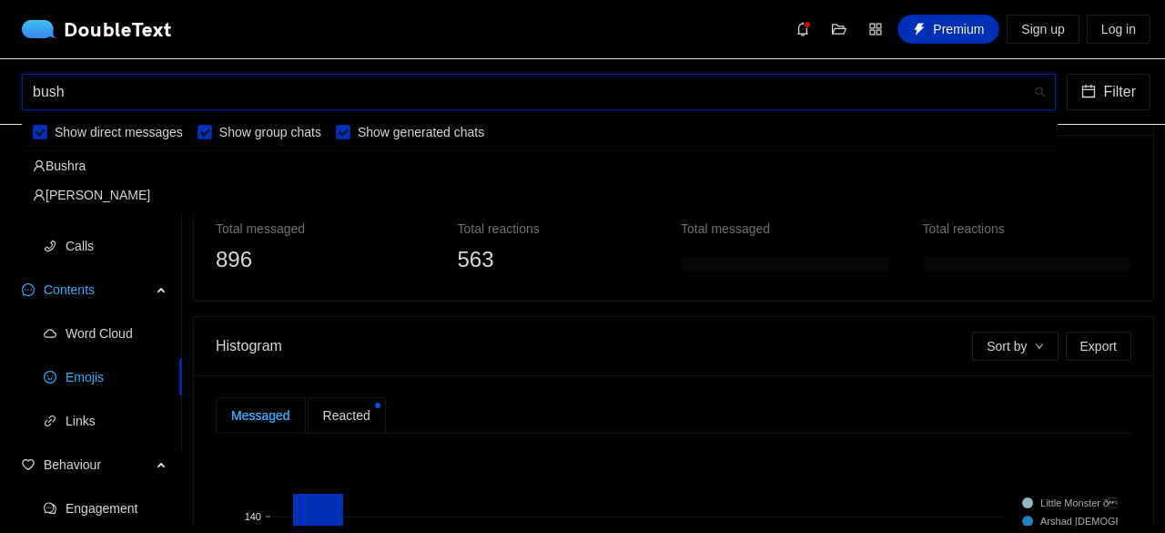
click at [84, 162] on div "Bushra" at bounding box center [540, 166] width 1014 height 20
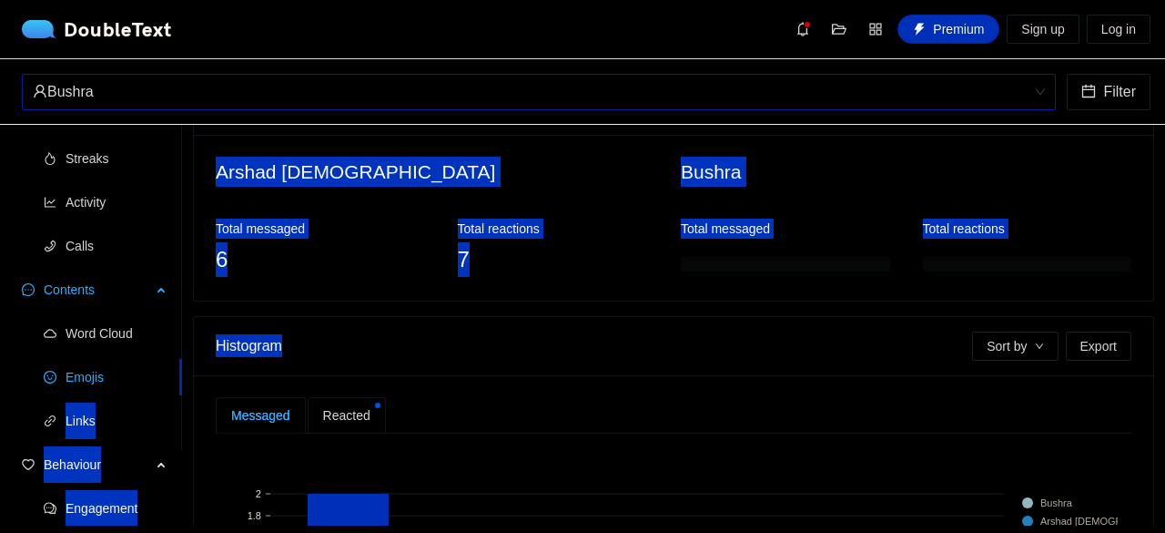
click at [178, 372] on section "Statistics Ratios Streaks Activity Calls Contents Word Cloud Emojis Links Behav…" at bounding box center [582, 325] width 1165 height 401
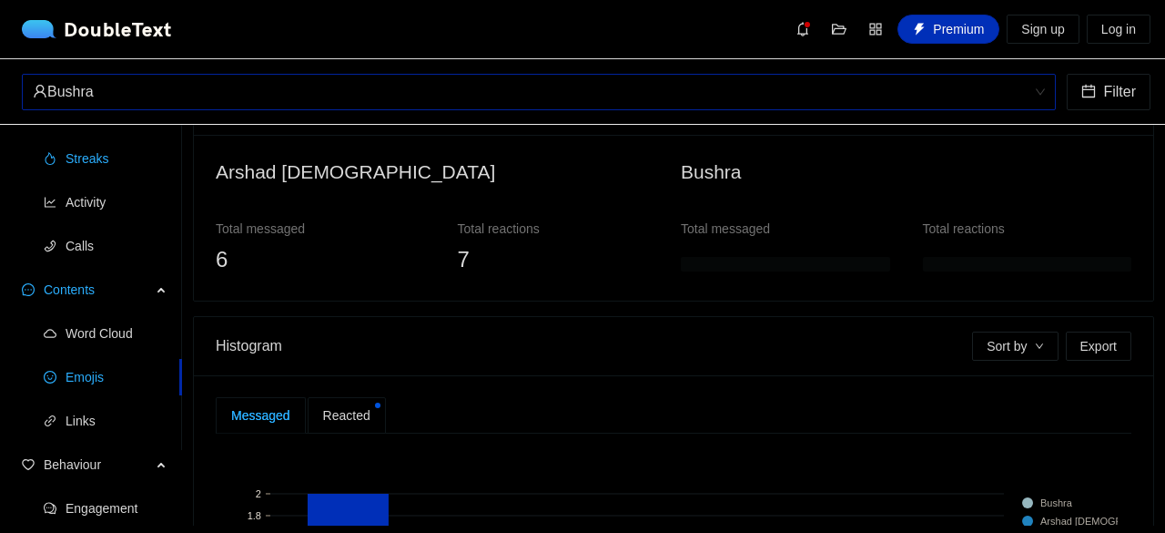
click at [82, 162] on span "Streaks" at bounding box center [117, 158] width 102 height 36
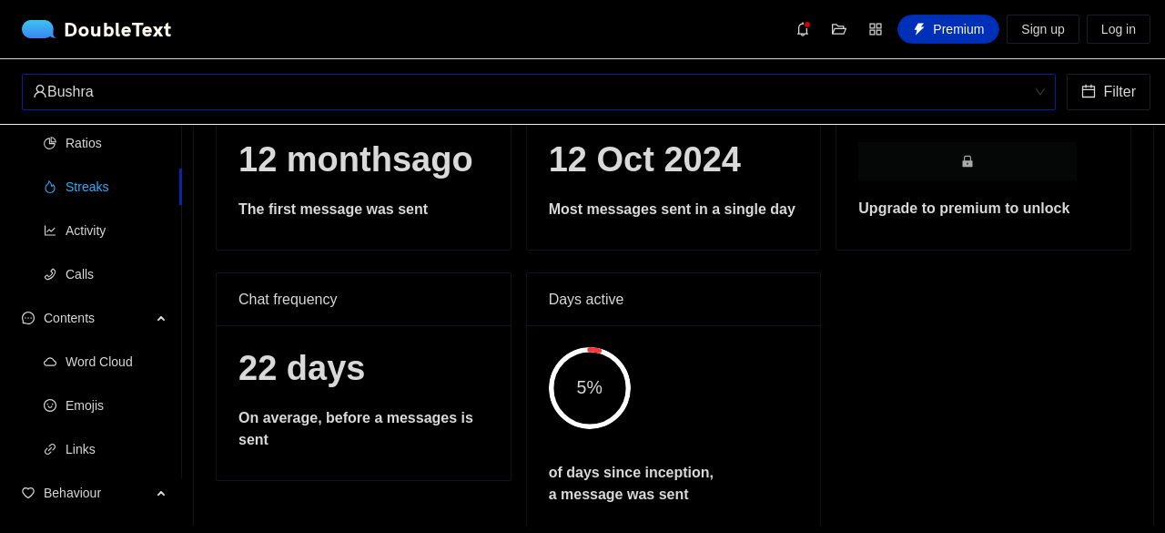
scroll to position [207, 0]
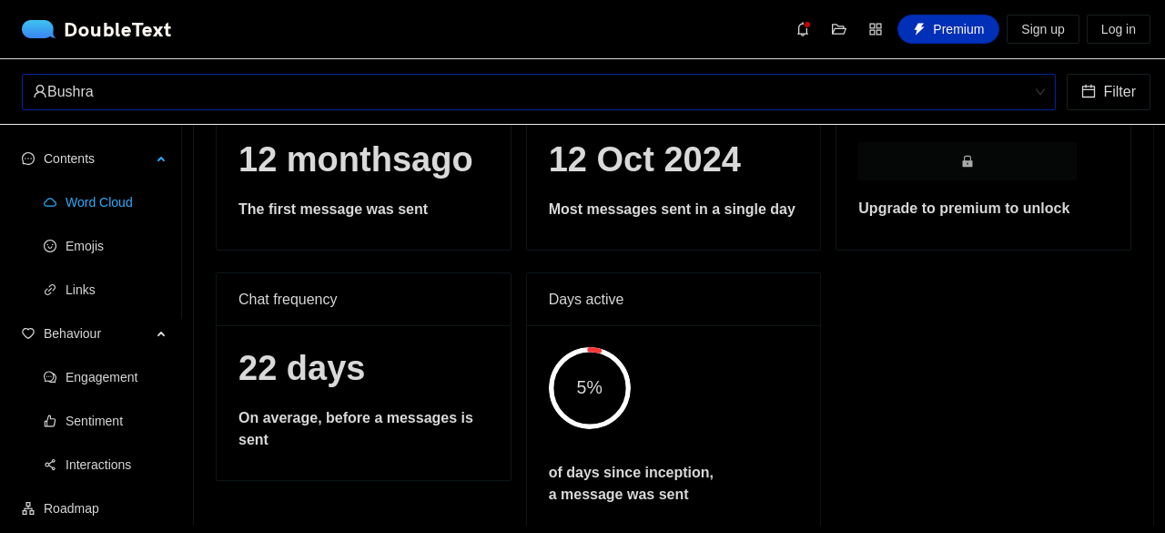
click at [88, 214] on span "Word Cloud" at bounding box center [117, 202] width 102 height 36
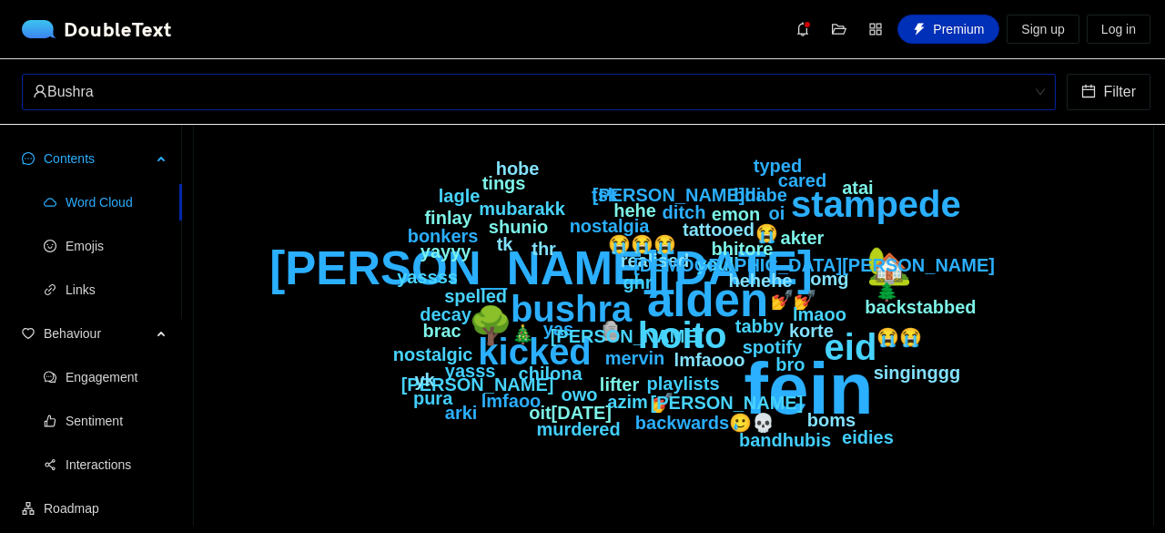
click at [88, 159] on span "Contents" at bounding box center [97, 158] width 107 height 36
click at [88, 159] on span "Streaks" at bounding box center [117, 158] width 102 height 36
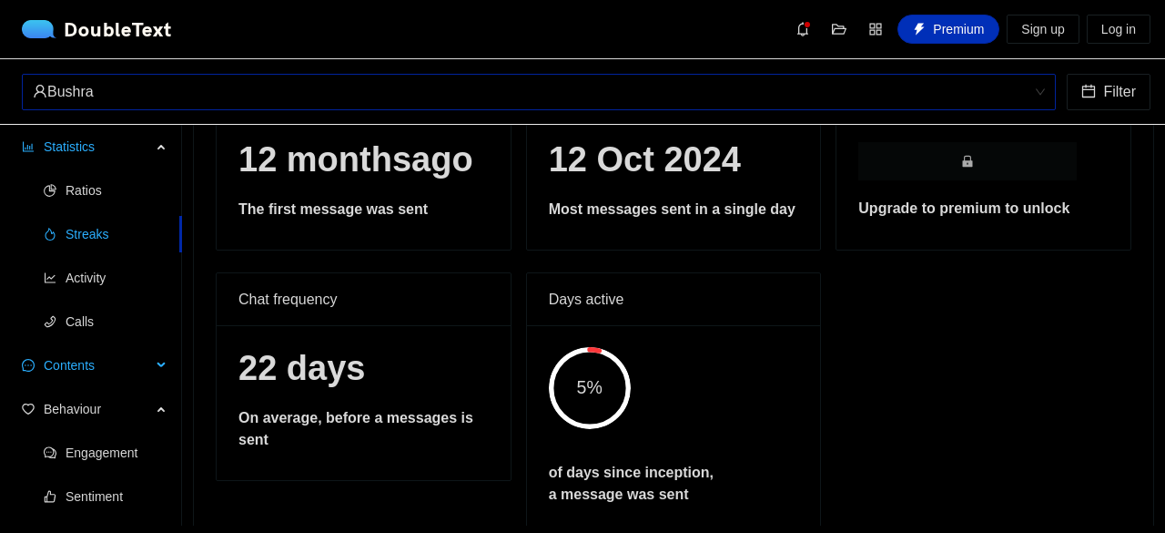
scroll to position [76, 0]
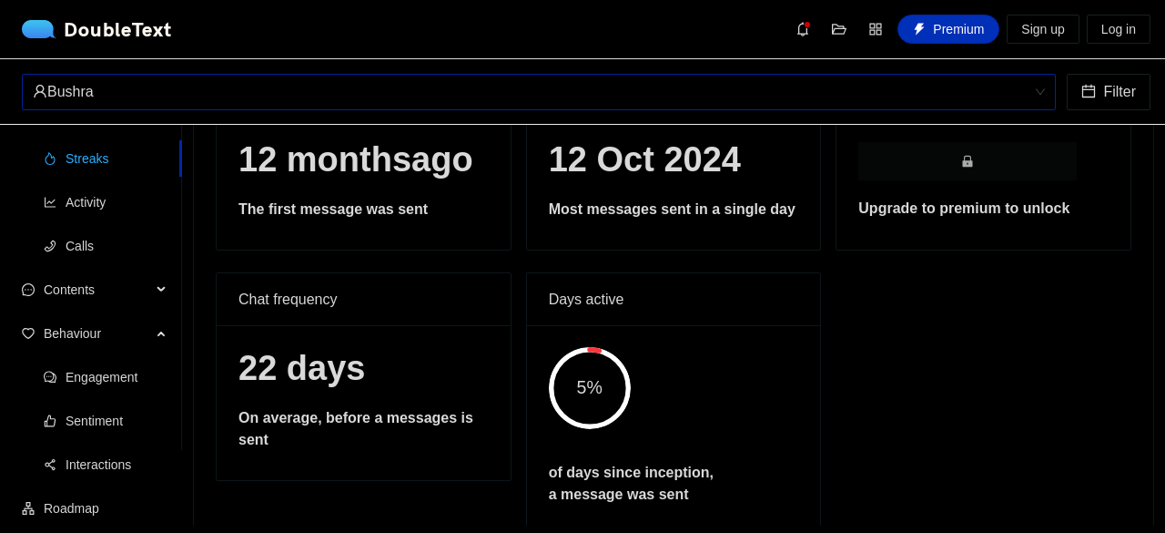
drag, startPoint x: 180, startPoint y: 164, endPoint x: 184, endPoint y: 136, distance: 28.5
click at [184, 136] on section "Statistics Ratios Streaks Activity Calls Contents Word Cloud Emojis Links Behav…" at bounding box center [582, 325] width 1165 height 401
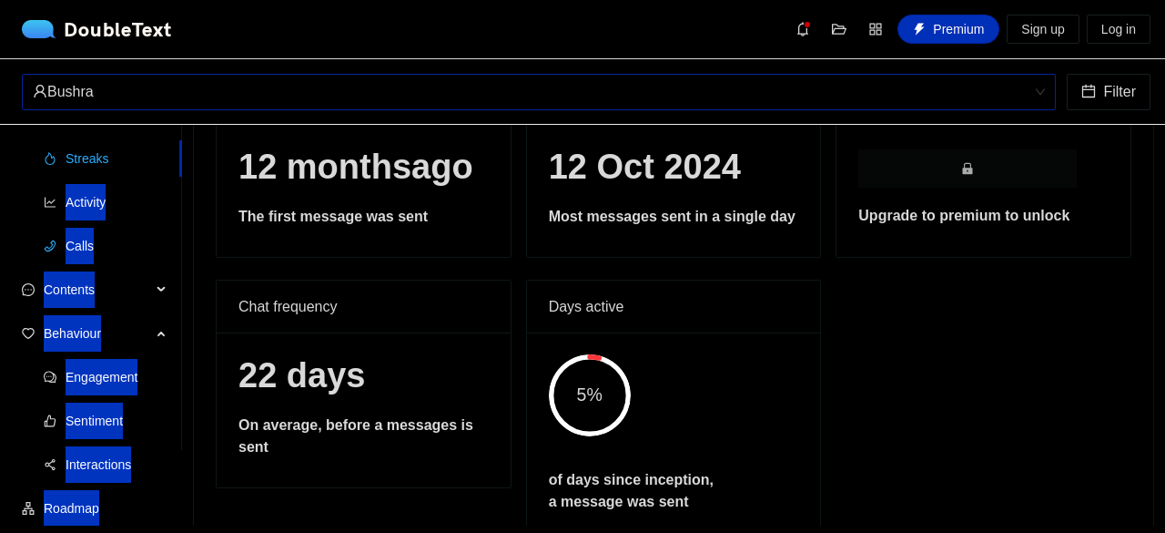
click at [0, 256] on li "Calls" at bounding box center [91, 246] width 182 height 36
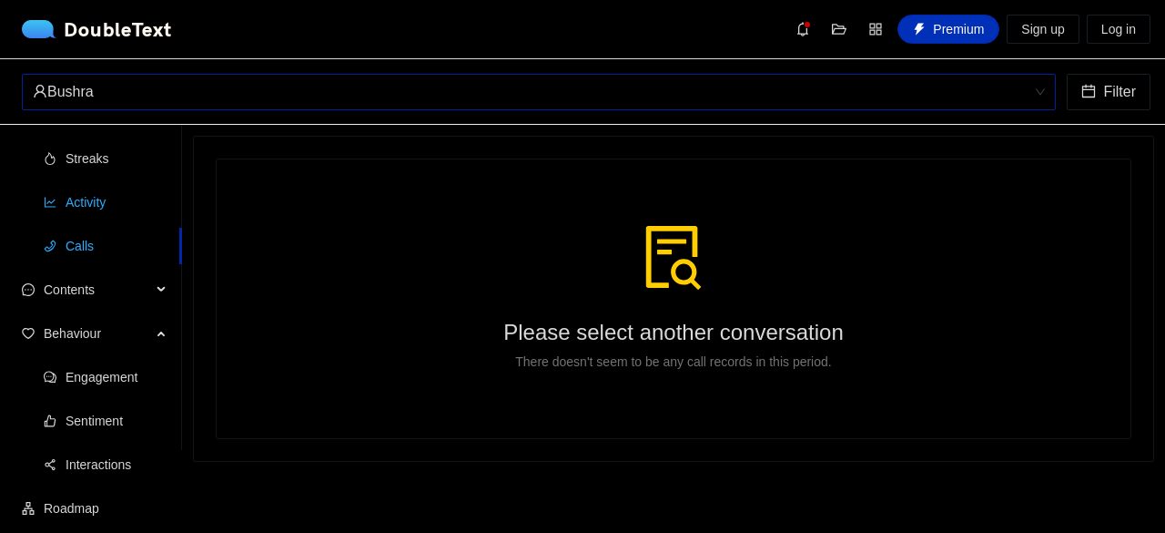
click at [134, 208] on span "Activity" at bounding box center [117, 202] width 102 height 36
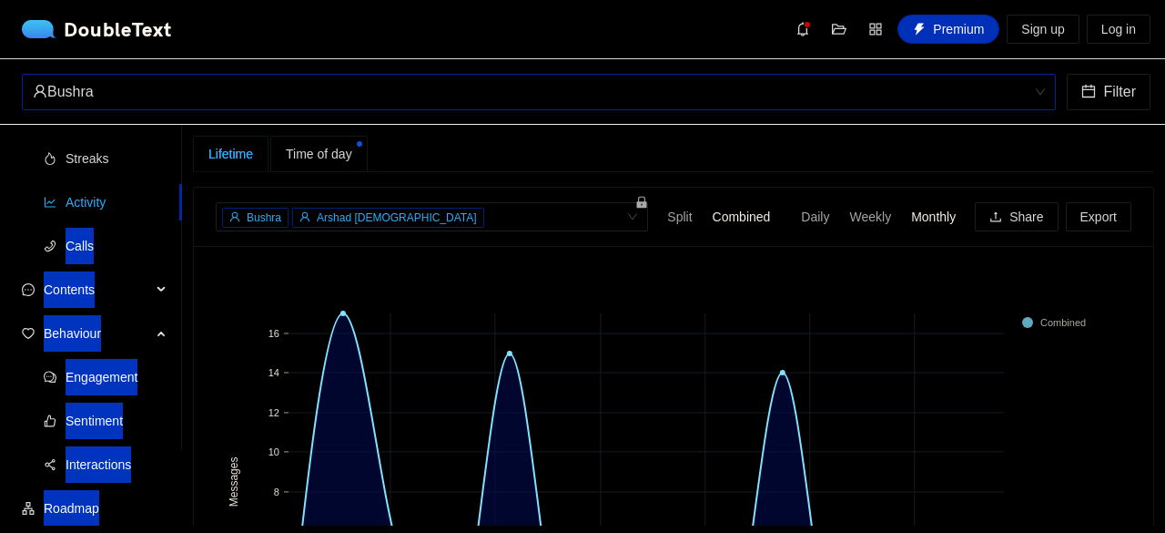
drag, startPoint x: 180, startPoint y: 203, endPoint x: 182, endPoint y: 175, distance: 28.3
click at [182, 175] on section "Statistics Ratios Streaks Activity Calls Contents Word Cloud Emojis Links Behav…" at bounding box center [582, 325] width 1165 height 401
click at [182, 175] on section "Lifetime Tim[PERSON_NAME][DEMOGRAPHIC_DATA] + 0 ... Split Combined Daily Weekly…" at bounding box center [673, 325] width 983 height 401
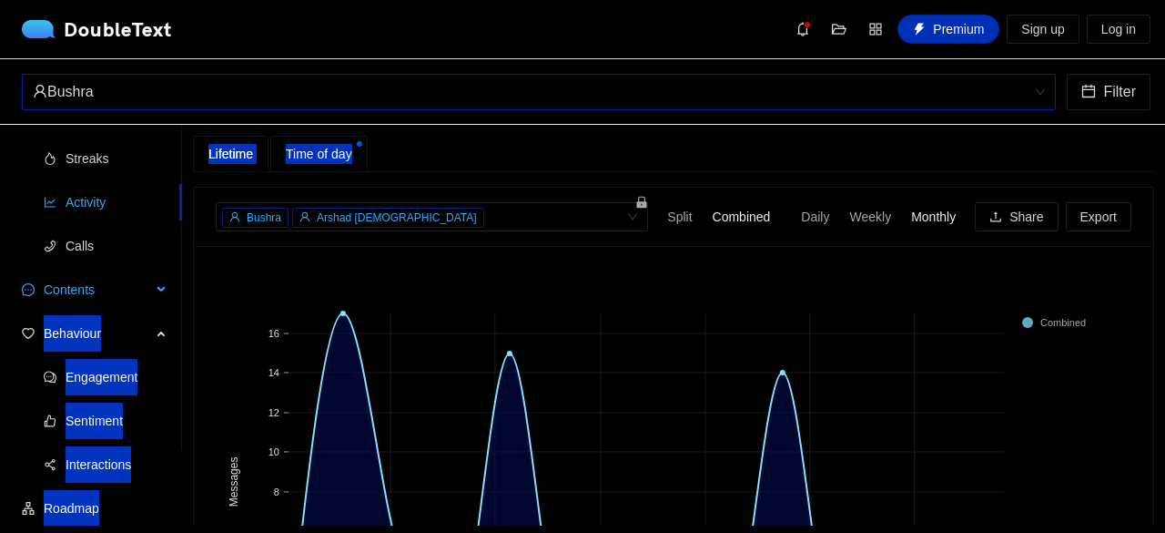
drag, startPoint x: 183, startPoint y: 192, endPoint x: 180, endPoint y: 270, distance: 78.3
click at [180, 270] on section "Statistics Ratios Streaks Activity Calls Contents Word Cloud Emojis Links Behav…" at bounding box center [582, 325] width 1165 height 401
click at [180, 271] on div "Contents" at bounding box center [91, 289] width 182 height 36
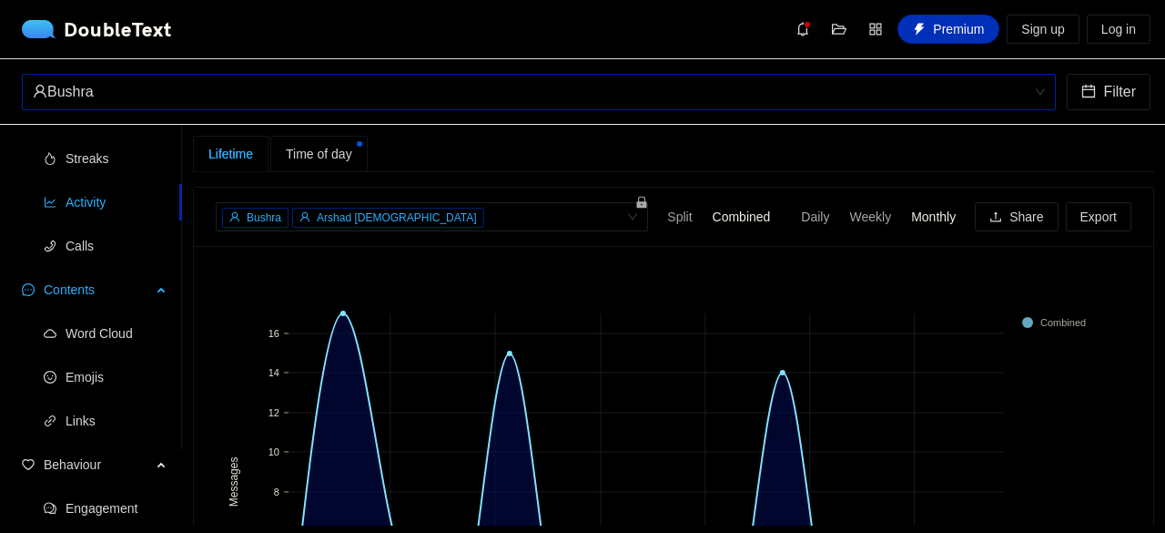
click at [169, 289] on div "Contents" at bounding box center [91, 289] width 182 height 36
click at [167, 332] on div "Behaviour" at bounding box center [91, 333] width 182 height 36
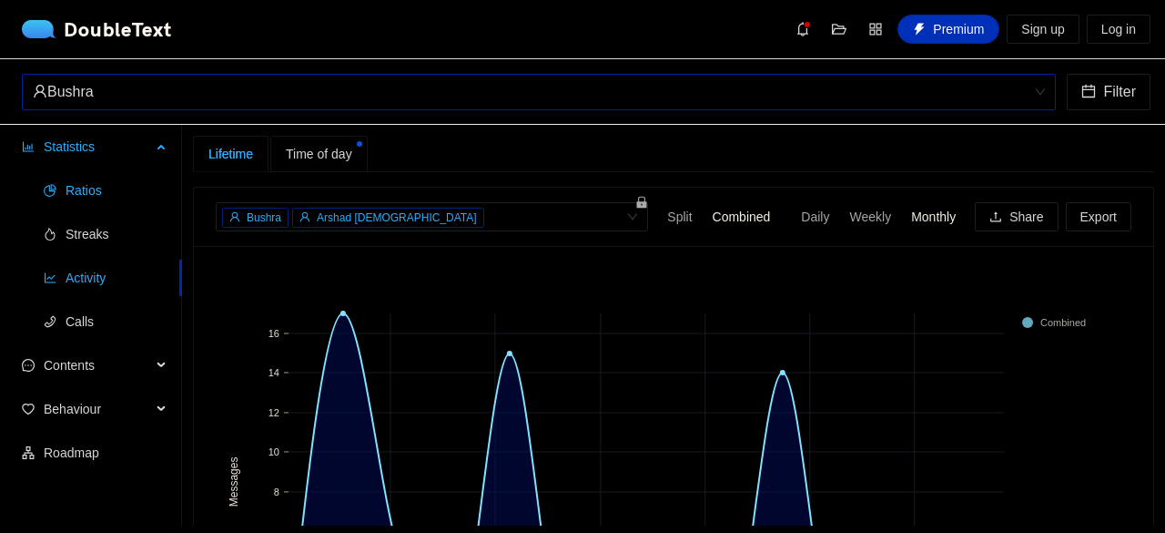
click at [127, 185] on span "Ratios" at bounding box center [117, 190] width 102 height 36
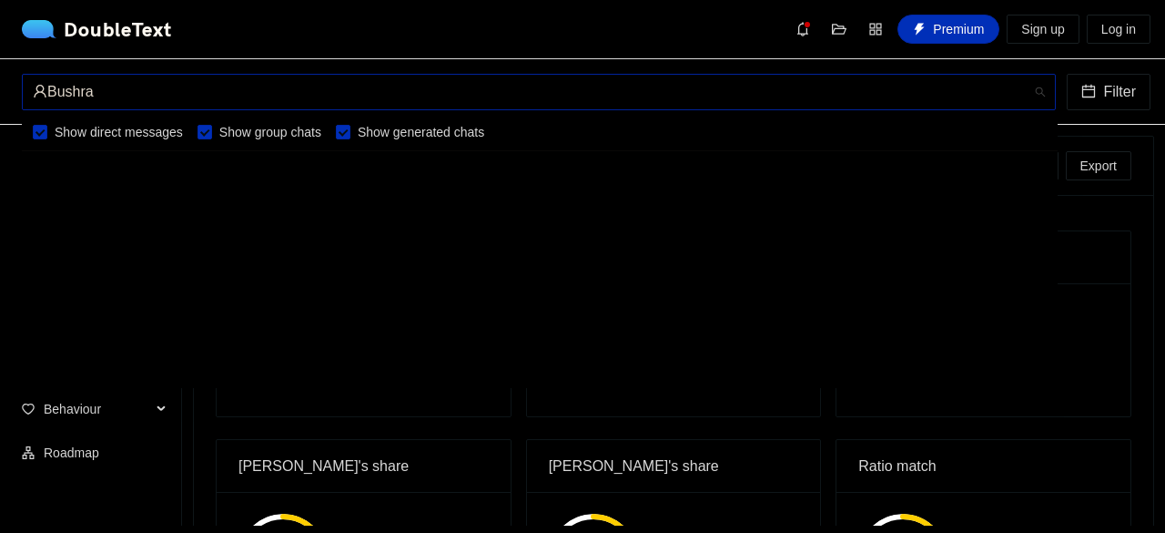
click at [495, 91] on div "Bushra" at bounding box center [531, 92] width 996 height 35
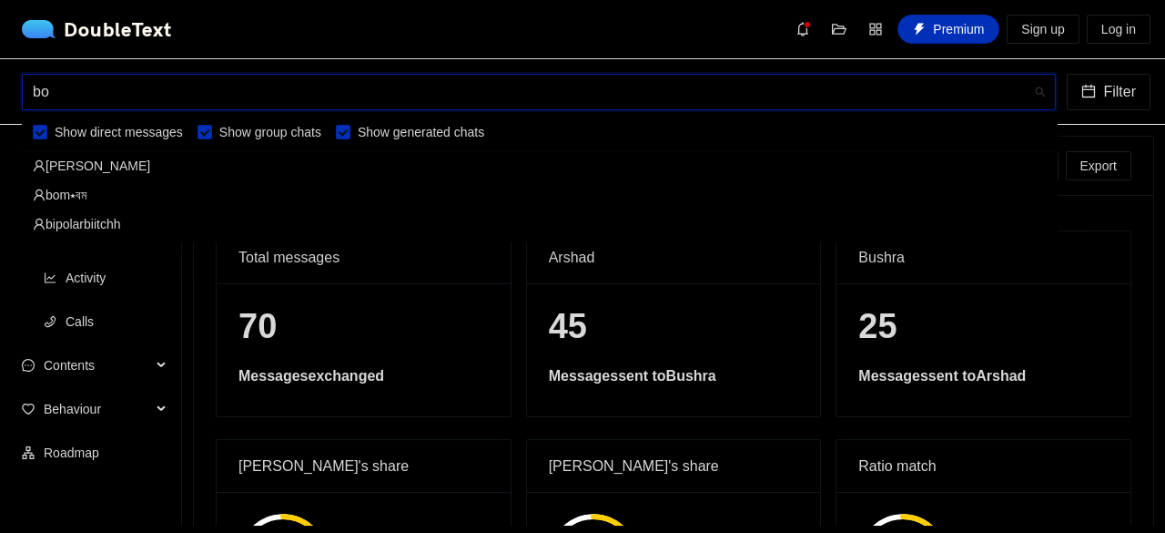
type input "b"
type input "bom"
click at [103, 164] on div "bom⭑বম" at bounding box center [540, 166] width 1014 height 20
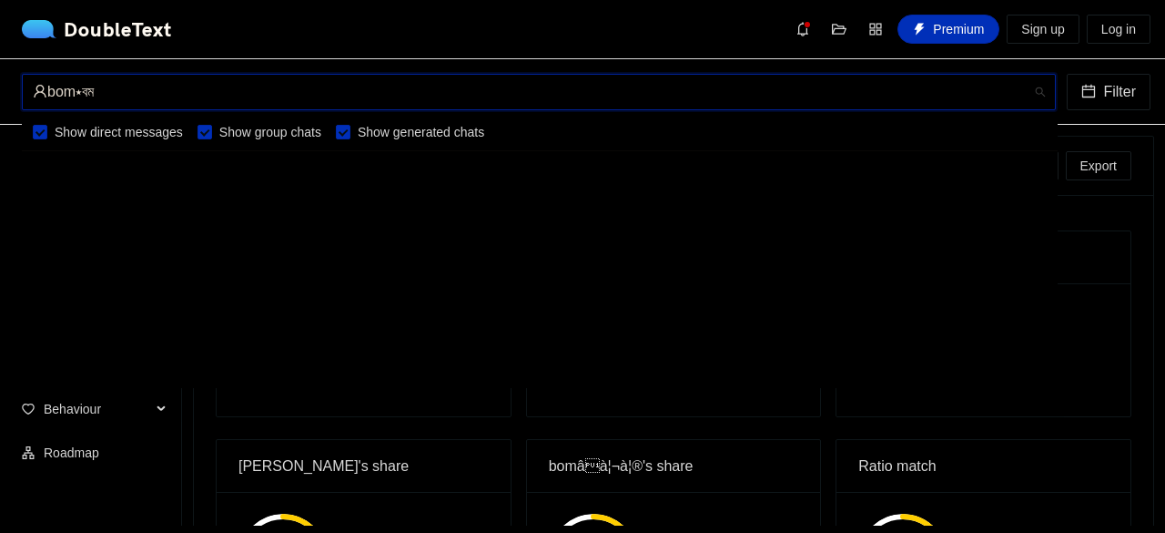
scroll to position [932, 0]
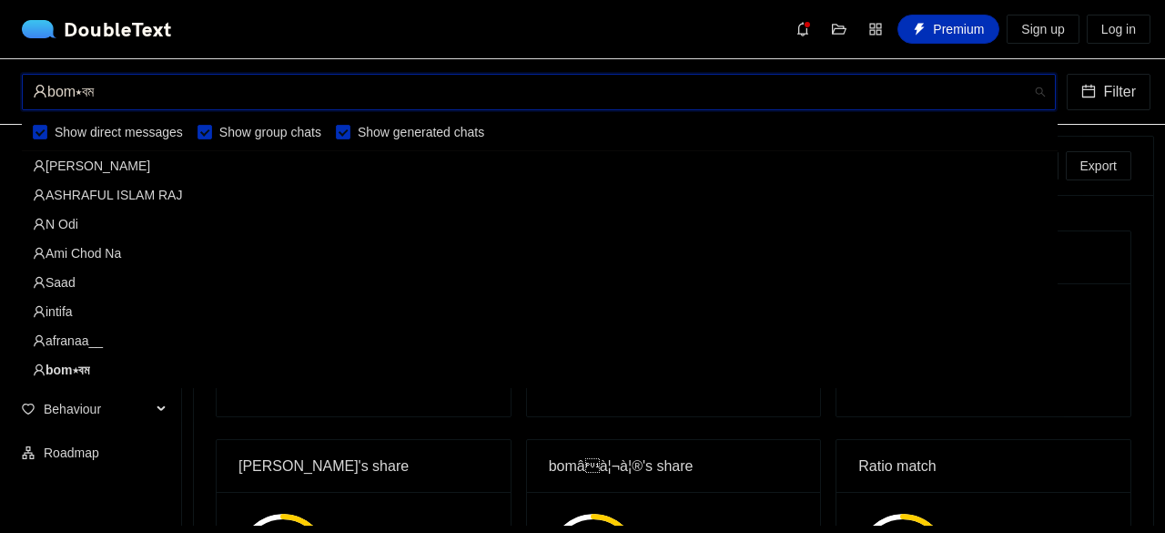
click at [357, 94] on div "bom⭑বম" at bounding box center [531, 92] width 996 height 35
type input "b"
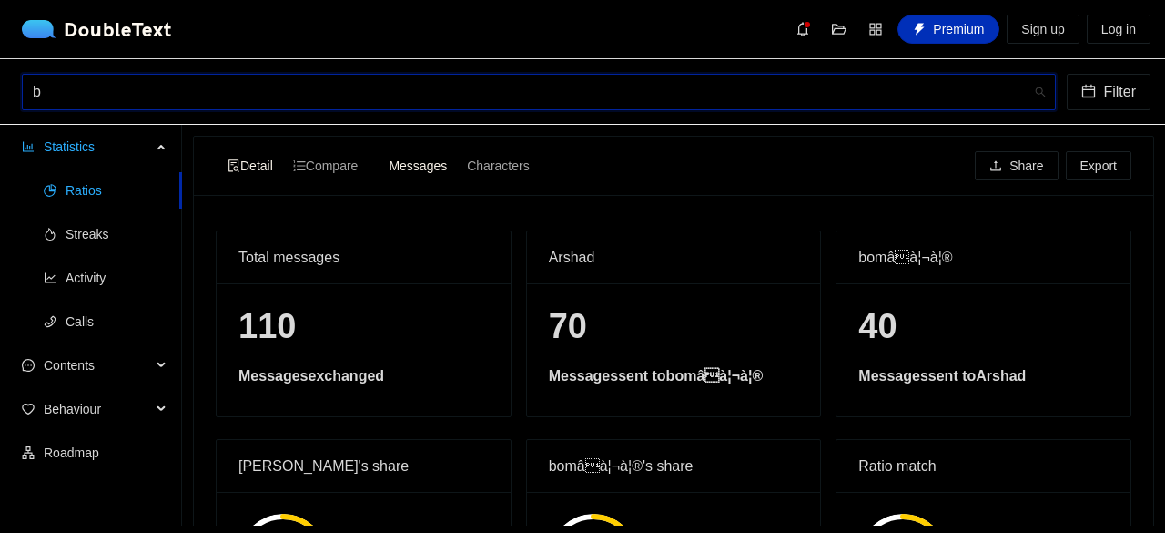
scroll to position [0, 0]
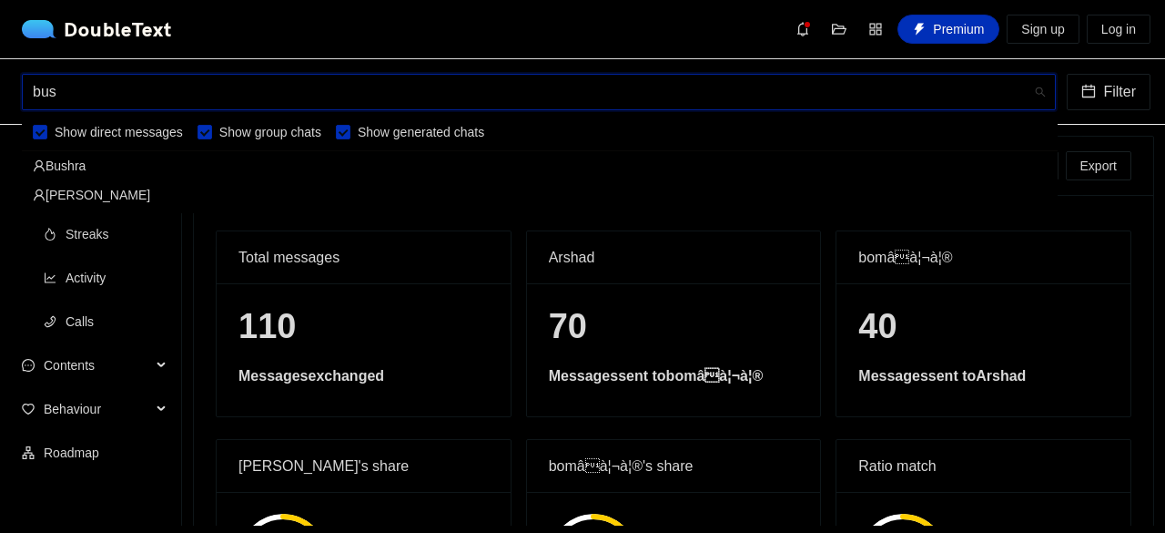
type input "bush"
click at [80, 161] on div "Bushra" at bounding box center [540, 166] width 1014 height 20
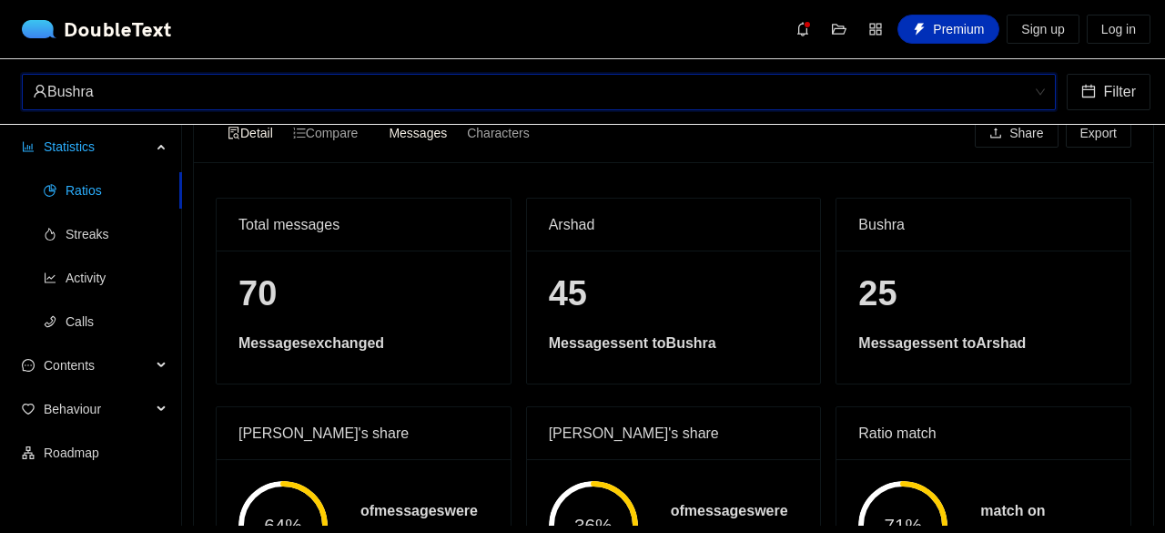
scroll to position [8, 0]
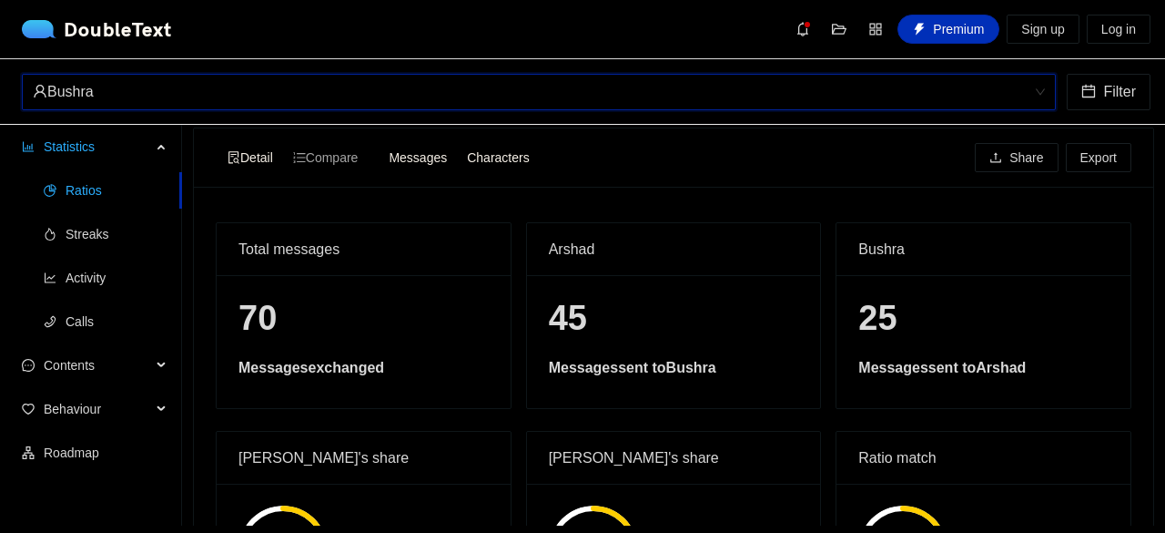
click at [495, 167] on div "Characters" at bounding box center [498, 157] width 82 height 25
click at [457, 145] on input "Characters" at bounding box center [457, 145] width 0 height 0
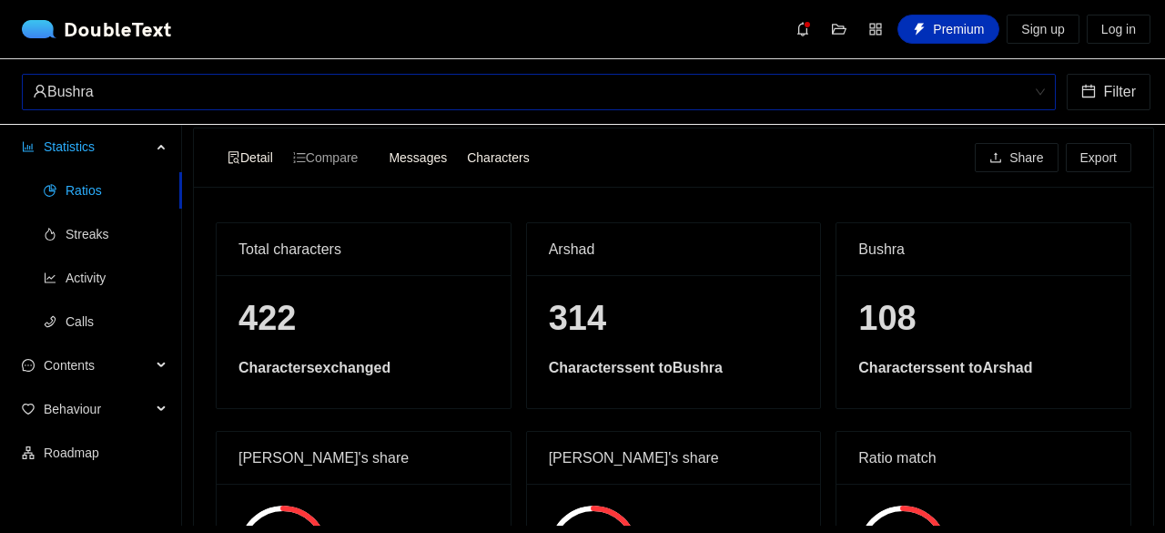
click at [444, 155] on span "Messages" at bounding box center [418, 157] width 58 height 15
click at [379, 145] on input "Messages" at bounding box center [379, 145] width 0 height 0
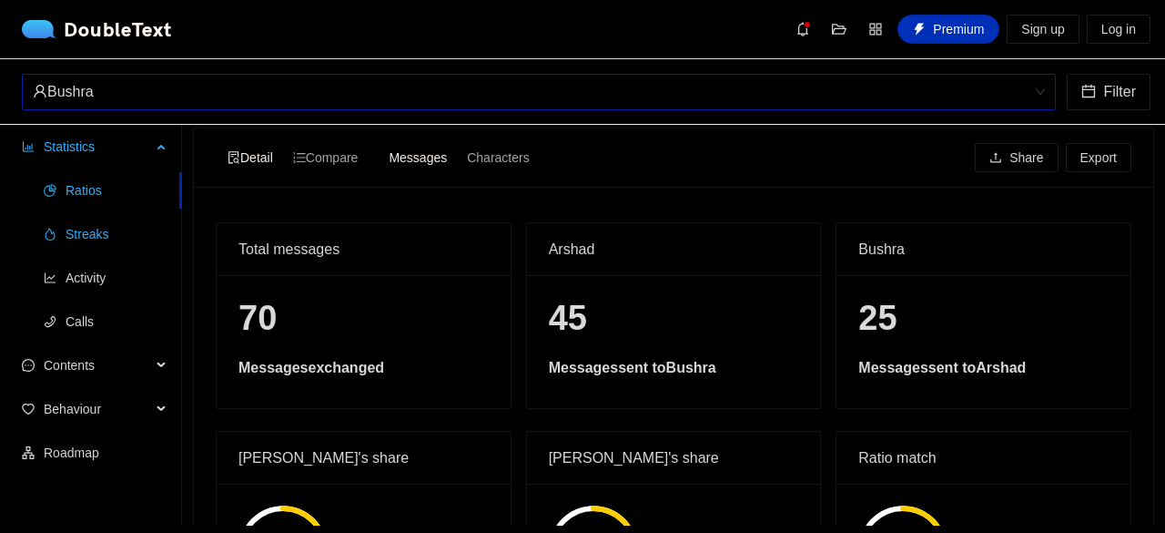
click at [69, 229] on span "Streaks" at bounding box center [117, 234] width 102 height 36
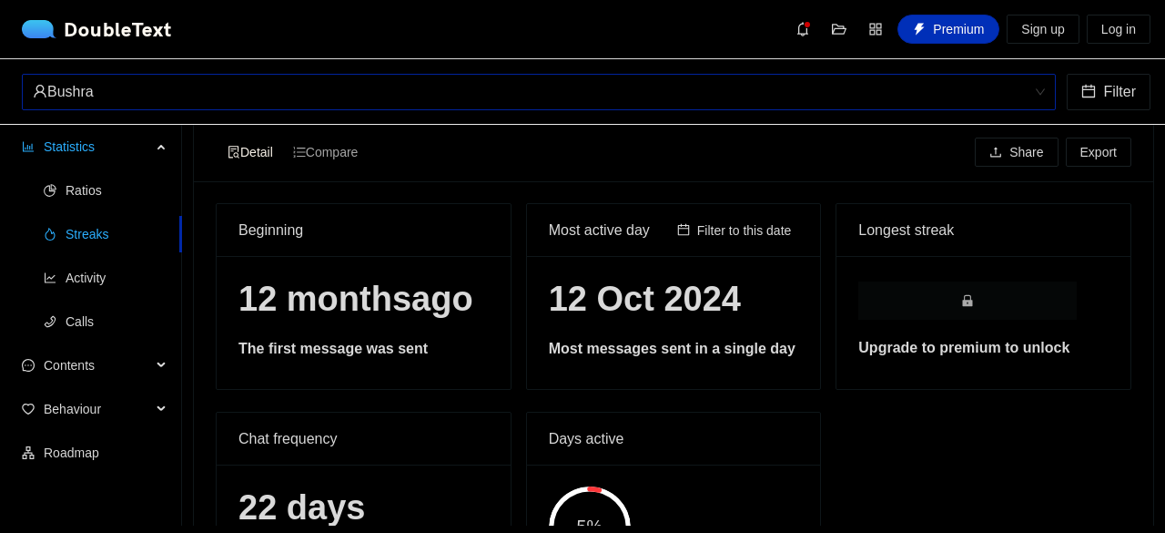
scroll to position [15, 0]
click at [79, 292] on span "Activity" at bounding box center [117, 277] width 102 height 36
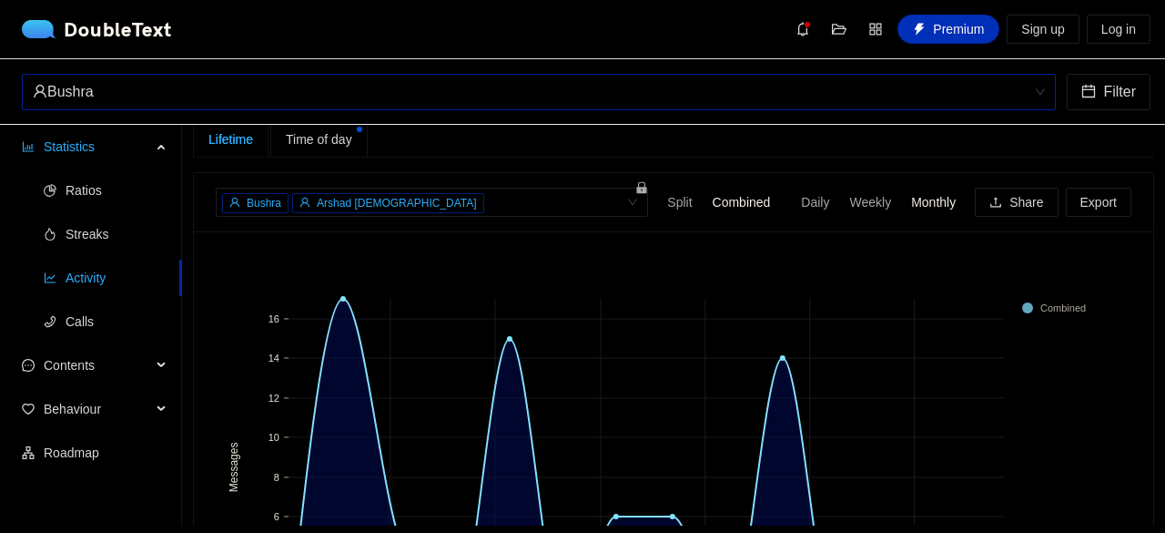
scroll to position [16, 0]
click at [78, 323] on span "Calls" at bounding box center [117, 321] width 102 height 36
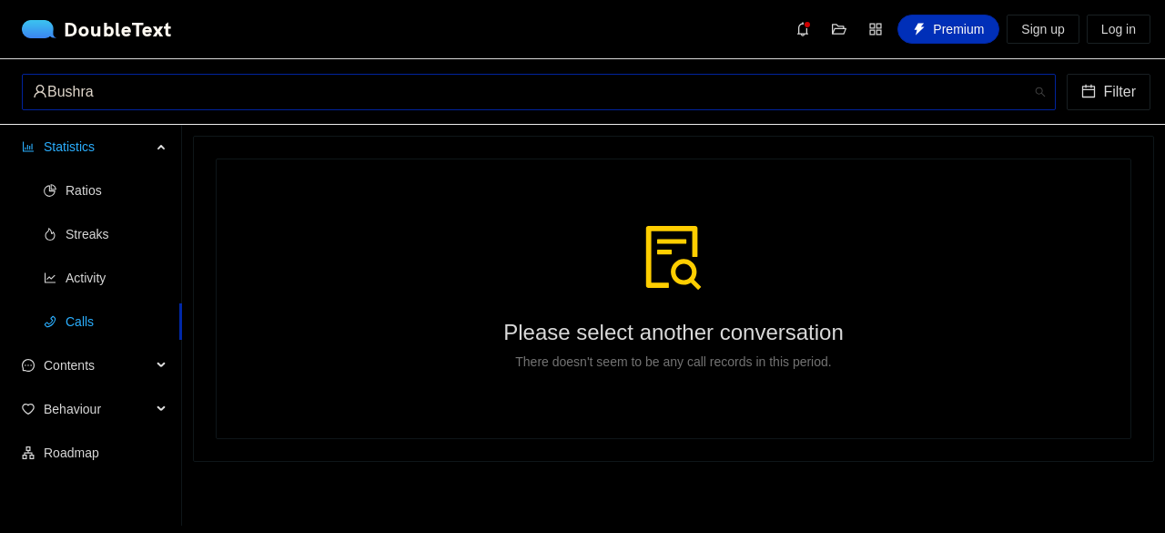
scroll to position [1165, 0]
click at [168, 92] on div "Bushra" at bounding box center [531, 92] width 996 height 35
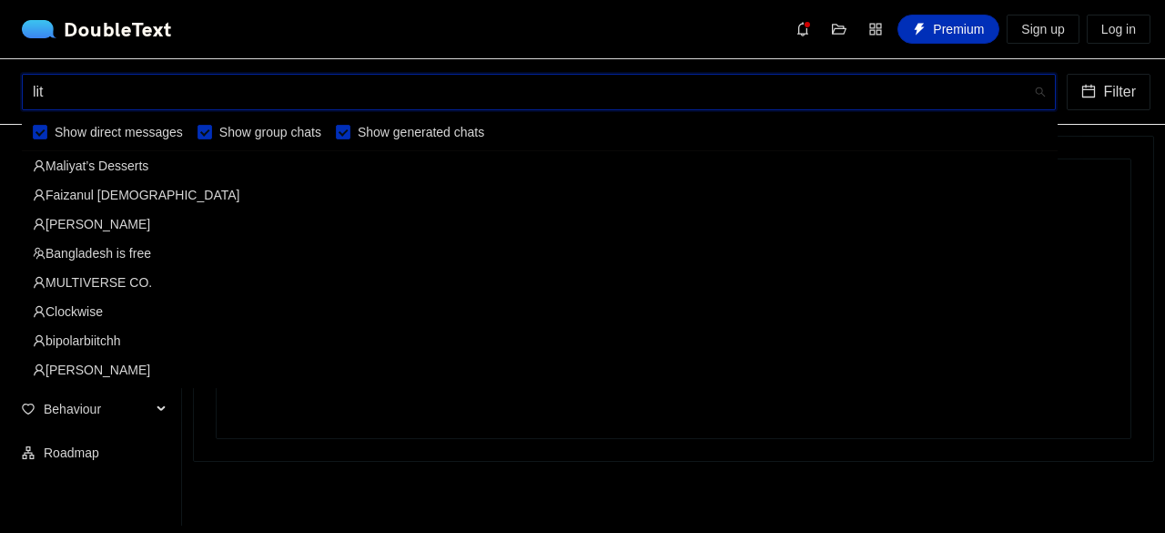
scroll to position [0, 0]
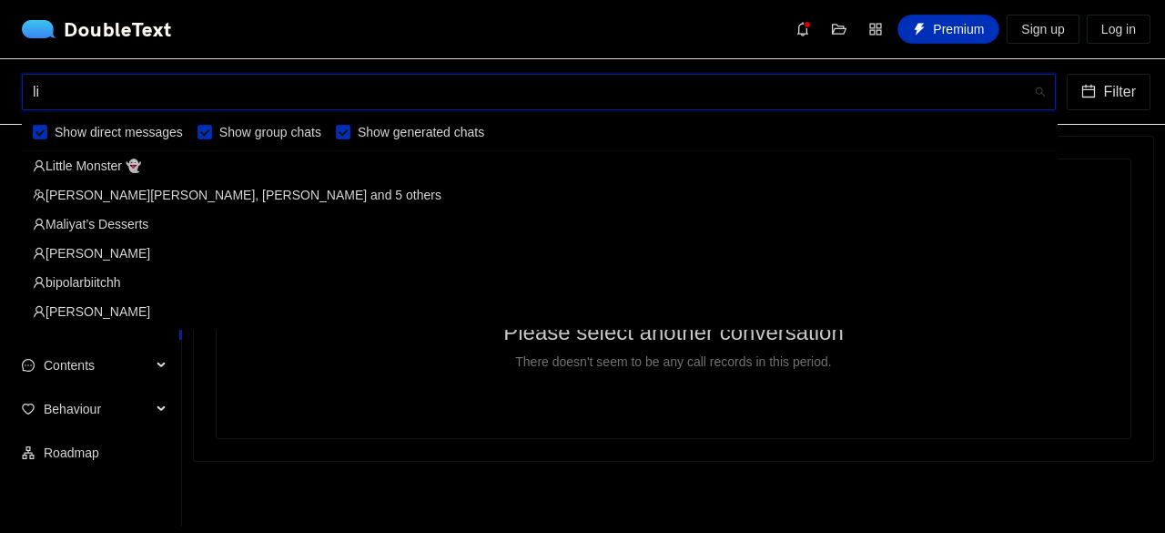
type input "l"
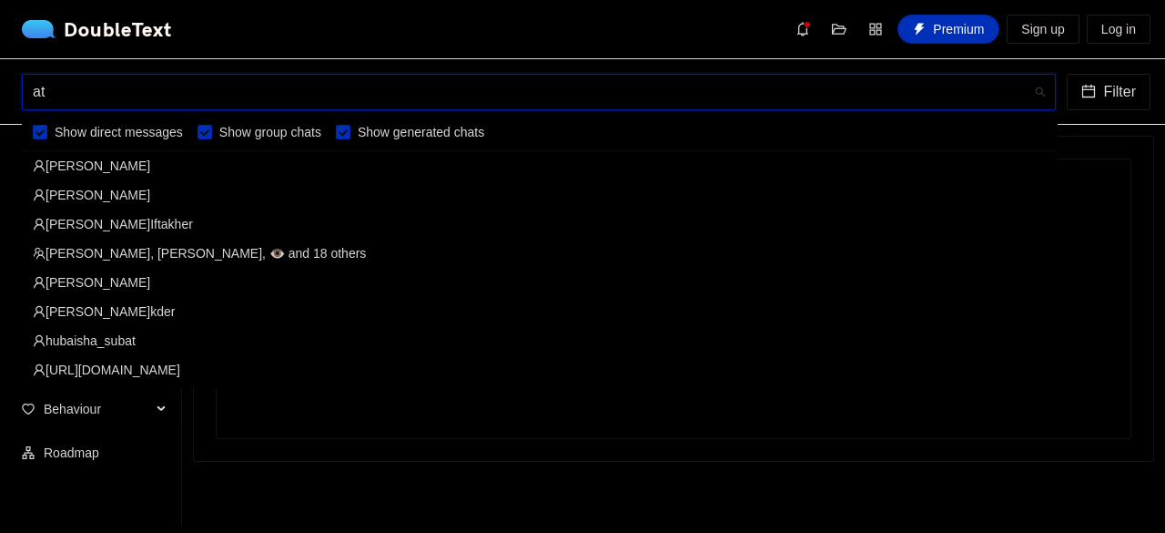
type input "a"
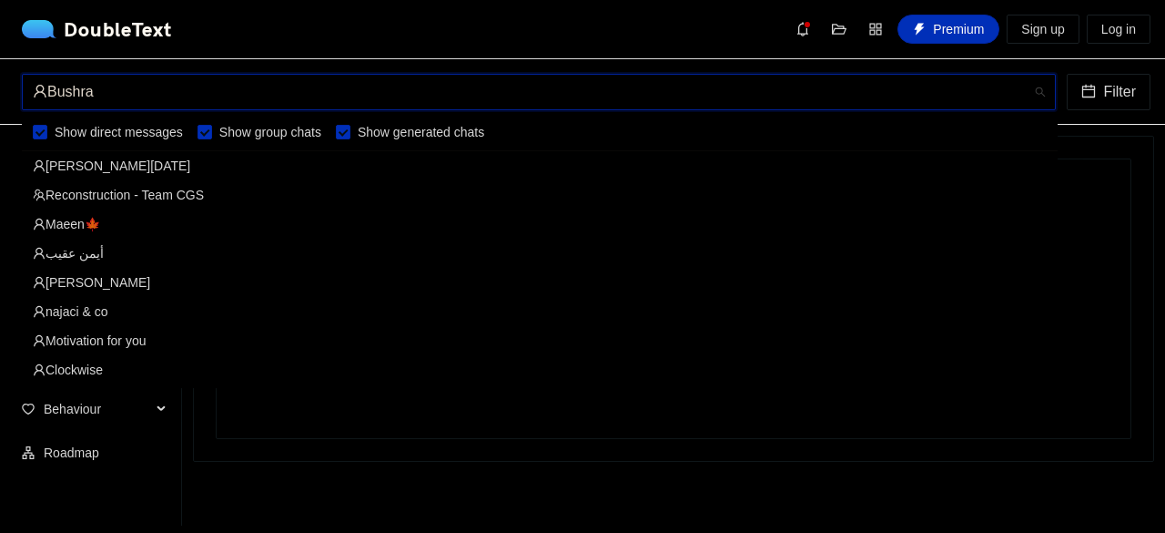
scroll to position [2855, 0]
click at [0, 167] on li "Statistics Ratios Streaks Activity Calls" at bounding box center [90, 235] width 181 height 215
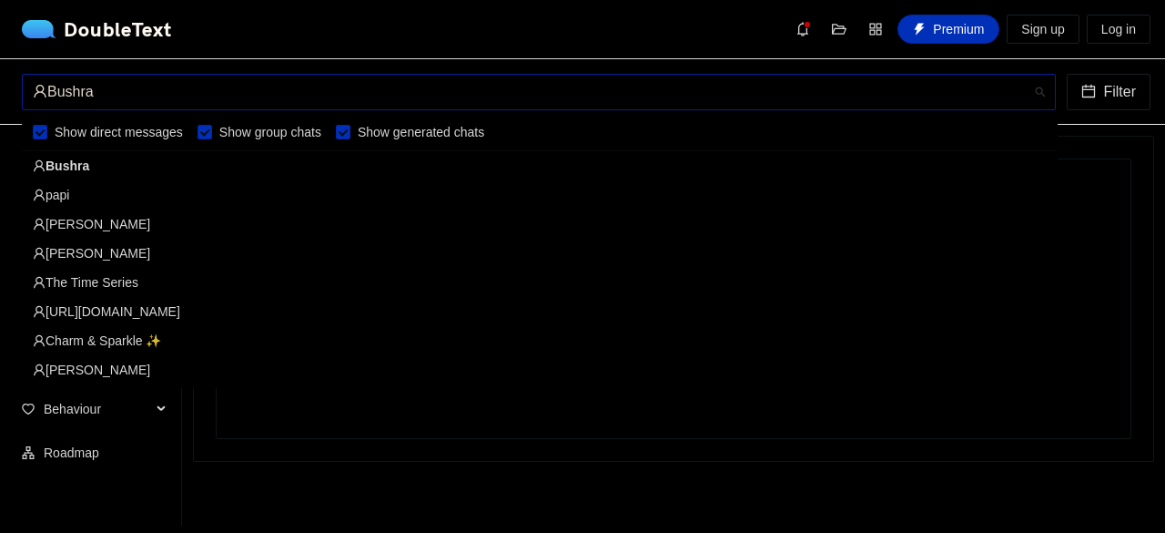
click at [179, 98] on div "Bushra" at bounding box center [531, 92] width 996 height 35
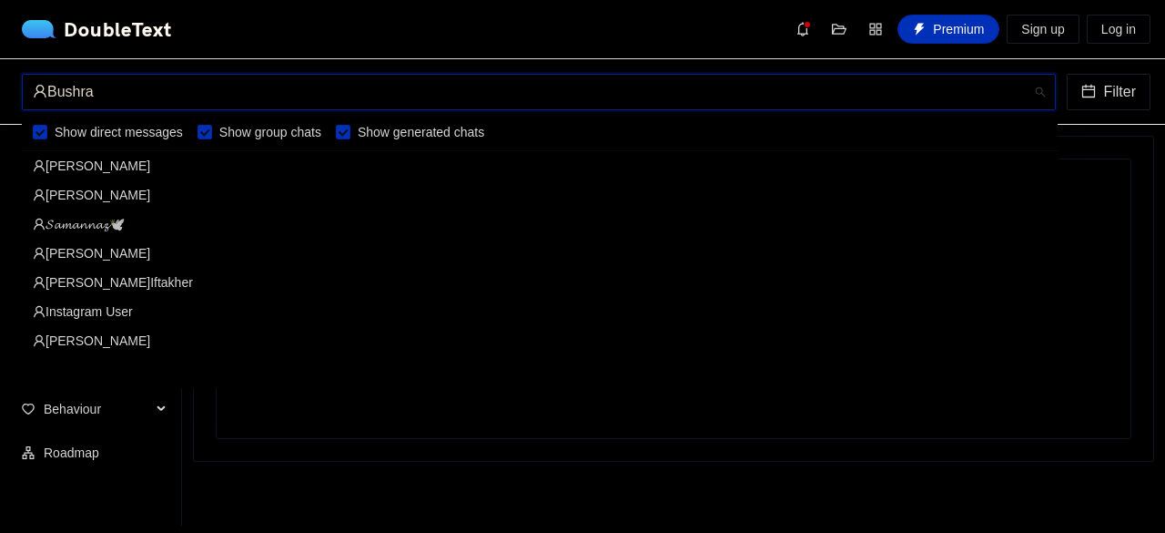
scroll to position [350, 0]
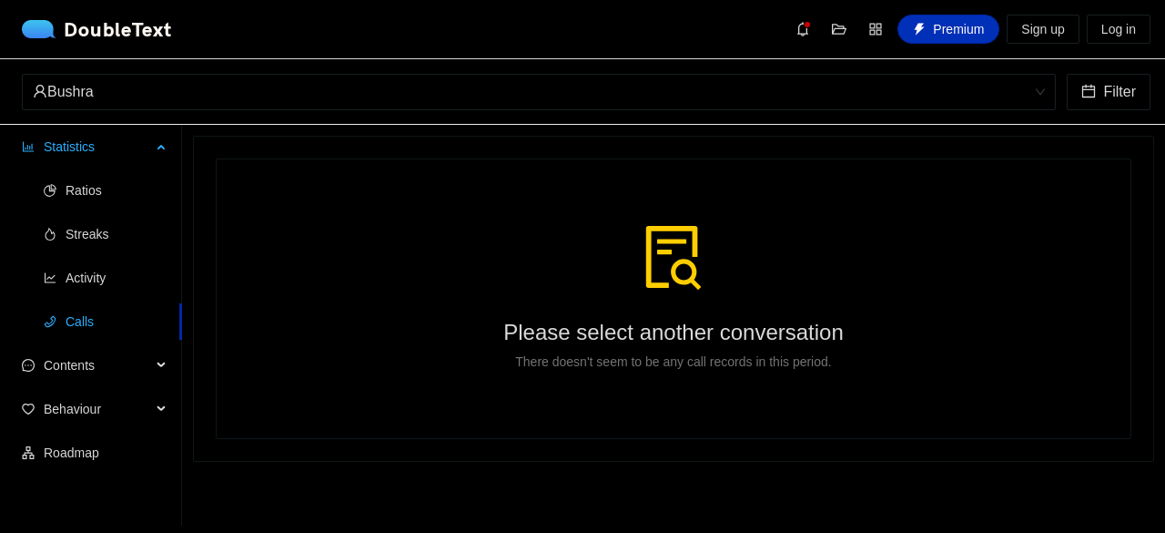
click at [0, 208] on ul "Ratios Streaks Activity Calls" at bounding box center [90, 255] width 181 height 175
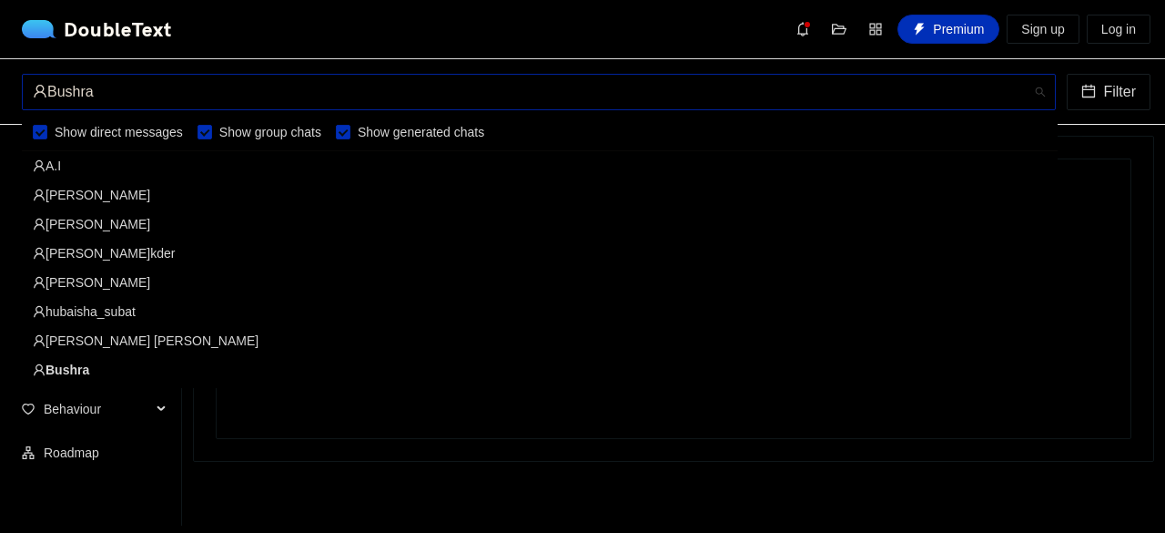
click at [180, 85] on div "Bushra" at bounding box center [531, 92] width 996 height 35
click at [97, 172] on div "A.I" at bounding box center [540, 166] width 1014 height 20
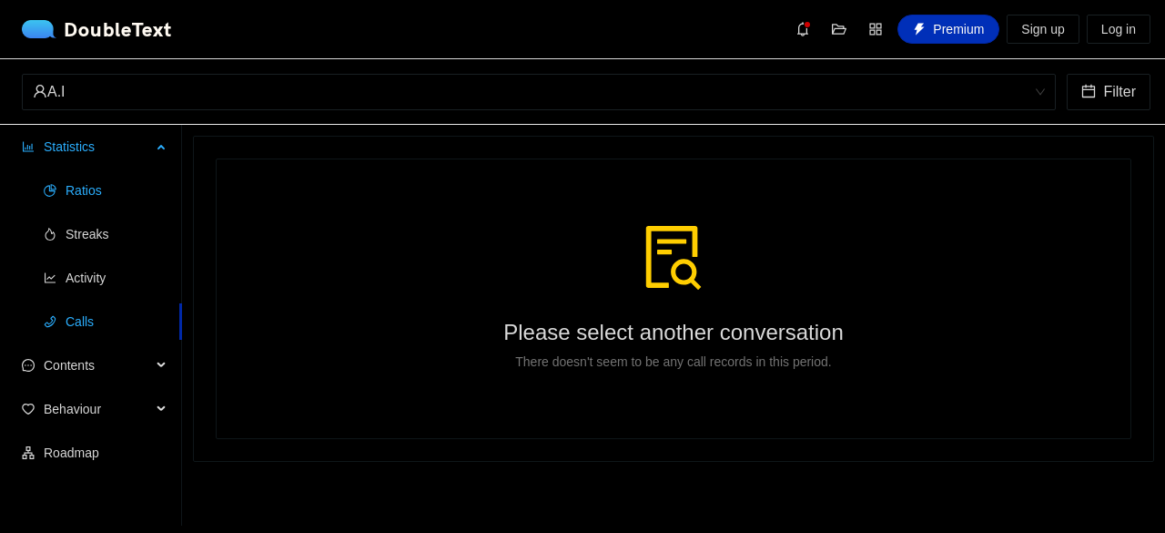
click at [96, 175] on span "Ratios" at bounding box center [117, 190] width 102 height 36
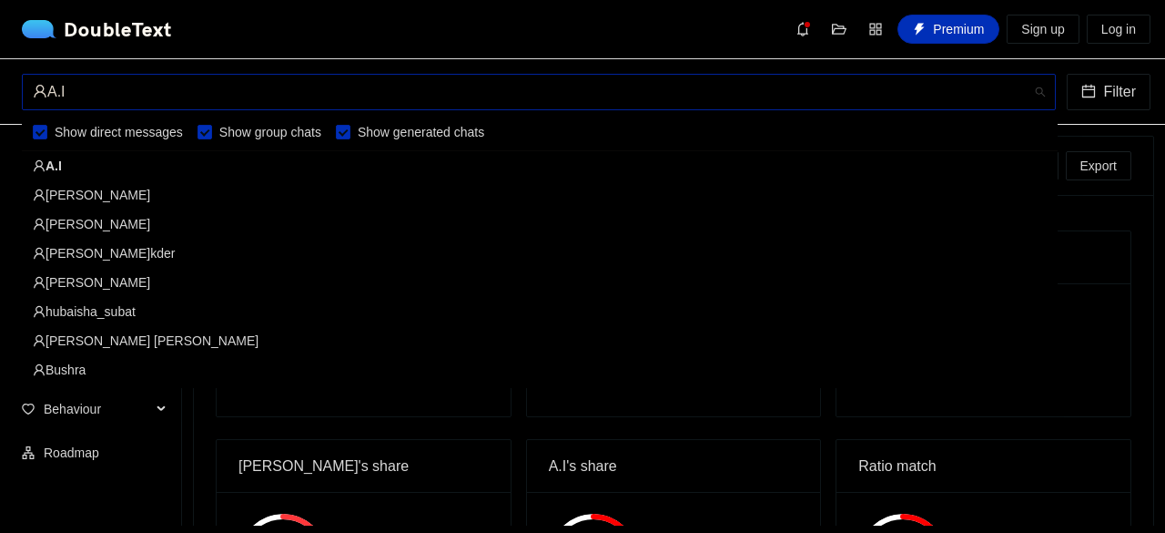
click at [188, 92] on div "A.I" at bounding box center [531, 92] width 996 height 35
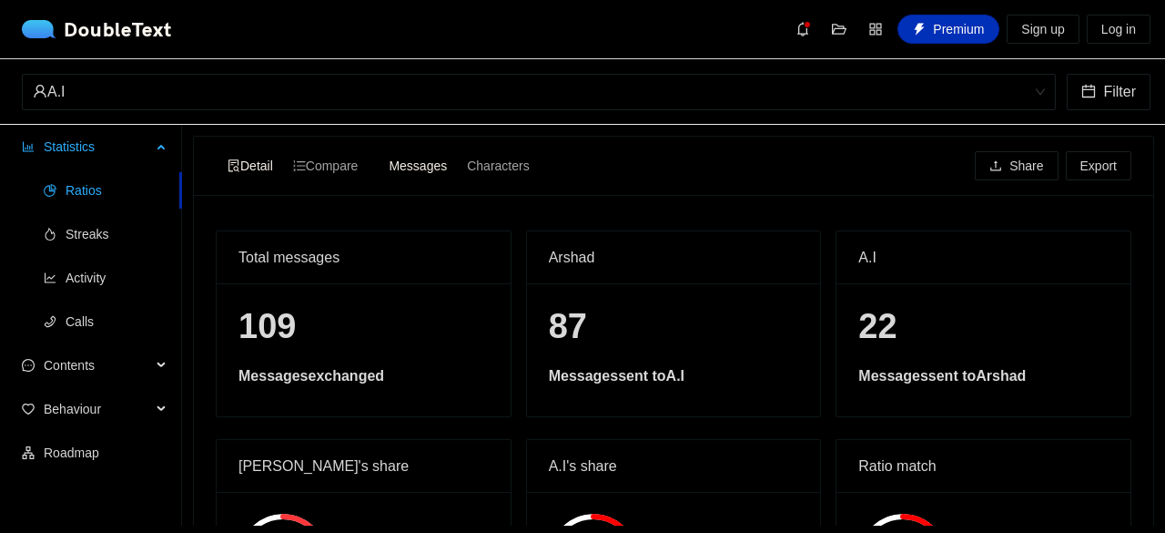
click at [0, 208] on ul "Ratios Streaks Activity Calls" at bounding box center [90, 255] width 181 height 175
click at [490, 163] on span "Characters" at bounding box center [498, 165] width 62 height 15
click at [457, 153] on input "Characters" at bounding box center [457, 153] width 0 height 0
click at [347, 172] on span "Compare" at bounding box center [326, 165] width 66 height 15
click at [283, 153] on input "Compare" at bounding box center [283, 153] width 0 height 0
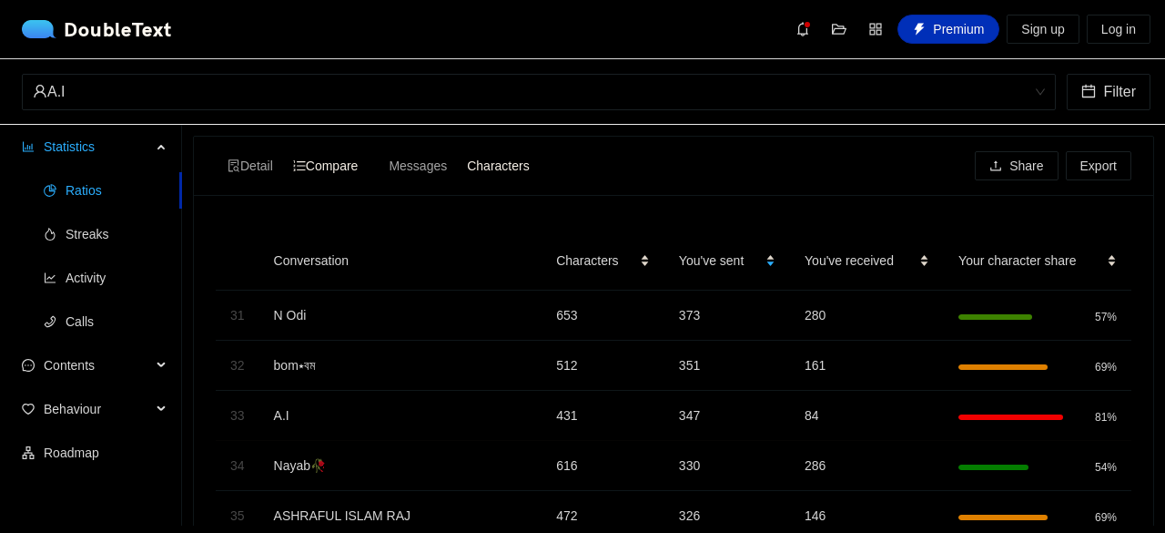
scroll to position [368, 0]
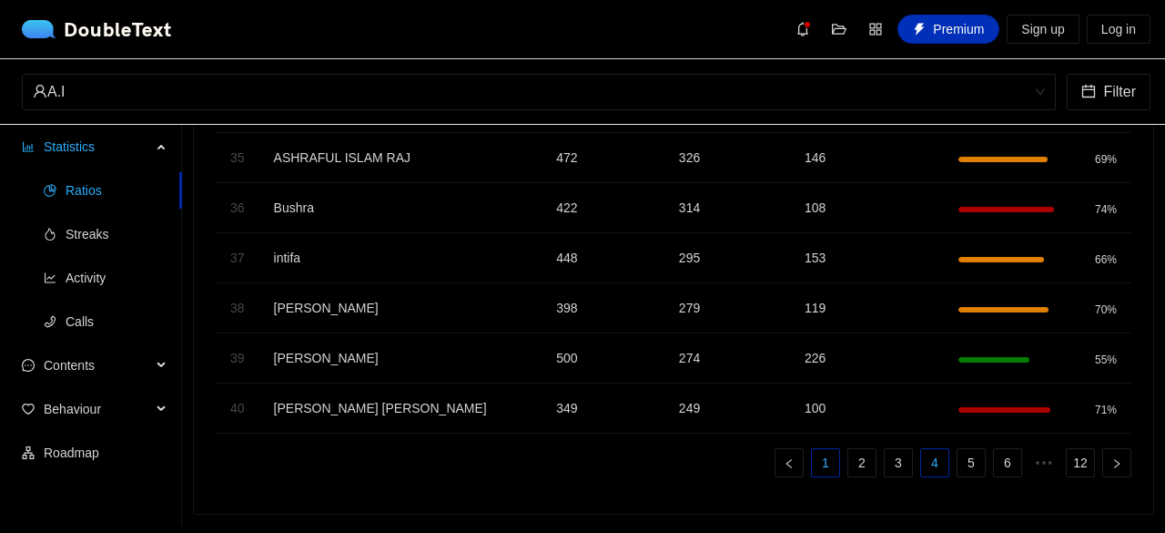
click at [820, 449] on link "1" at bounding box center [825, 462] width 27 height 27
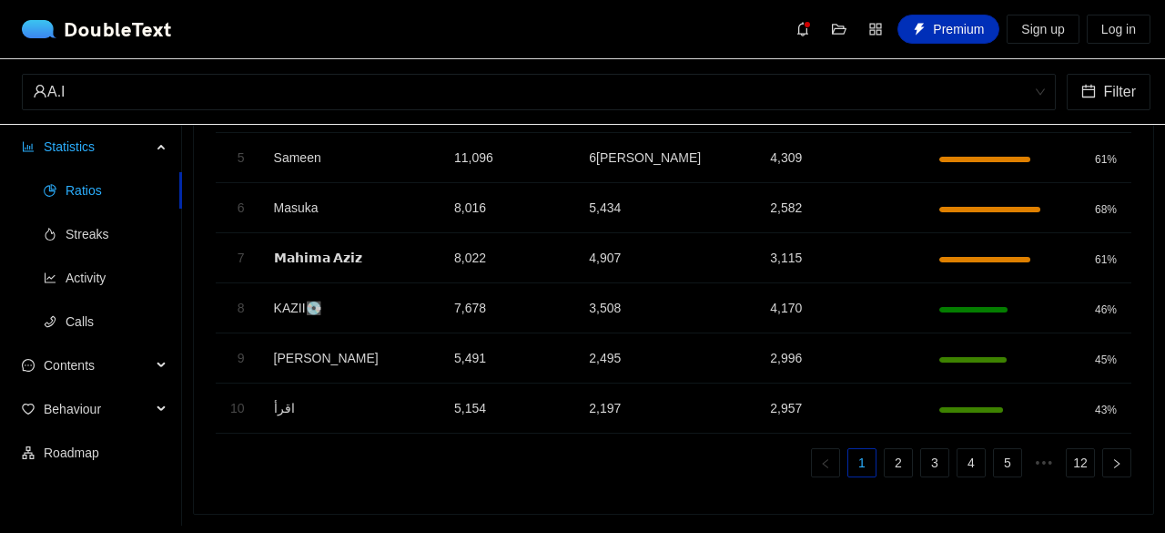
scroll to position [29, 0]
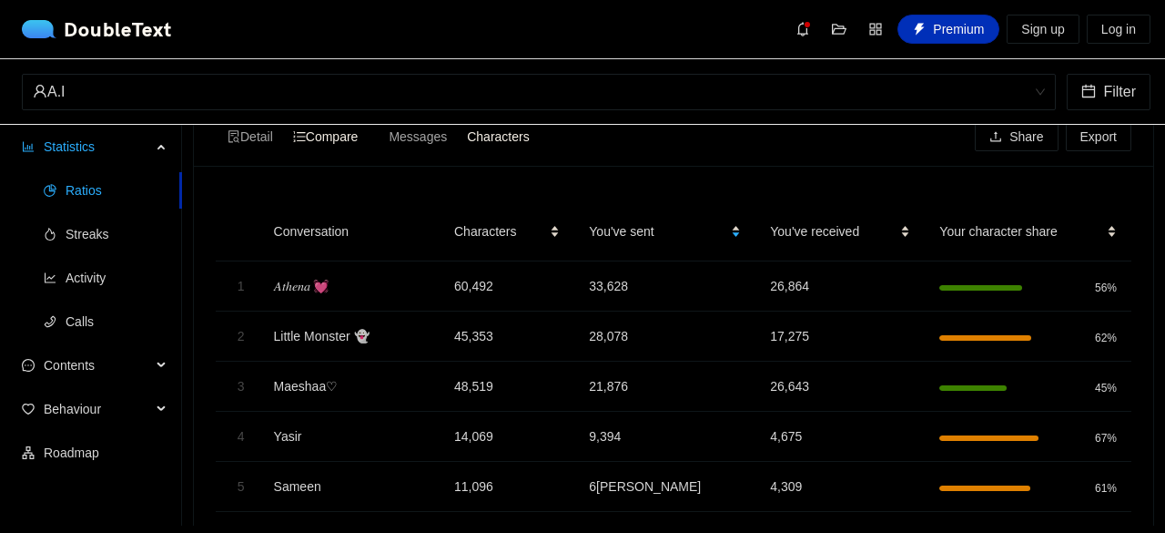
click at [300, 293] on td "𝐴𝑡ℎ𝑒𝑛𝑎 💓" at bounding box center [349, 286] width 180 height 50
click at [421, 232] on icon "aim" at bounding box center [418, 231] width 15 height 15
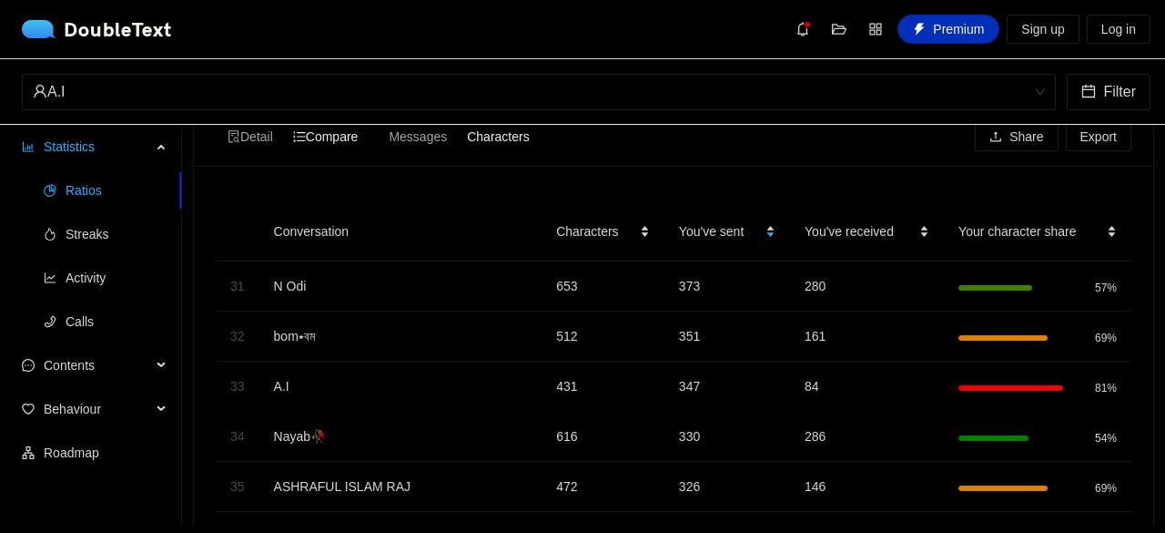
click at [502, 232] on div at bounding box center [516, 231] width 29 height 29
click at [518, 232] on icon "aim" at bounding box center [520, 231] width 4 height 4
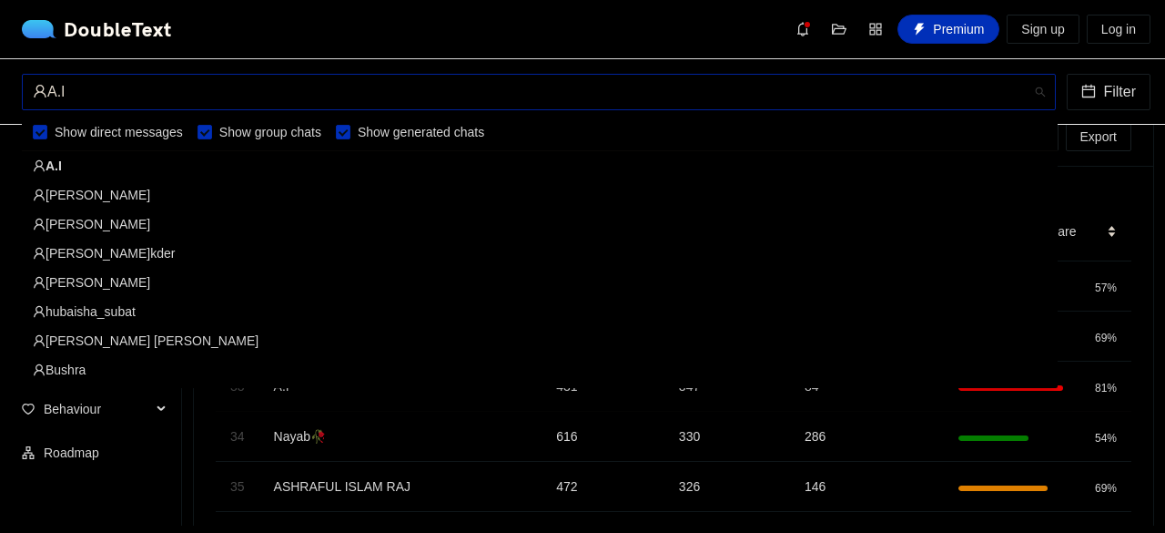
click at [375, 97] on div "A.I" at bounding box center [531, 92] width 996 height 35
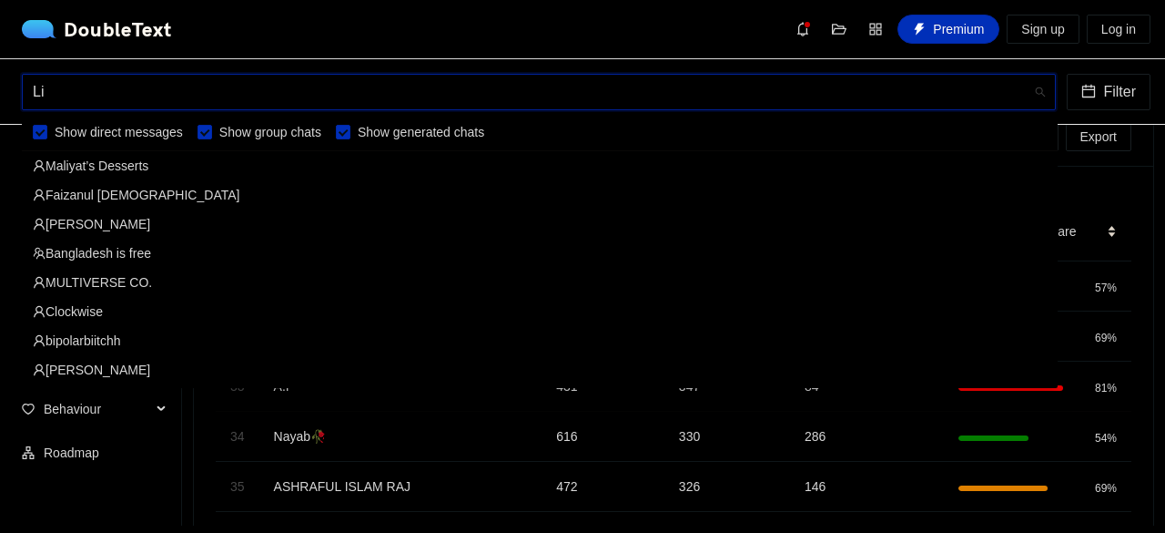
scroll to position [233, 0]
type input "Lit"
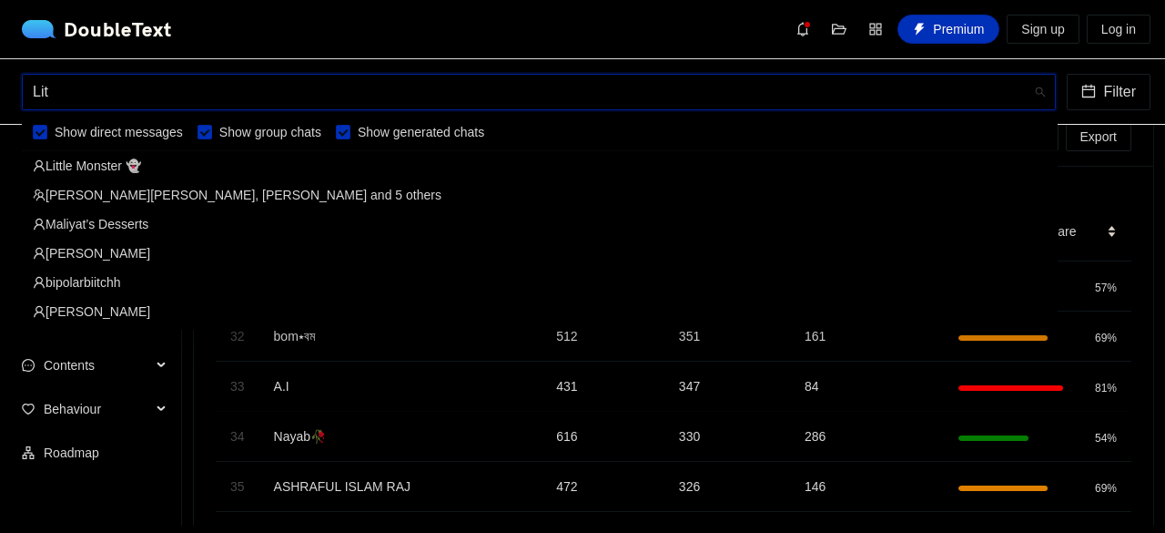
click at [169, 161] on div "Little Monster 👻" at bounding box center [540, 166] width 1014 height 20
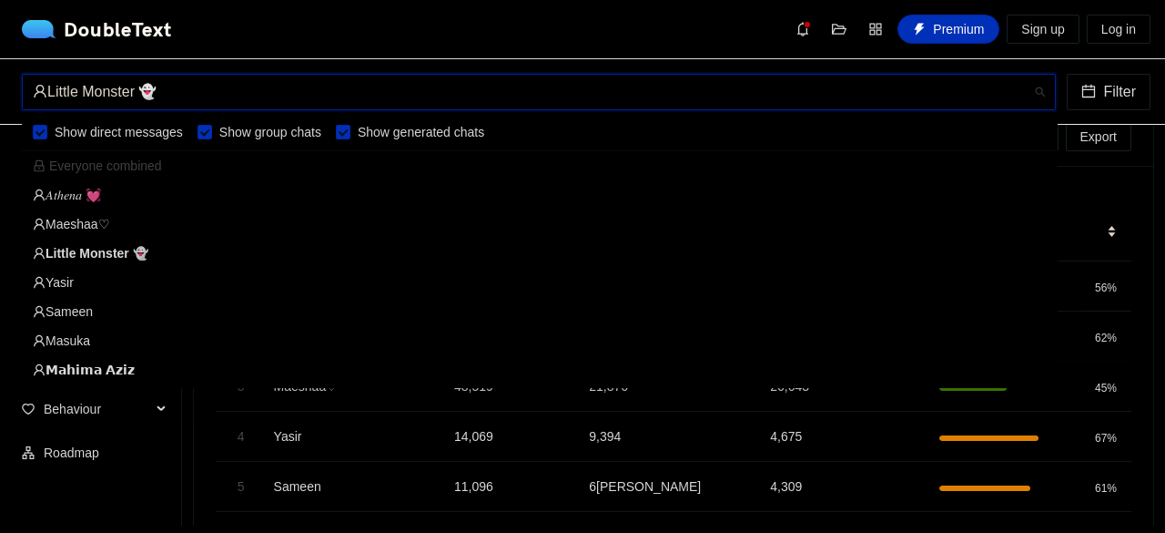
click at [208, 93] on div "Little Monster 👻" at bounding box center [531, 92] width 996 height 35
click at [80, 194] on div "𝐴𝑡ℎ𝑒𝑛𝑎 💓" at bounding box center [540, 195] width 1014 height 20
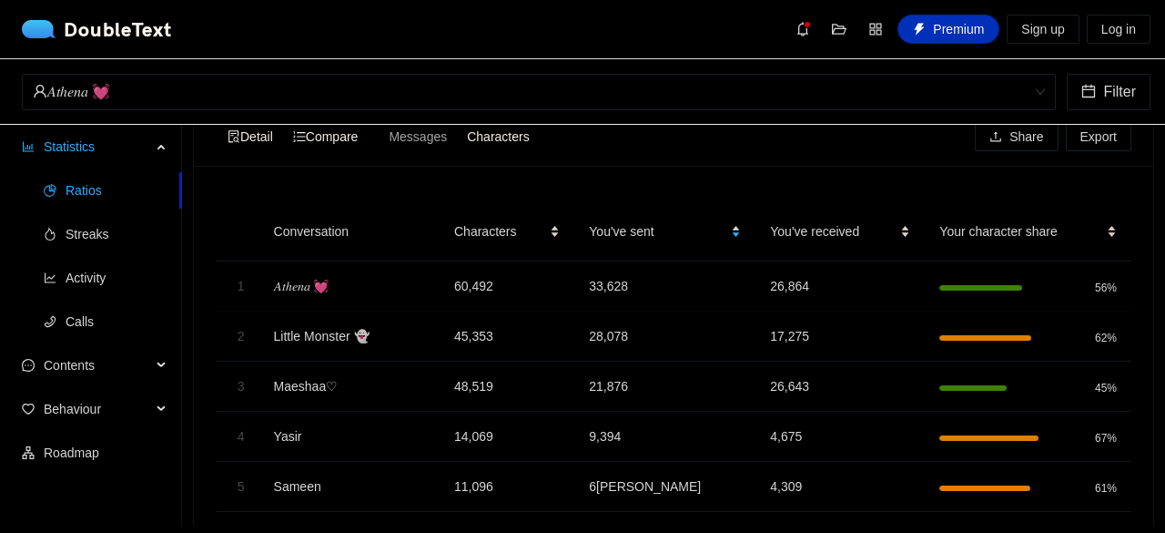
click at [220, 146] on div "Detail" at bounding box center [251, 136] width 66 height 25
click at [218, 124] on input "Detail" at bounding box center [218, 124] width 0 height 0
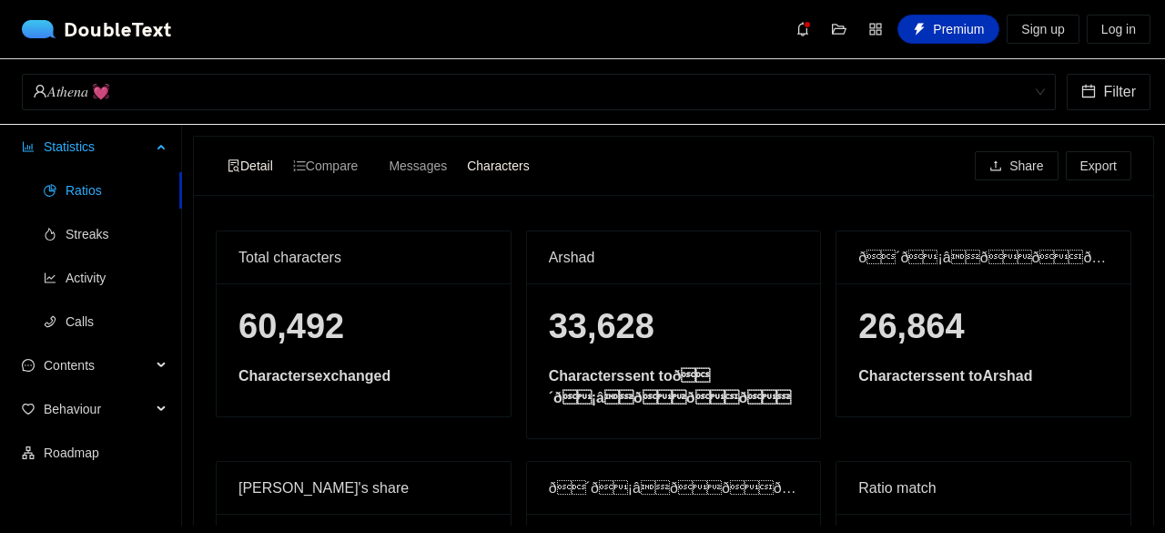
click at [171, 145] on div "Statistics" at bounding box center [91, 146] width 182 height 36
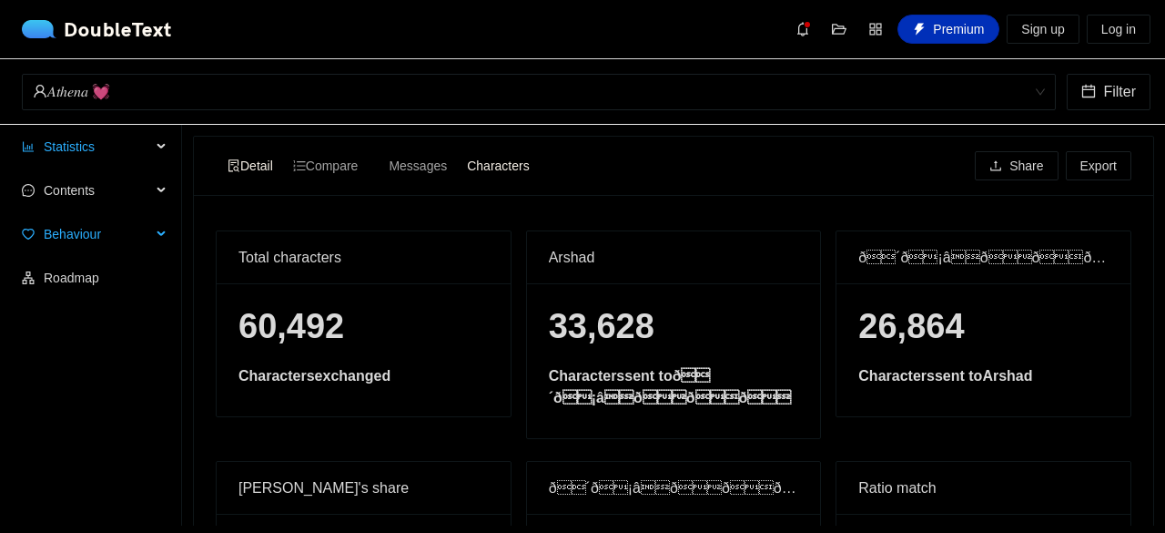
click at [155, 230] on div "Behaviour" at bounding box center [91, 234] width 182 height 36
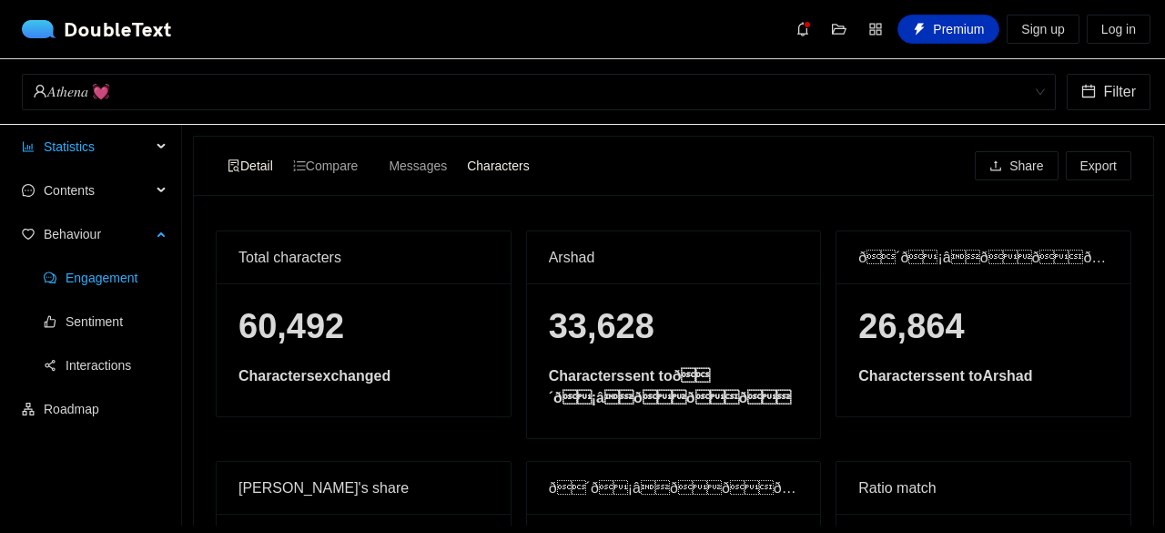
click at [122, 264] on span "Engagement" at bounding box center [117, 277] width 102 height 36
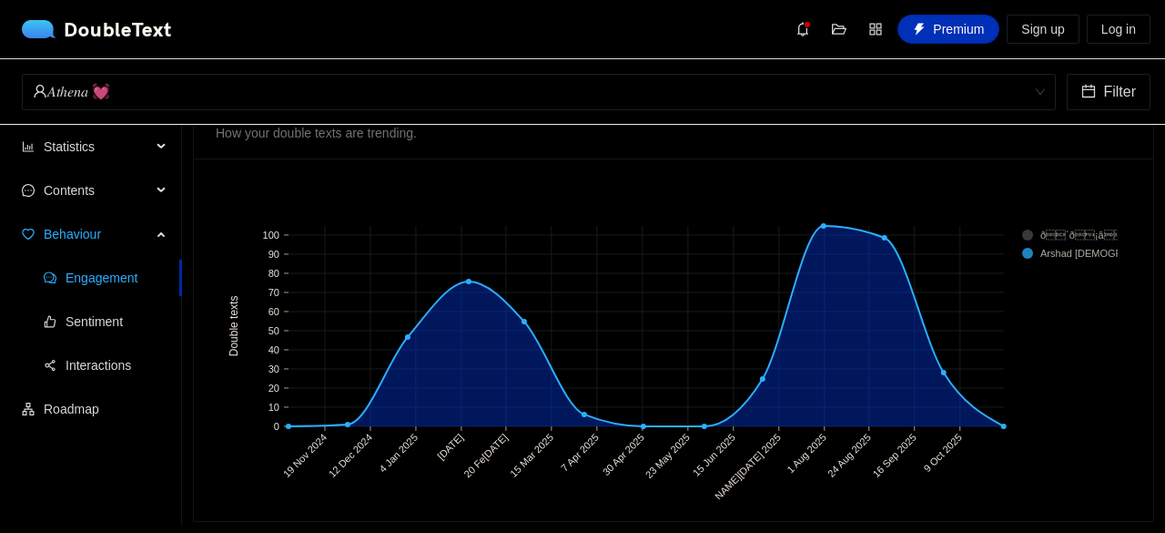
scroll to position [1464, 0]
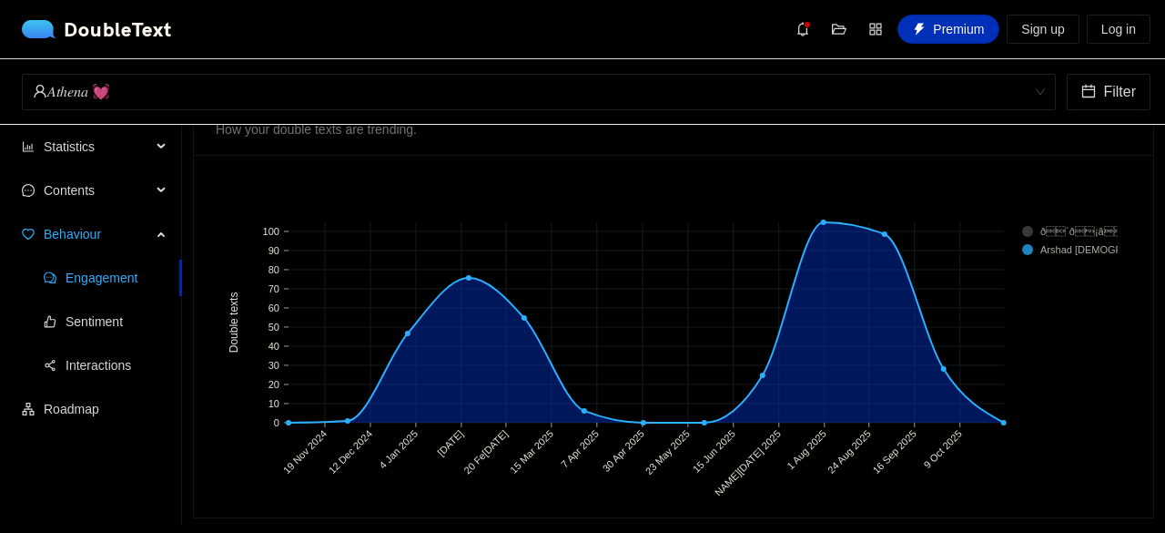
click at [1047, 224] on rect at bounding box center [1058, 231] width 73 height 18
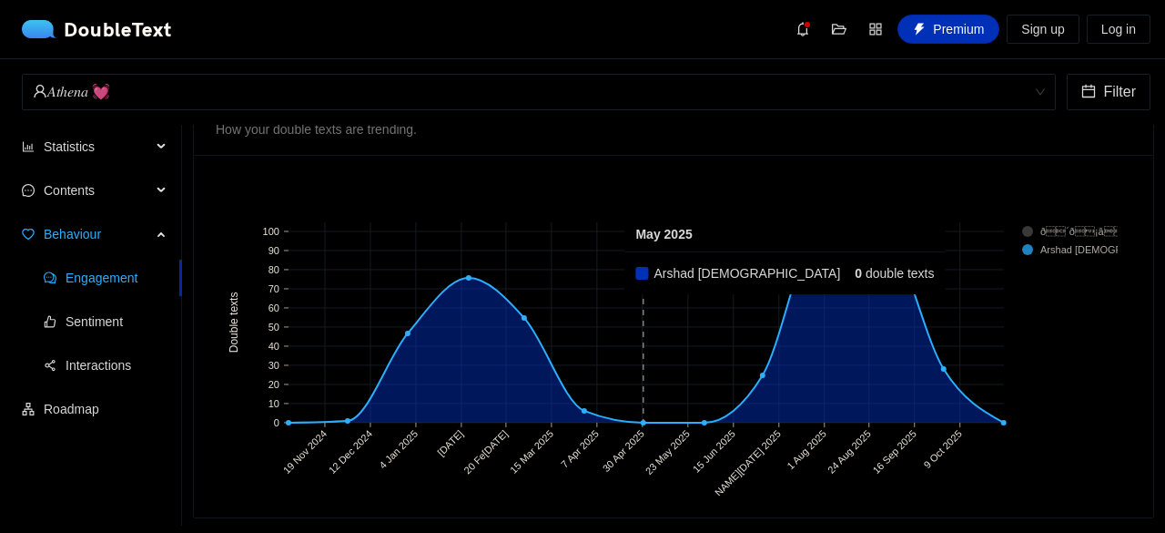
click at [628, 254] on rect at bounding box center [645, 322] width 60 height 200
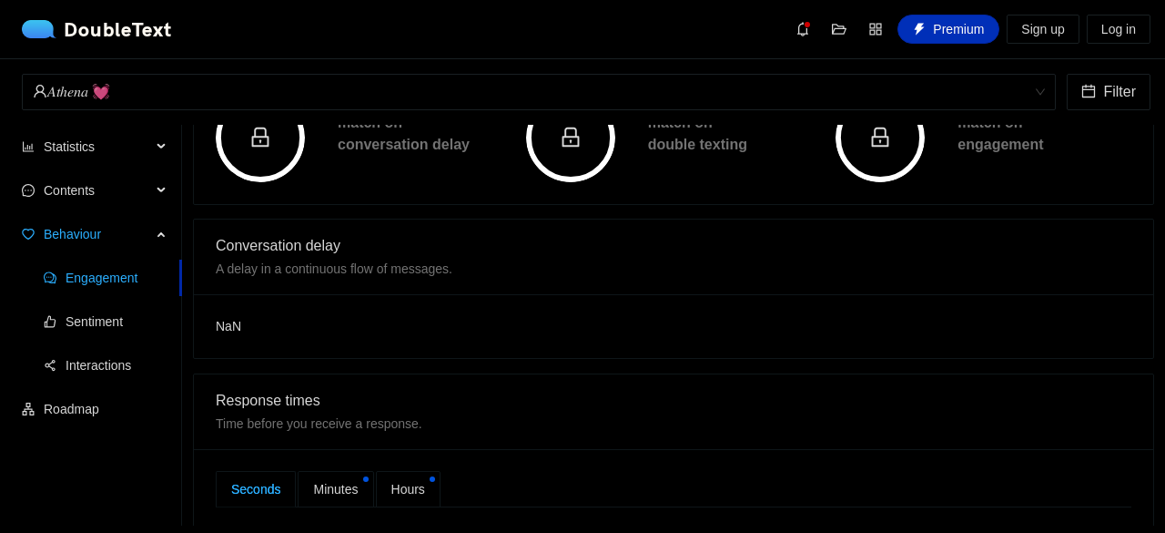
scroll to position [0, 0]
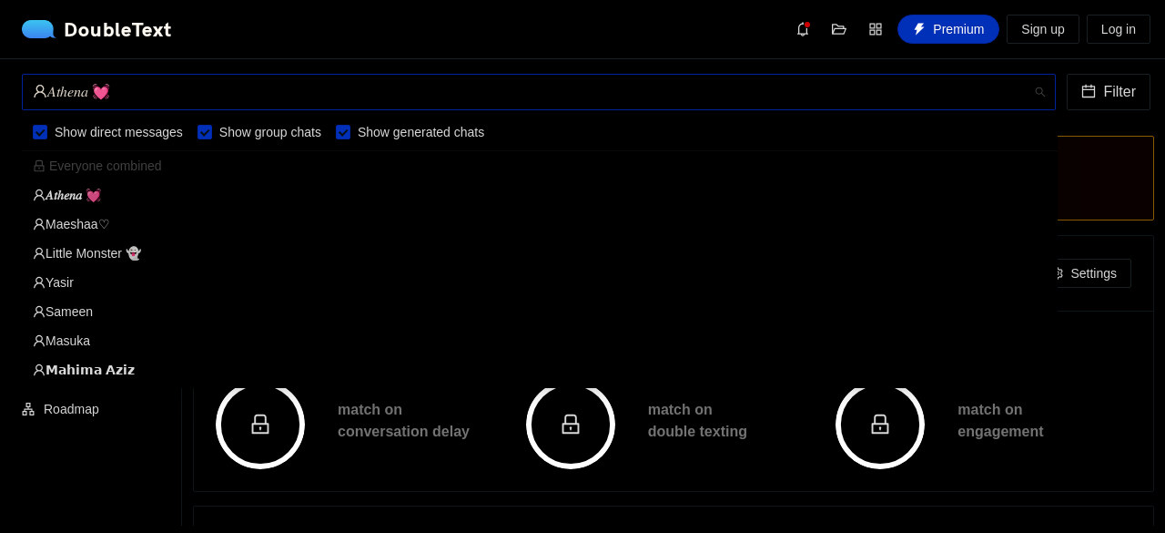
click at [442, 97] on div "𝐴𝑡ℎ𝑒𝑛𝑎 💓" at bounding box center [531, 92] width 996 height 35
click at [66, 253] on div "Little Monster 👻" at bounding box center [540, 253] width 1014 height 20
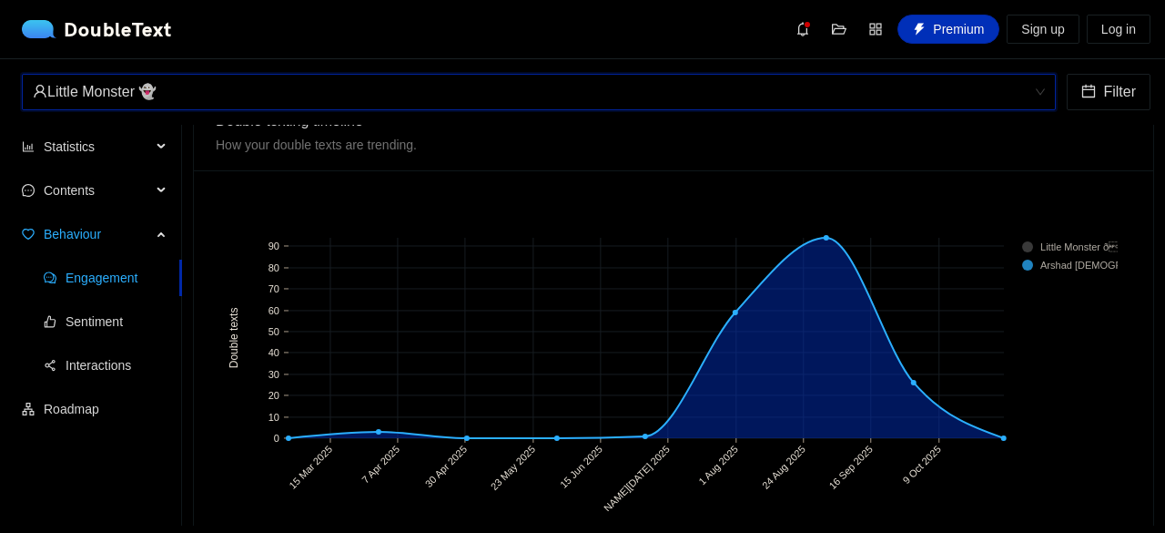
scroll to position [1477, 0]
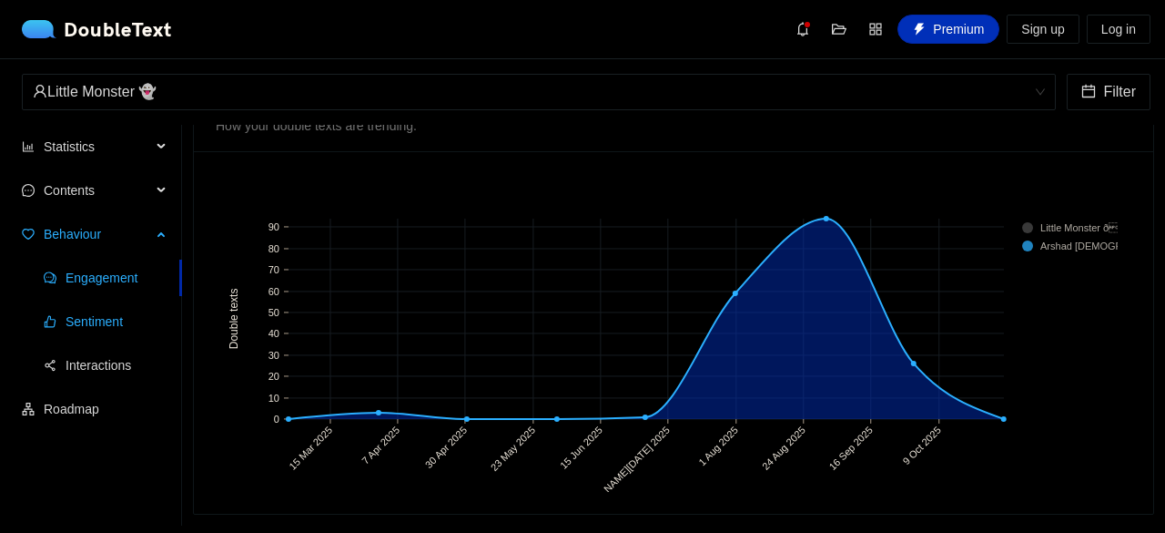
click at [93, 312] on span "Sentiment" at bounding box center [117, 321] width 102 height 36
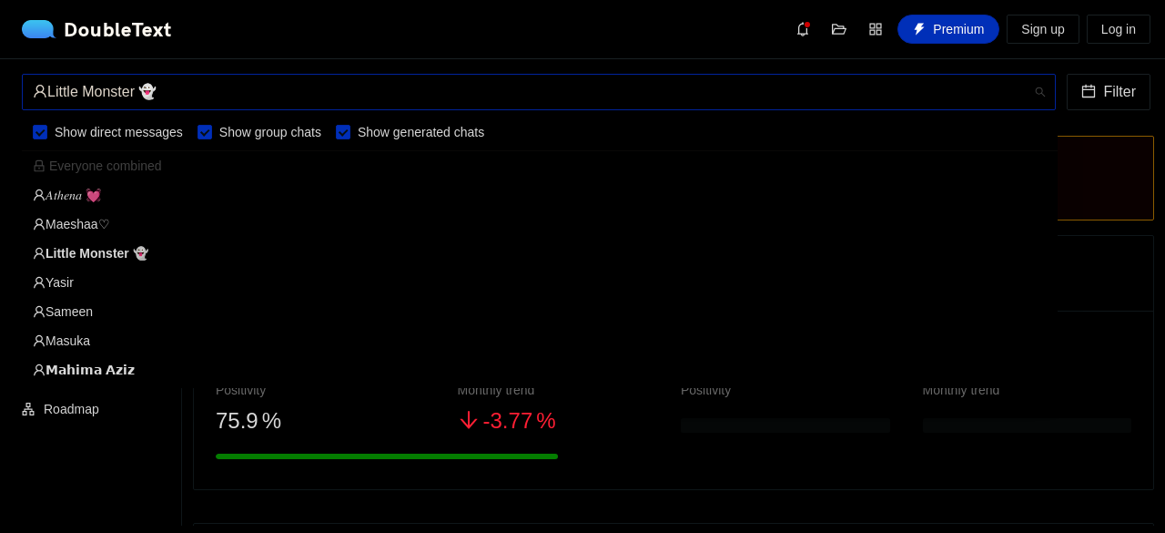
click at [566, 101] on div "Little Monster 👻" at bounding box center [531, 92] width 996 height 35
click at [89, 200] on div "𝐴𝑡ℎ𝑒𝑛𝑎 💓" at bounding box center [540, 195] width 1014 height 20
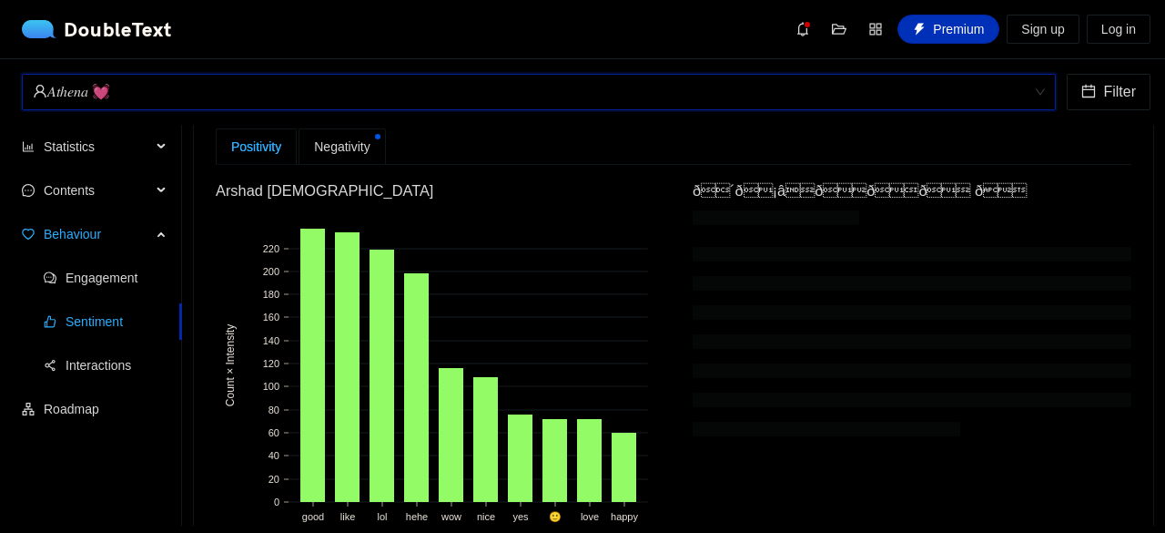
scroll to position [500, 0]
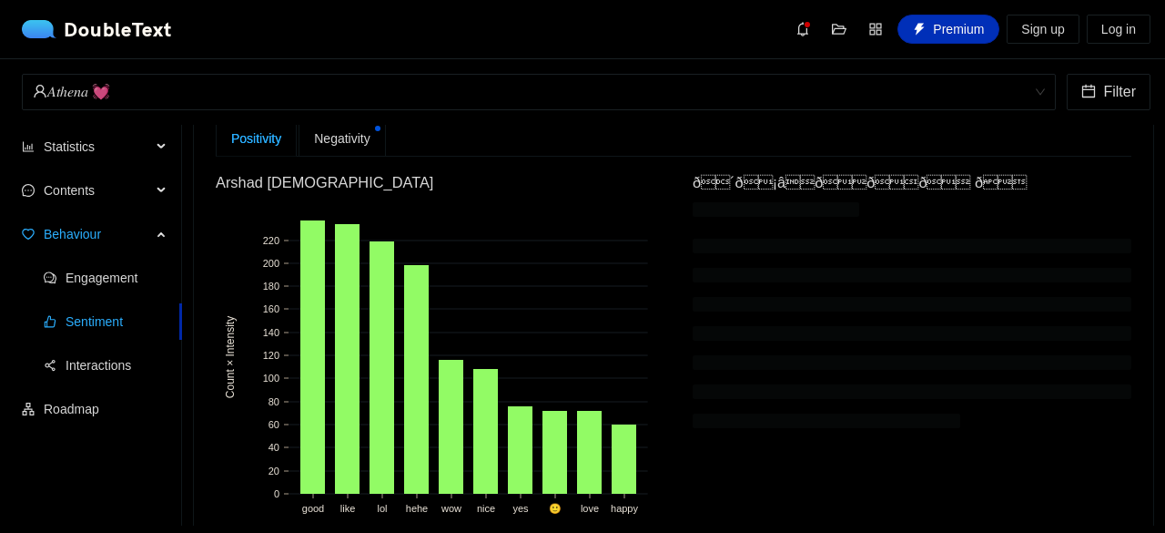
click at [342, 148] on span "Negativity" at bounding box center [342, 138] width 56 height 20
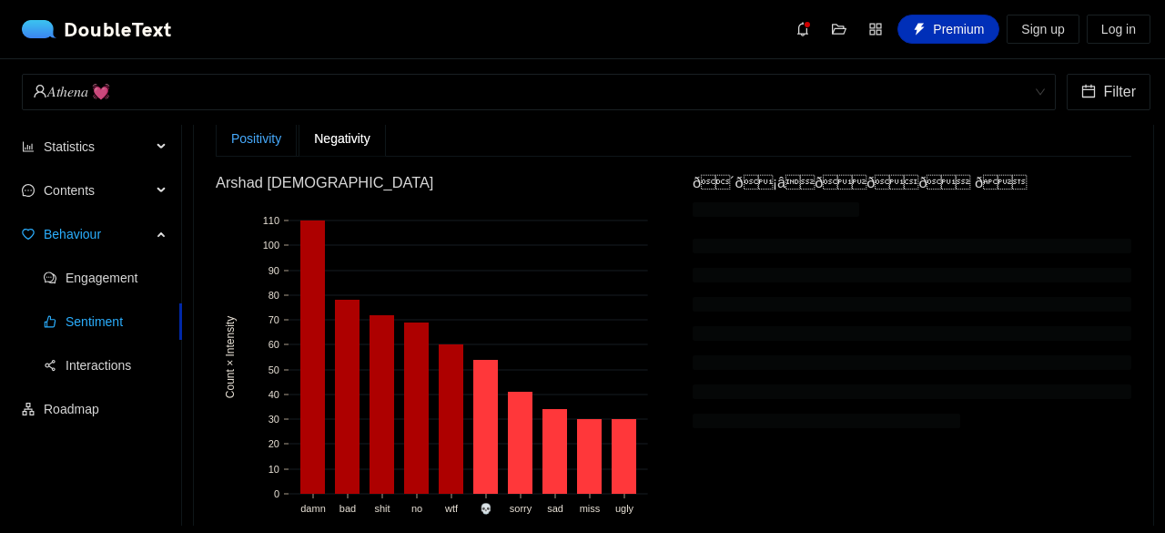
click at [264, 147] on div "Positivity" at bounding box center [256, 138] width 50 height 20
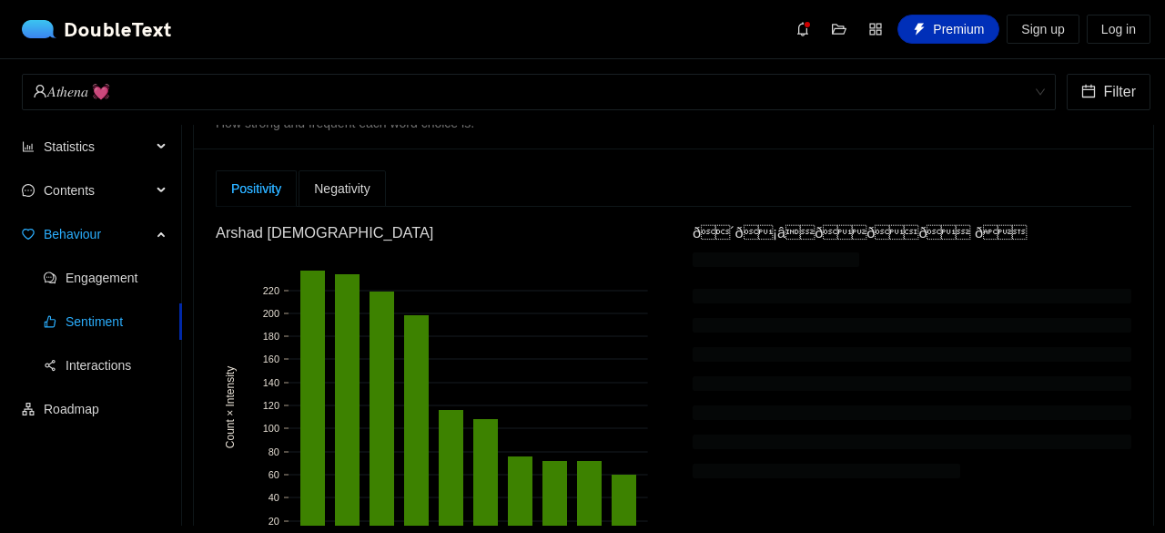
scroll to position [440, 0]
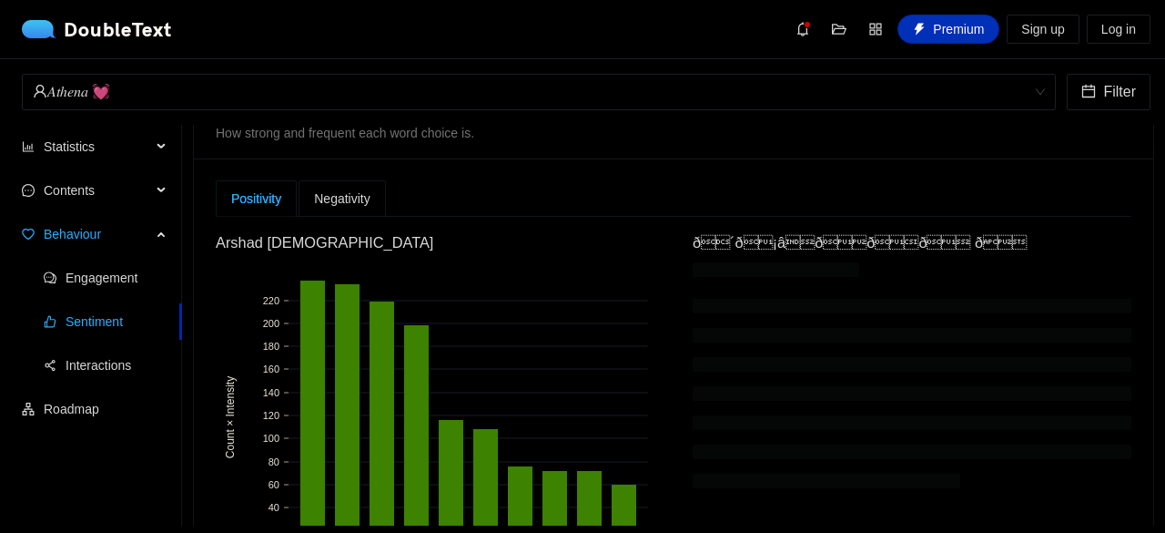
click at [717, 306] on div at bounding box center [912, 381] width 439 height 239
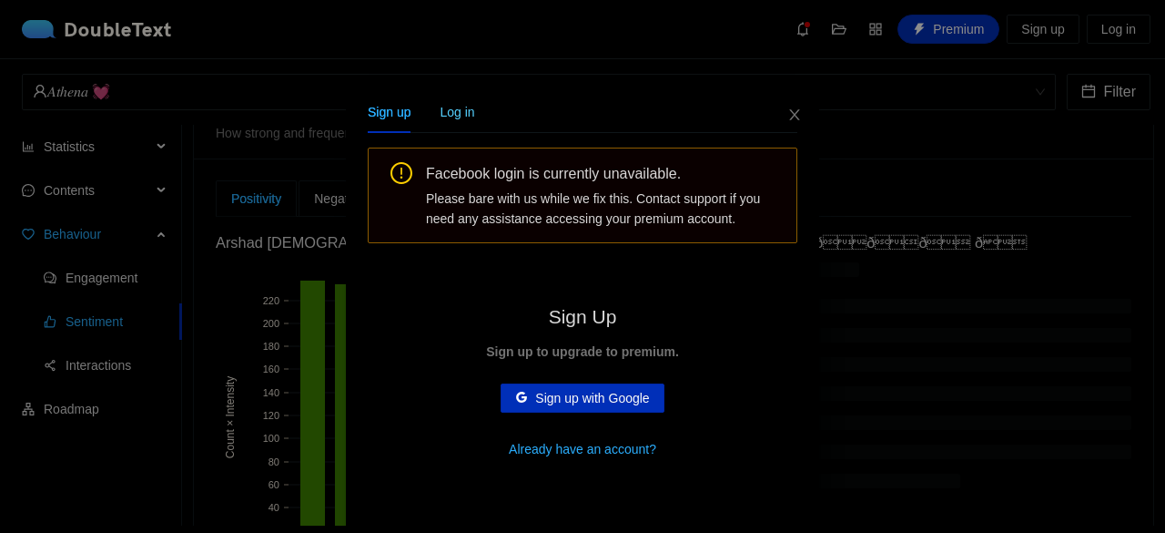
click at [443, 101] on div "Log in" at bounding box center [457, 112] width 35 height 42
click at [382, 107] on div "Sign up" at bounding box center [389, 112] width 43 height 20
click at [557, 403] on span "Sign up with Google" at bounding box center [592, 398] width 114 height 20
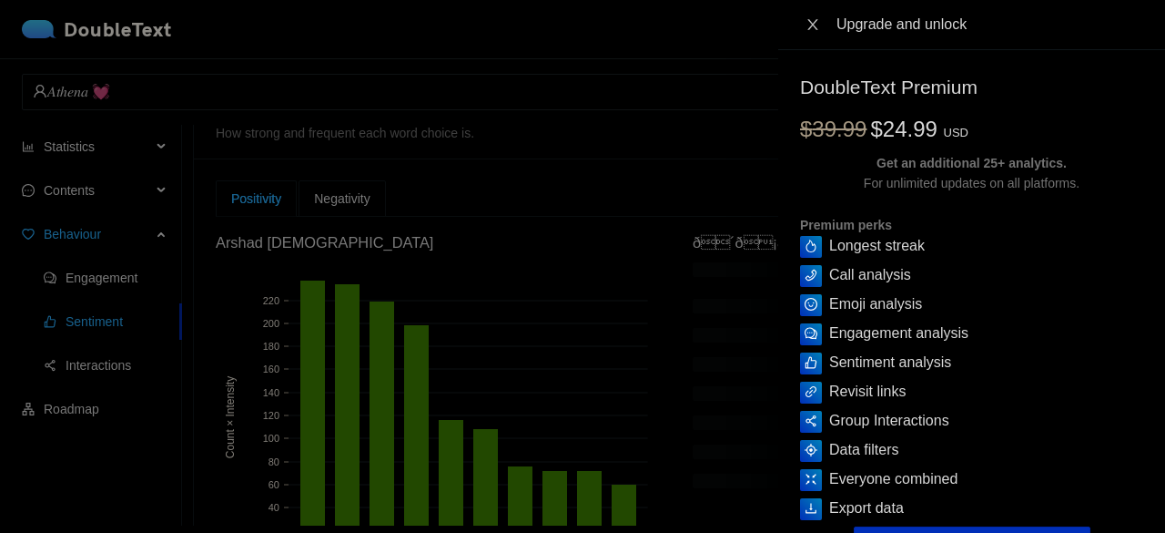
click at [819, 29] on icon "close" at bounding box center [813, 24] width 15 height 15
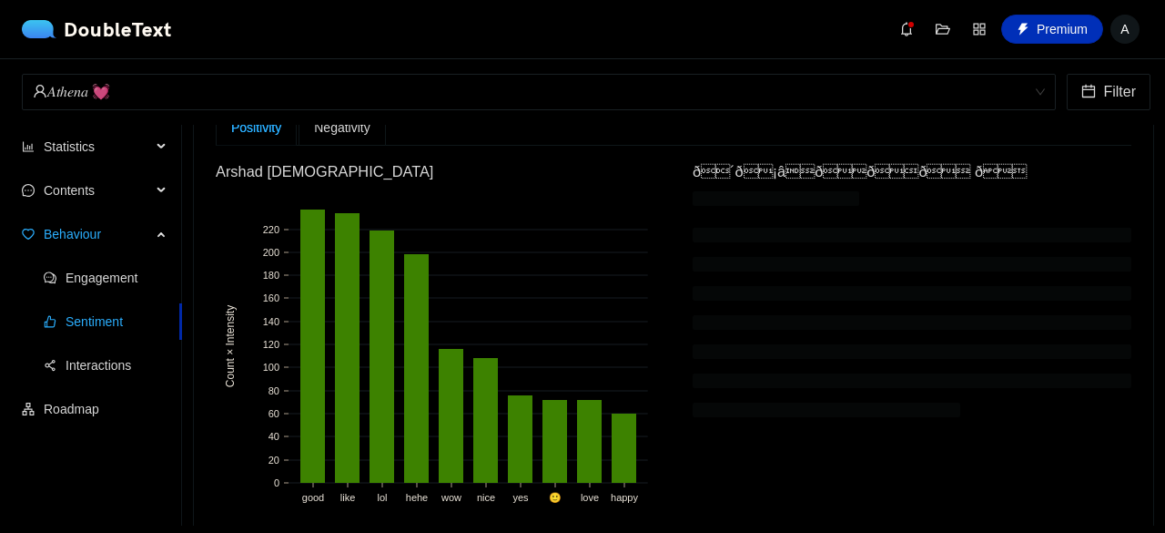
scroll to position [501, 0]
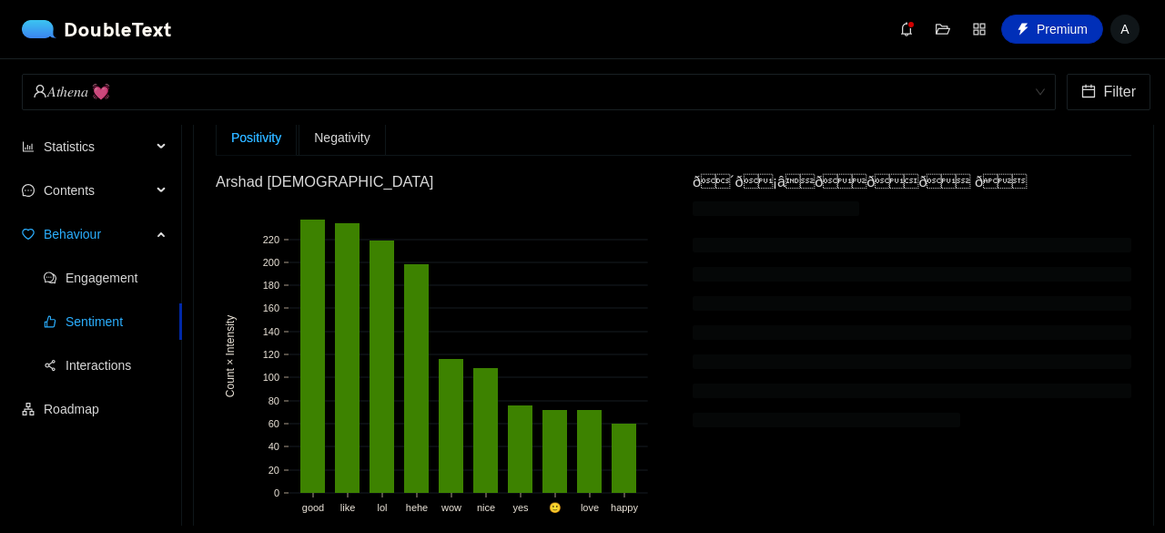
click at [376, 143] on div "Negativity" at bounding box center [342, 137] width 86 height 36
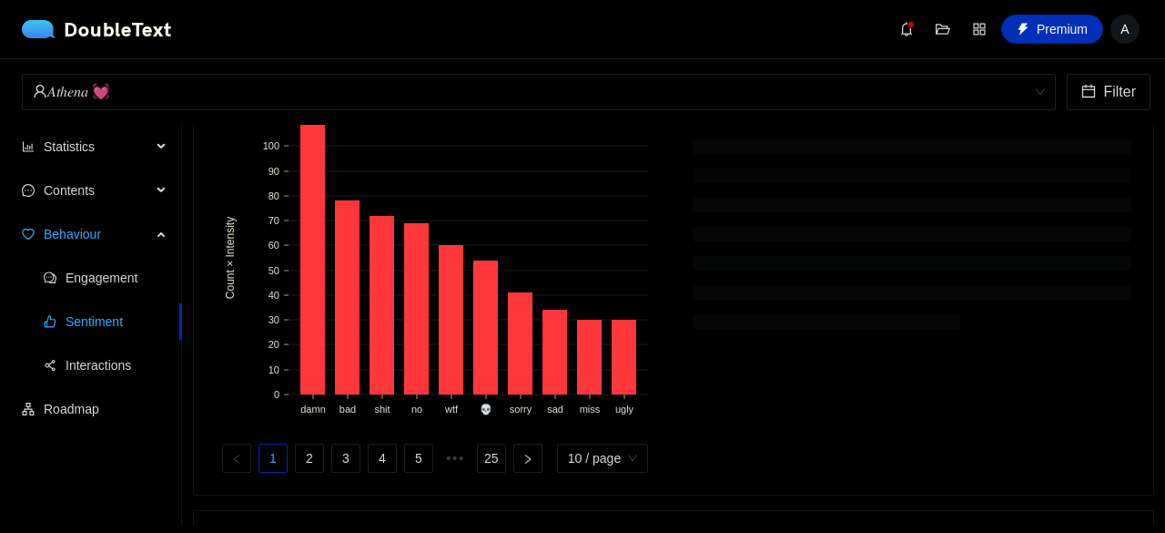
scroll to position [635, 0]
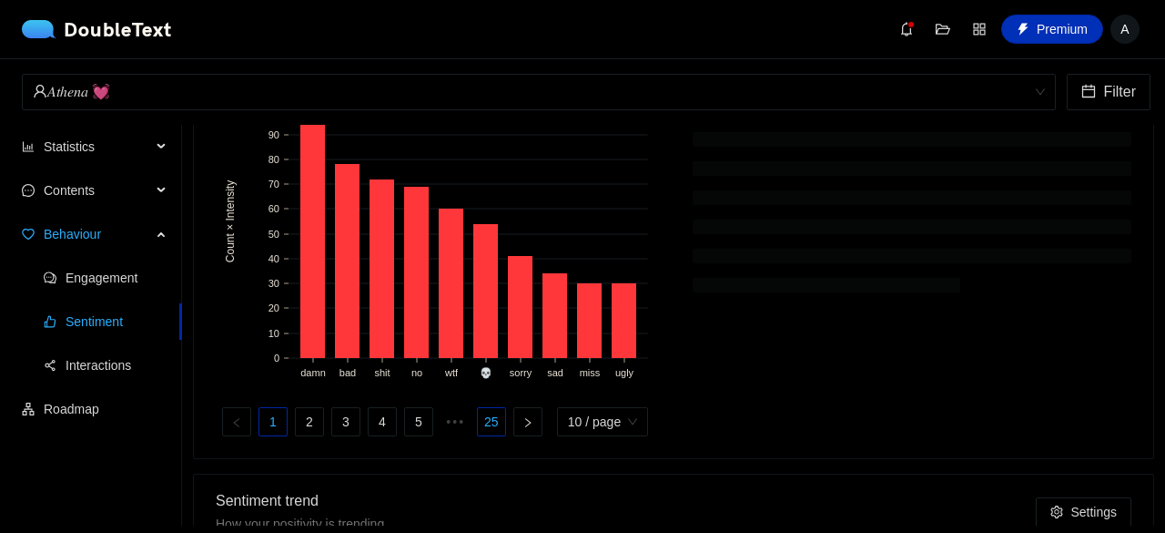
click at [484, 435] on link "25" at bounding box center [491, 421] width 27 height 27
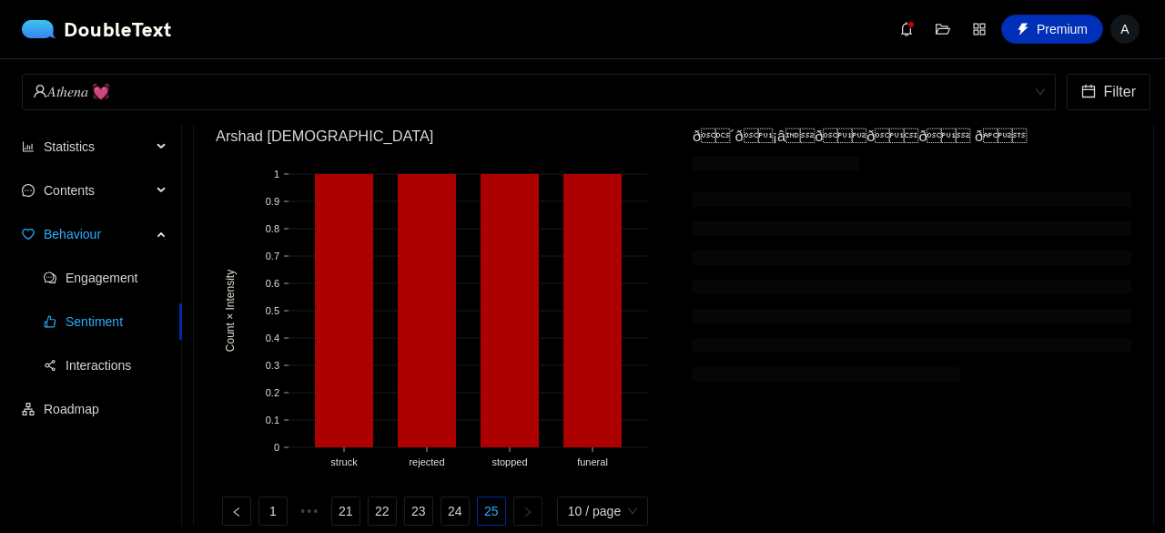
scroll to position [768, 0]
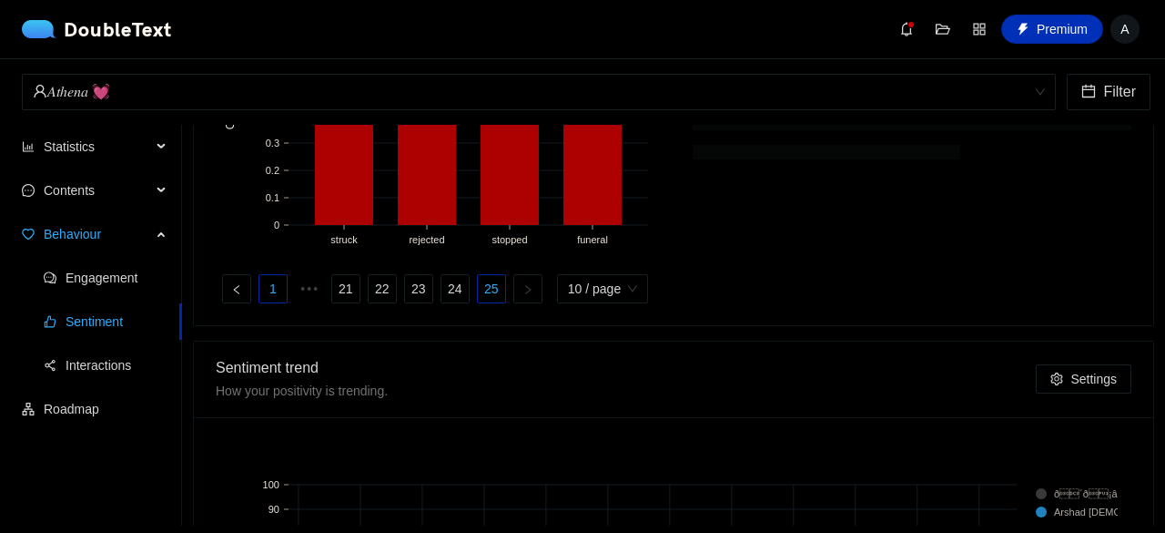
click at [262, 300] on link "1" at bounding box center [272, 288] width 27 height 27
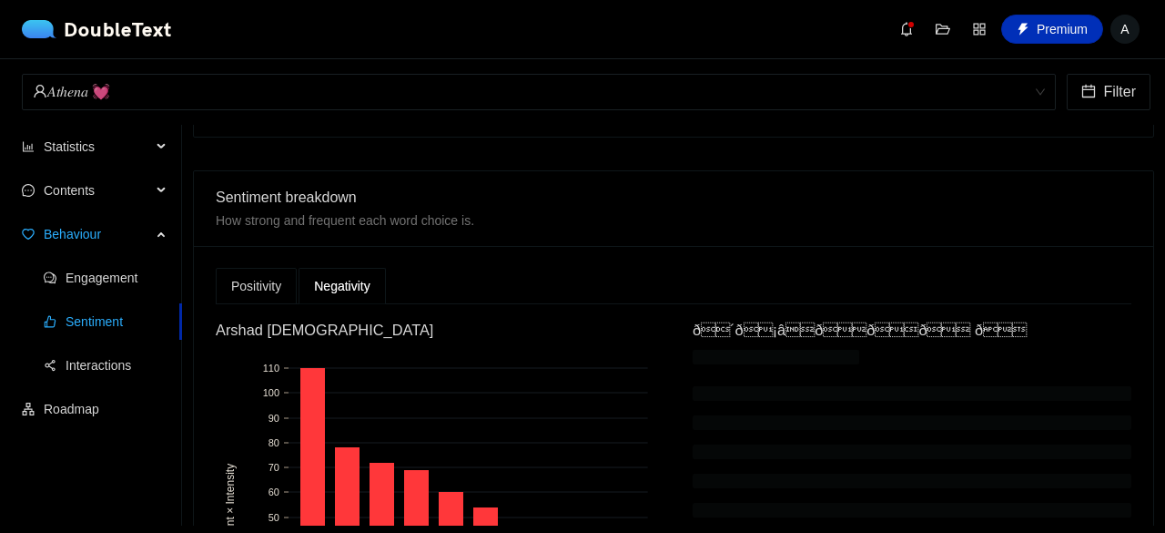
scroll to position [14, 0]
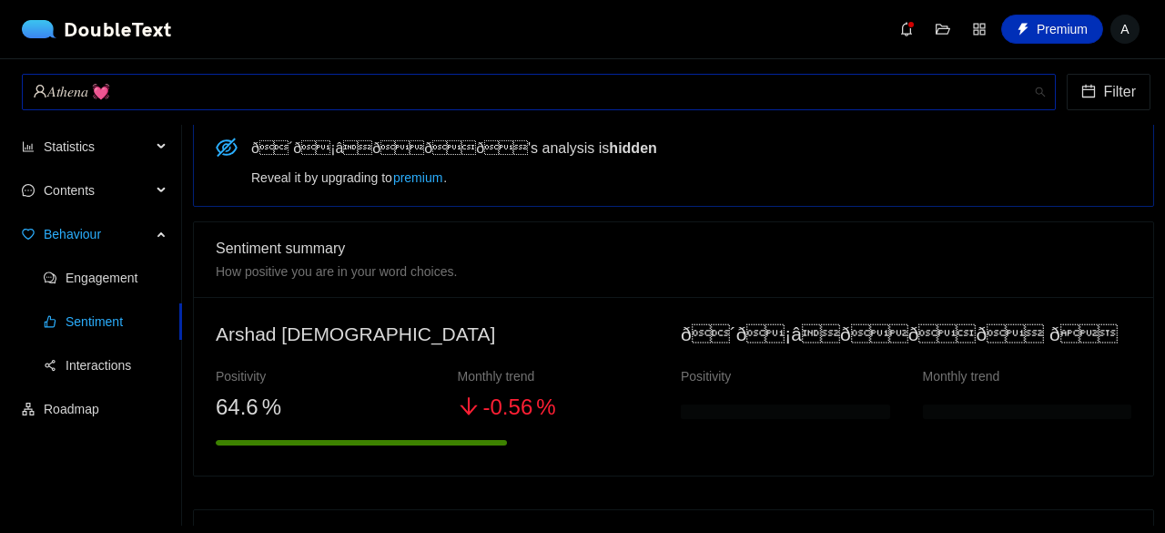
click at [179, 98] on div "𝐴𝑡ℎ𝑒𝑛𝑎 💓" at bounding box center [531, 92] width 996 height 35
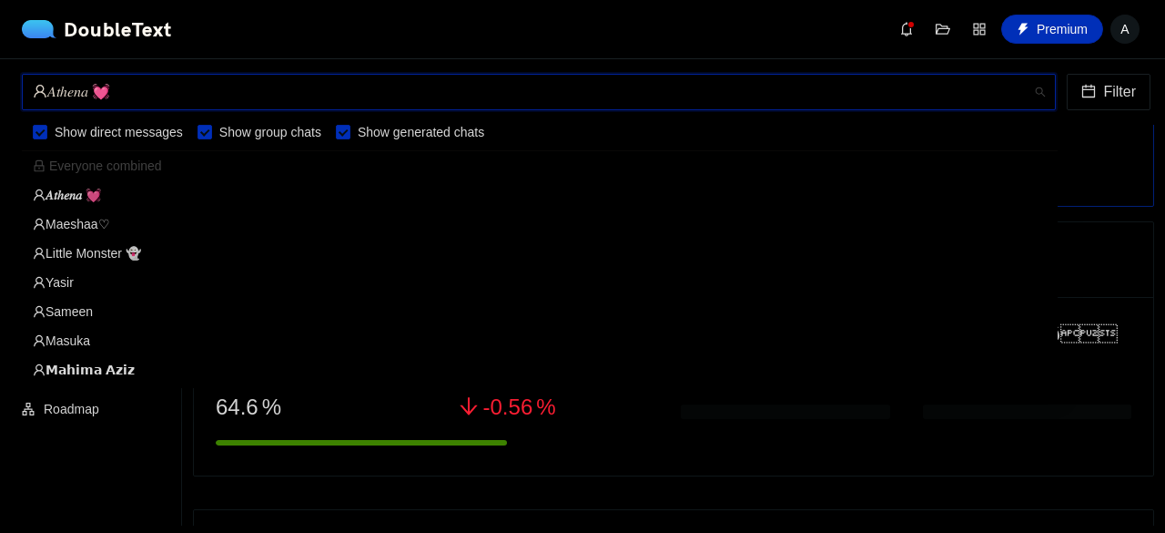
click at [66, 252] on div "Little Monster 👻" at bounding box center [540, 253] width 1014 height 20
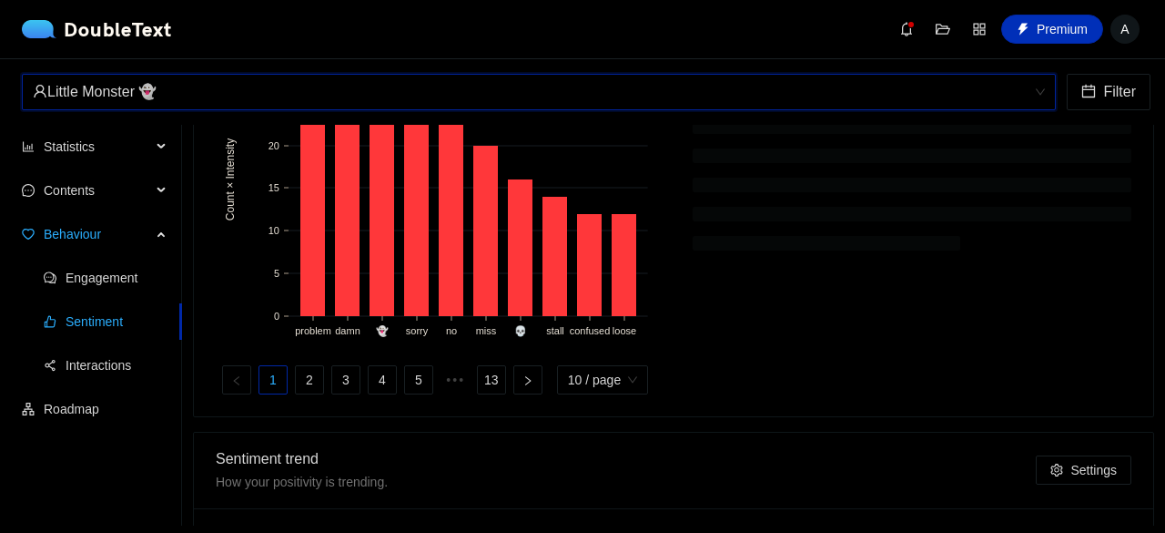
scroll to position [339, 0]
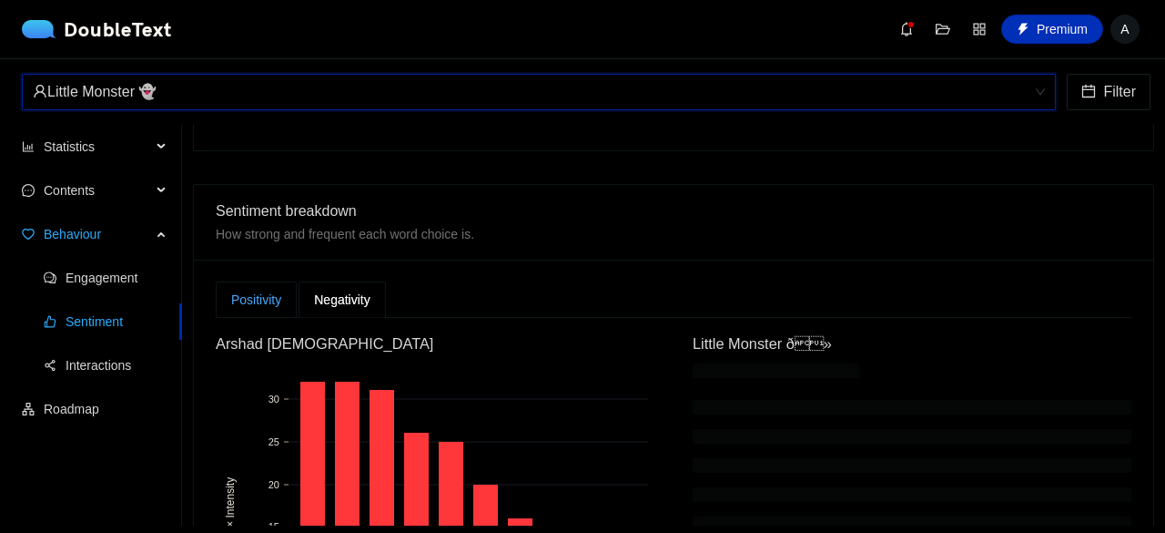
click at [260, 310] on div "Positivity" at bounding box center [256, 300] width 50 height 20
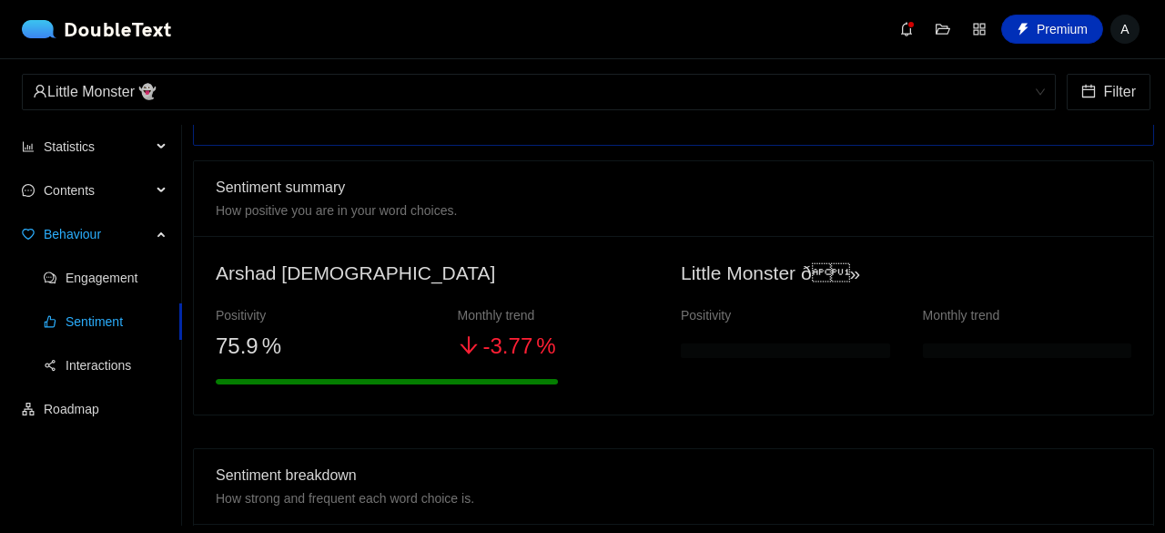
scroll to position [80, 0]
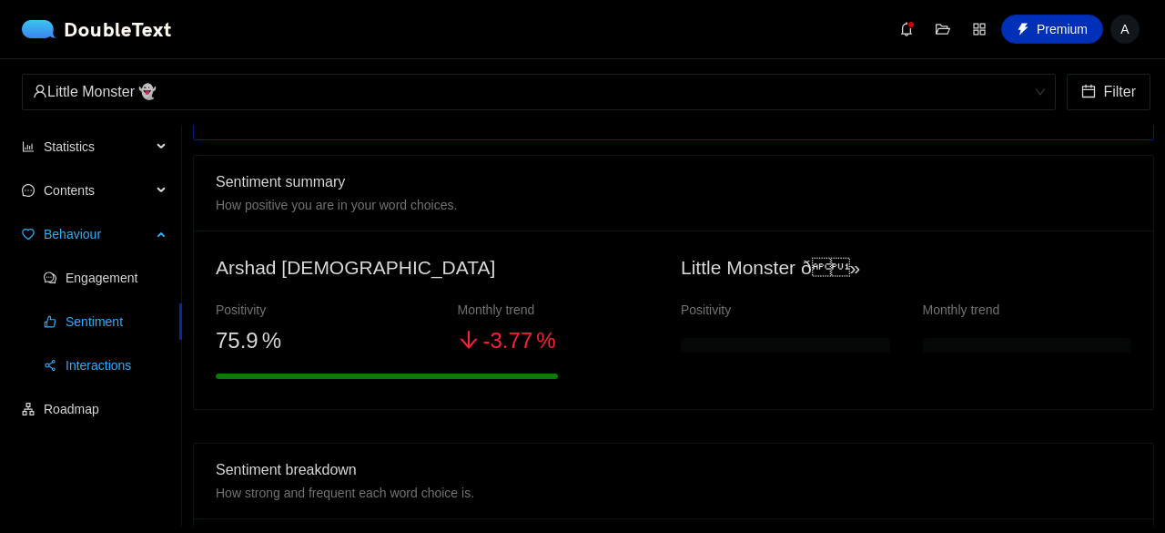
click at [109, 369] on span "Interactions" at bounding box center [117, 365] width 102 height 36
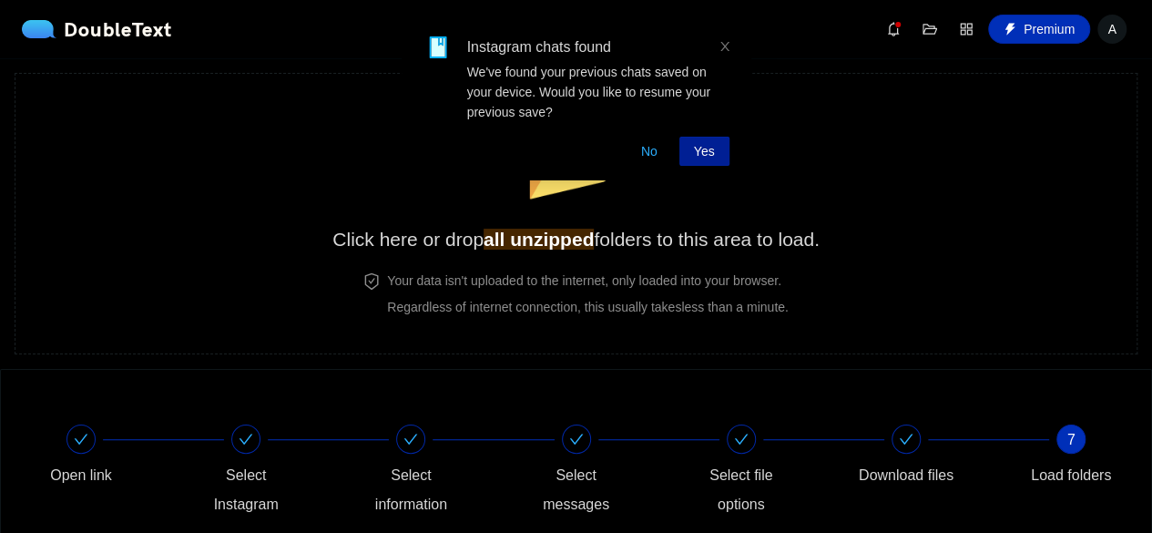
click at [708, 149] on span "Yes" at bounding box center [704, 151] width 21 height 20
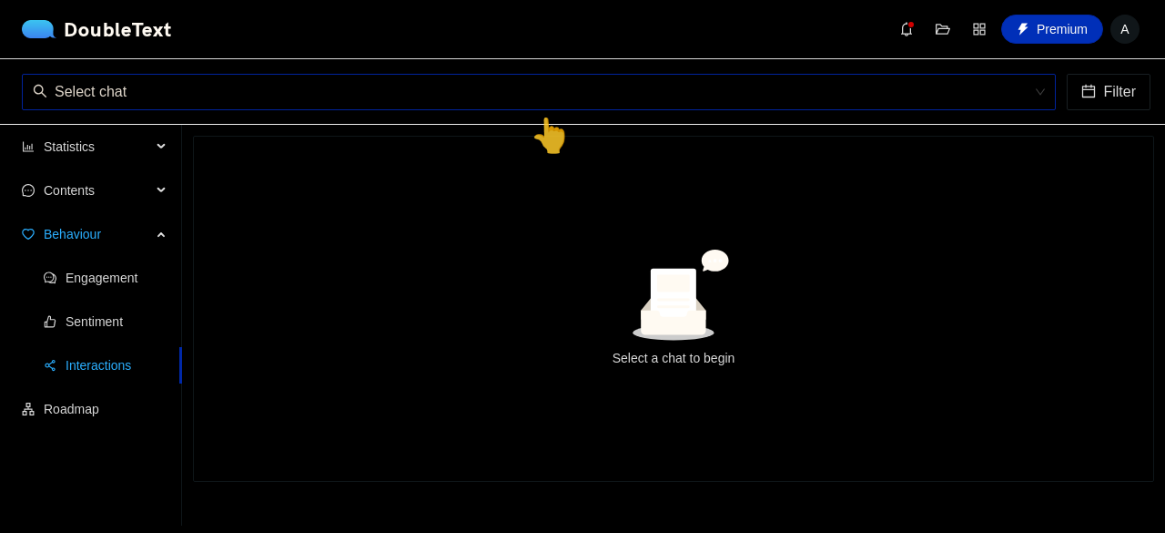
click at [241, 93] on input "search" at bounding box center [533, 92] width 1000 height 35
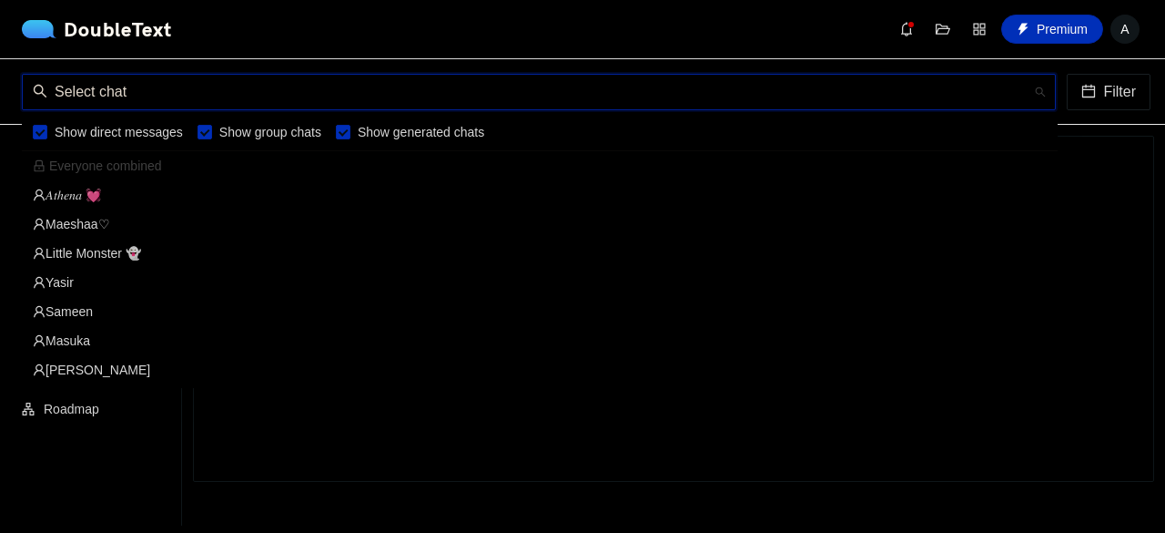
click at [100, 250] on div "Little Monster 👻" at bounding box center [540, 253] width 1014 height 20
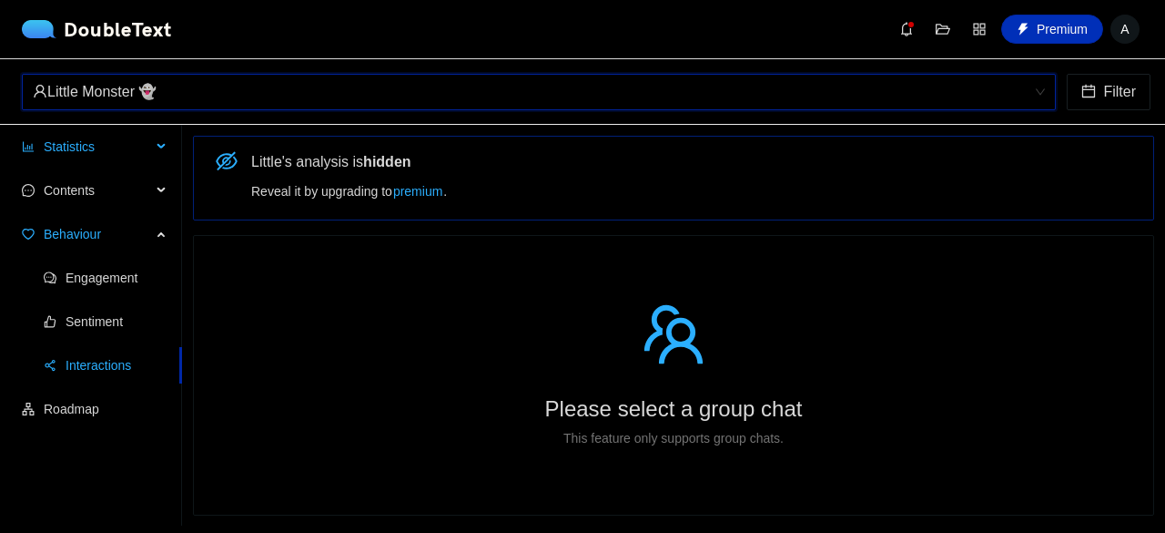
click at [126, 160] on span "Statistics" at bounding box center [97, 146] width 107 height 36
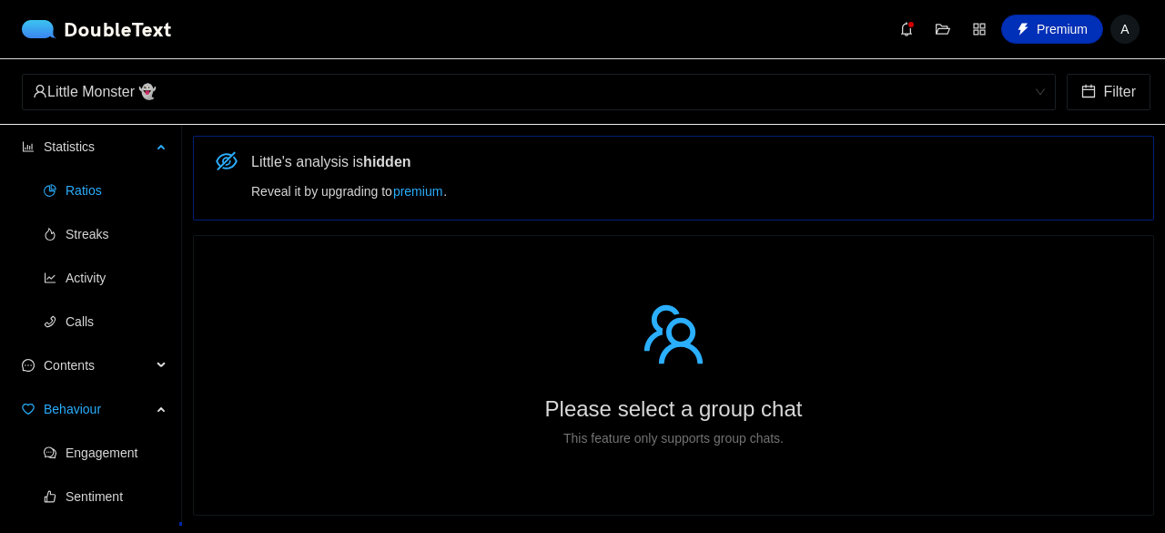
click at [107, 192] on span "Ratios" at bounding box center [117, 190] width 102 height 36
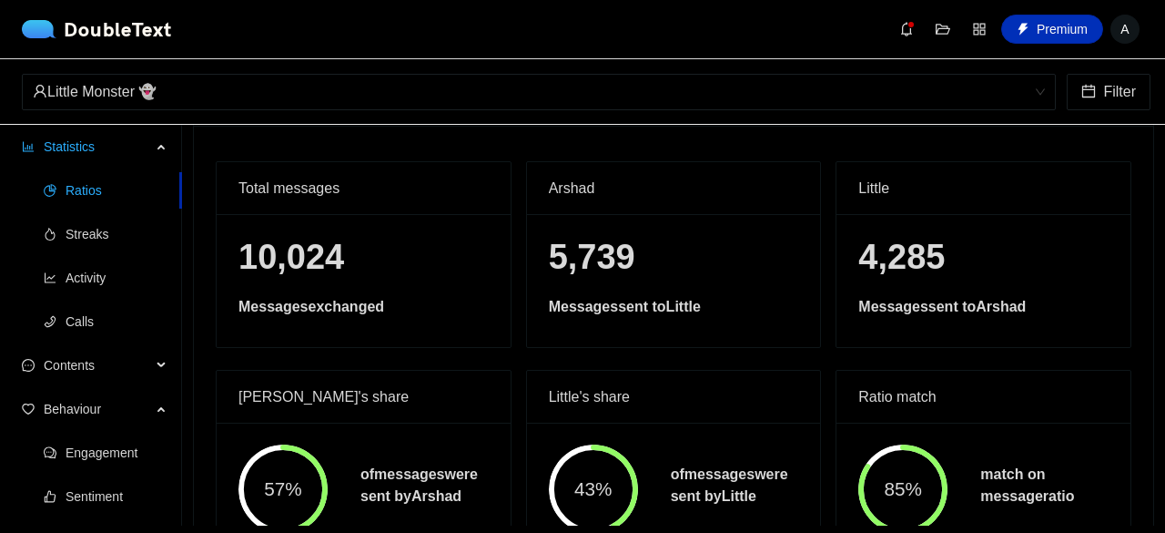
scroll to position [146, 0]
